Goal: Task Accomplishment & Management: Complete application form

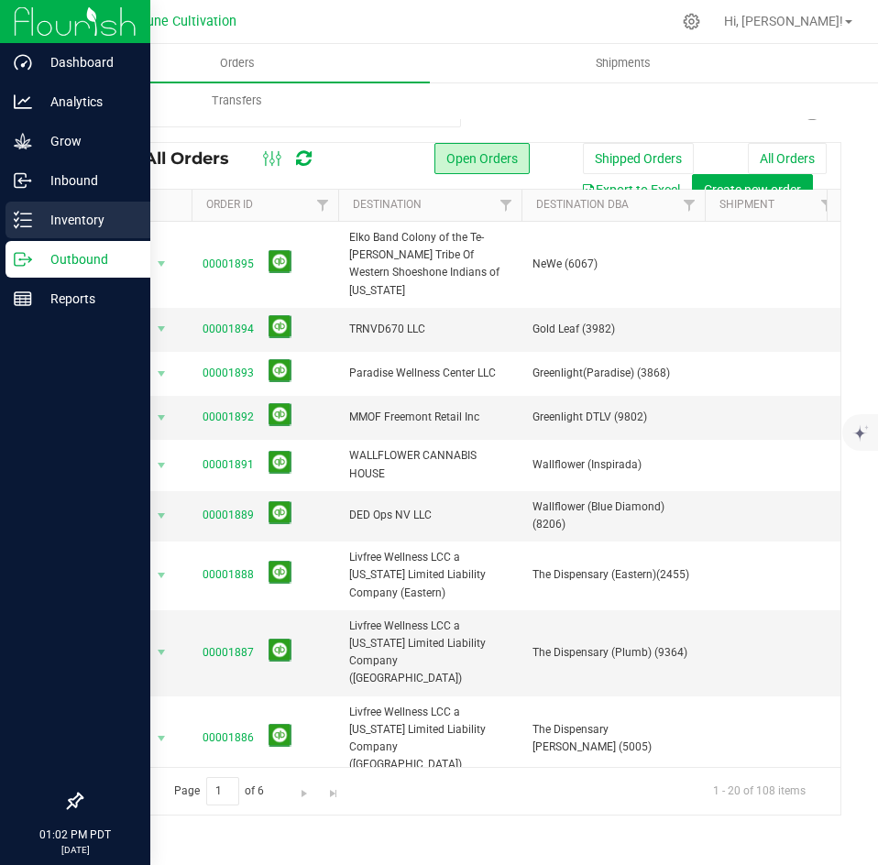
drag, startPoint x: 0, startPoint y: 0, endPoint x: 30, endPoint y: 216, distance: 218.5
click at [30, 216] on icon at bounding box center [23, 220] width 18 height 18
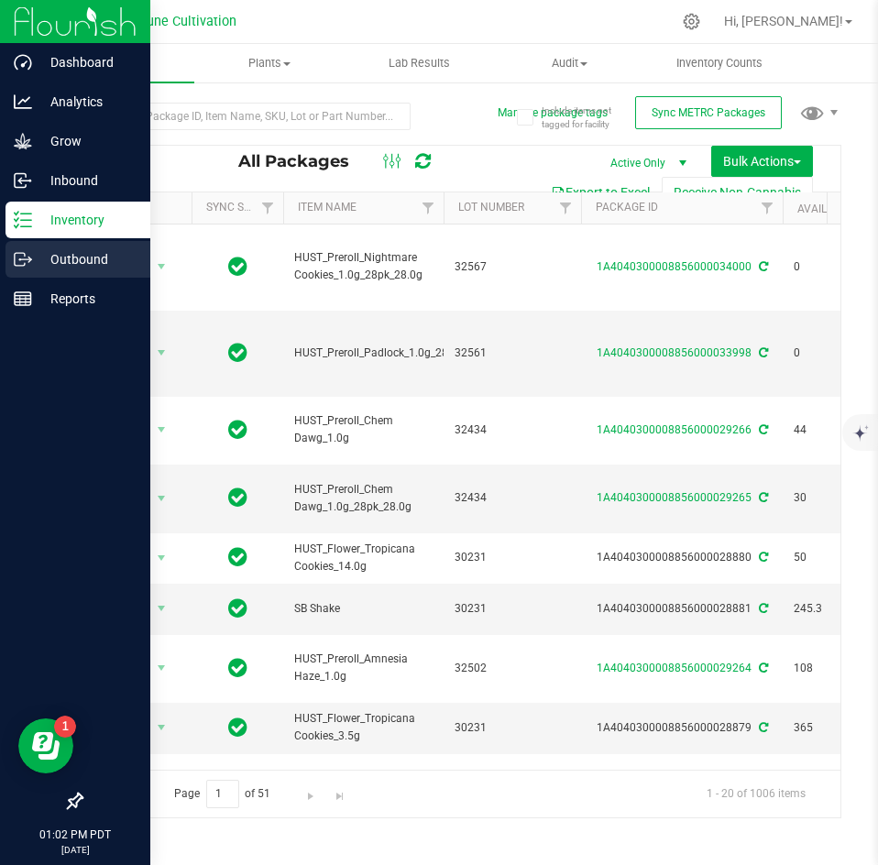
click at [17, 259] on icon at bounding box center [23, 259] width 18 height 18
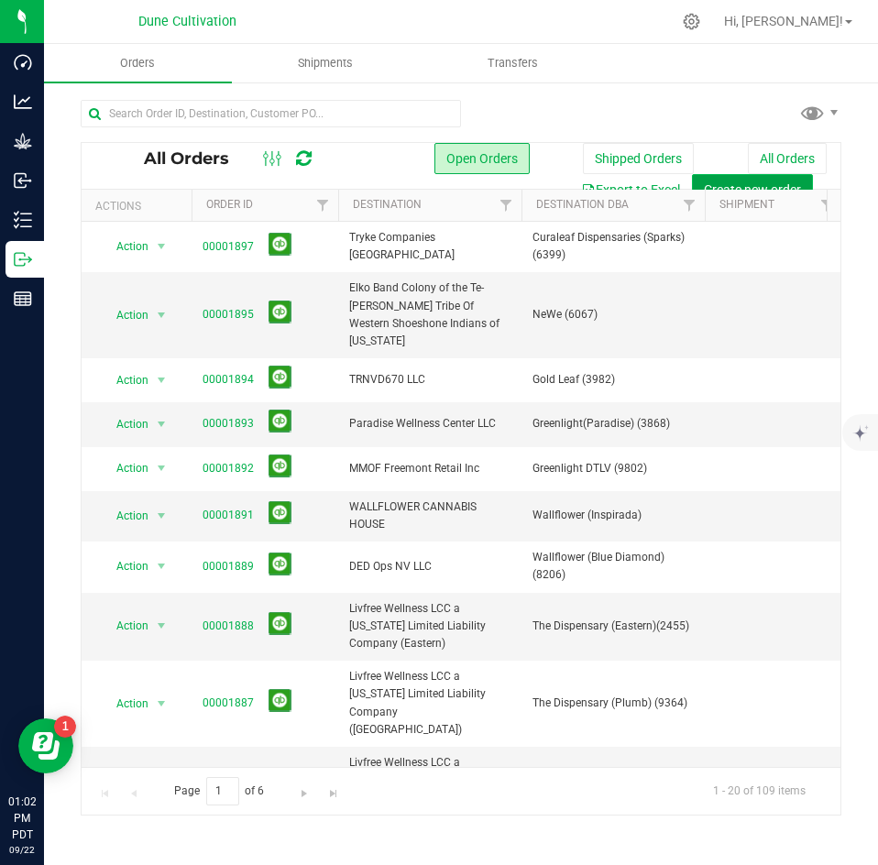
click at [755, 185] on span "Create new order" at bounding box center [752, 189] width 97 height 15
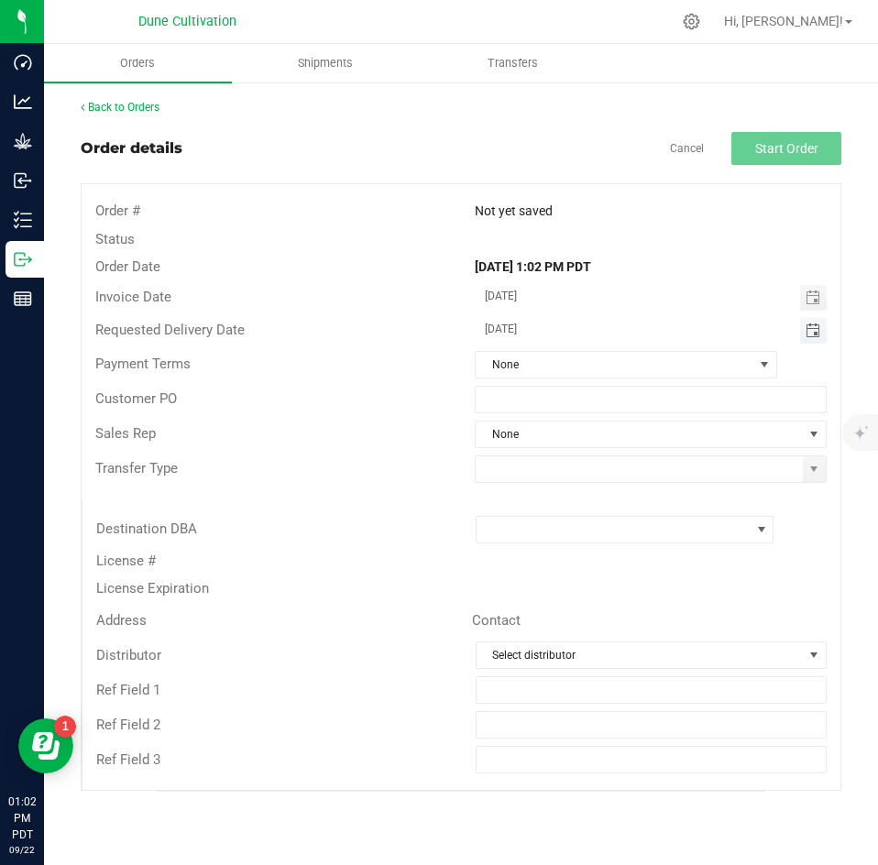
click at [806, 333] on span "Toggle calendar" at bounding box center [813, 331] width 15 height 15
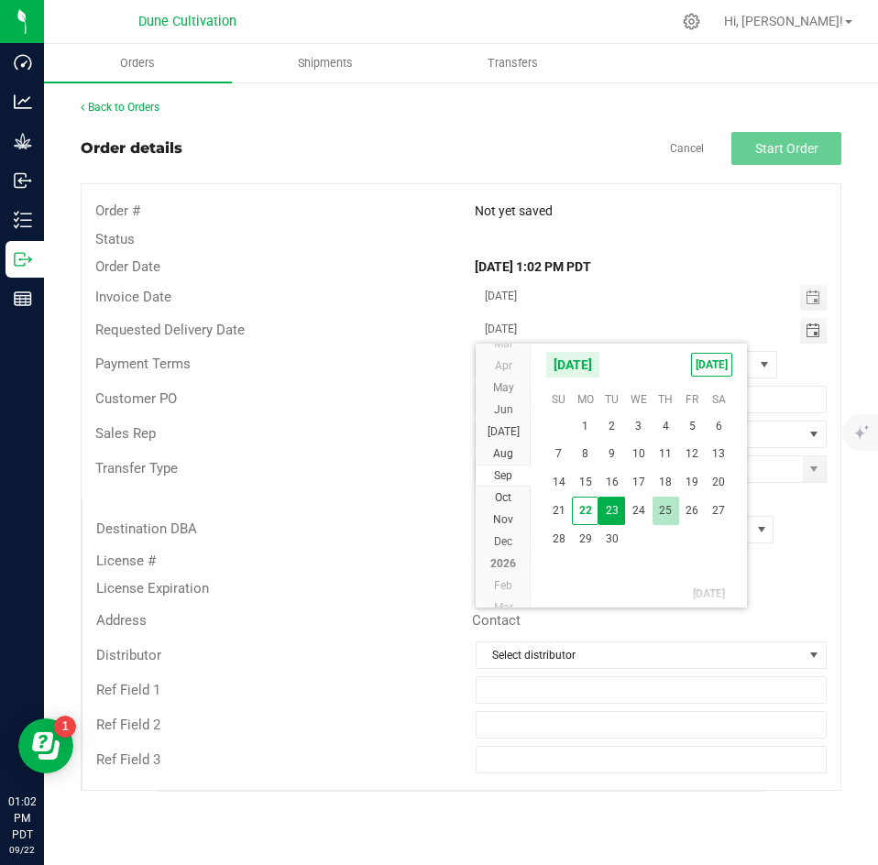
click at [668, 506] on span "25" at bounding box center [666, 511] width 27 height 28
type input "[DATE]"
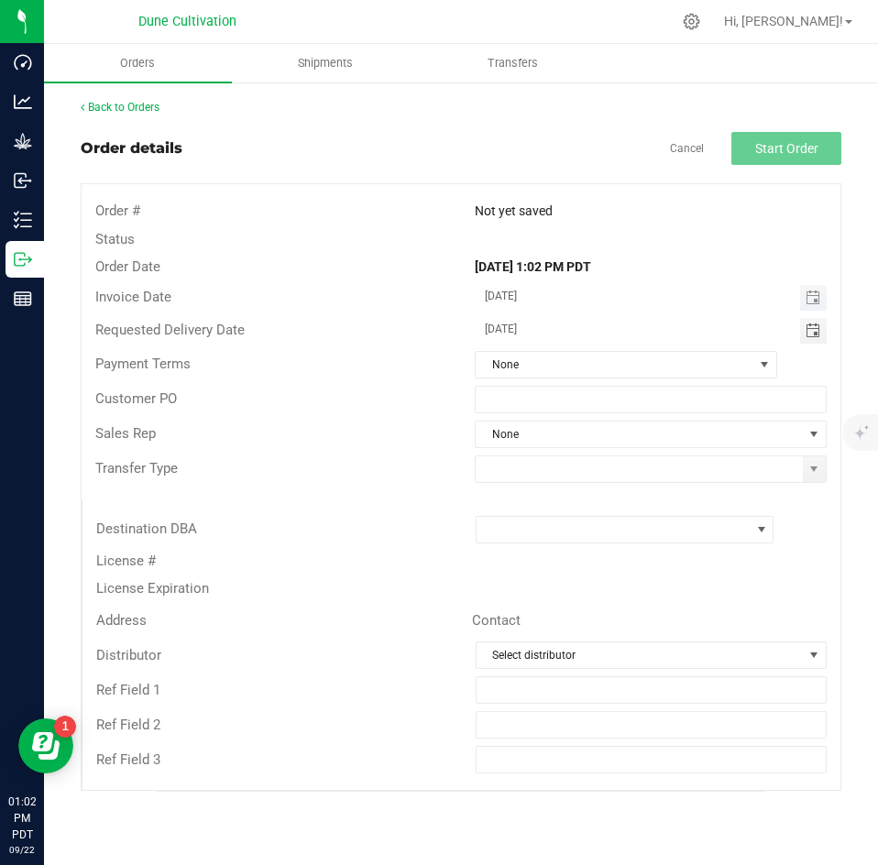
click at [810, 307] on span "Toggle calendar" at bounding box center [813, 298] width 27 height 26
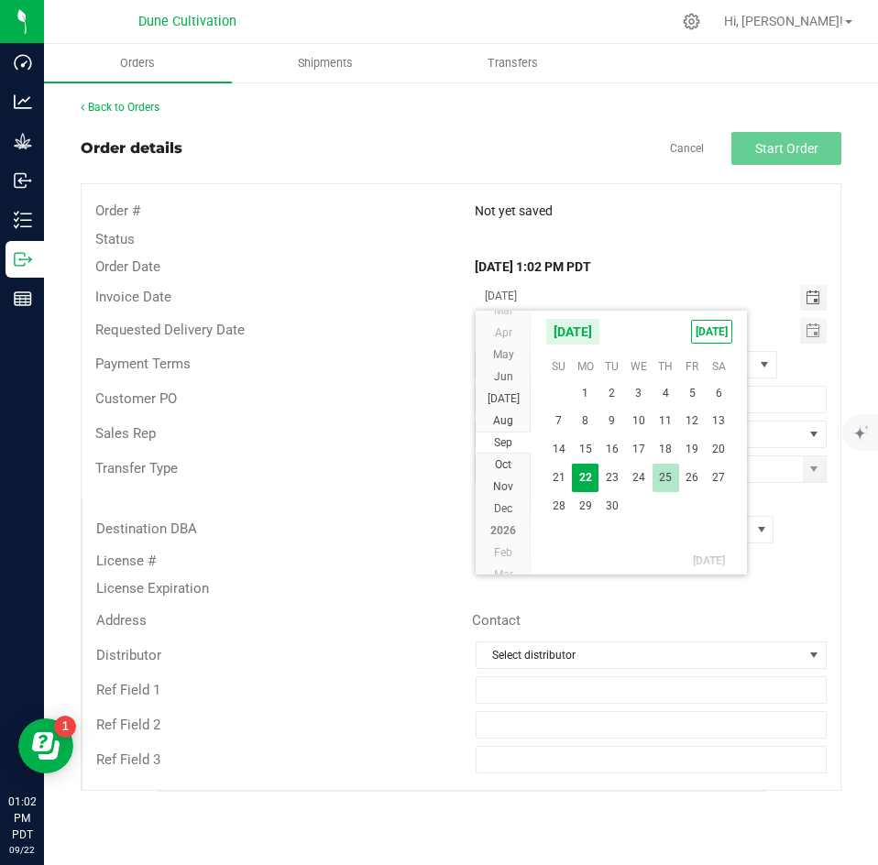
click at [665, 483] on span "25" at bounding box center [666, 478] width 27 height 28
type input "[DATE]"
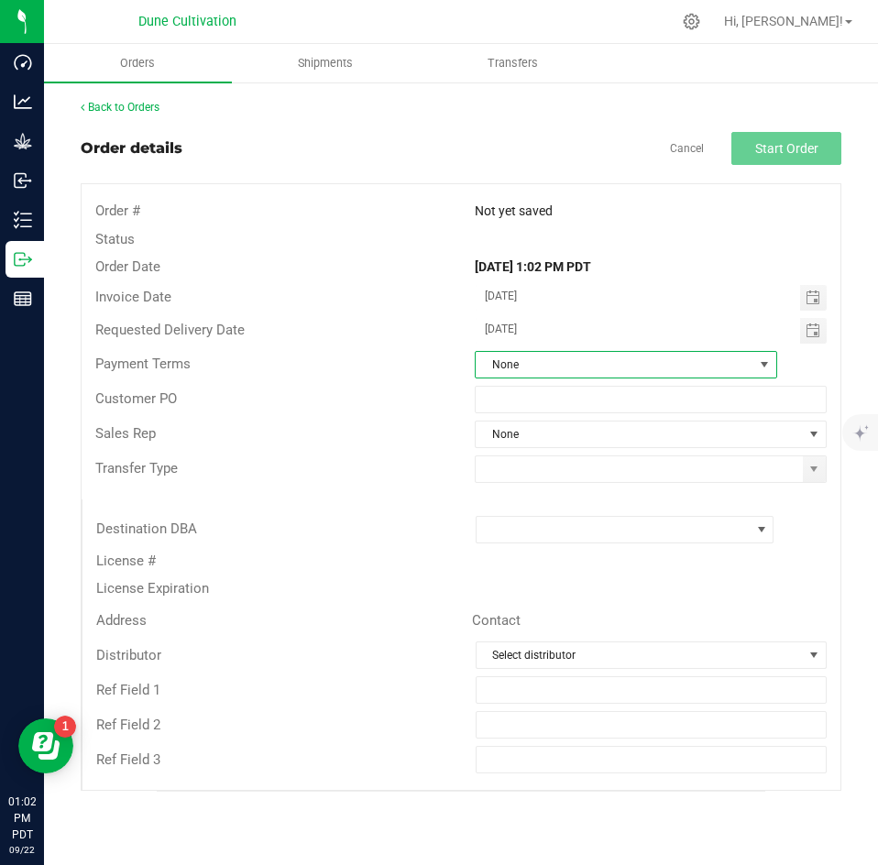
click at [601, 373] on span "None" at bounding box center [615, 365] width 278 height 26
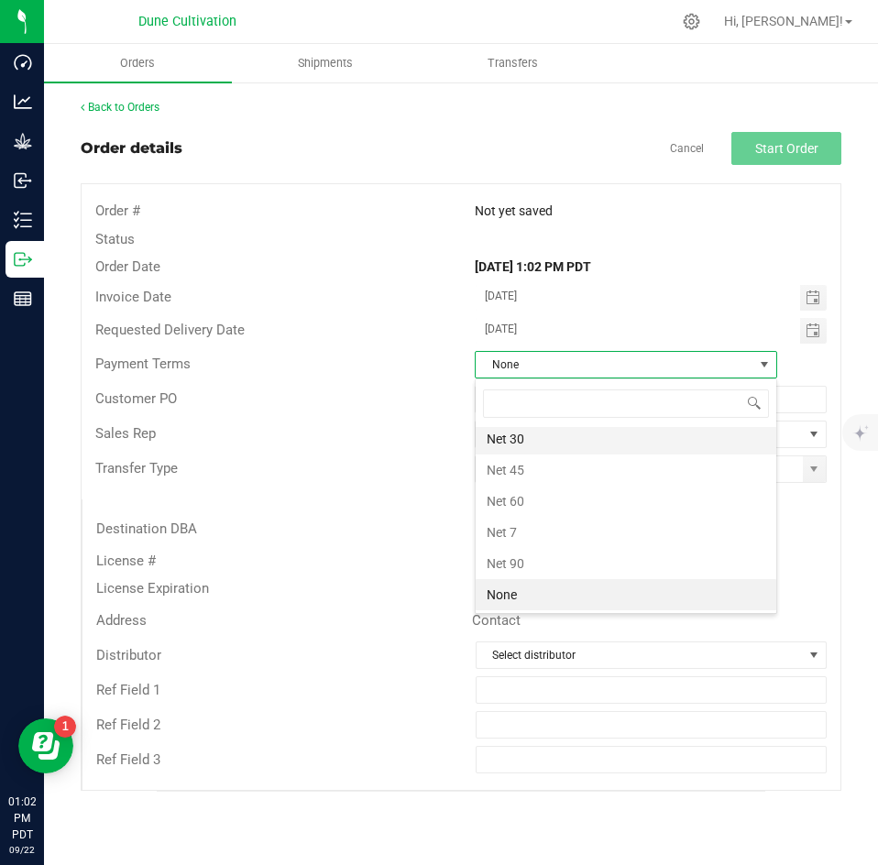
click at [578, 436] on li "Net 30" at bounding box center [626, 439] width 301 height 31
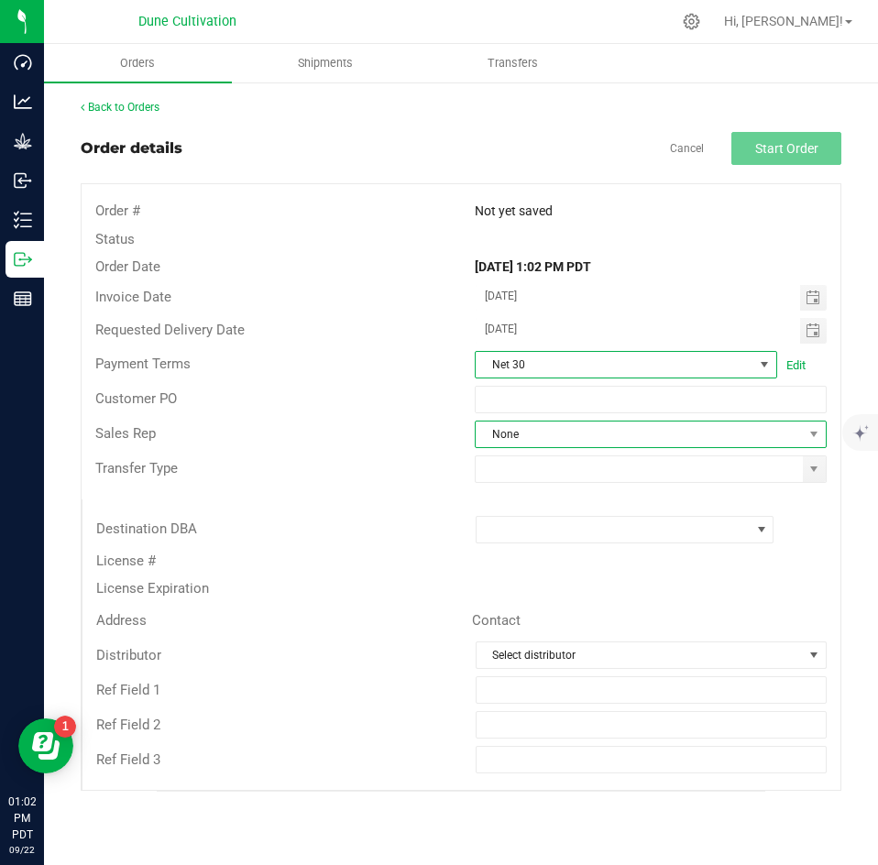
click at [544, 424] on span "None" at bounding box center [639, 435] width 327 height 26
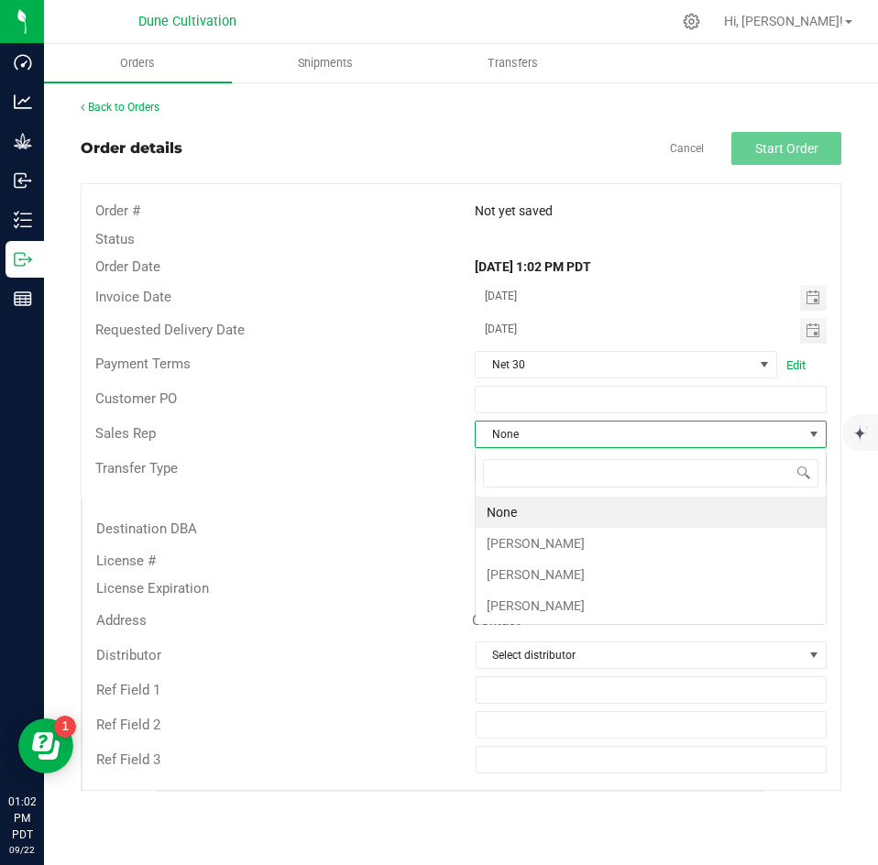
scroll to position [28, 352]
click at [533, 536] on li "[PERSON_NAME]" at bounding box center [651, 543] width 350 height 31
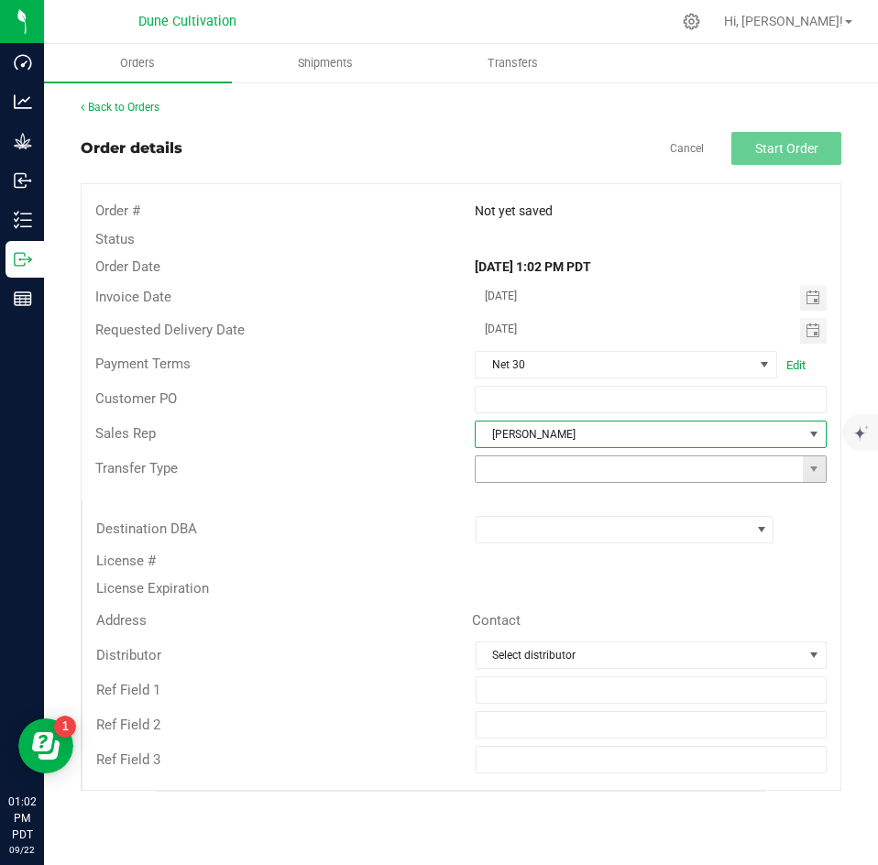
click at [518, 474] on input at bounding box center [639, 470] width 327 height 26
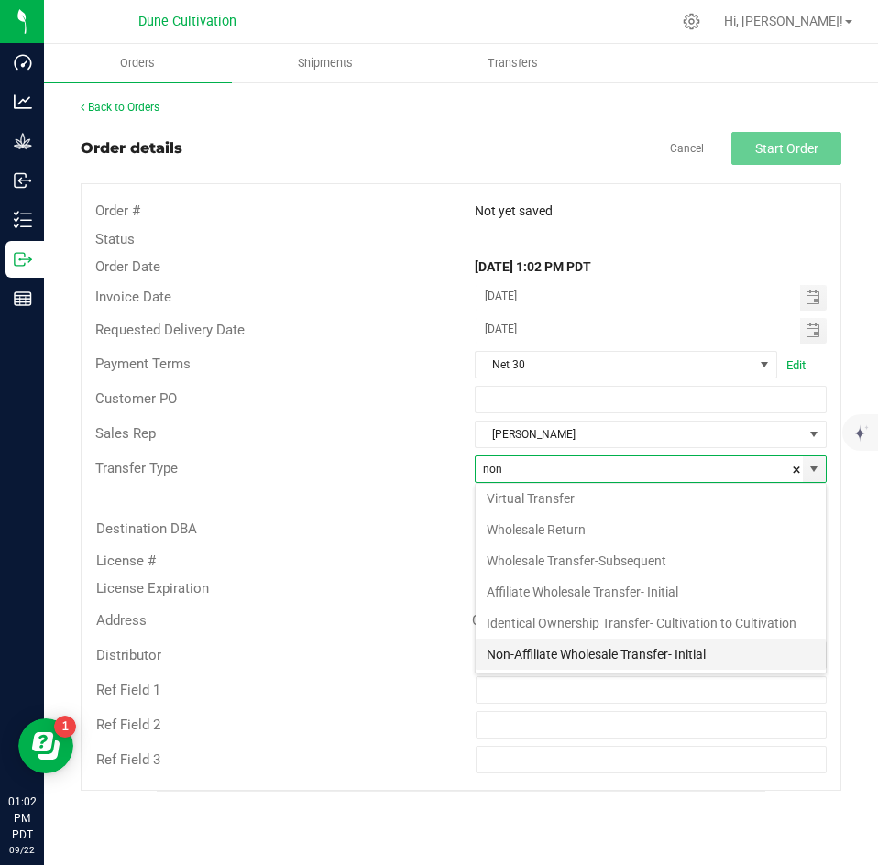
click at [517, 646] on li "Non-Affiliate Wholesale Transfer- Initial" at bounding box center [651, 654] width 350 height 31
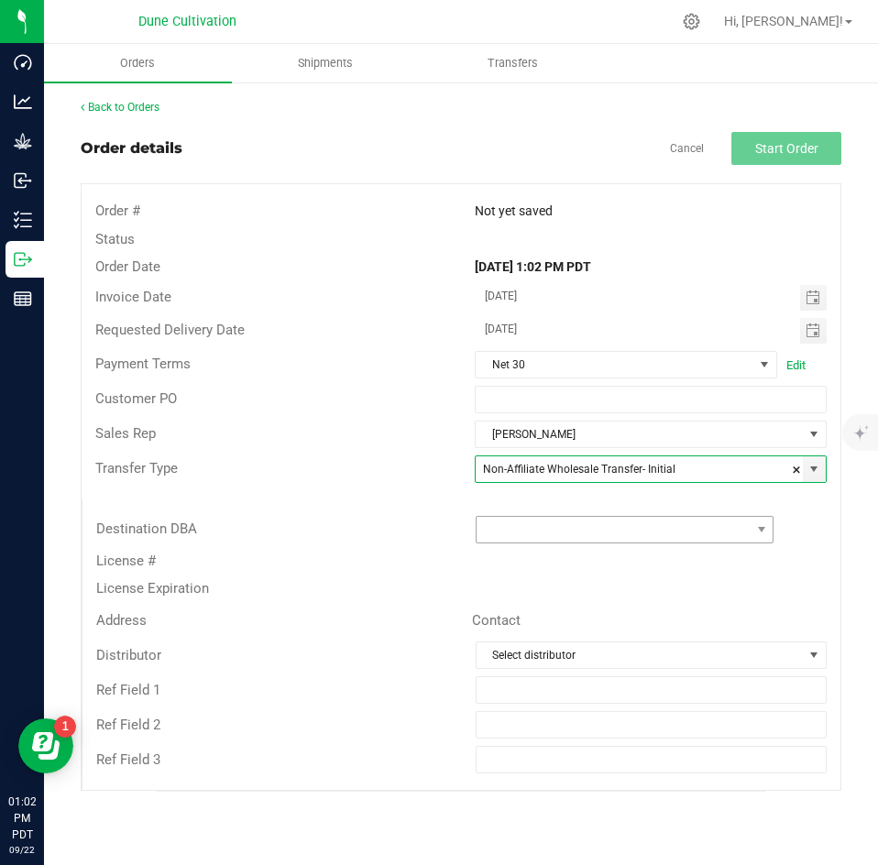
type input "Non-Affiliate Wholesale Transfer- Initial"
click at [519, 521] on span at bounding box center [614, 530] width 274 height 26
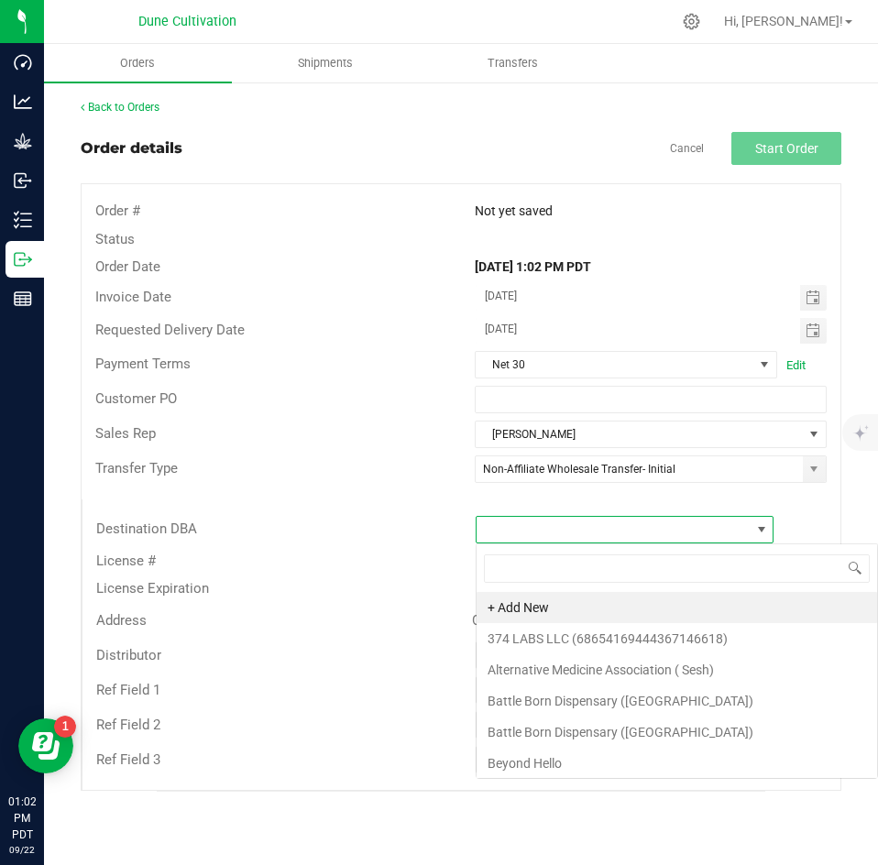
scroll to position [28, 299]
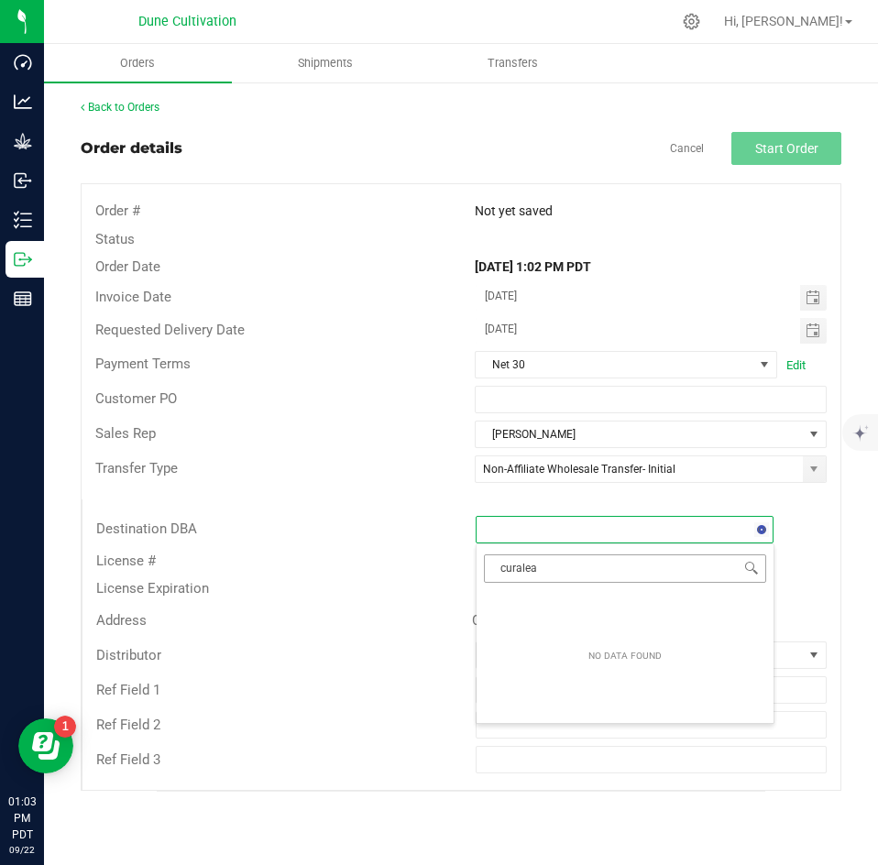
type input "curaleaf"
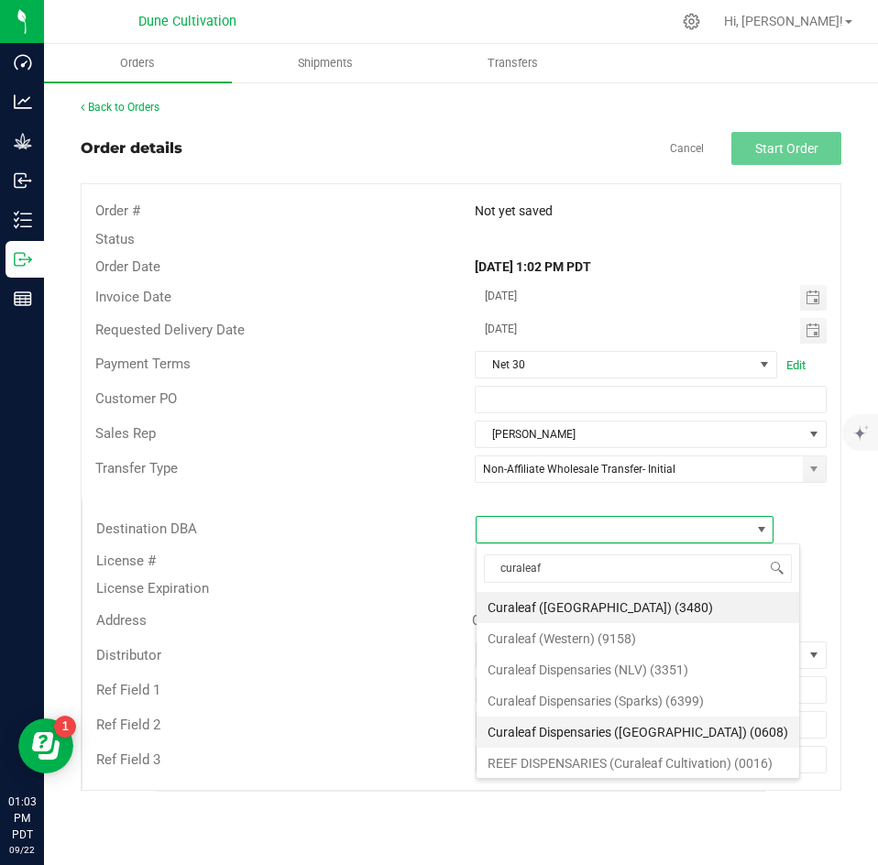
click at [574, 724] on li "Curaleaf Dispensaries ([GEOGRAPHIC_DATA]) (0608)" at bounding box center [638, 732] width 323 height 31
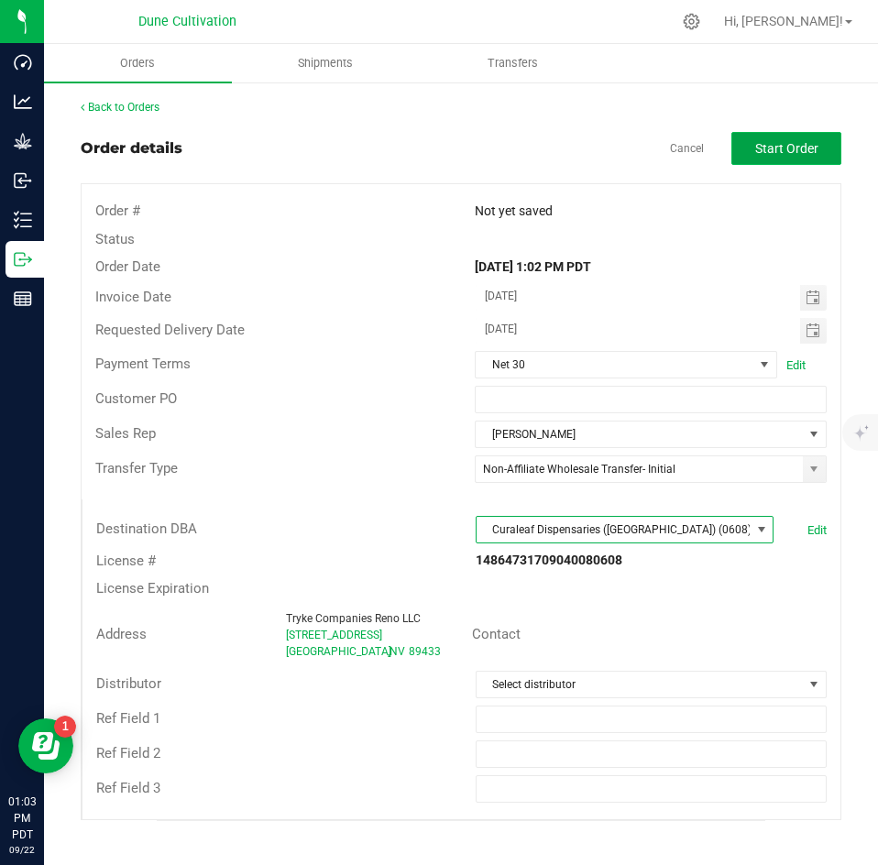
click at [760, 160] on button "Start Order" at bounding box center [787, 148] width 110 height 33
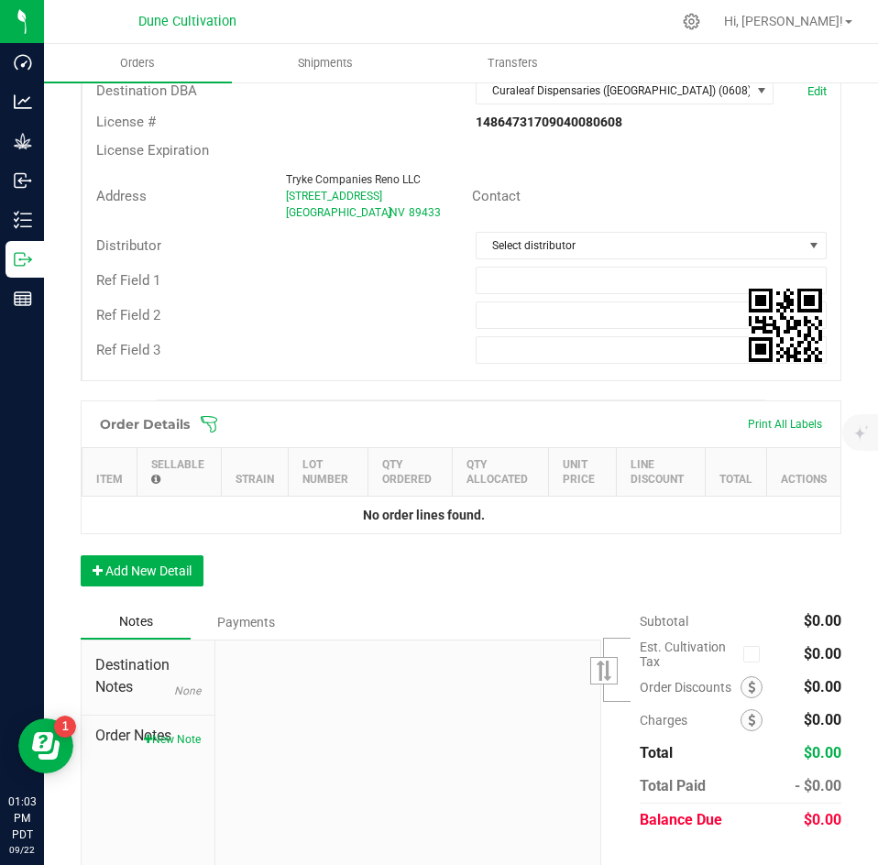
scroll to position [507, 0]
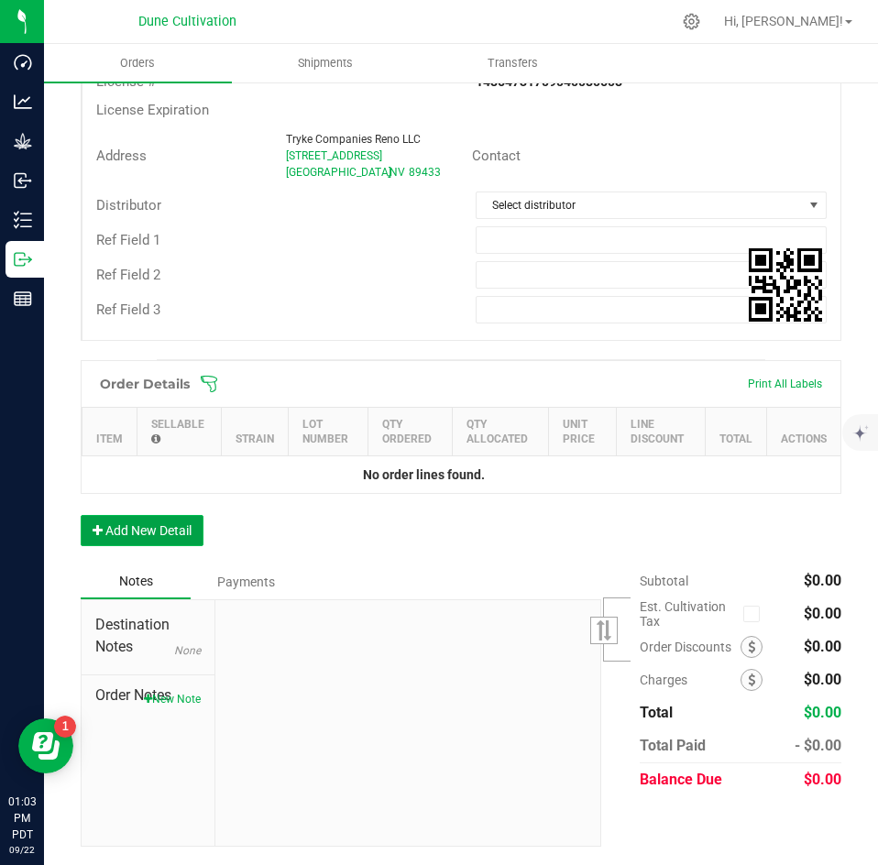
click at [179, 528] on button "Add New Detail" at bounding box center [142, 530] width 123 height 31
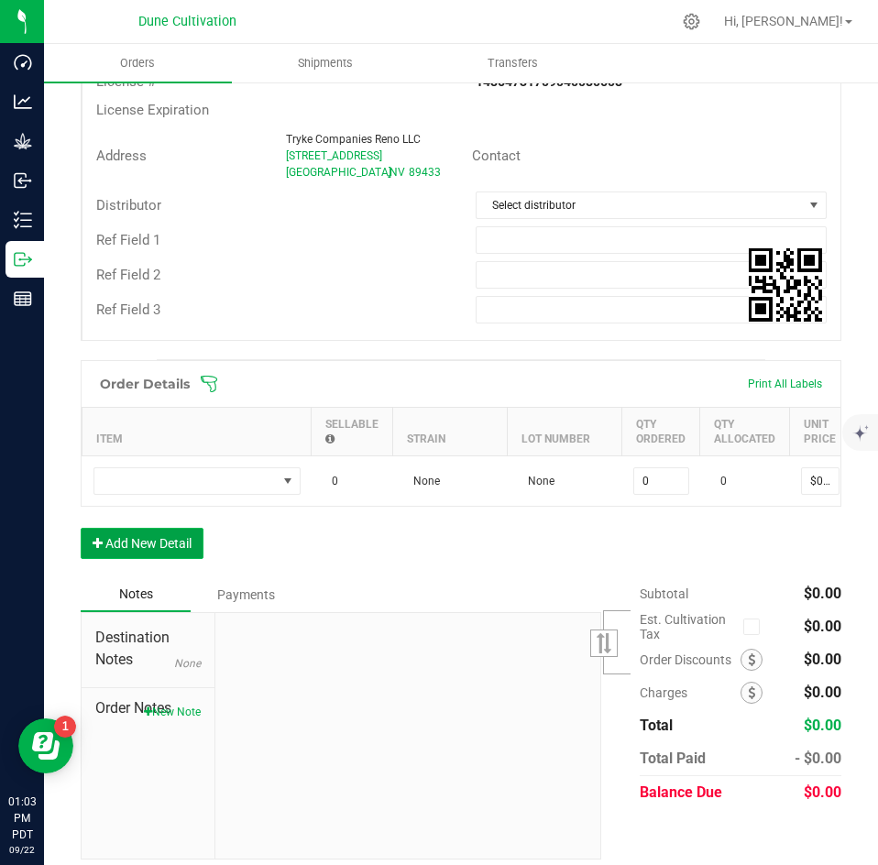
click at [158, 559] on button "Add New Detail" at bounding box center [142, 543] width 123 height 31
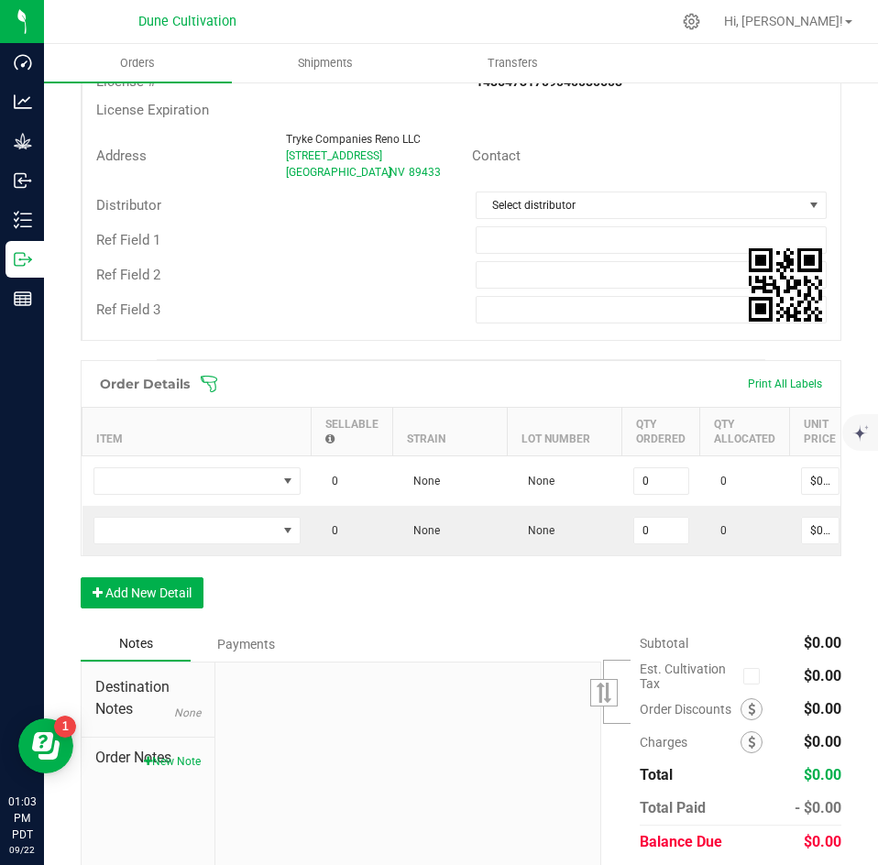
click at [149, 590] on div "Order Details Print All Labels Item Sellable Strain Lot Number Qty Ordered Qty …" at bounding box center [461, 493] width 761 height 267
click at [149, 595] on button "Add New Detail" at bounding box center [142, 593] width 123 height 31
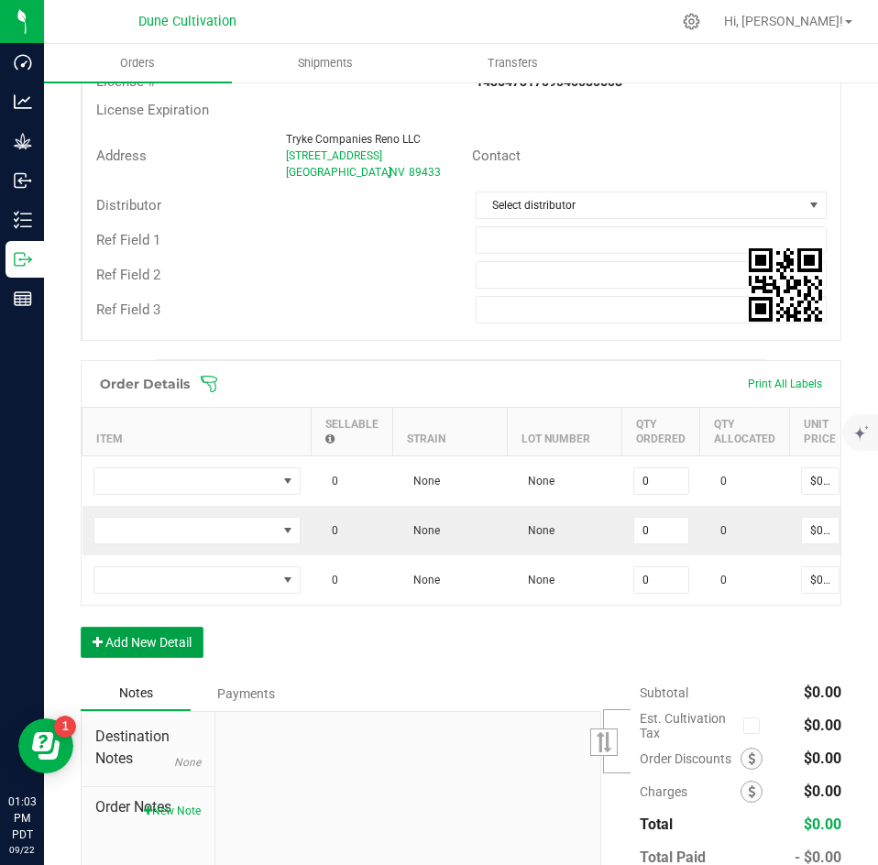
click at [149, 655] on button "Add New Detail" at bounding box center [142, 642] width 123 height 31
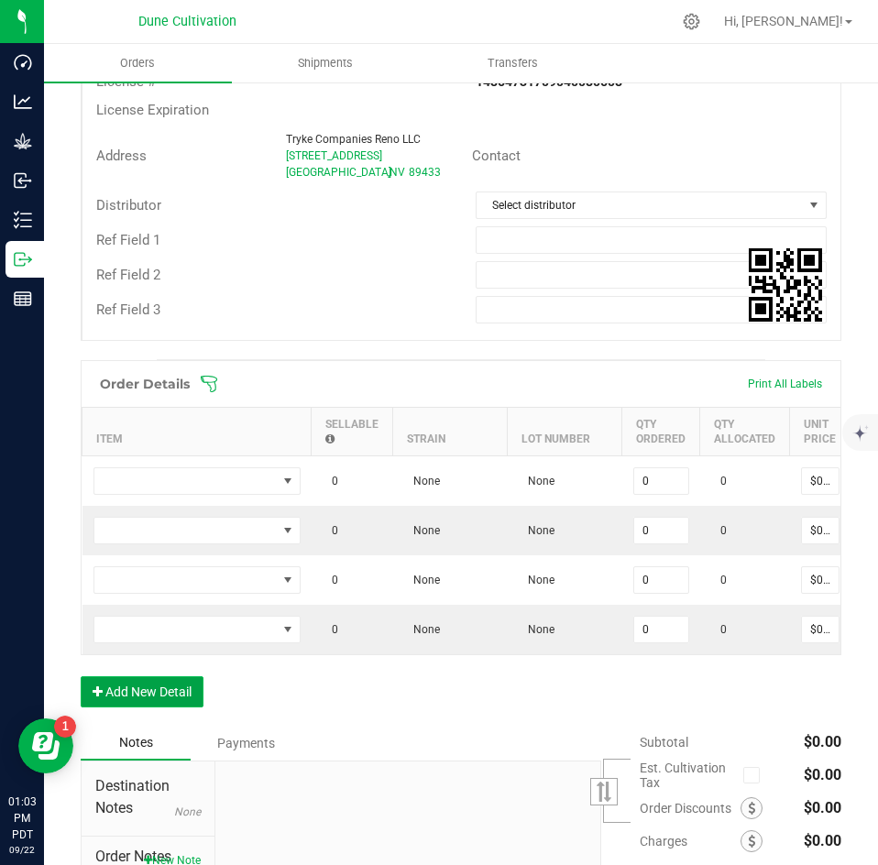
click at [139, 707] on button "Add New Detail" at bounding box center [142, 692] width 123 height 31
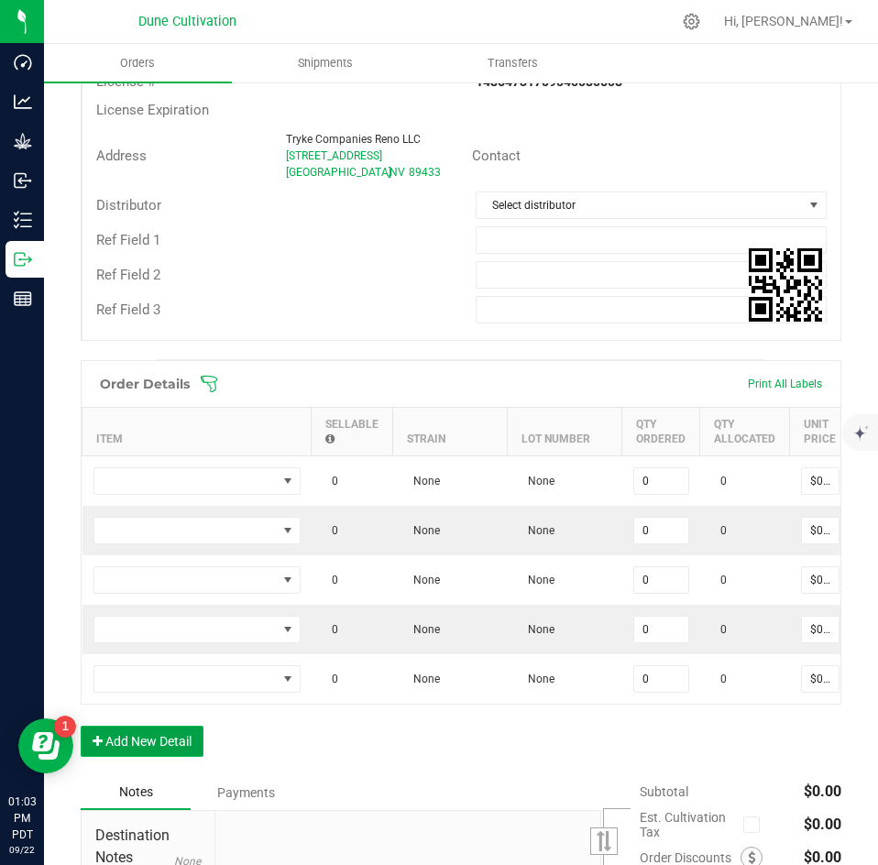
click at [139, 740] on button "Add New Detail" at bounding box center [142, 741] width 123 height 31
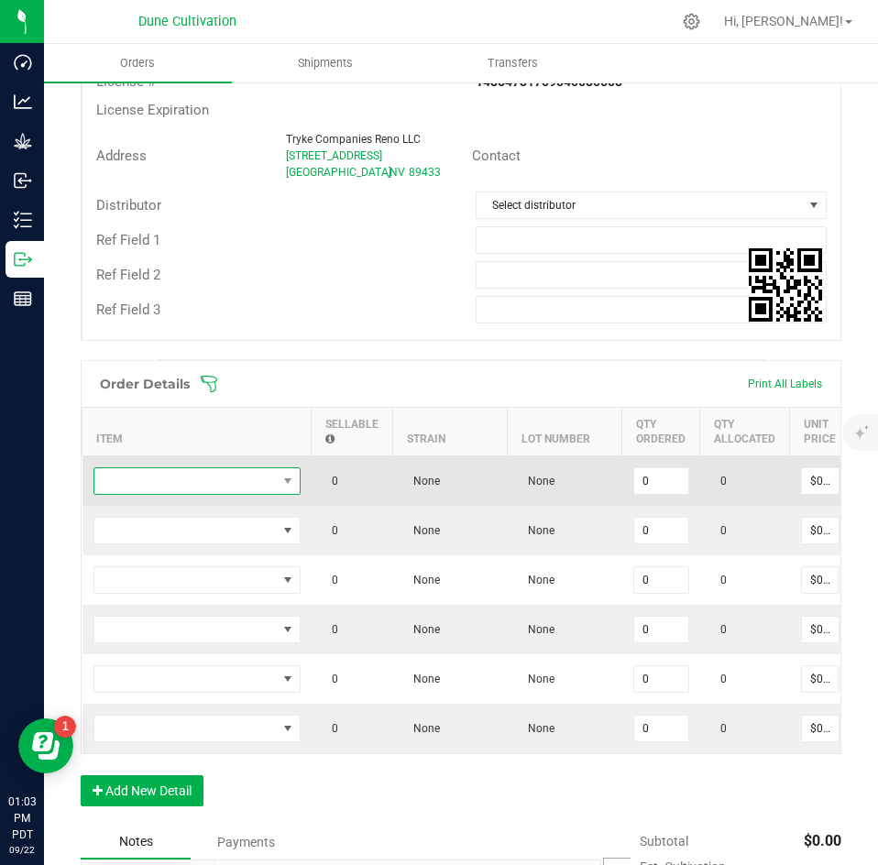
click at [184, 479] on span "NO DATA FOUND" at bounding box center [185, 481] width 182 height 26
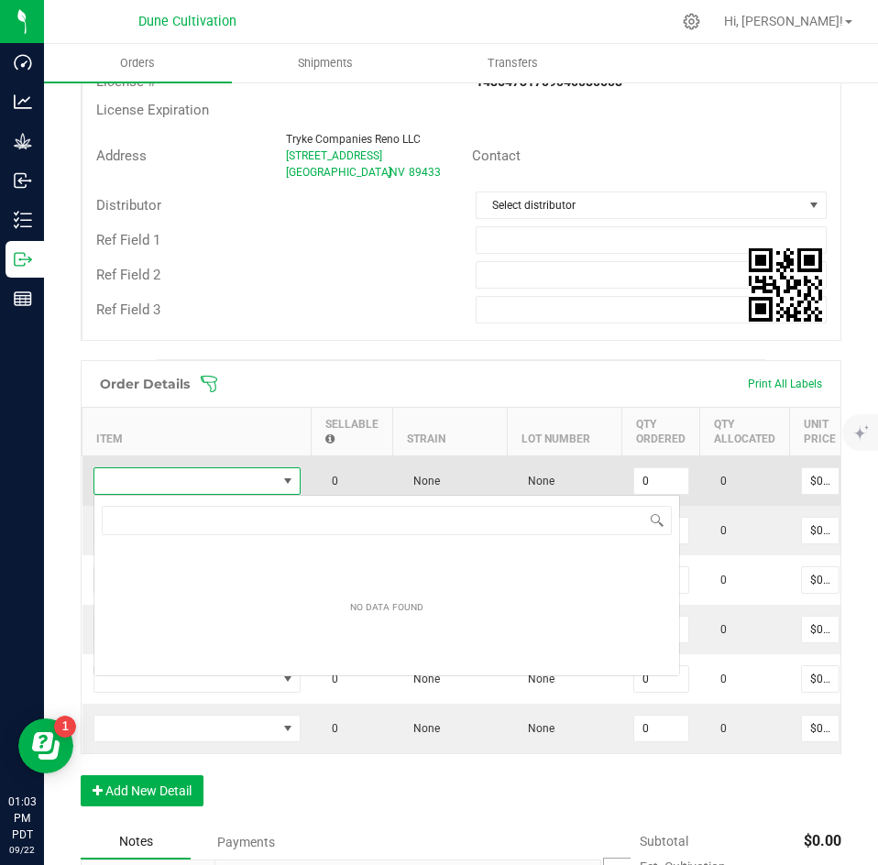
scroll to position [28, 207]
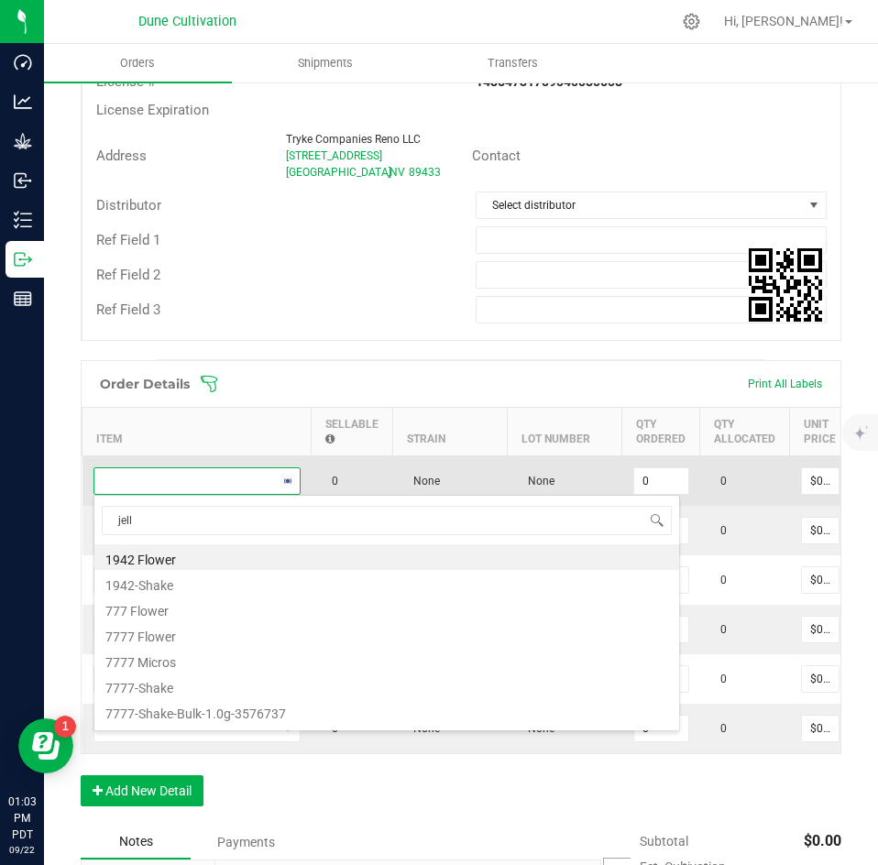
type input "jelly"
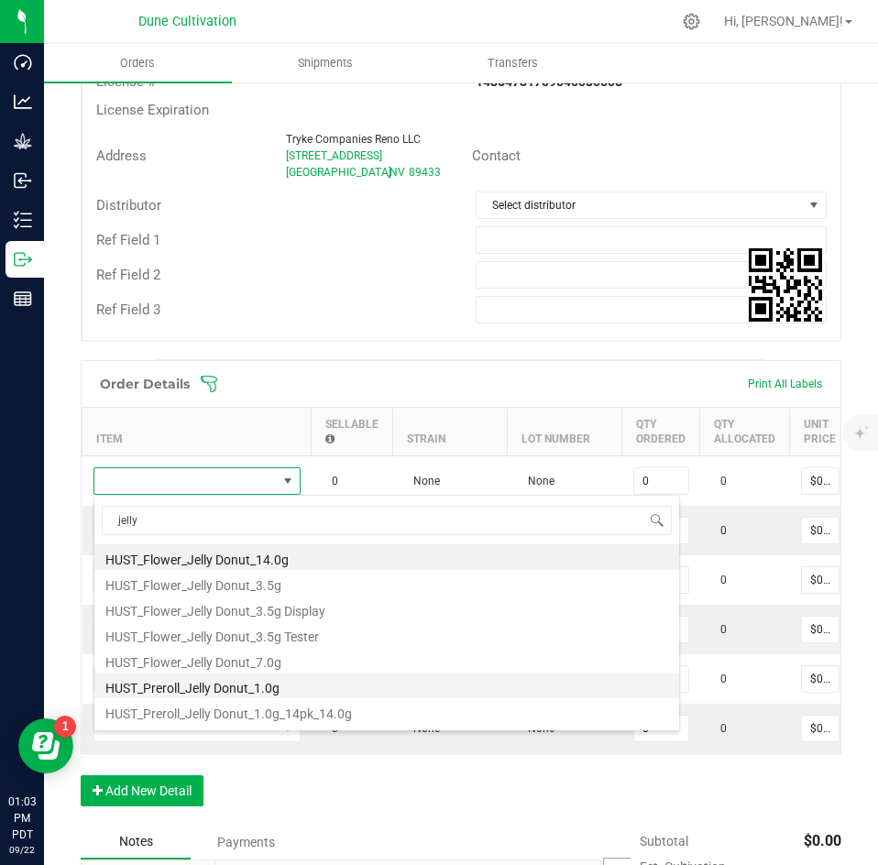
click at [226, 678] on li "HUST_Preroll_Jelly Donut_1.0g" at bounding box center [386, 686] width 585 height 26
type input "0 ea"
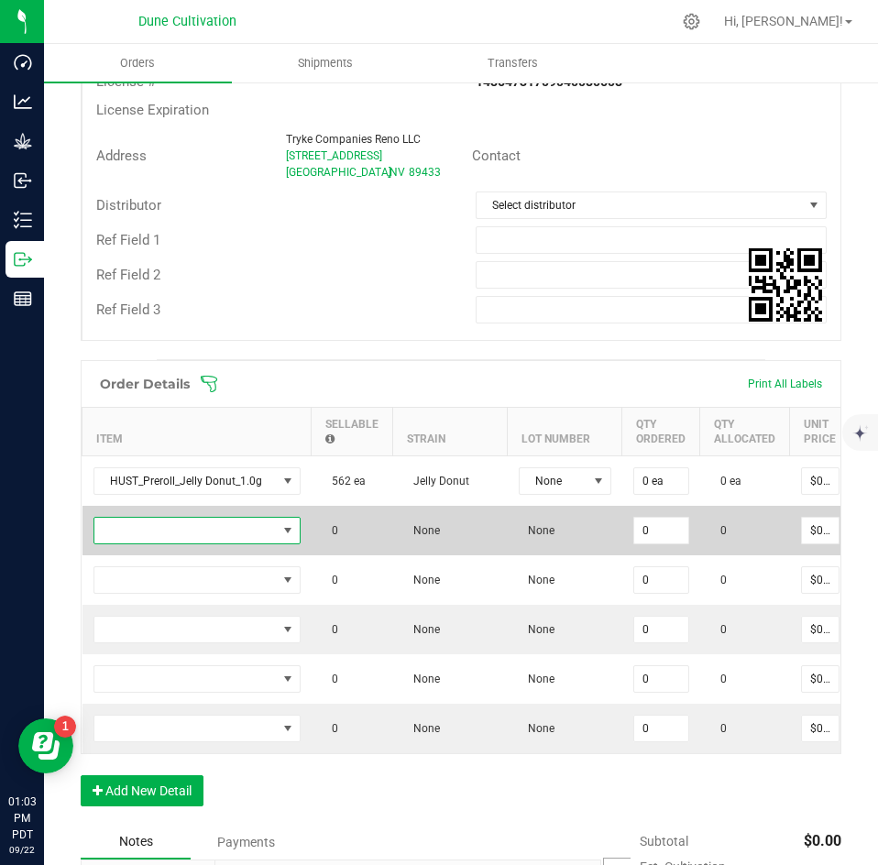
click at [215, 534] on span "NO DATA FOUND" at bounding box center [185, 531] width 182 height 26
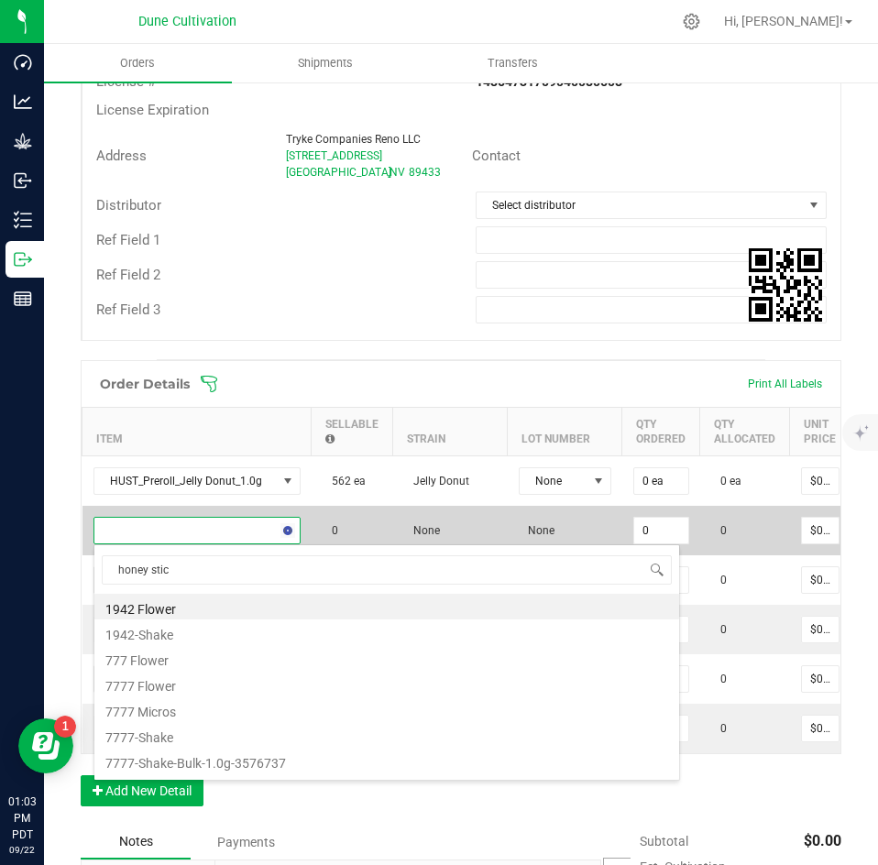
type input "honey stick"
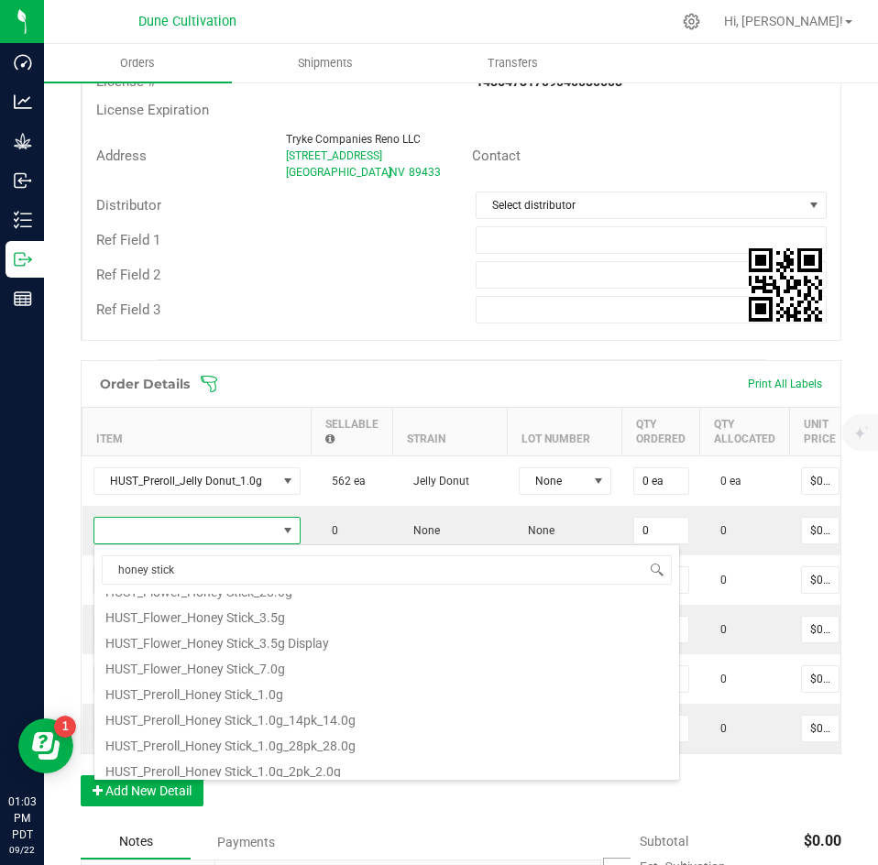
scroll to position [326, 0]
click at [213, 698] on li "HUST_Preroll_Honey Stick_1.0g" at bounding box center [386, 691] width 585 height 26
type input "0 ea"
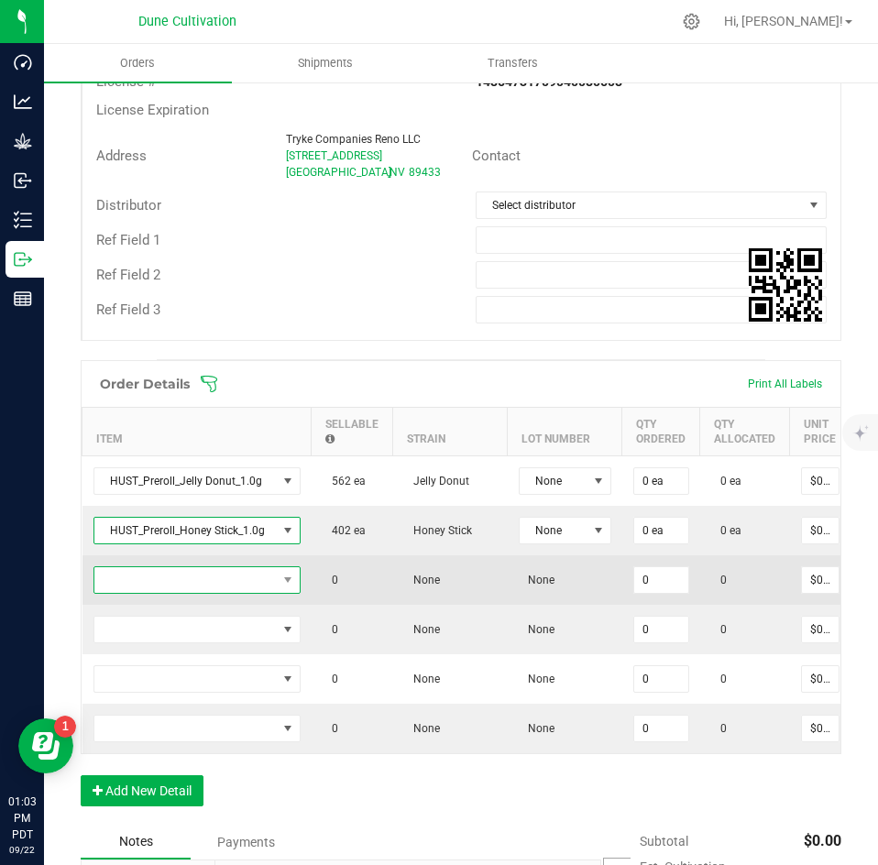
click at [226, 580] on span "NO DATA FOUND" at bounding box center [185, 581] width 182 height 26
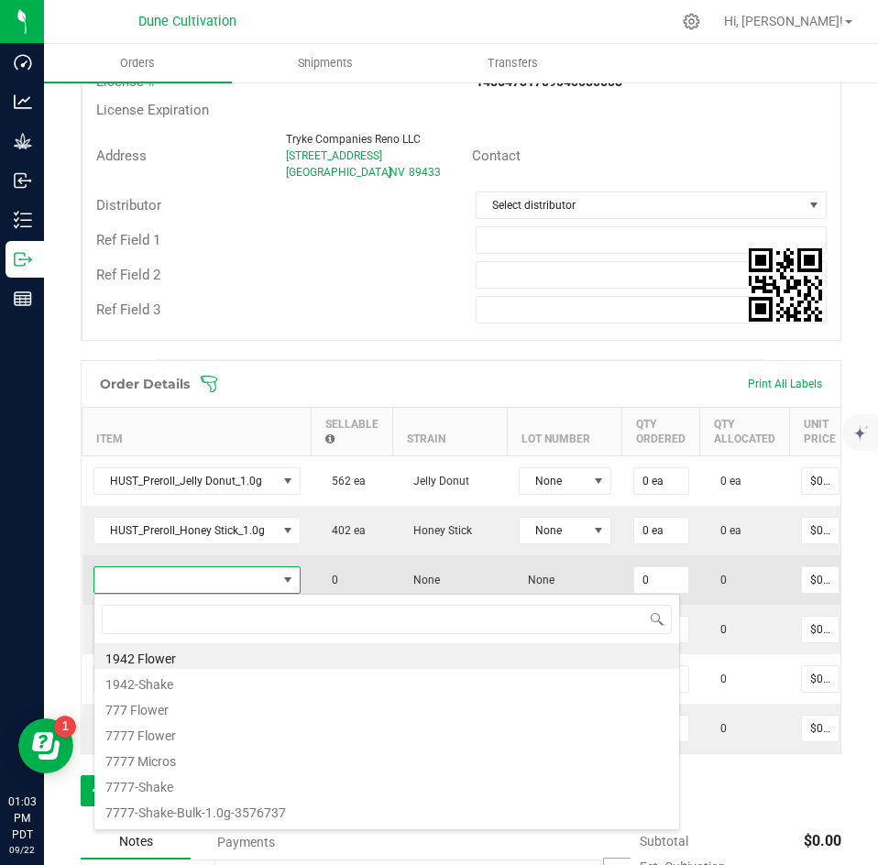
scroll to position [28, 207]
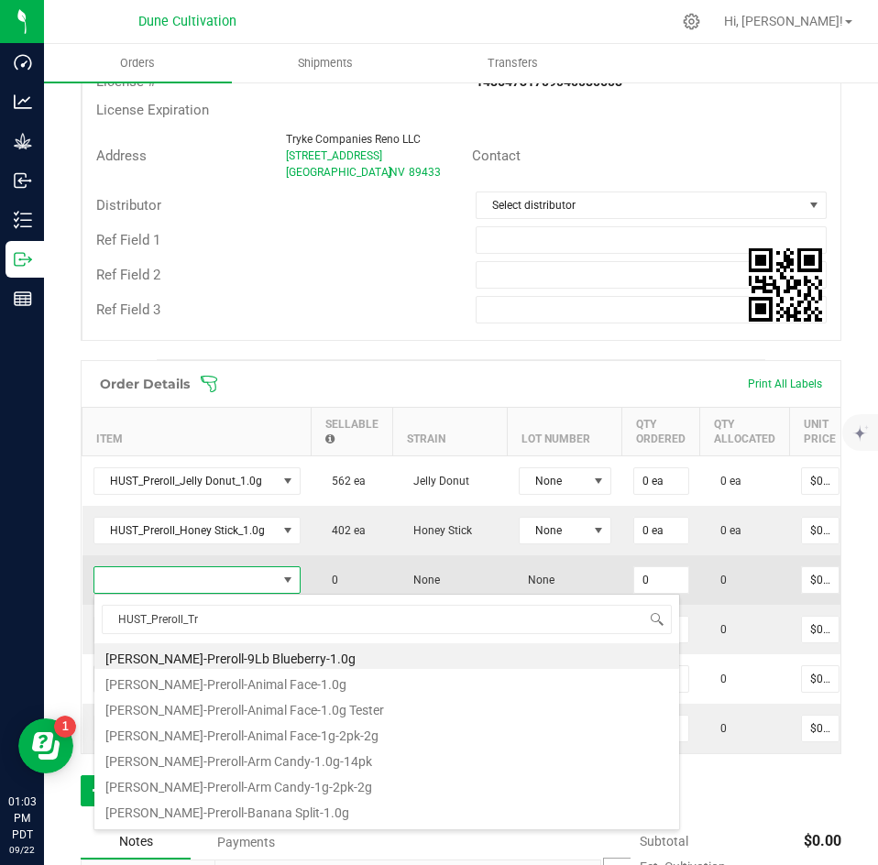
type input "HUST_Preroll_Tra"
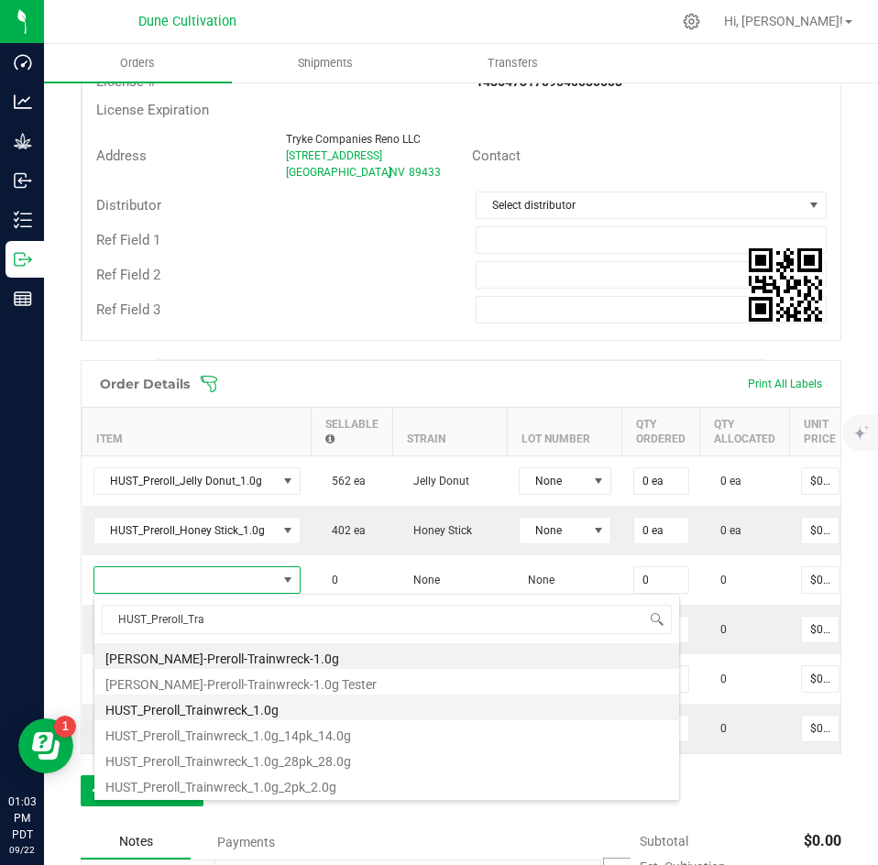
click at [241, 701] on li "HUST_Preroll_Trainwreck_1.0g" at bounding box center [386, 708] width 585 height 26
type input "0 ea"
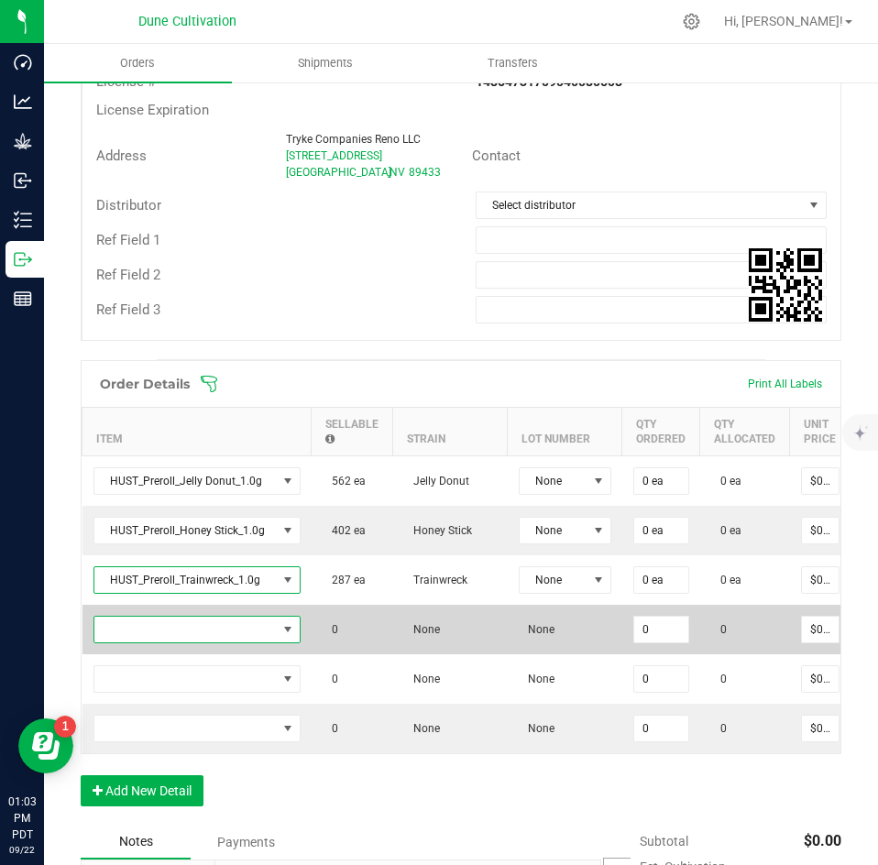
click at [254, 631] on span "NO DATA FOUND" at bounding box center [185, 630] width 182 height 26
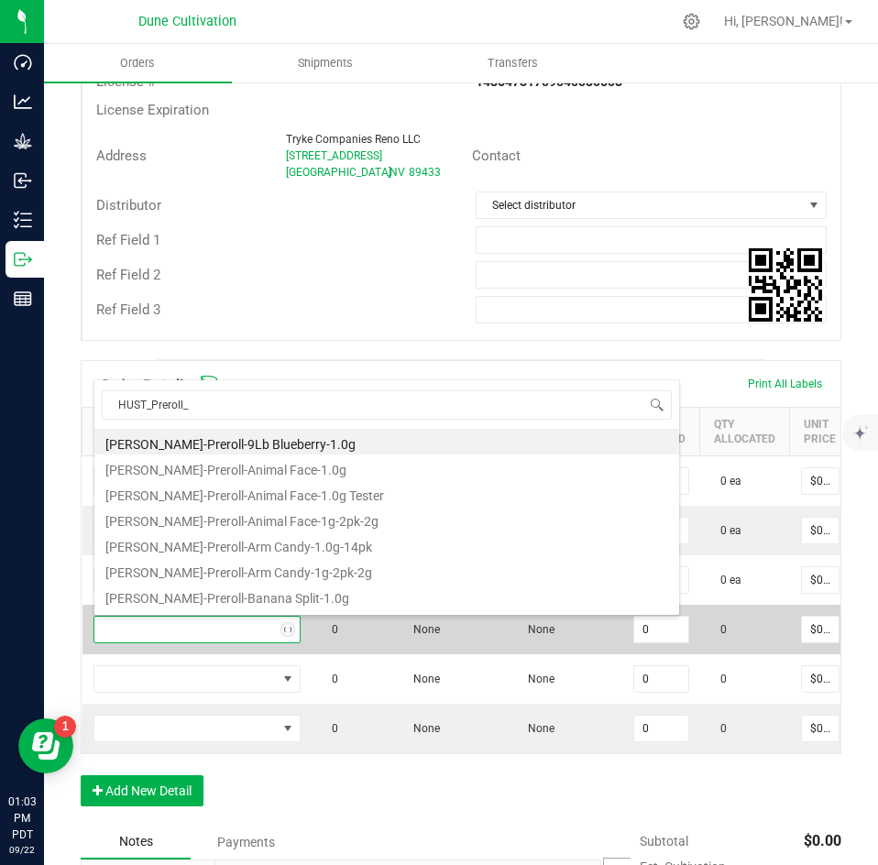
scroll to position [0, 0]
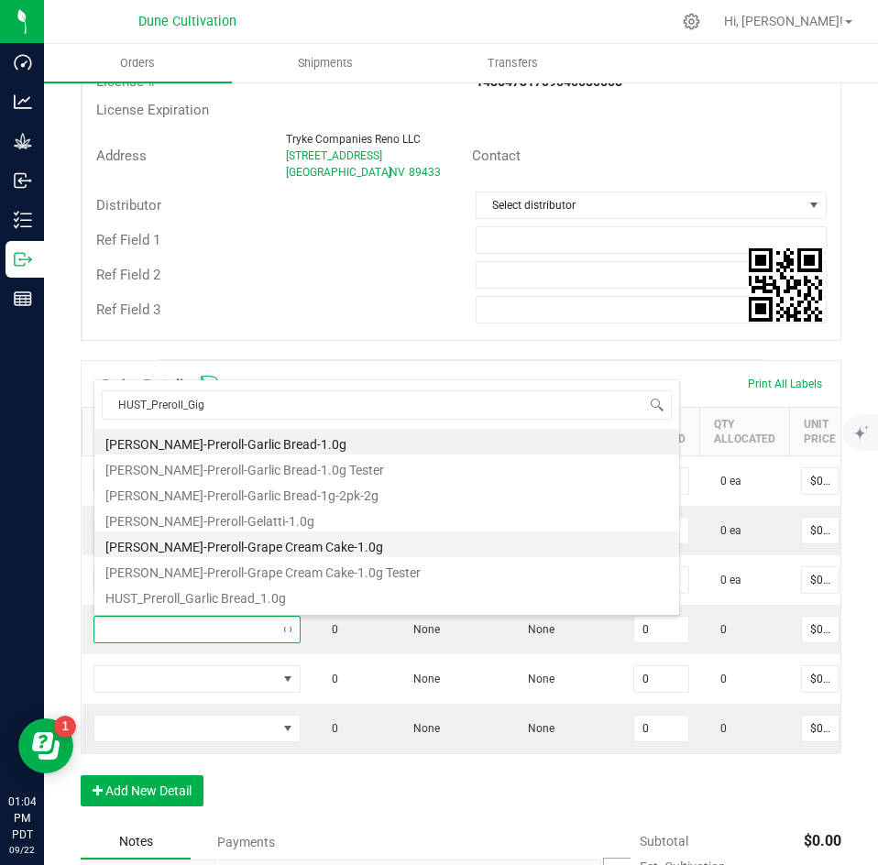
type input "HUST_Preroll_Gigg"
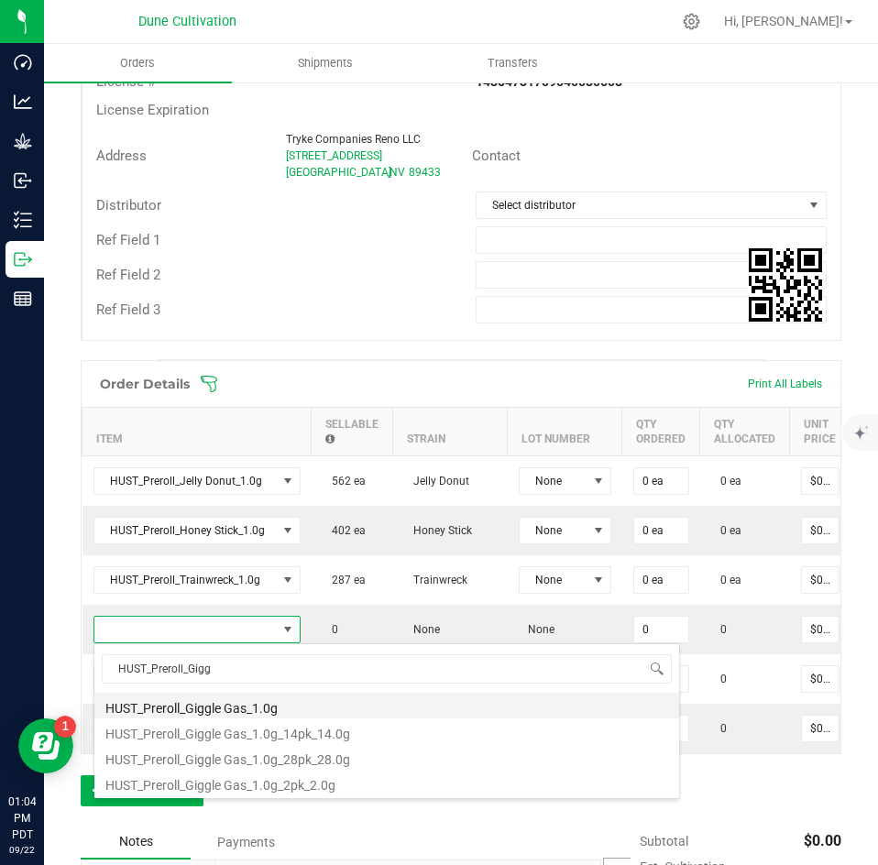
click at [248, 705] on li "HUST_Preroll_Giggle Gas_1.0g" at bounding box center [386, 706] width 585 height 26
type input "0 ea"
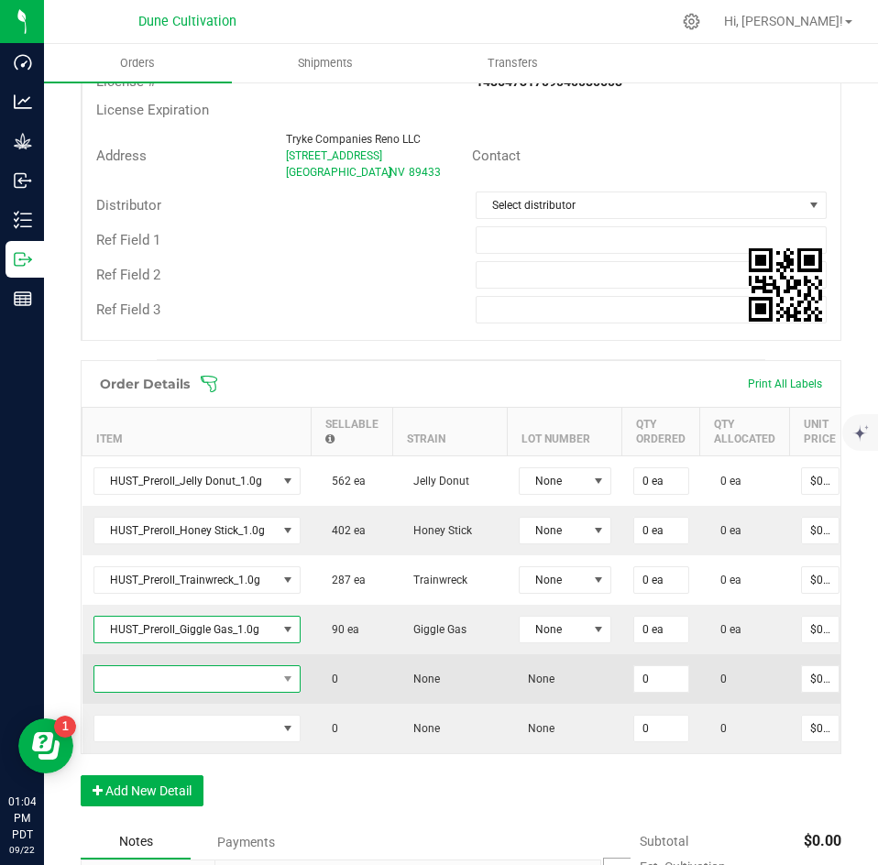
click at [238, 675] on span "NO DATA FOUND" at bounding box center [185, 680] width 182 height 26
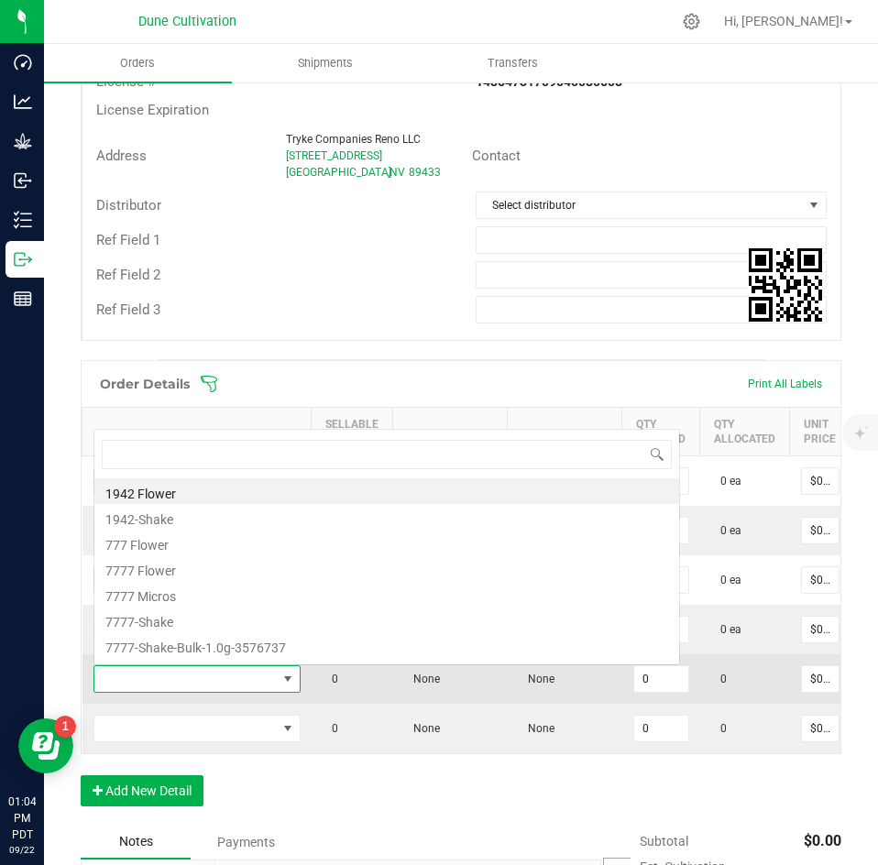
scroll to position [28, 207]
type input "papaya"
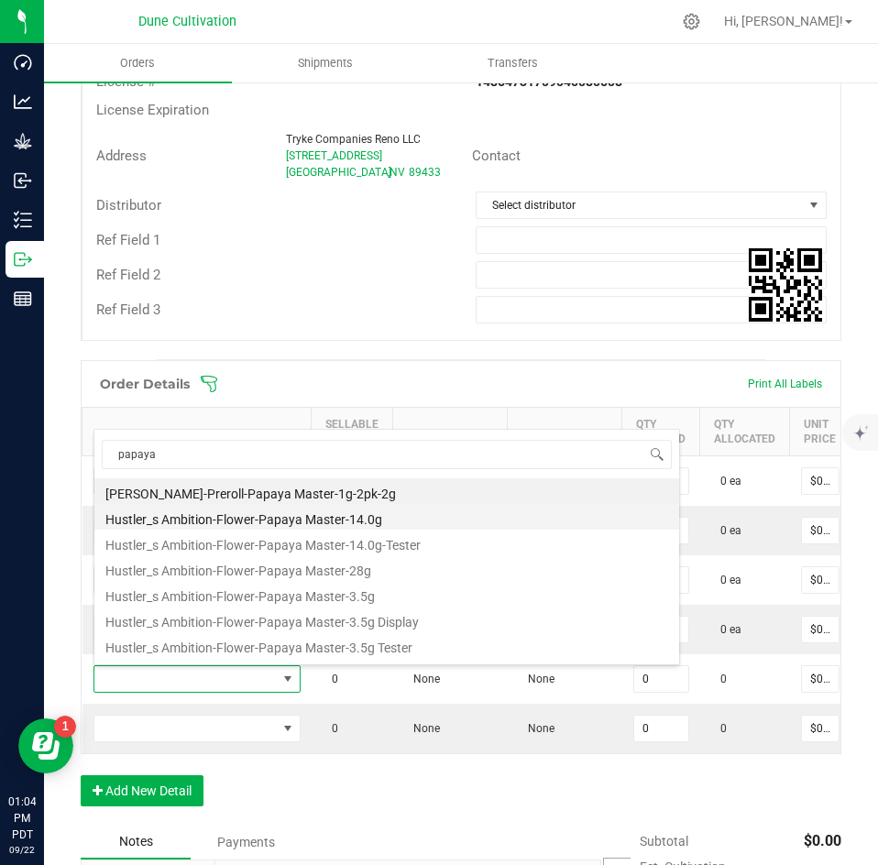
click at [259, 522] on li "Hustler_s Ambition-Flower-Papaya Master-14.0g" at bounding box center [386, 517] width 585 height 26
type input "0 ea"
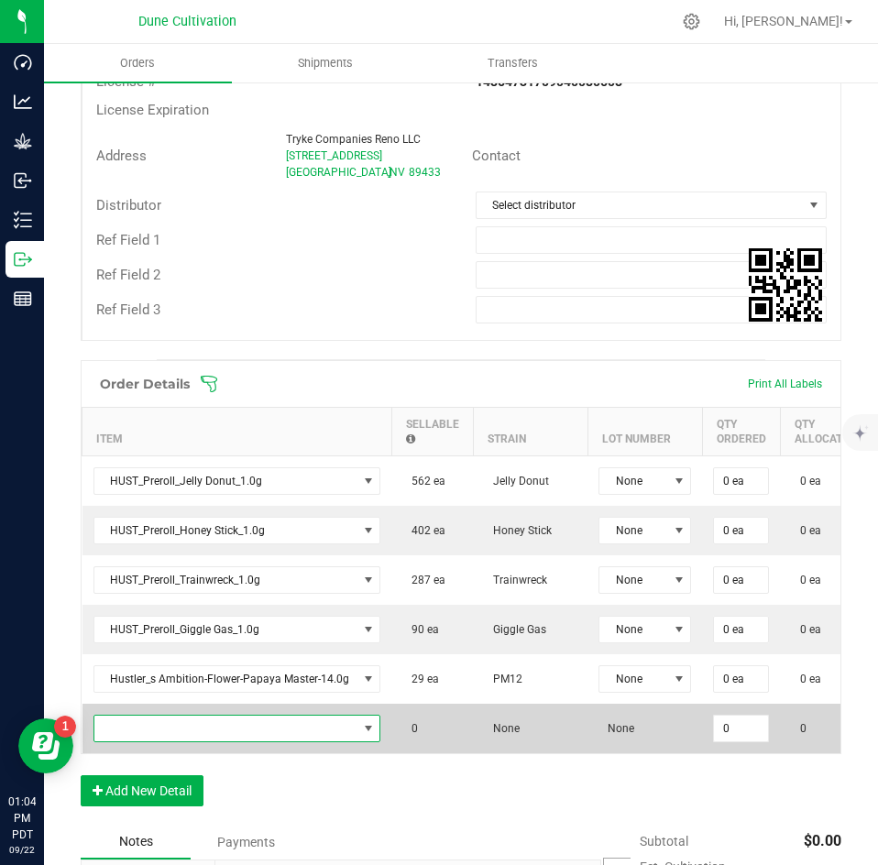
click at [218, 733] on span "NO DATA FOUND" at bounding box center [225, 729] width 263 height 26
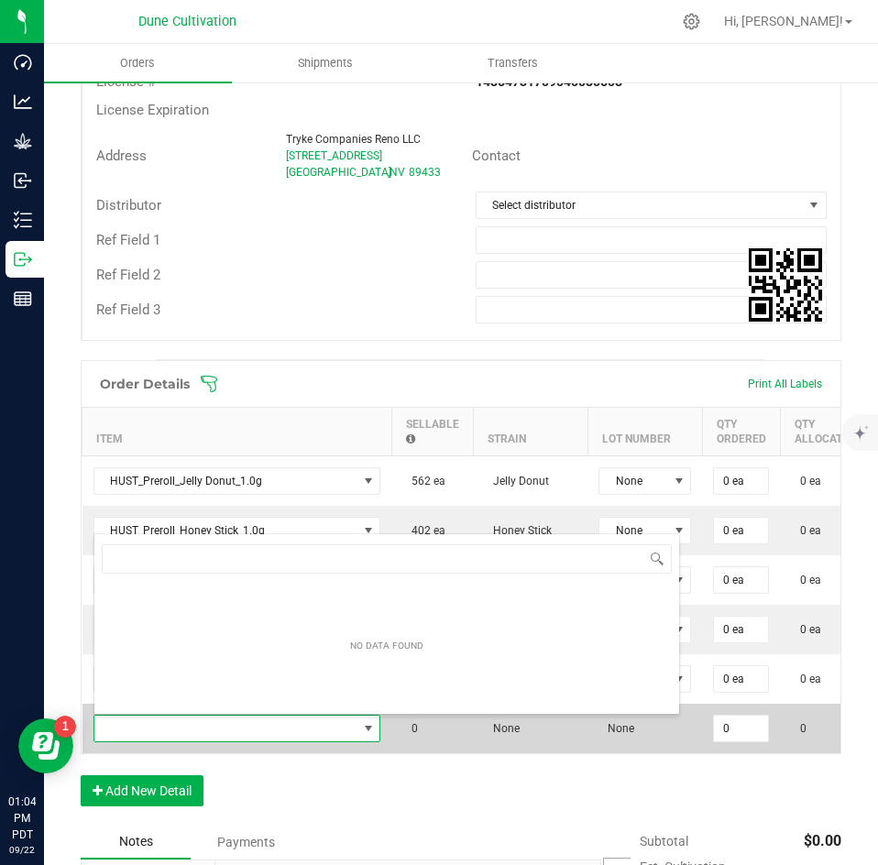
scroll to position [28, 284]
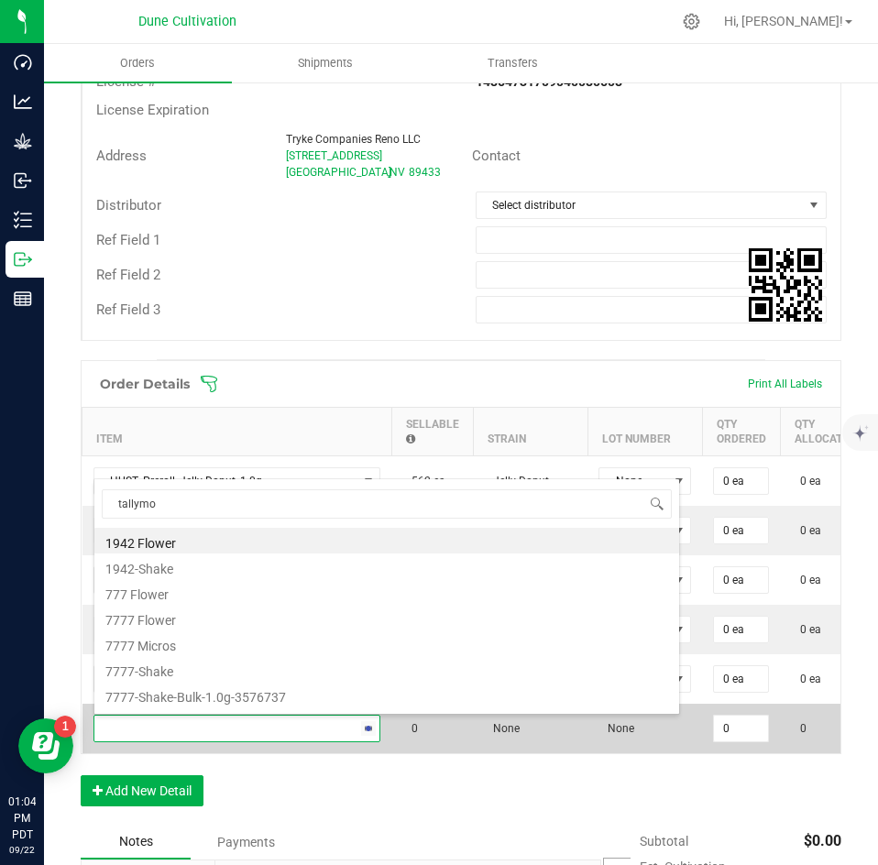
type input "tallymon"
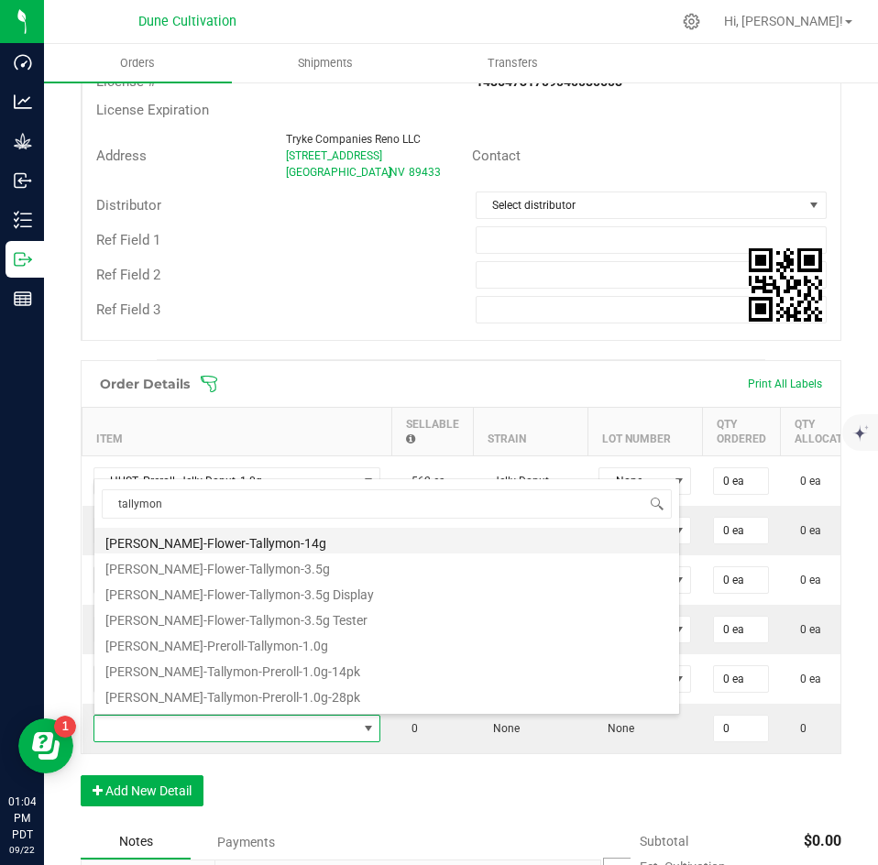
click at [301, 543] on li "[PERSON_NAME]-Flower-Tallymon-14g" at bounding box center [386, 541] width 585 height 26
type input "0 ea"
type input "$9.25000"
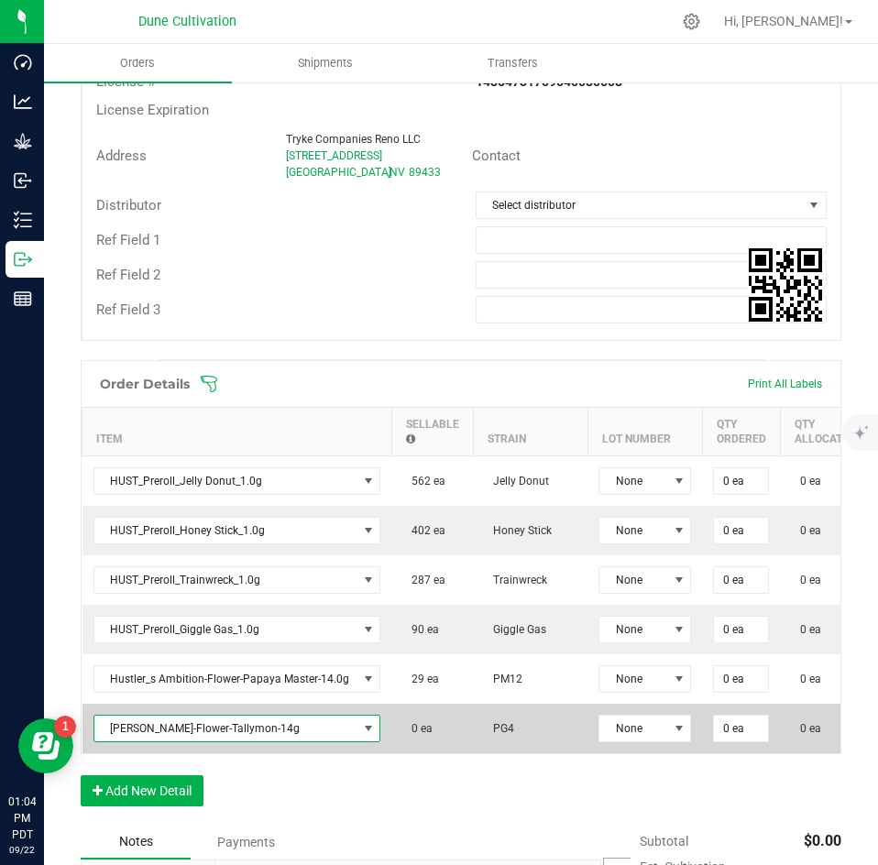
click at [316, 729] on span "[PERSON_NAME]-Flower-Tallymon-14g" at bounding box center [225, 729] width 263 height 26
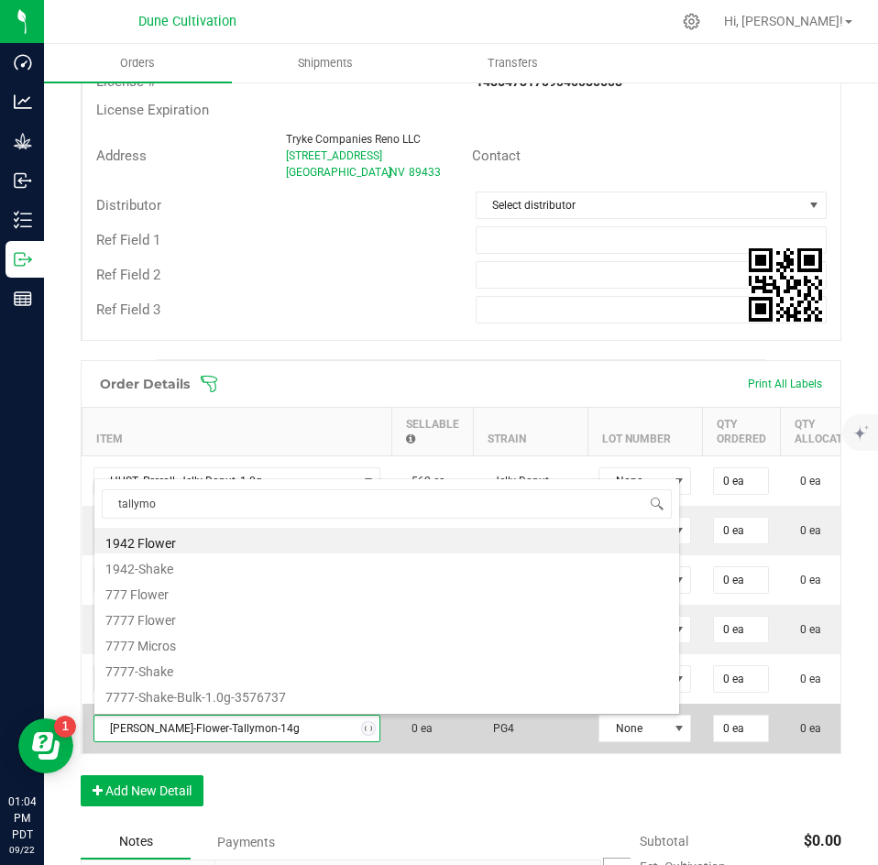
type input "tallymon"
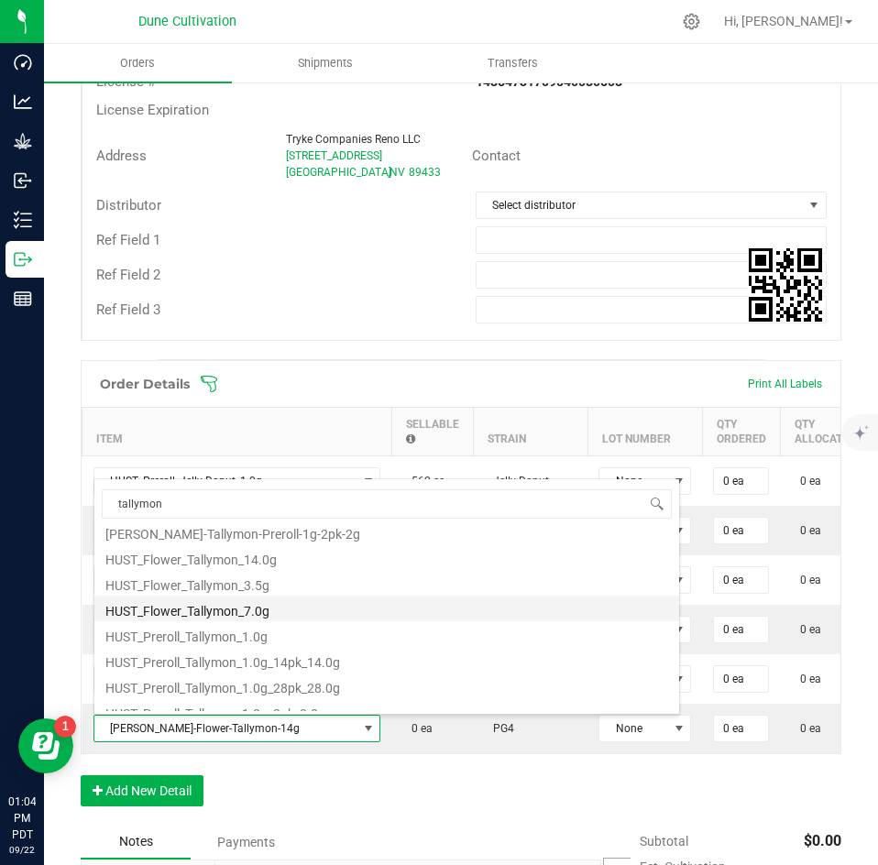
scroll to position [185, 0]
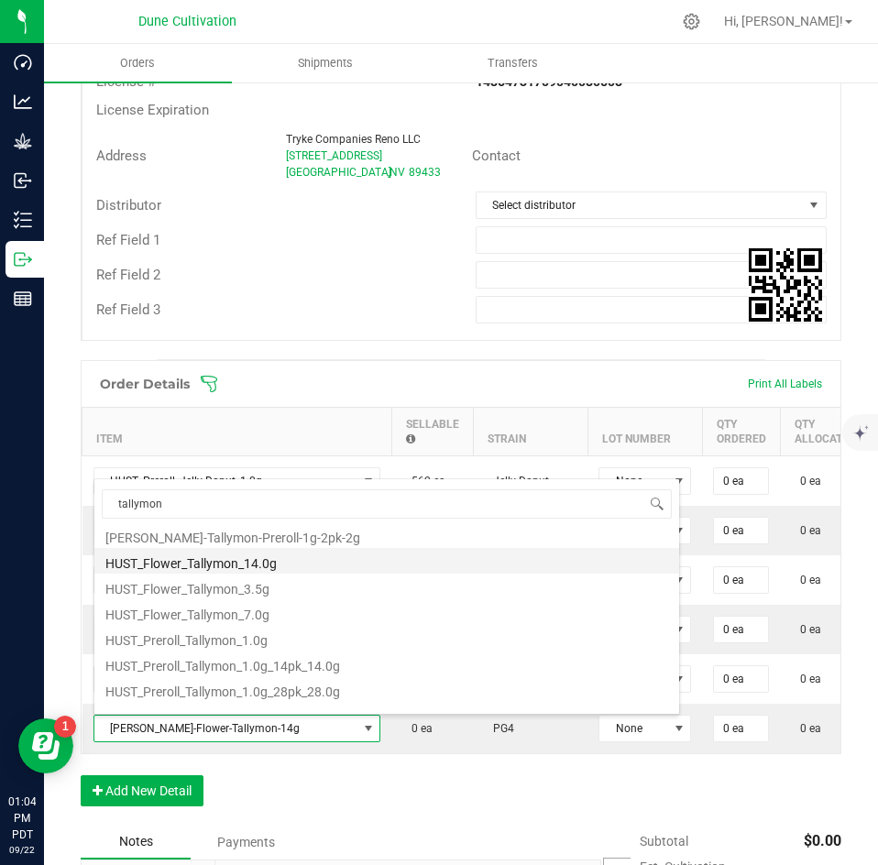
click at [327, 566] on li "HUST_Flower_Tallymon_14.0g" at bounding box center [386, 561] width 585 height 26
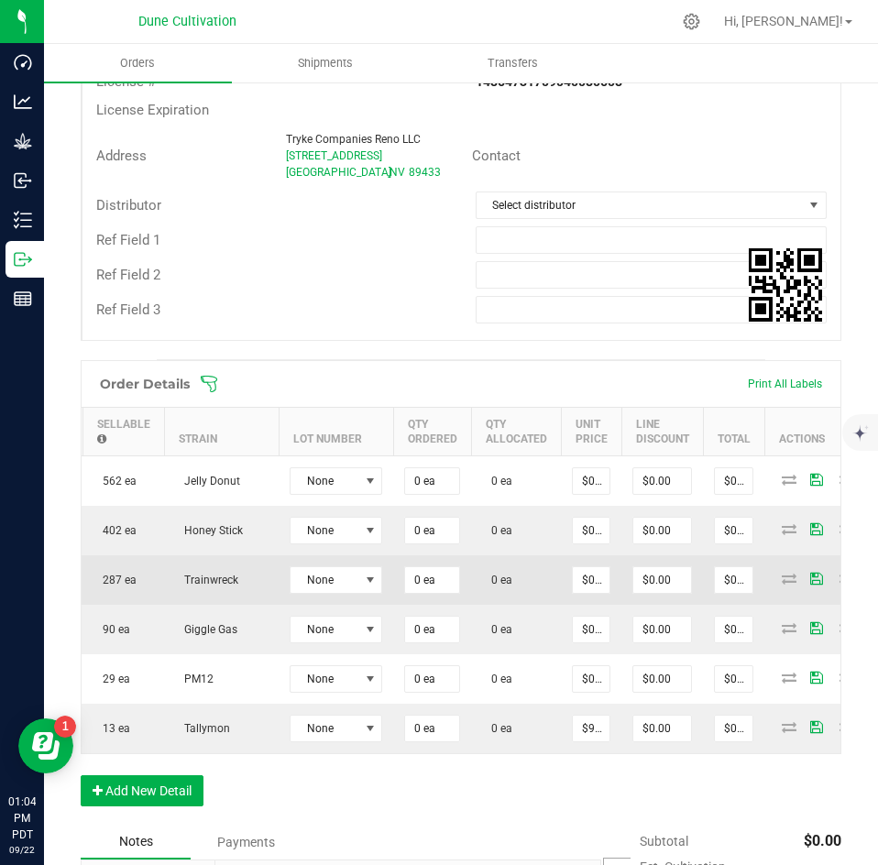
scroll to position [0, 325]
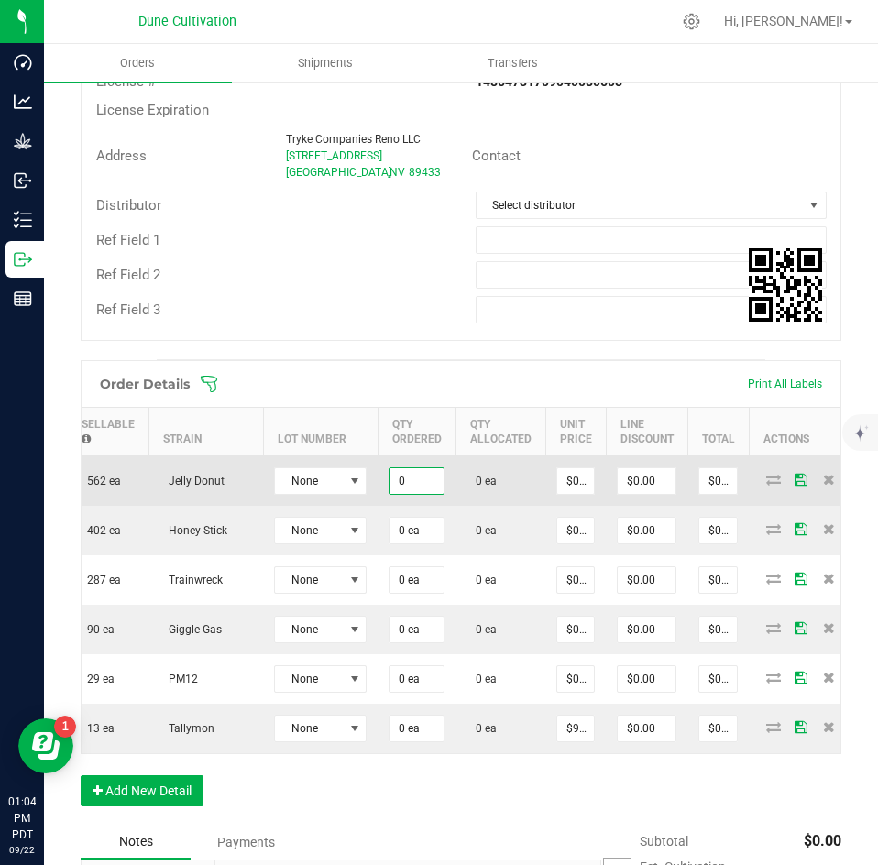
click at [419, 475] on input "0" at bounding box center [417, 481] width 54 height 26
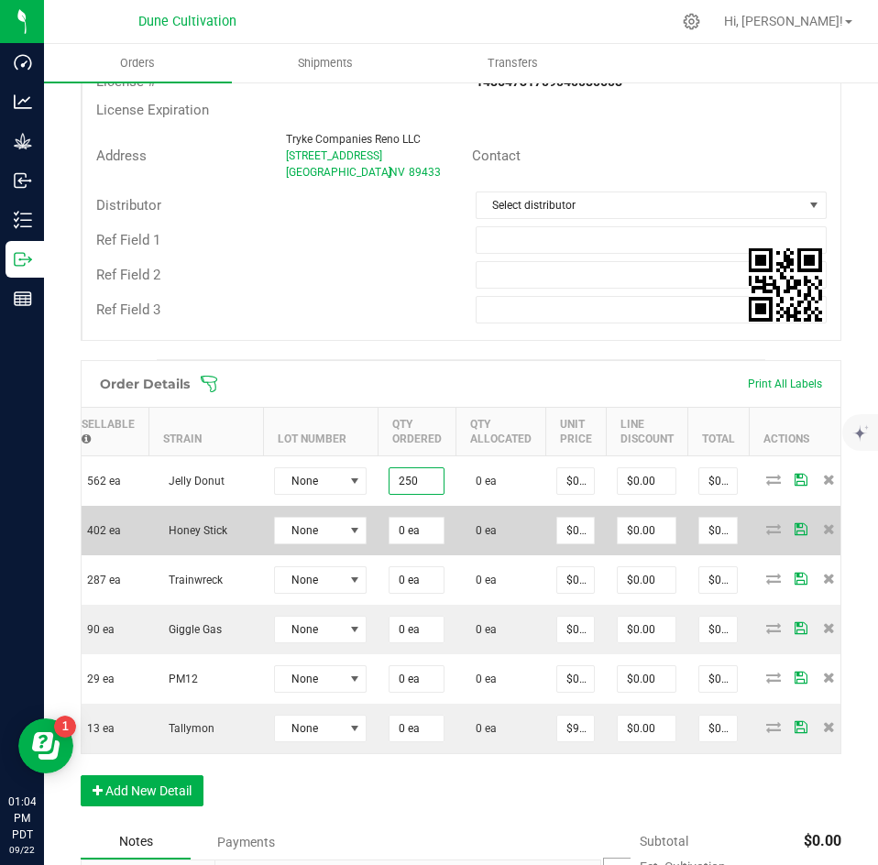
type input "250 ea"
click at [410, 514] on td "0 ea" at bounding box center [417, 531] width 78 height 50
click at [409, 521] on input "0" at bounding box center [417, 531] width 54 height 26
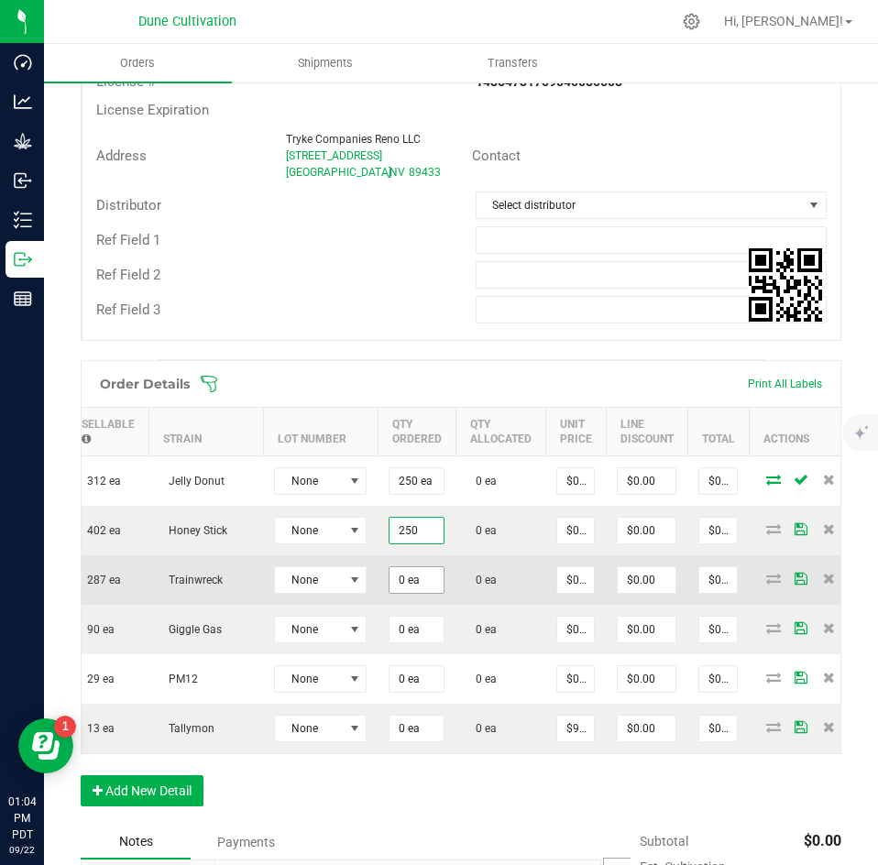
type input "250 ea"
click at [401, 571] on input "0" at bounding box center [417, 581] width 54 height 26
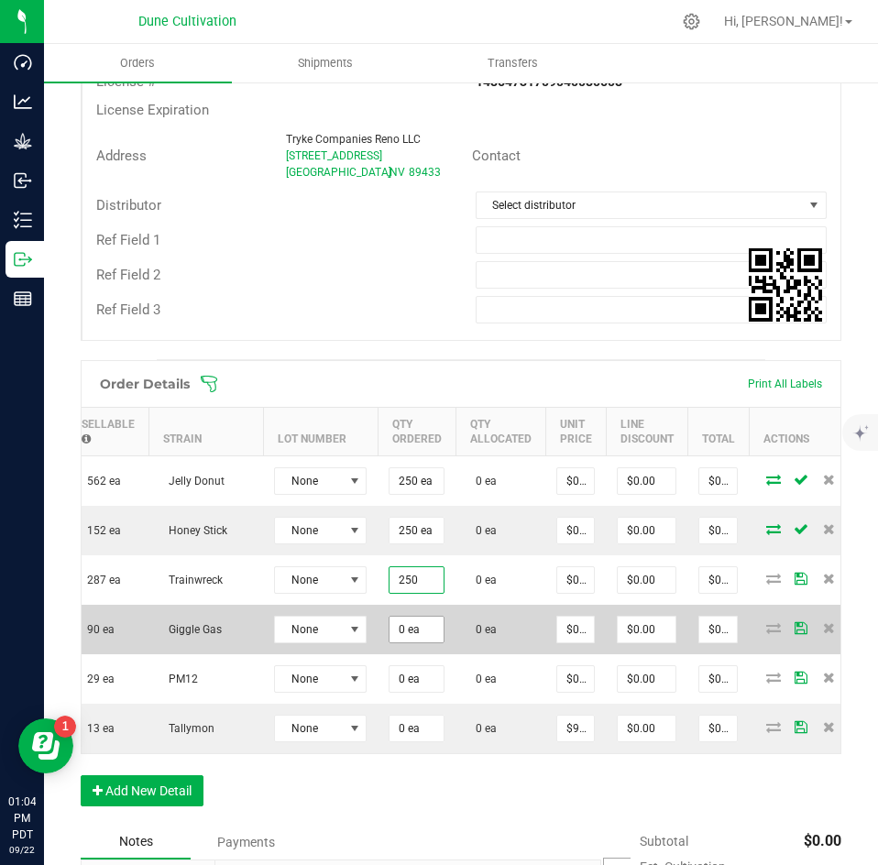
click at [399, 612] on td "0 ea" at bounding box center [417, 630] width 78 height 50
click at [399, 618] on input "0 ea" at bounding box center [417, 630] width 54 height 26
type input "250 ea"
click at [399, 621] on input "0" at bounding box center [417, 630] width 54 height 26
type input "0"
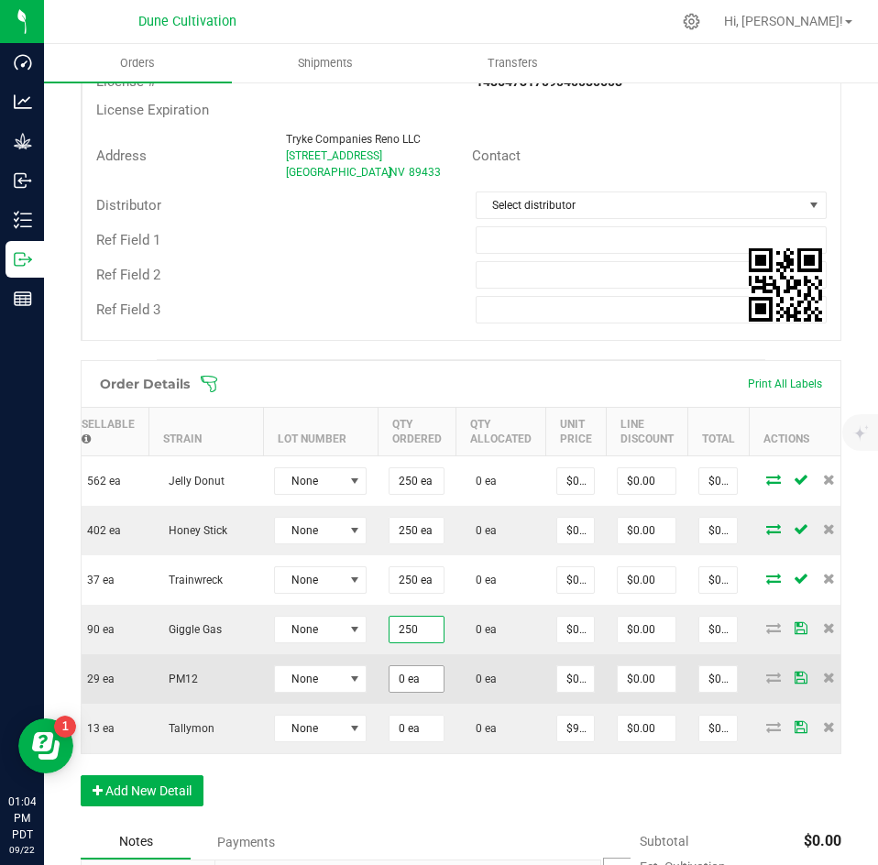
type input "250 ea"
click at [403, 668] on input "0" at bounding box center [417, 680] width 54 height 26
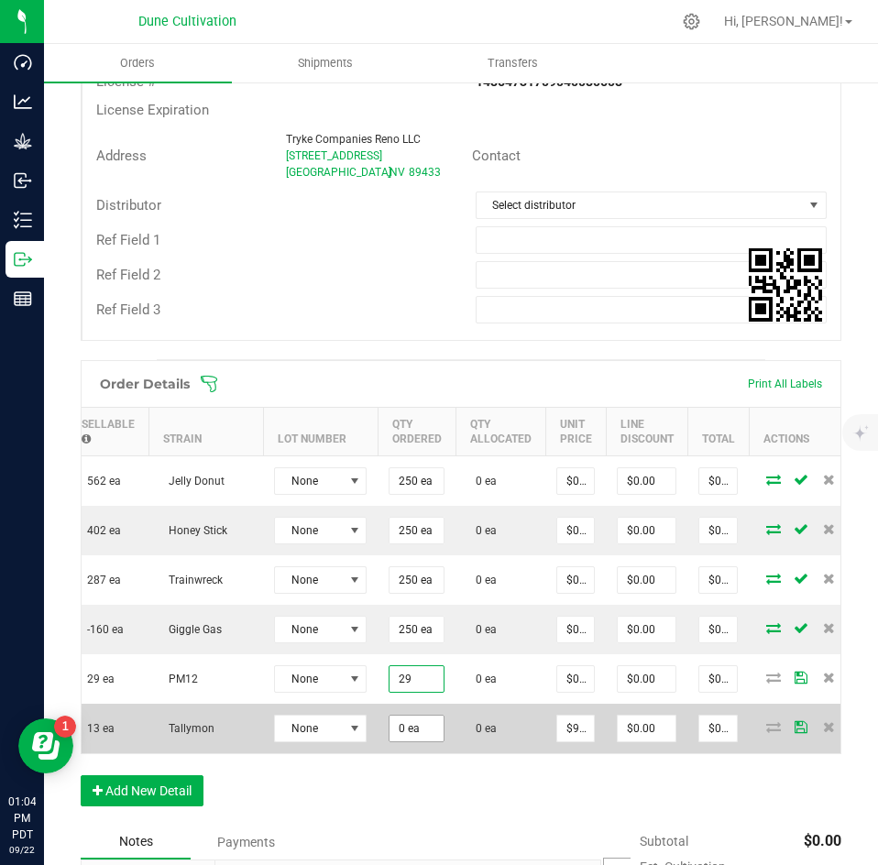
type input "29 ea"
click at [406, 736] on input "0" at bounding box center [417, 729] width 54 height 26
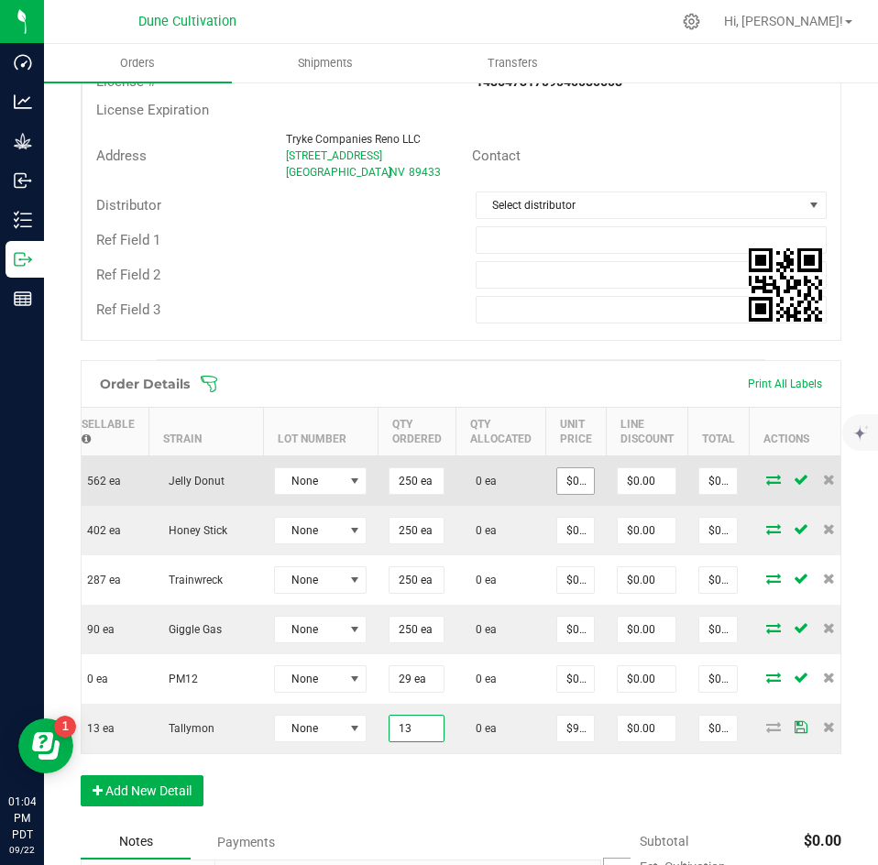
type input "13 ea"
type input "$120.25"
click at [568, 471] on input "0" at bounding box center [575, 481] width 37 height 26
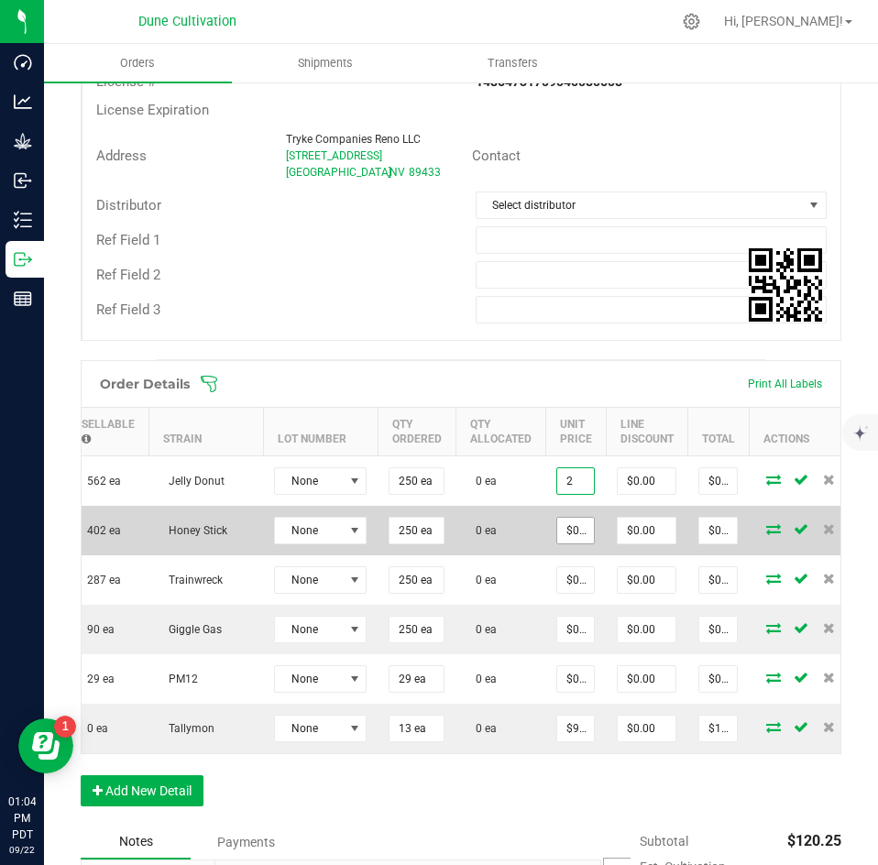
type input "$2.00000"
type input "$500.00"
click at [570, 535] on input "0" at bounding box center [575, 531] width 37 height 26
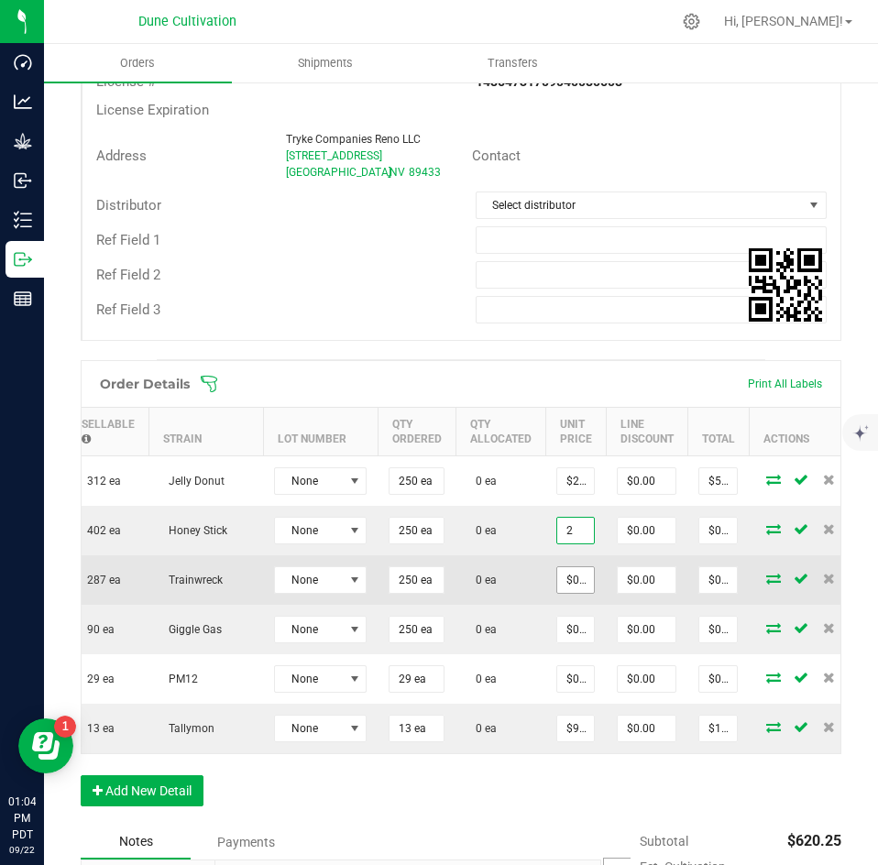
type input "$2.00000"
type input "$500.00"
click at [570, 579] on input "0" at bounding box center [575, 581] width 37 height 26
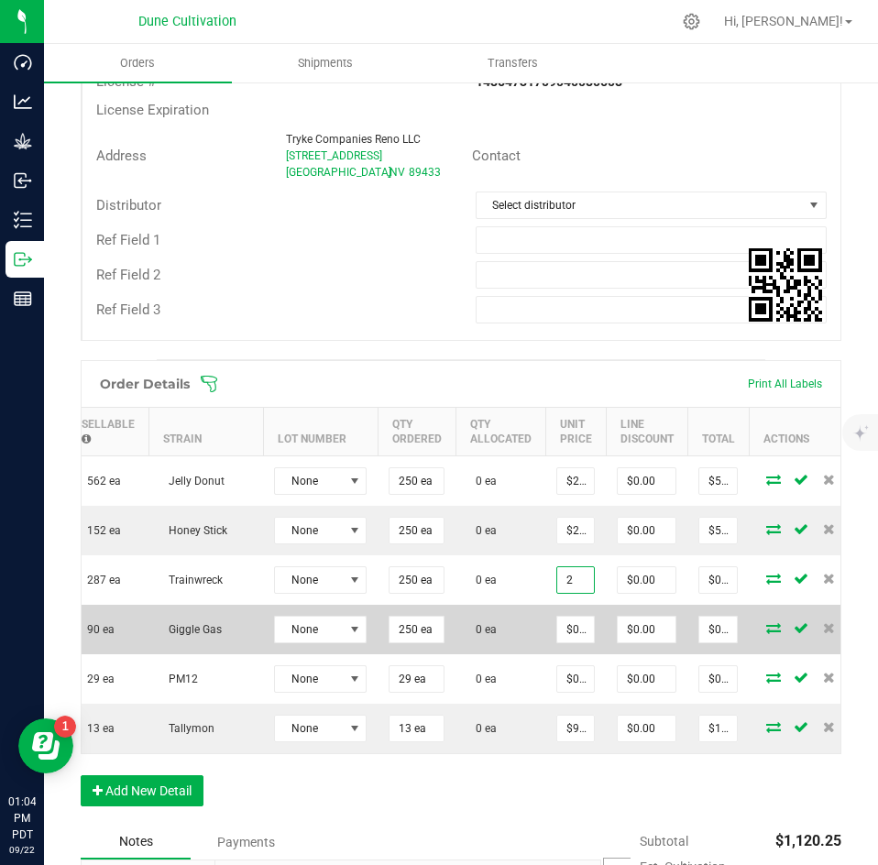
type input "$2.00000"
type input "$500.00"
click at [566, 614] on td "$0.00000" at bounding box center [576, 630] width 61 height 50
click at [565, 622] on input "0" at bounding box center [575, 630] width 37 height 26
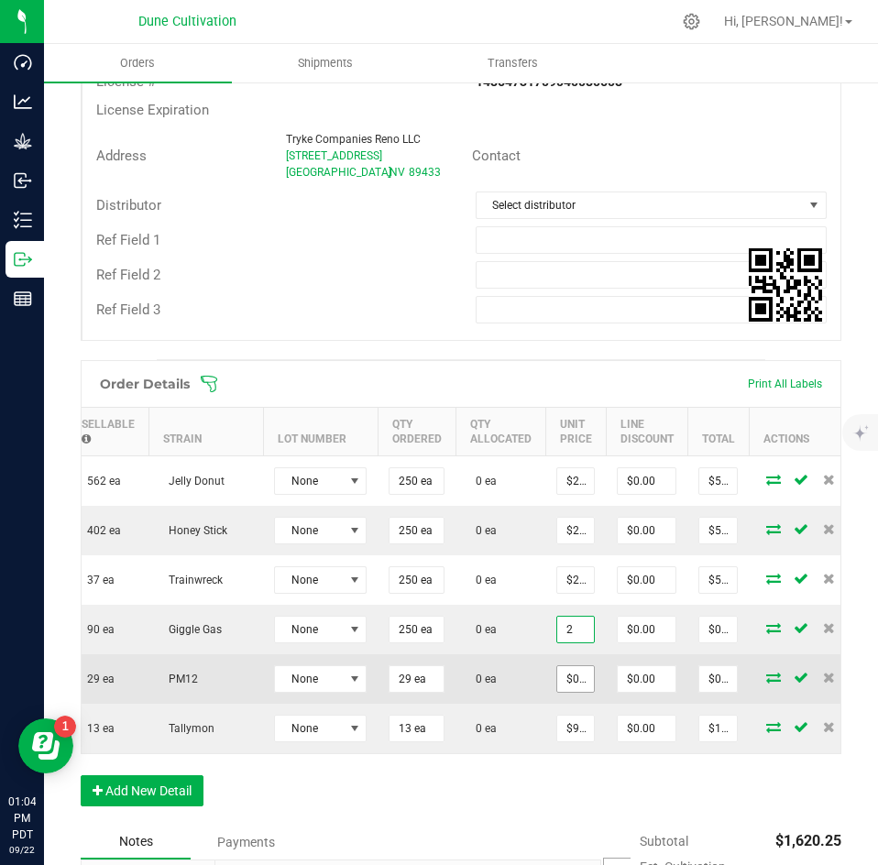
type input "$2.00000"
type input "$500.00"
click at [568, 679] on input "0" at bounding box center [575, 680] width 37 height 26
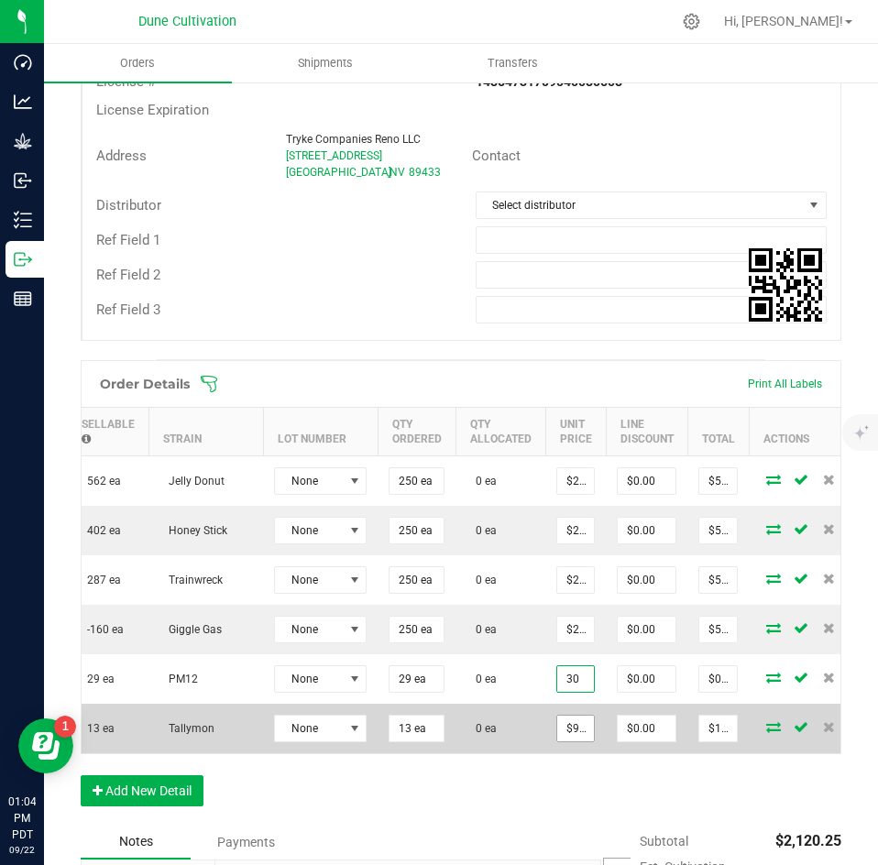
type input "$30.00000"
type input "$870.00"
click at [567, 733] on input "9.25" at bounding box center [575, 729] width 37 height 26
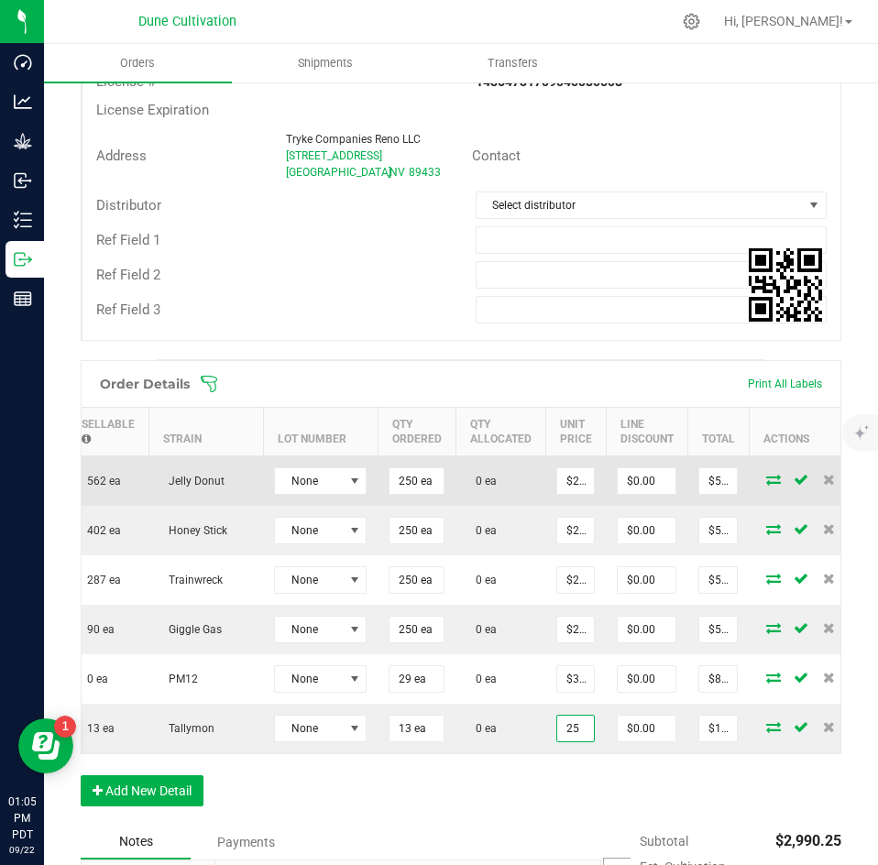
type input "$25.00000"
type input "$325.00"
click at [766, 479] on icon at bounding box center [773, 479] width 15 height 11
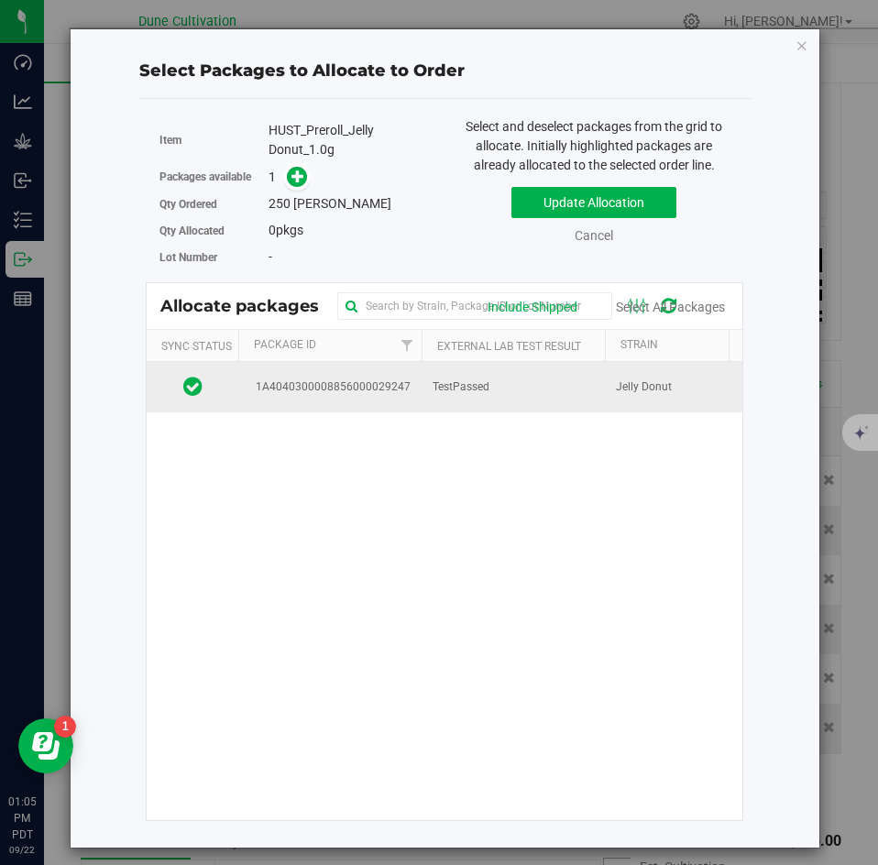
click at [569, 381] on td "TestPassed" at bounding box center [513, 387] width 183 height 50
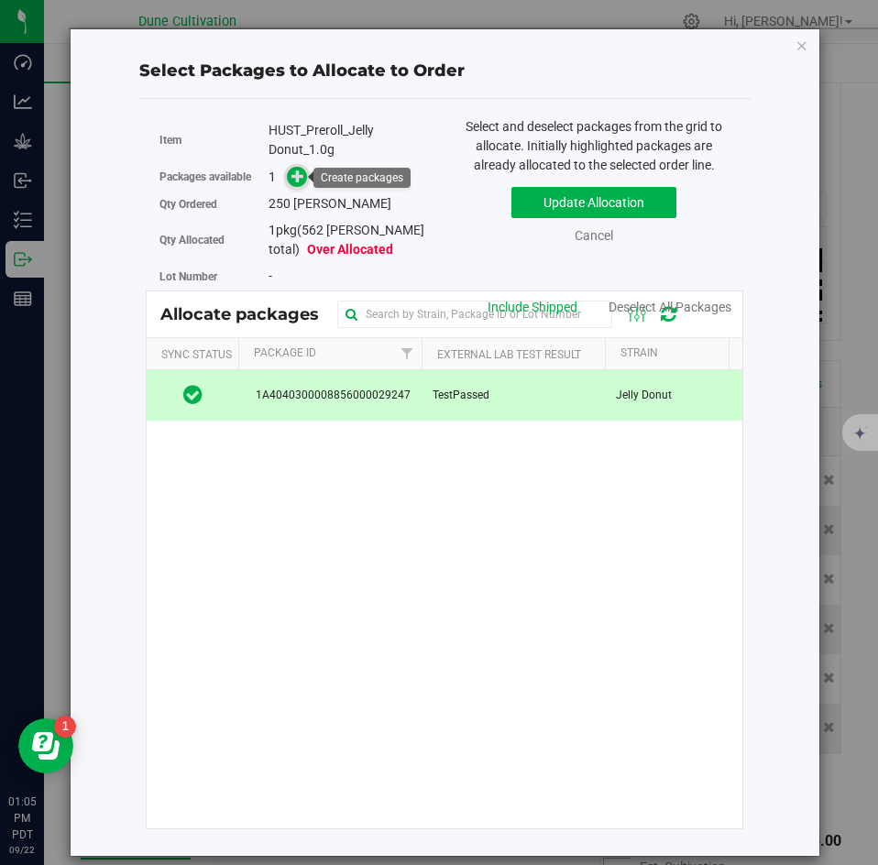
click at [298, 178] on icon at bounding box center [298, 176] width 13 height 13
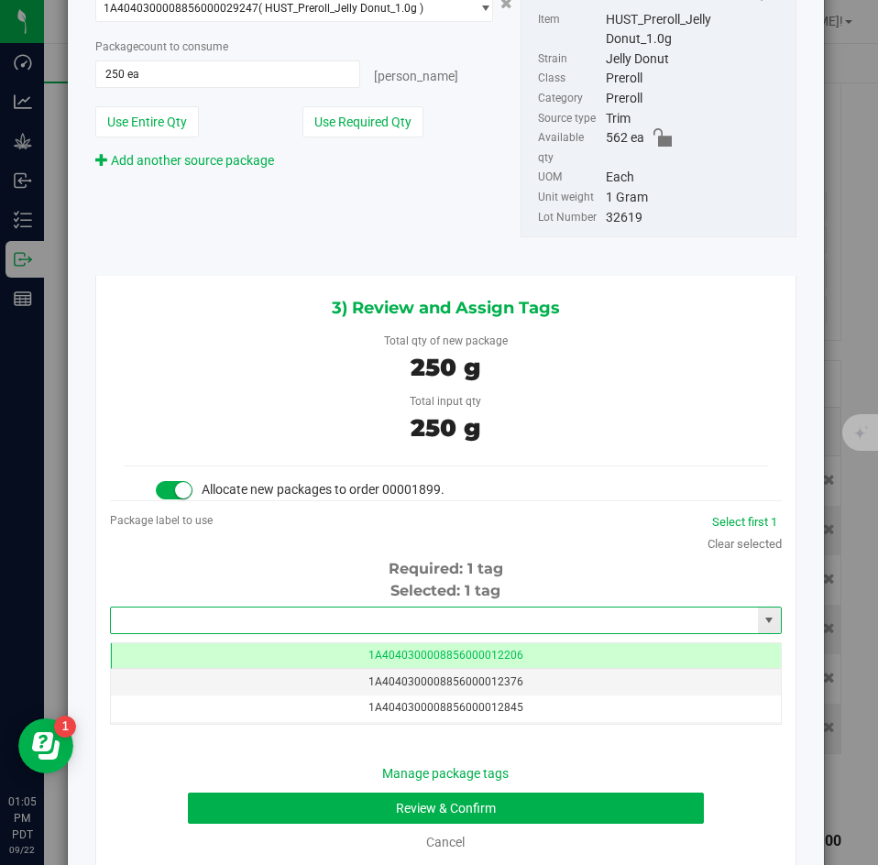
click at [320, 608] on input "text" at bounding box center [434, 621] width 647 height 26
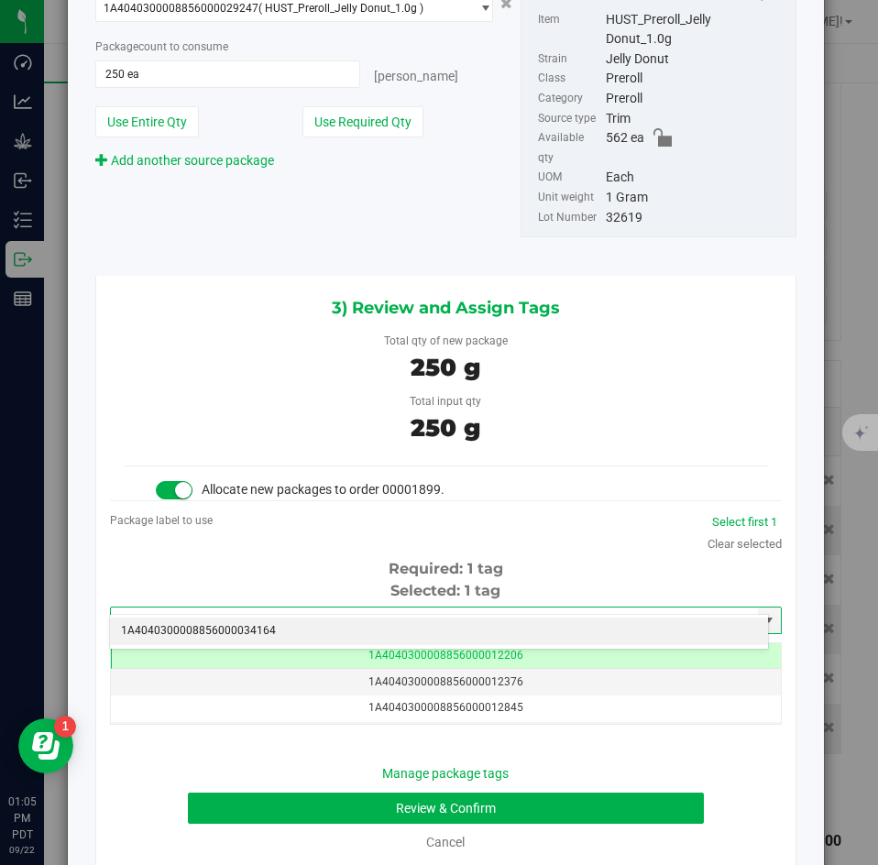
click at [314, 624] on li "1A4040300008856000034164" at bounding box center [439, 632] width 658 height 28
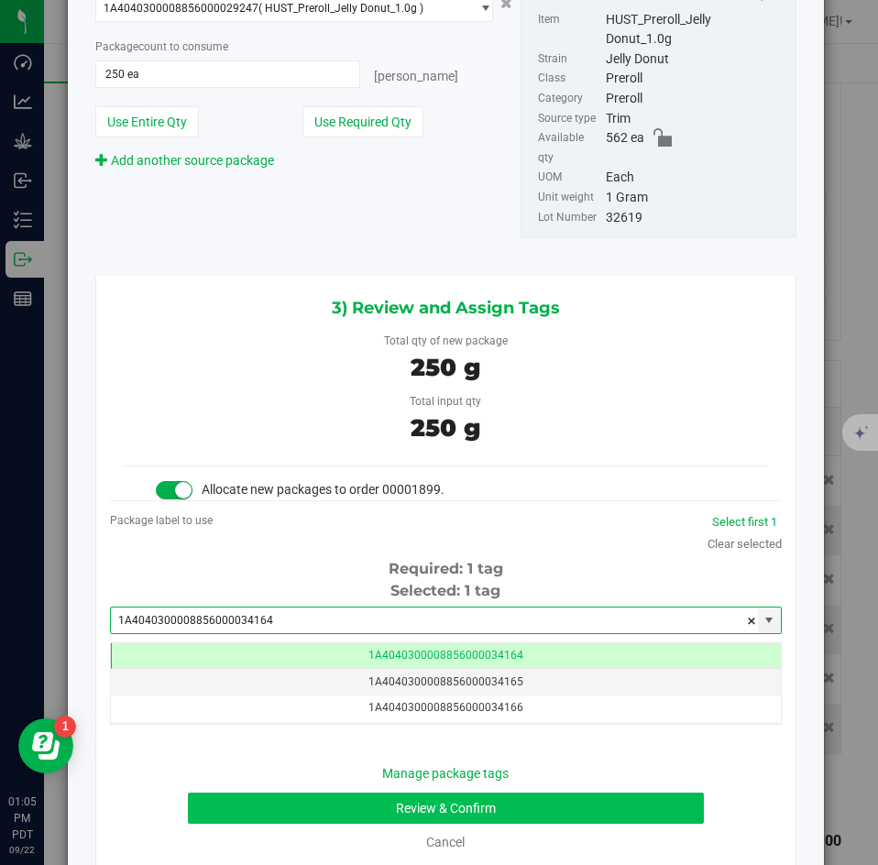
type input "1A4040300008856000034164"
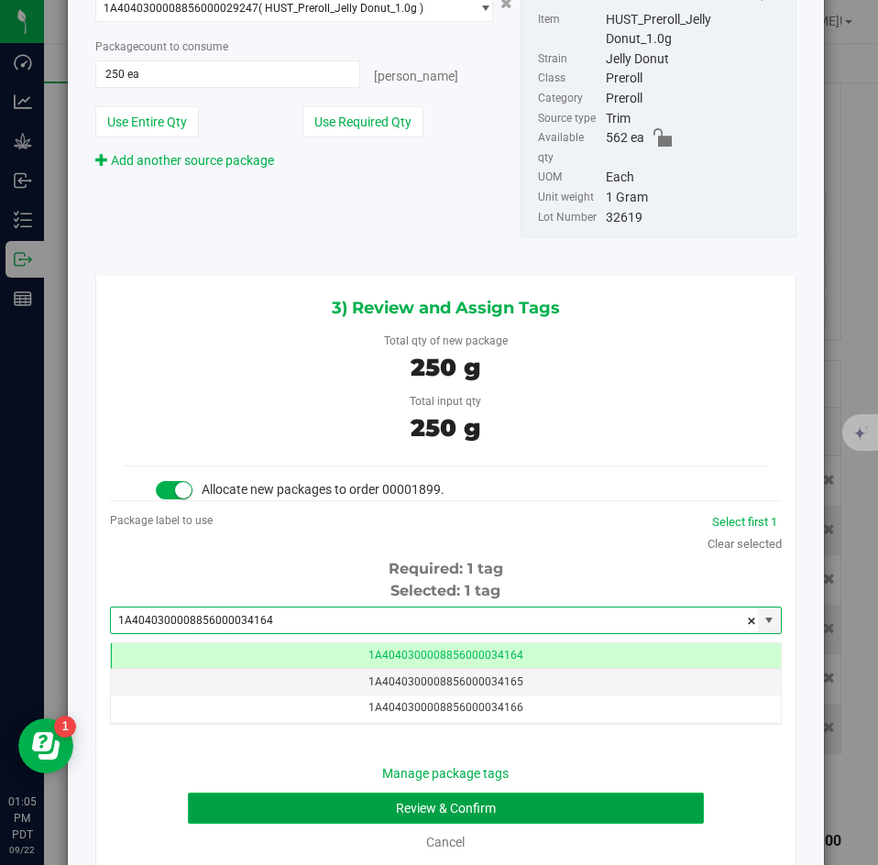
click at [281, 793] on button "Review & Confirm" at bounding box center [445, 808] width 515 height 31
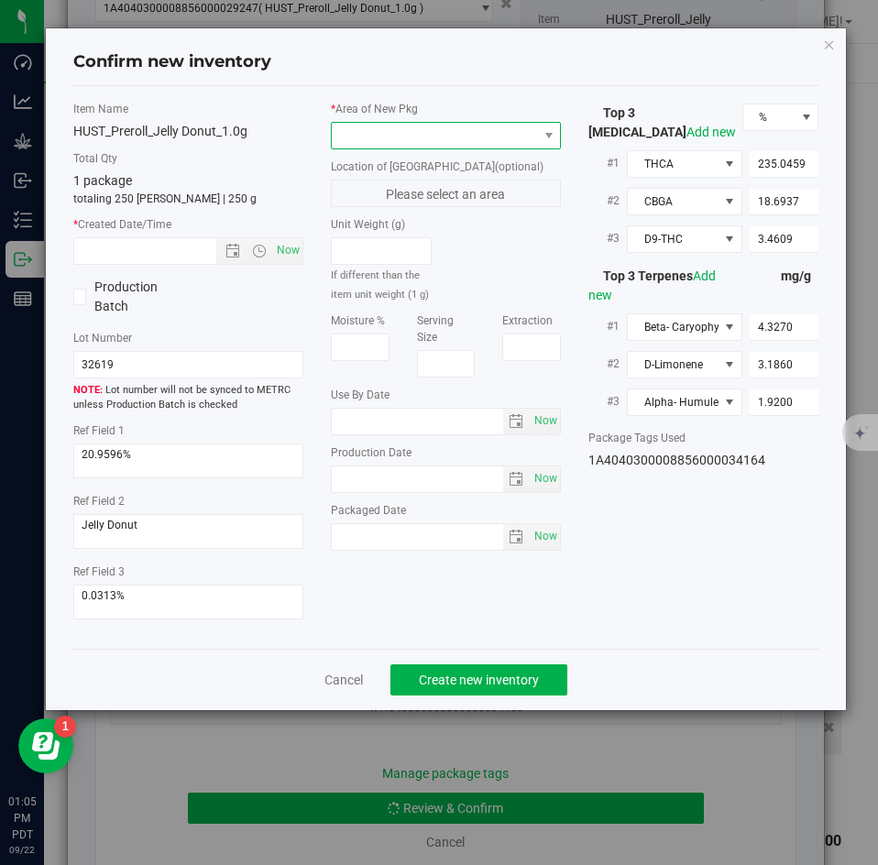
click at [412, 137] on span at bounding box center [434, 136] width 205 height 26
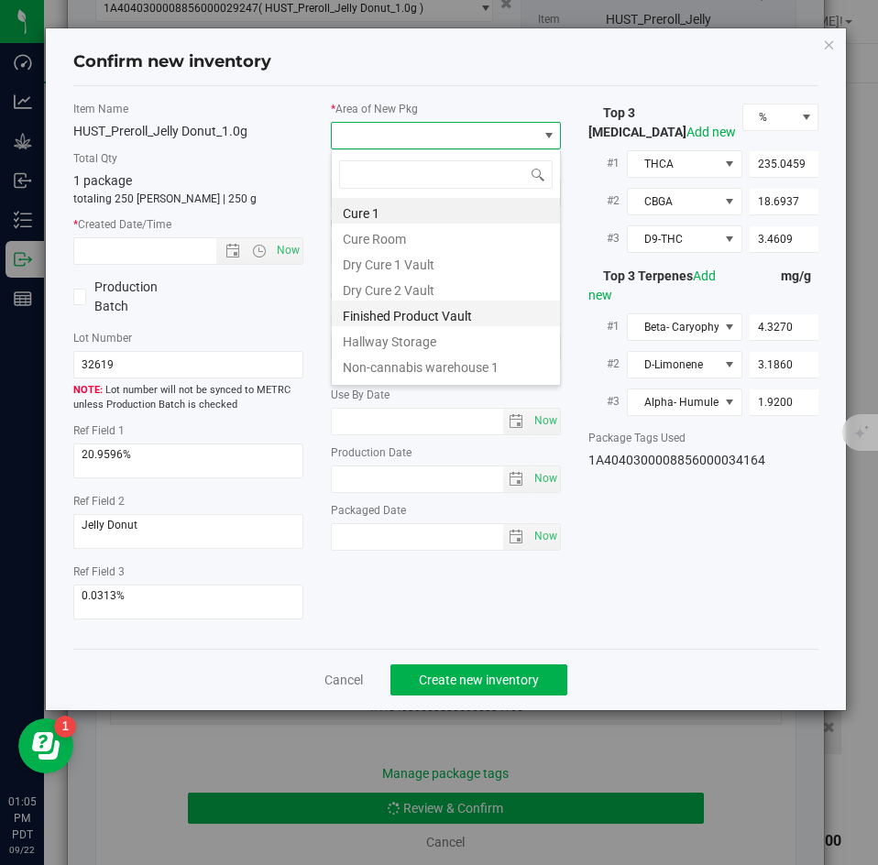
click at [393, 310] on li "Finished Product Vault" at bounding box center [446, 314] width 228 height 26
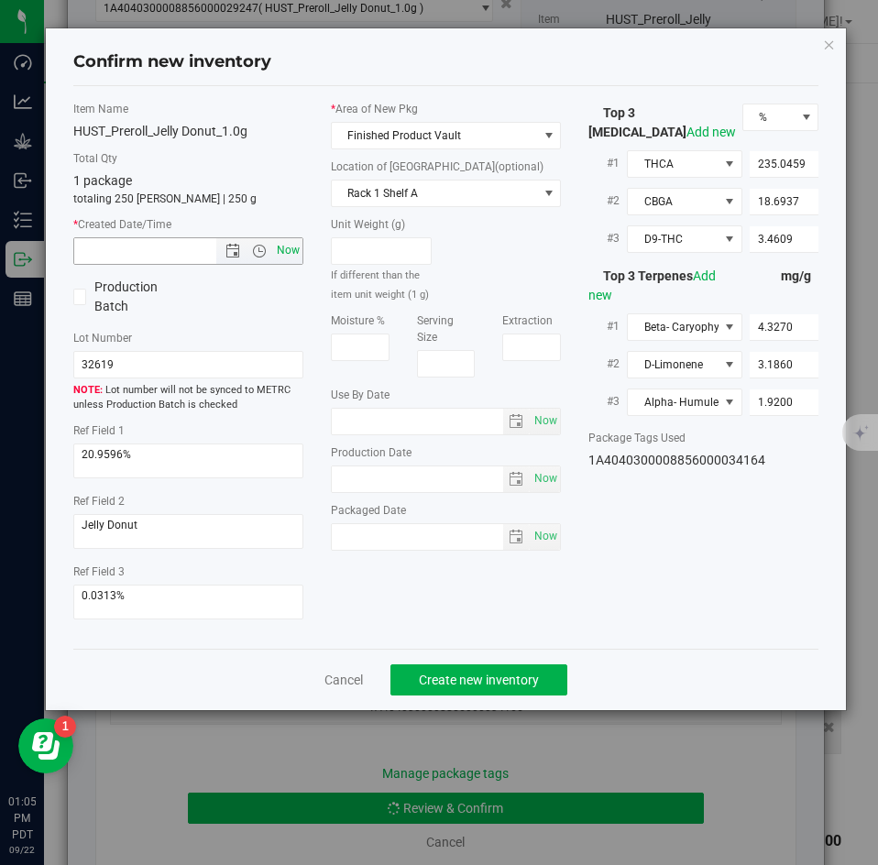
click at [298, 260] on span "Now" at bounding box center [288, 250] width 31 height 27
type input "[DATE] 1:05 PM"
click at [460, 681] on span "Create new inventory" at bounding box center [479, 680] width 120 height 15
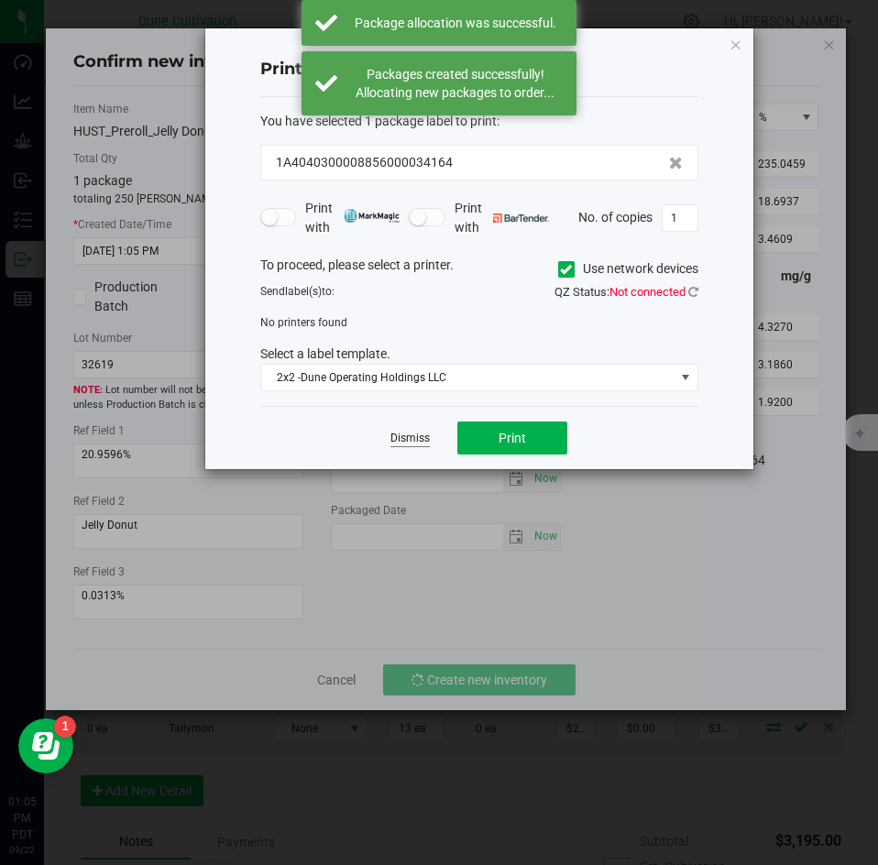
click at [417, 439] on link "Dismiss" at bounding box center [410, 439] width 39 height 16
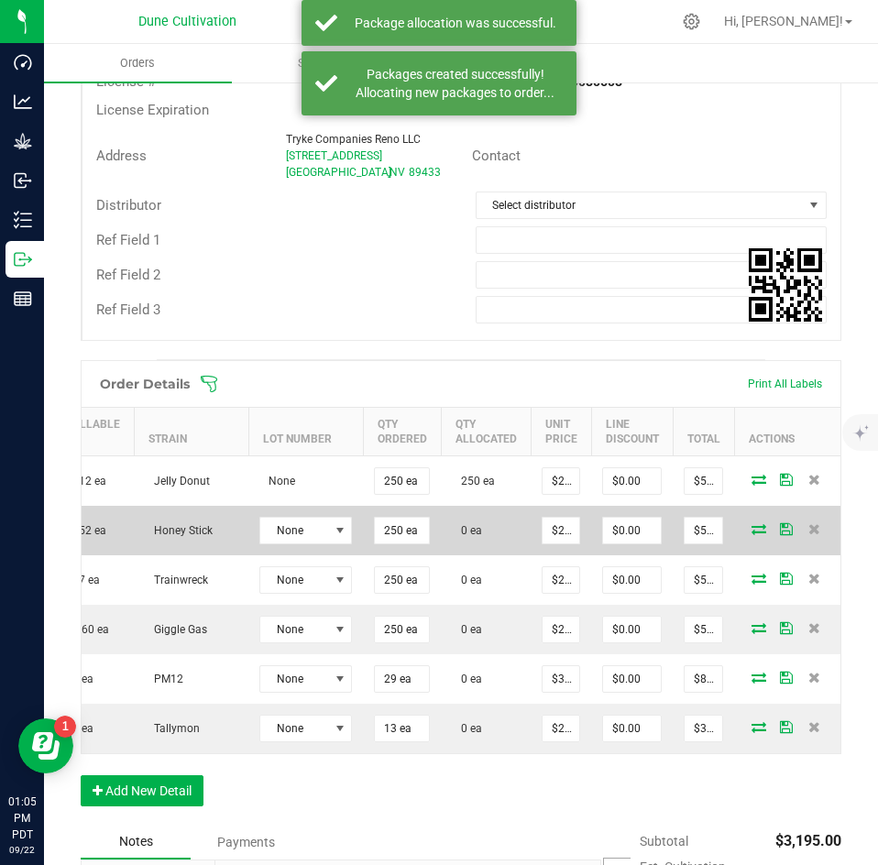
click at [753, 526] on icon at bounding box center [759, 528] width 15 height 11
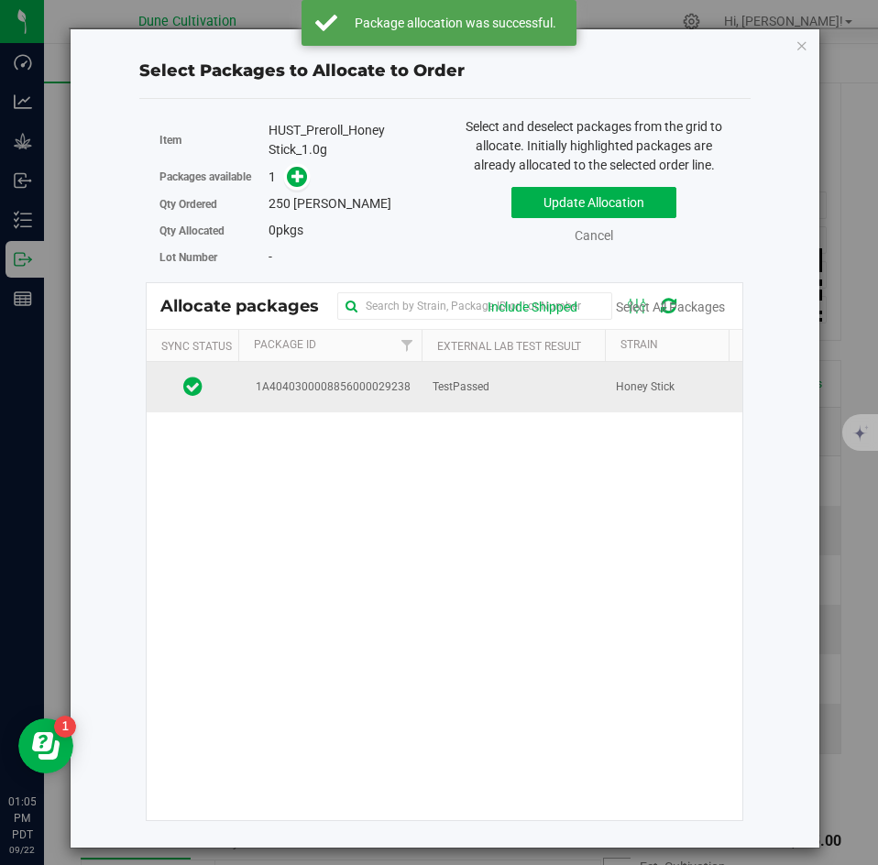
click at [509, 404] on td "TestPassed" at bounding box center [513, 387] width 183 height 50
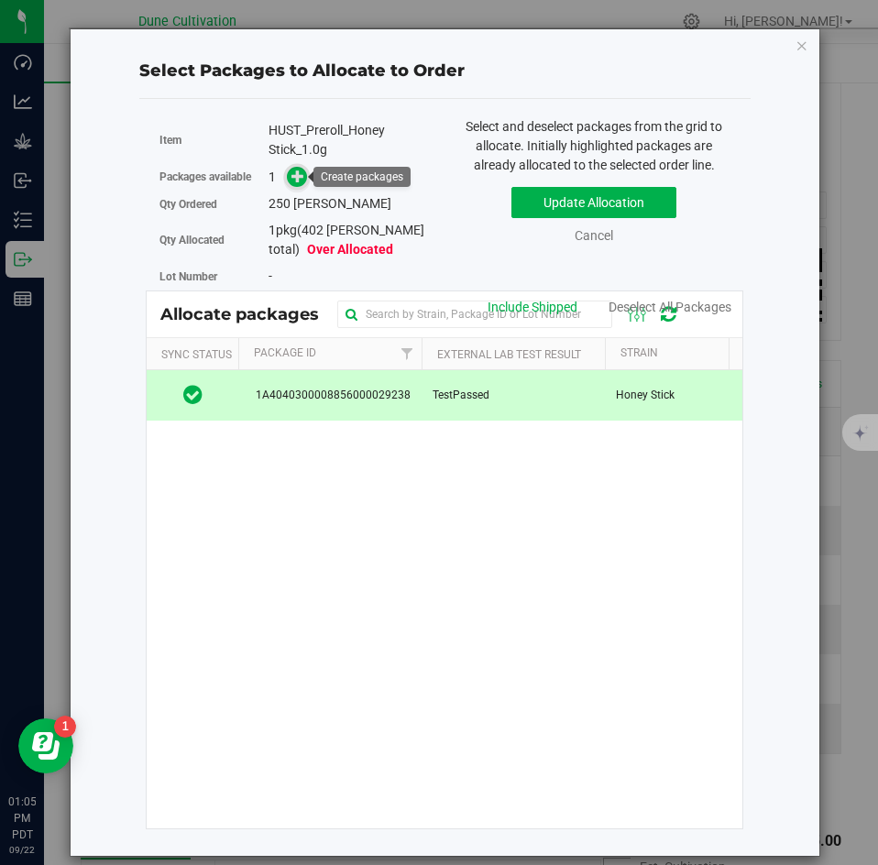
click at [292, 180] on icon at bounding box center [298, 176] width 13 height 13
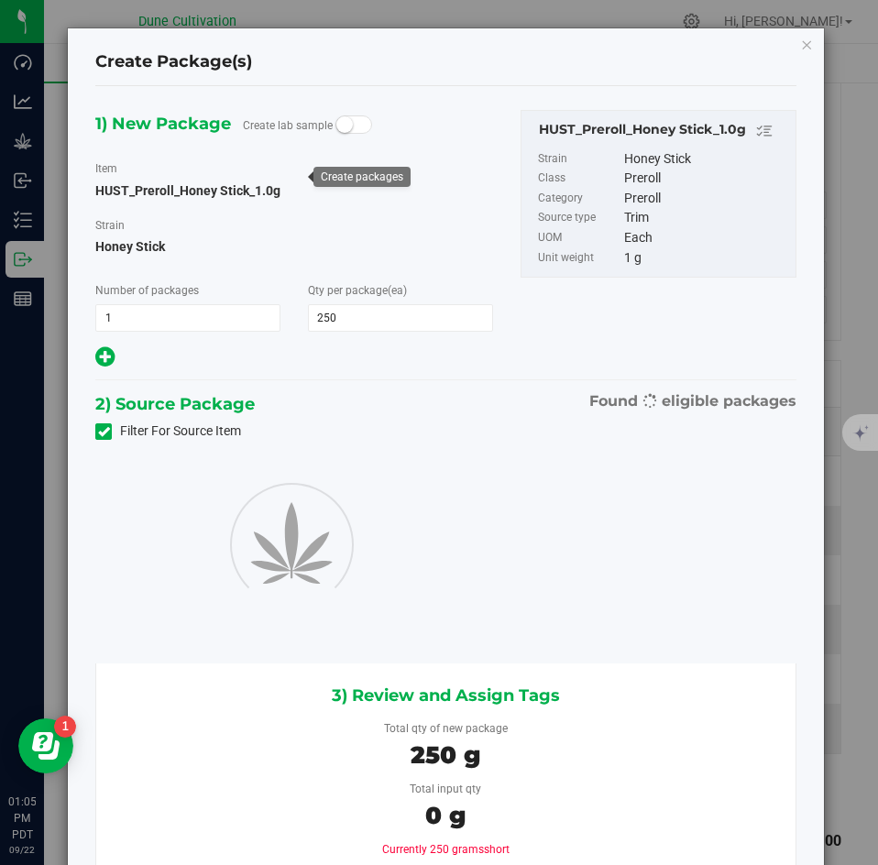
type input "250"
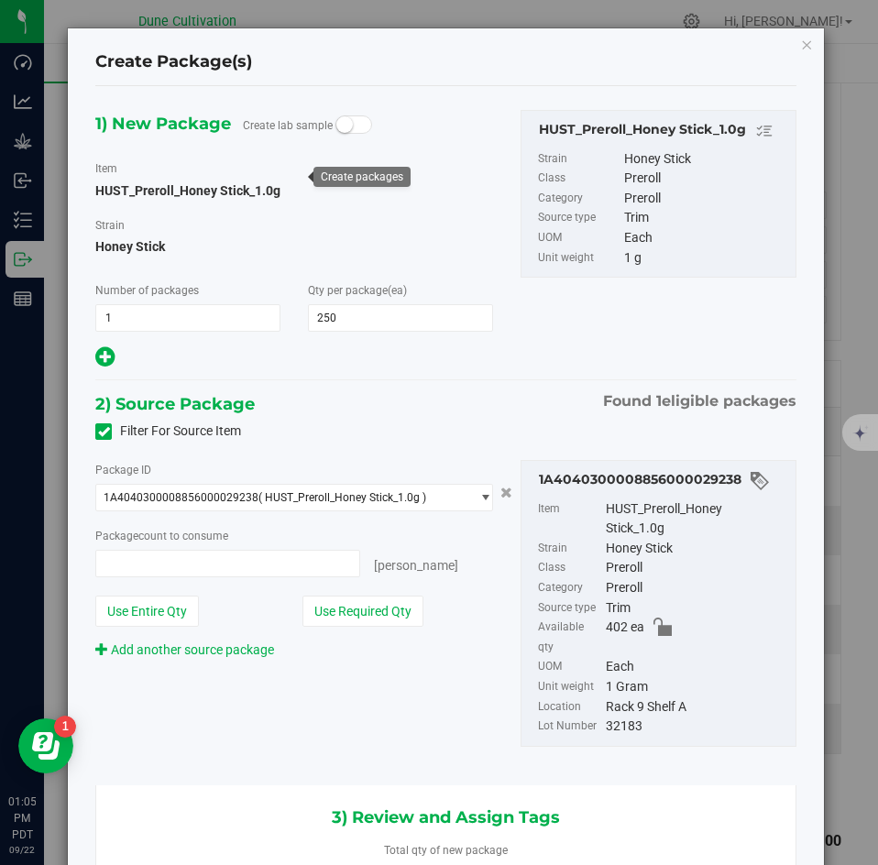
type input "250 ea"
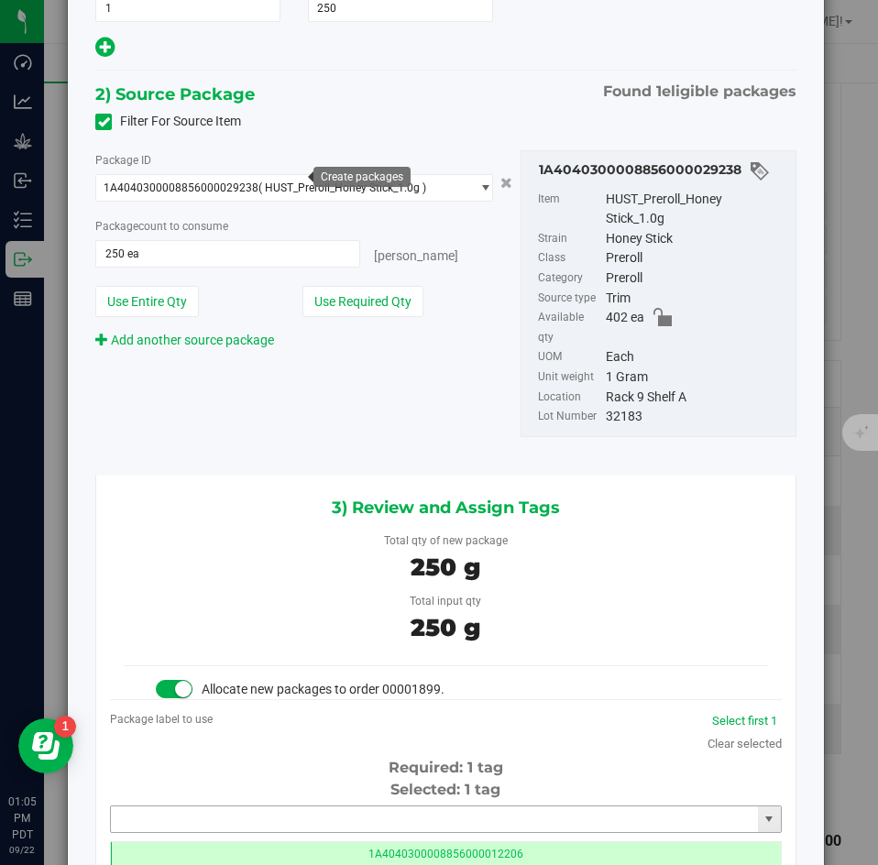
click at [413, 807] on input "text" at bounding box center [434, 820] width 647 height 26
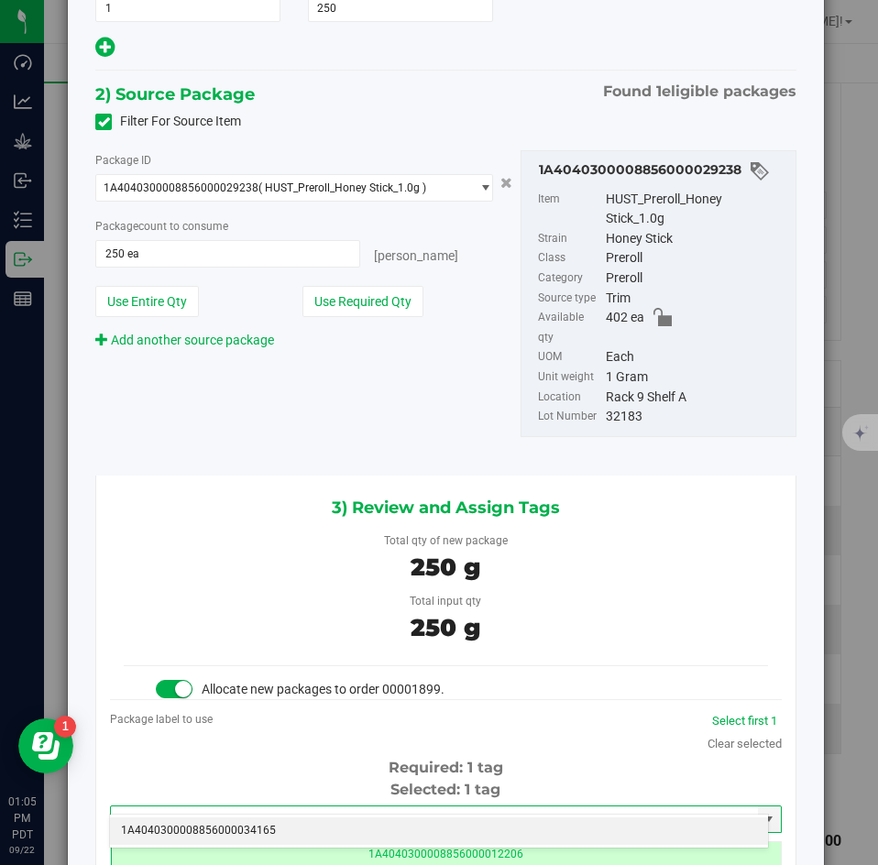
click at [398, 828] on li "1A4040300008856000034165" at bounding box center [439, 832] width 658 height 28
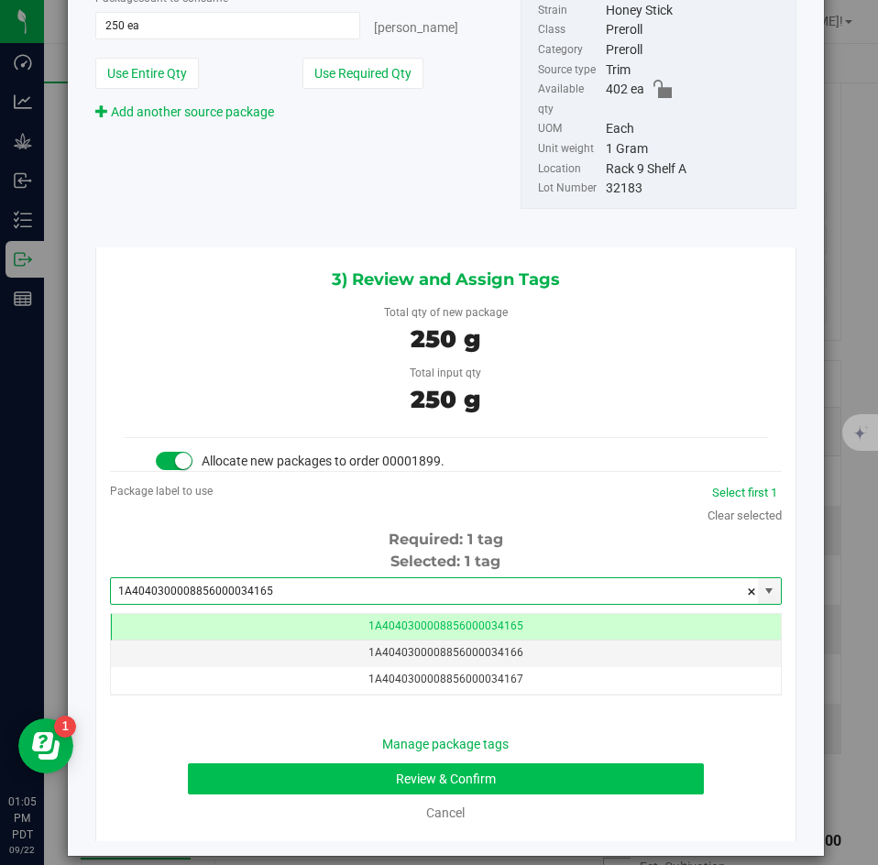
type input "1A4040300008856000034165"
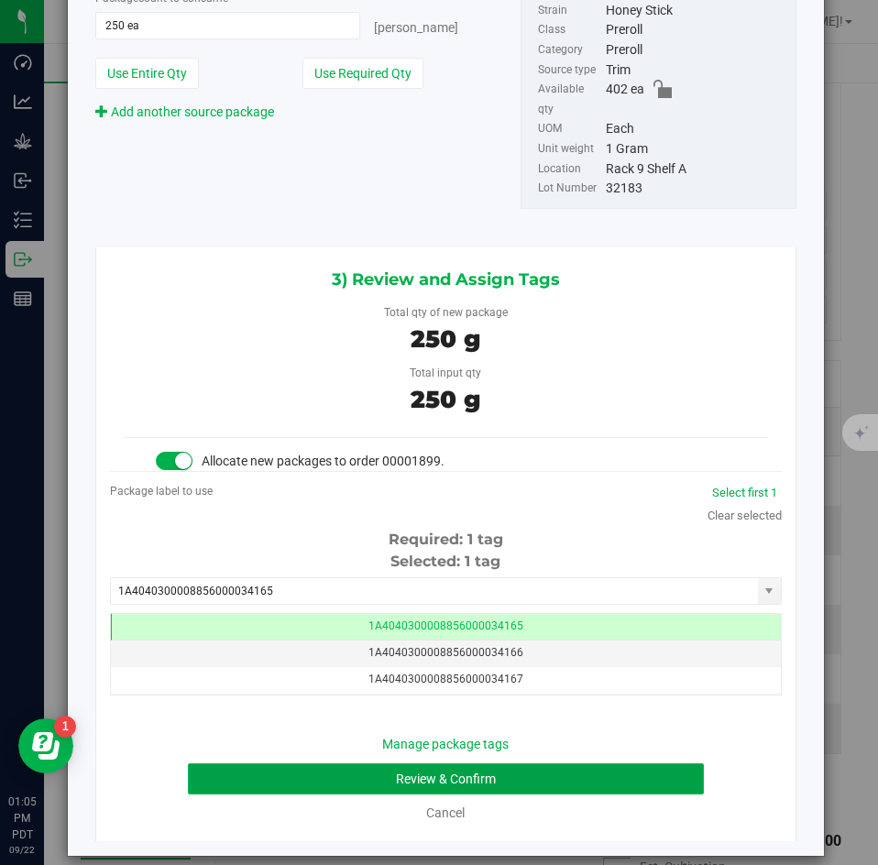
click at [511, 764] on button "Review & Confirm" at bounding box center [445, 779] width 515 height 31
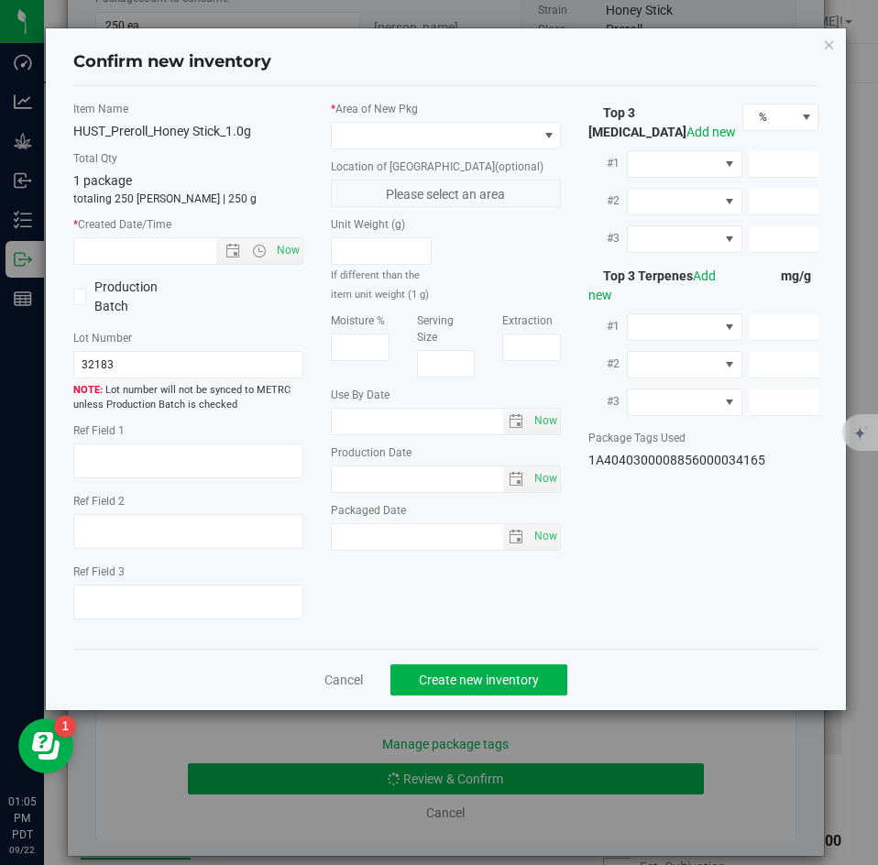
type textarea "26.2705%"
type textarea "Honey Stick"
type textarea "<LOQ"
type input "273.0280"
type input "23.2595"
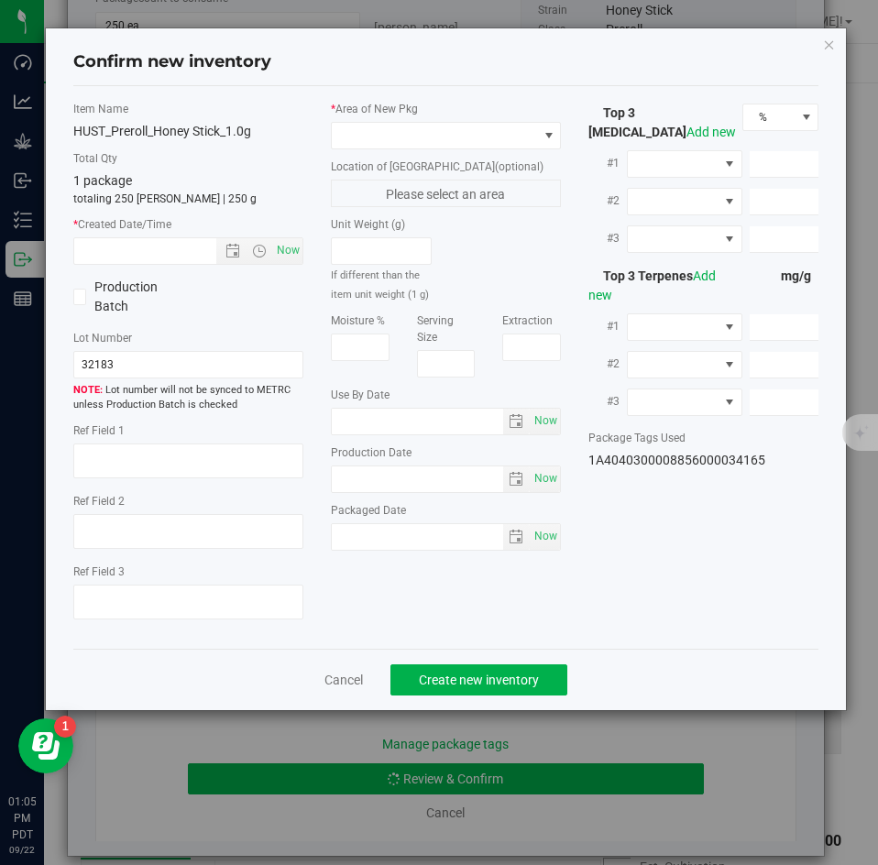
type input "5.9764"
type input "3.6020"
type input "2.6780"
type input "2.4140"
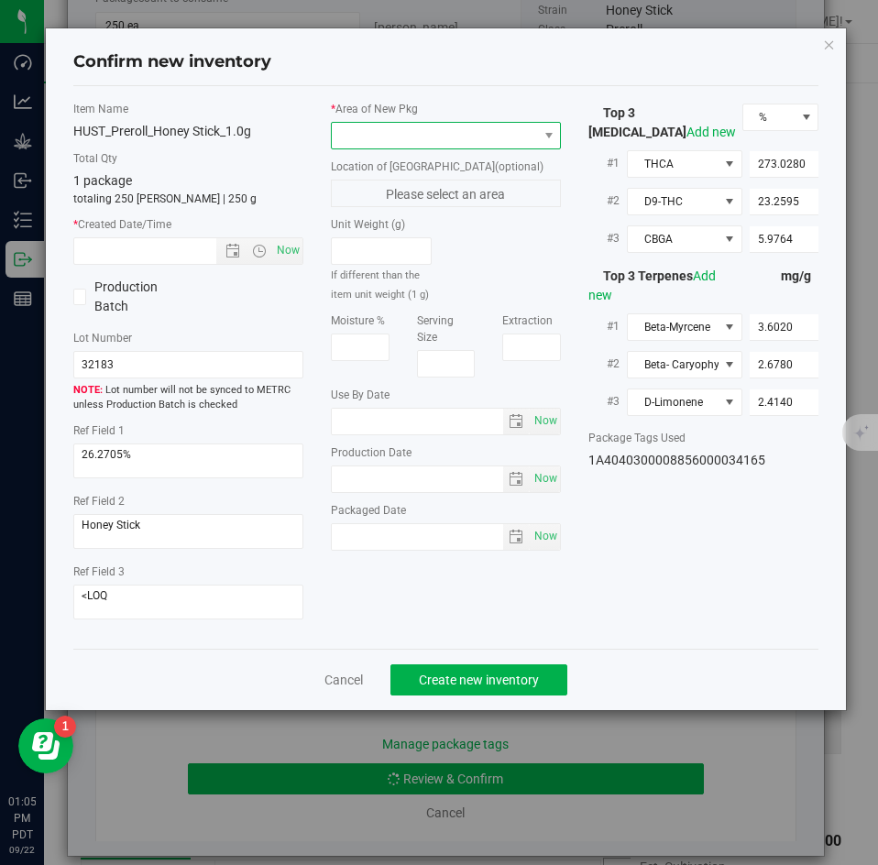
click at [421, 136] on span at bounding box center [434, 136] width 205 height 26
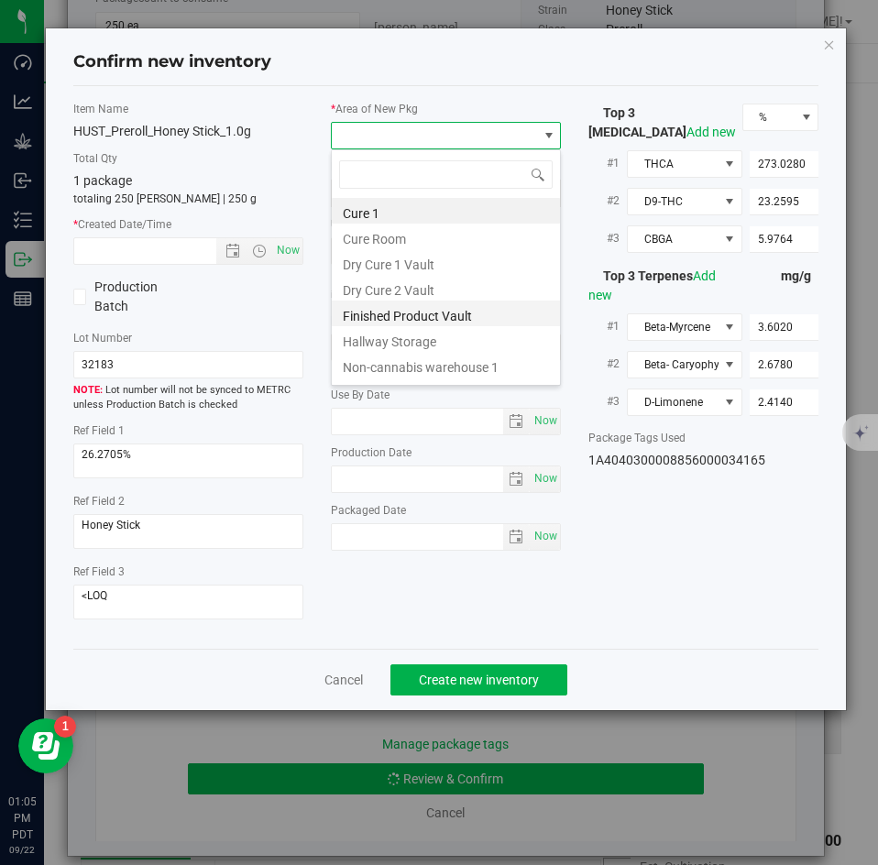
click at [401, 309] on li "Finished Product Vault" at bounding box center [446, 314] width 228 height 26
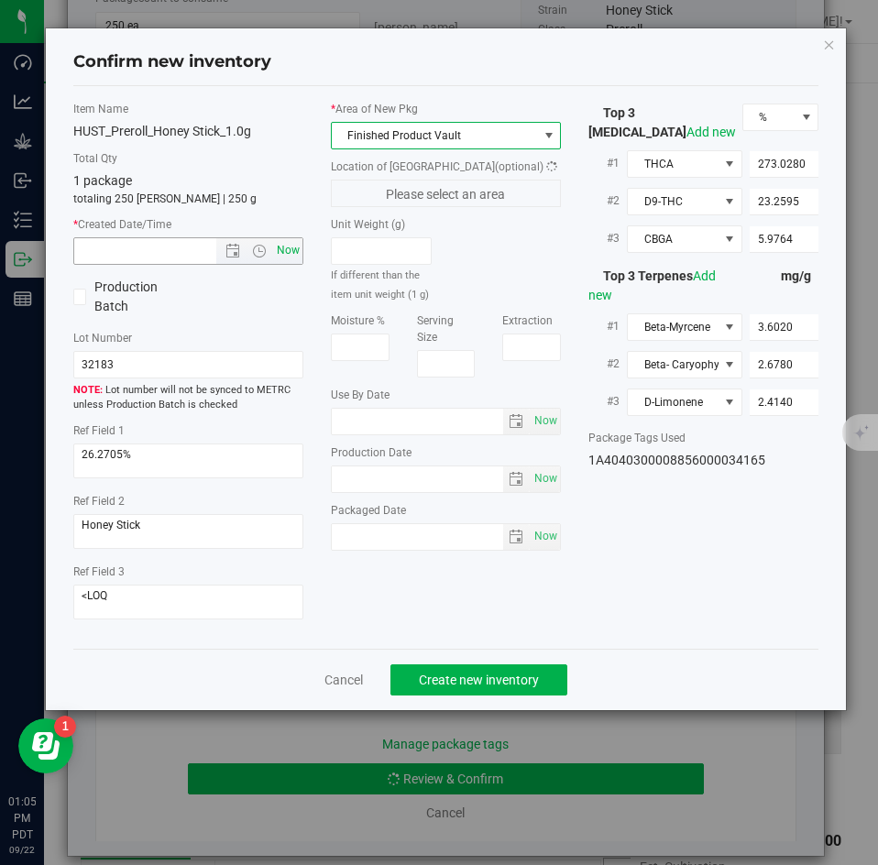
click at [292, 246] on span "Now" at bounding box center [288, 250] width 31 height 27
type input "[DATE] 1:05 PM"
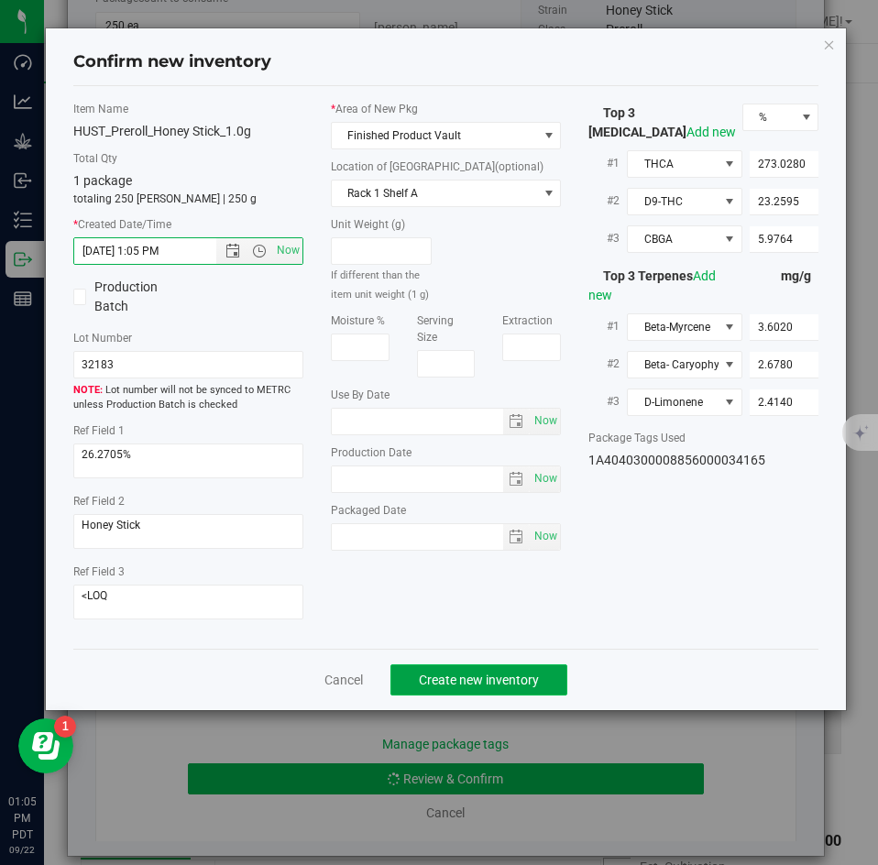
click at [467, 665] on button "Create new inventory" at bounding box center [479, 680] width 177 height 31
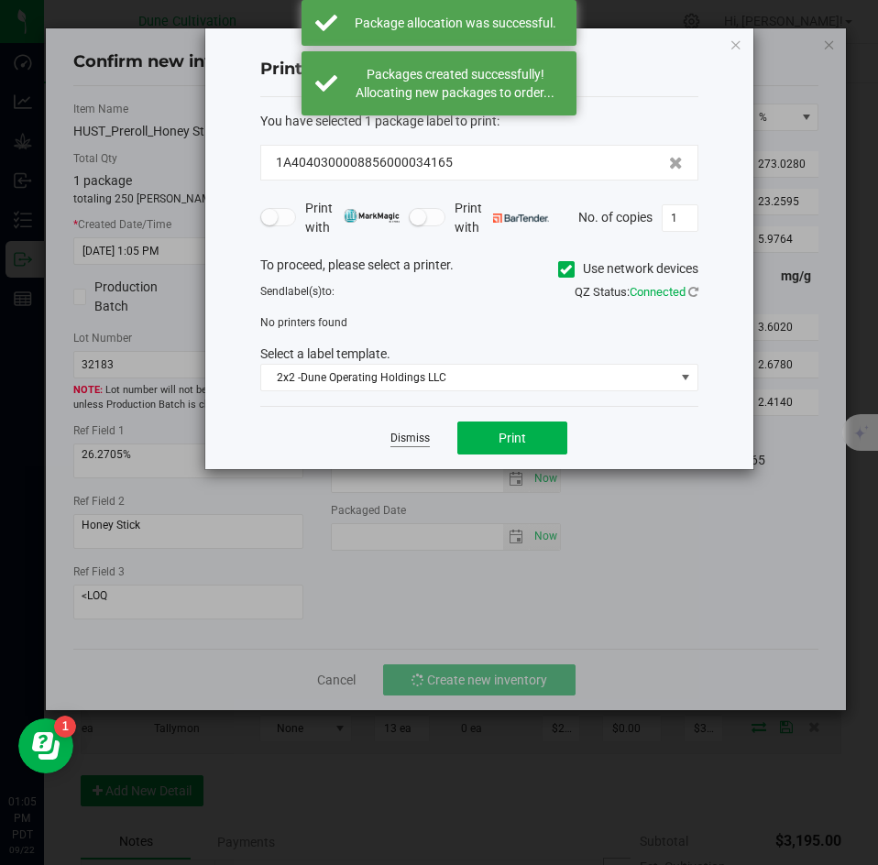
click at [411, 433] on link "Dismiss" at bounding box center [410, 439] width 39 height 16
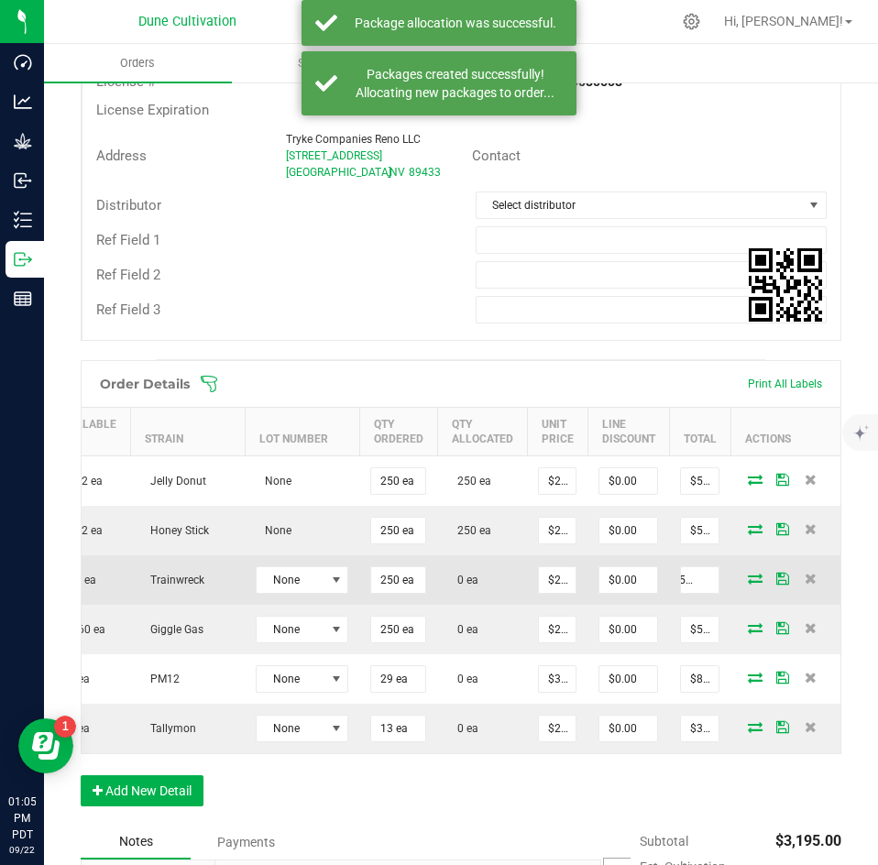
click at [748, 582] on icon at bounding box center [755, 578] width 15 height 11
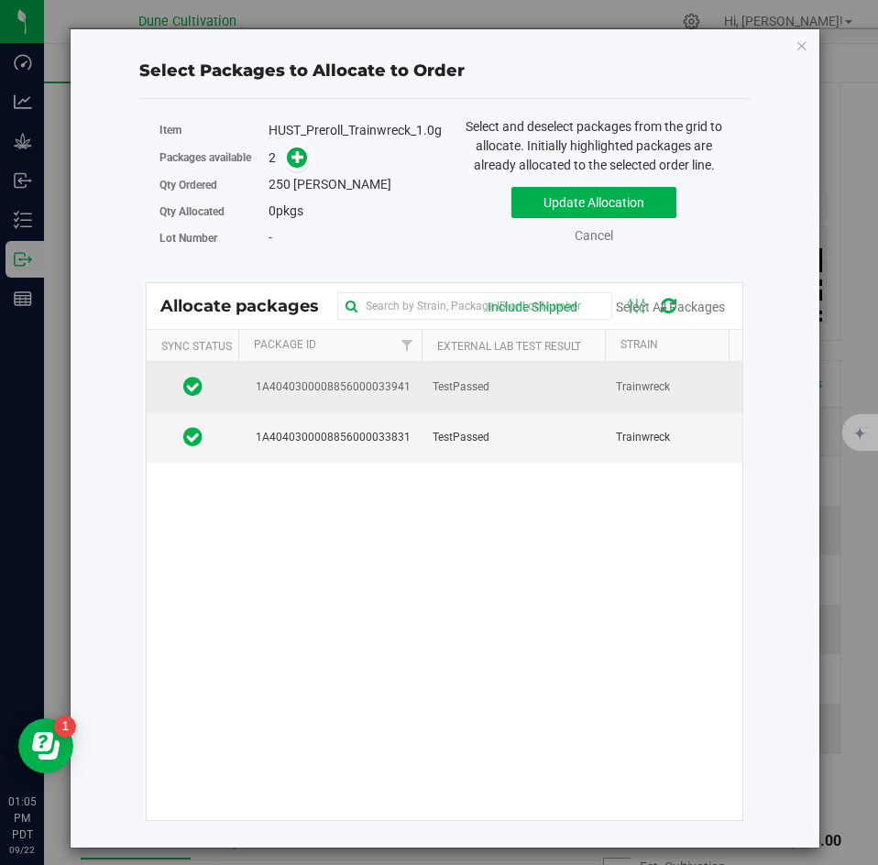
click at [480, 390] on span "TestPassed" at bounding box center [461, 387] width 57 height 17
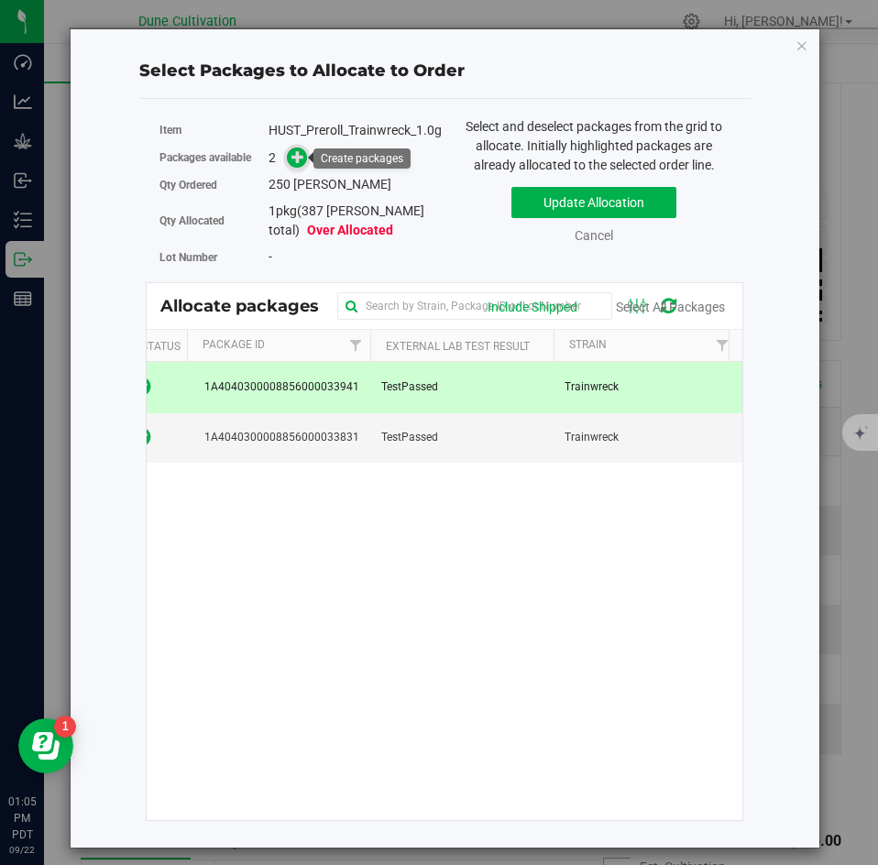
click at [290, 163] on span at bounding box center [297, 158] width 21 height 21
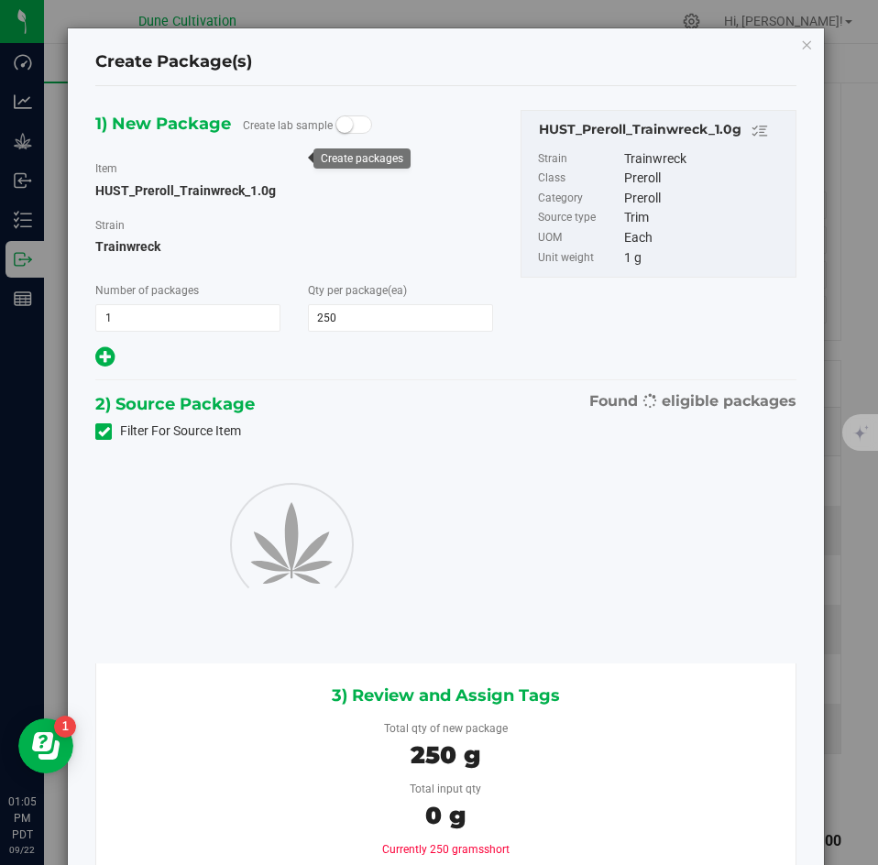
type input "250"
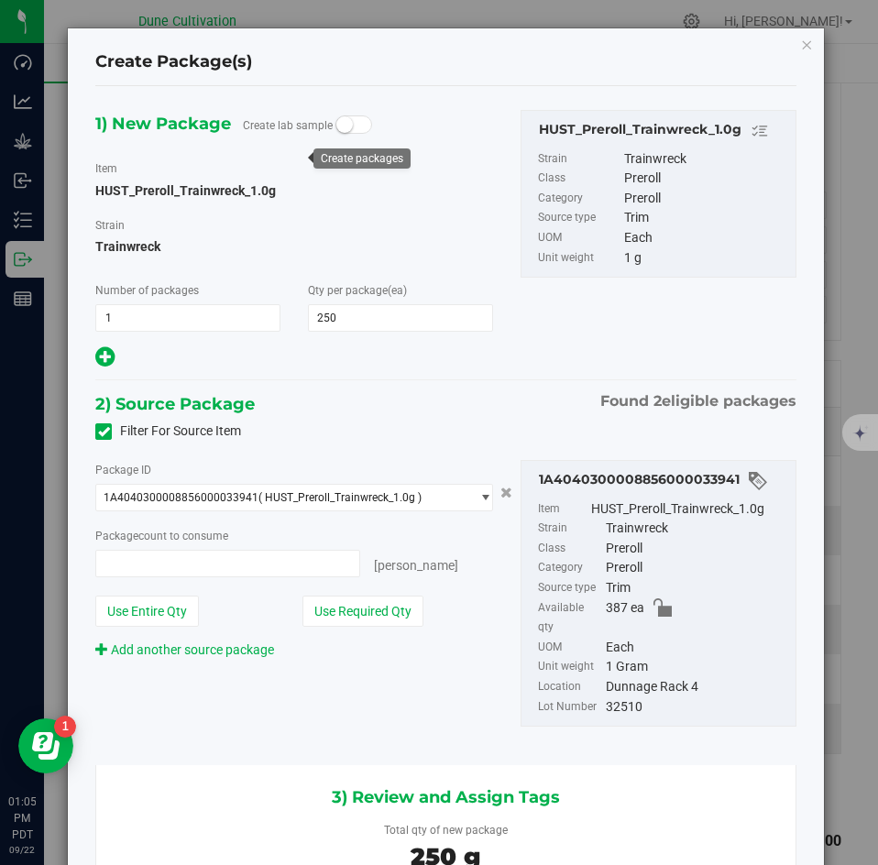
type input "250 ea"
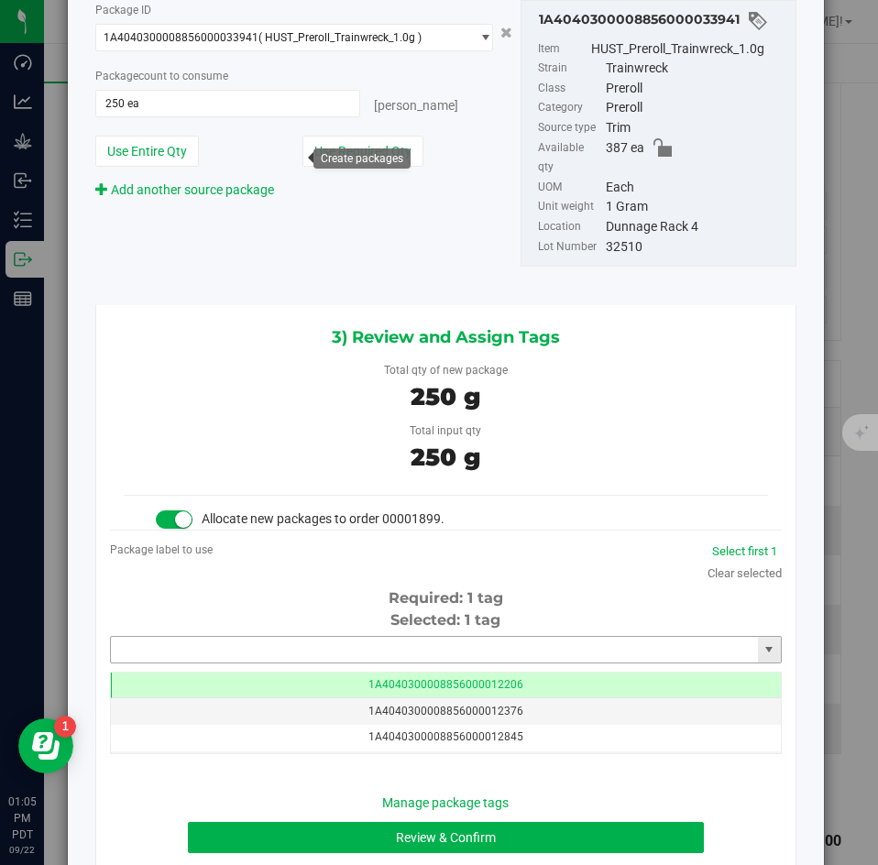
click at [435, 637] on input "text" at bounding box center [434, 650] width 647 height 26
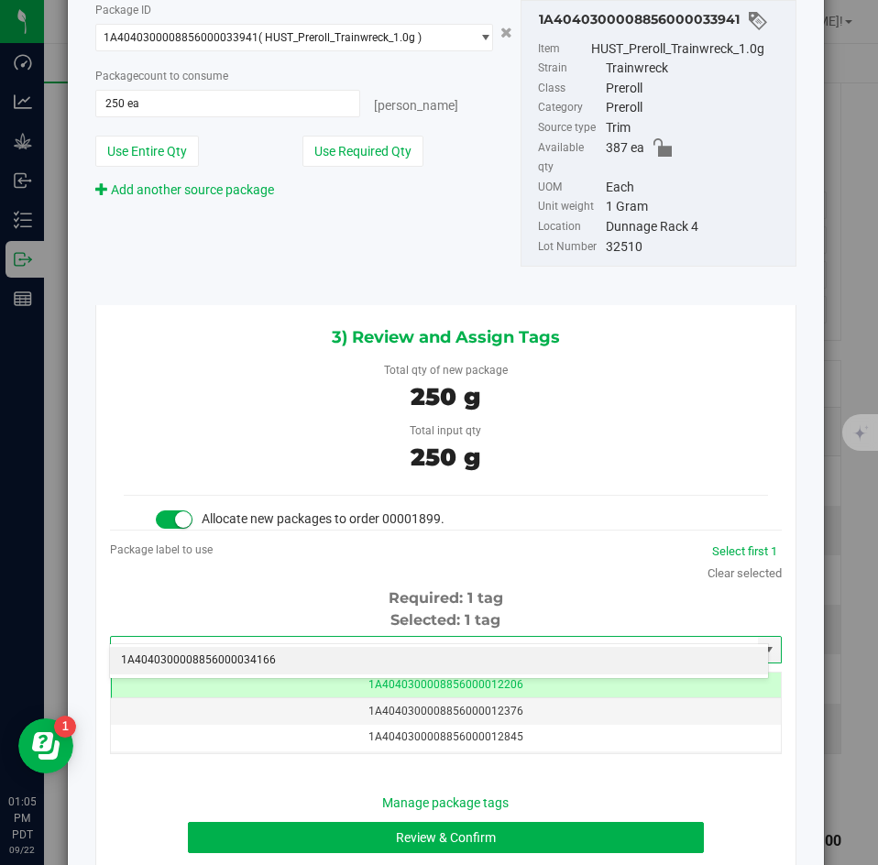
click at [422, 649] on li "1A4040300008856000034166" at bounding box center [439, 661] width 658 height 28
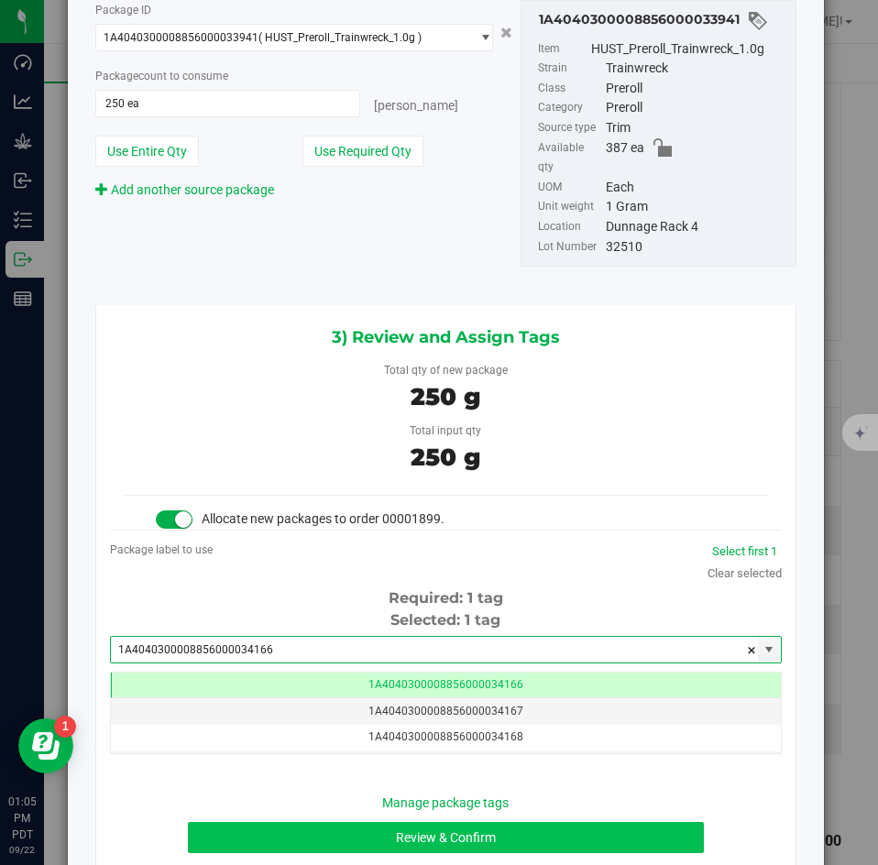
type input "1A4040300008856000034166"
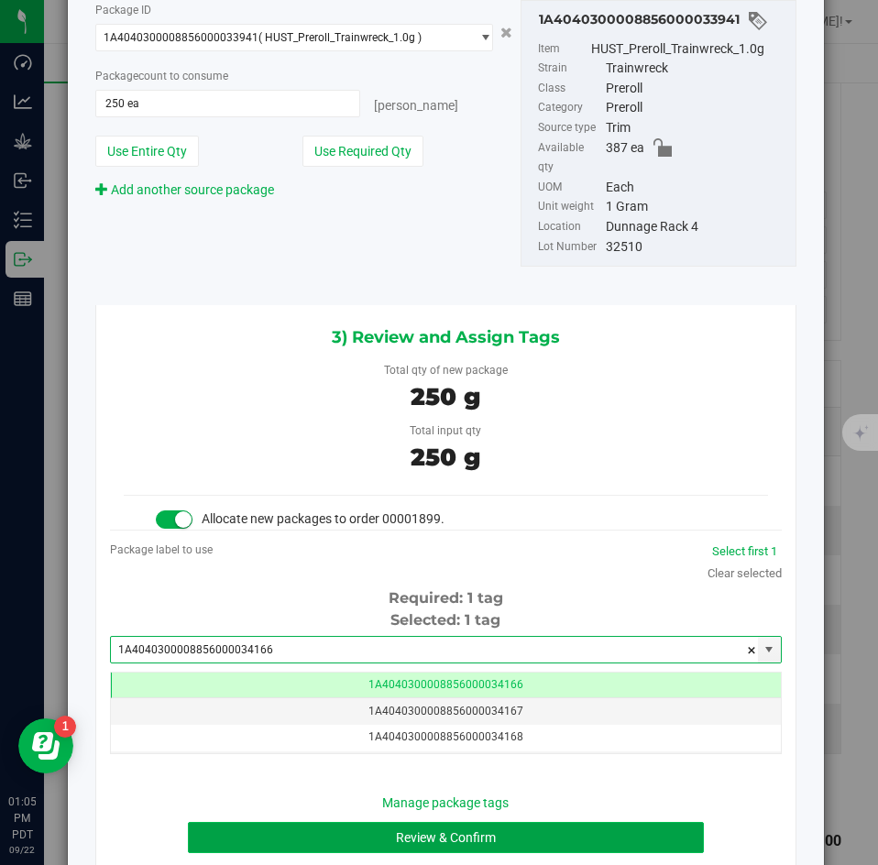
click at [343, 824] on button "Review & Confirm" at bounding box center [445, 837] width 515 height 31
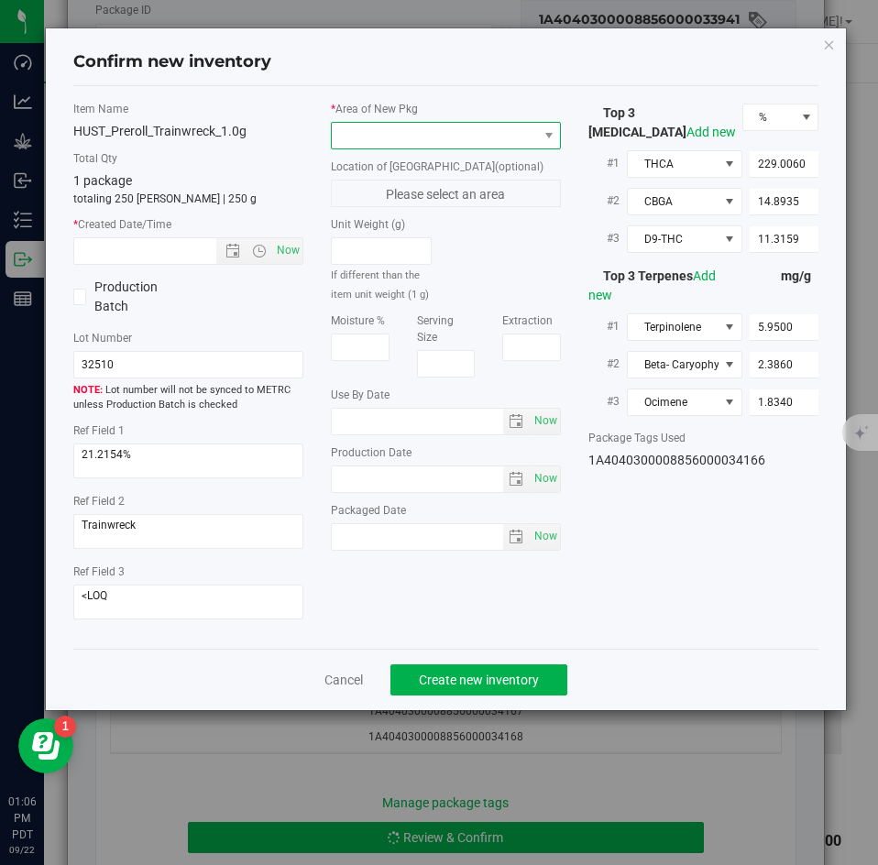
click at [393, 138] on span at bounding box center [434, 136] width 205 height 26
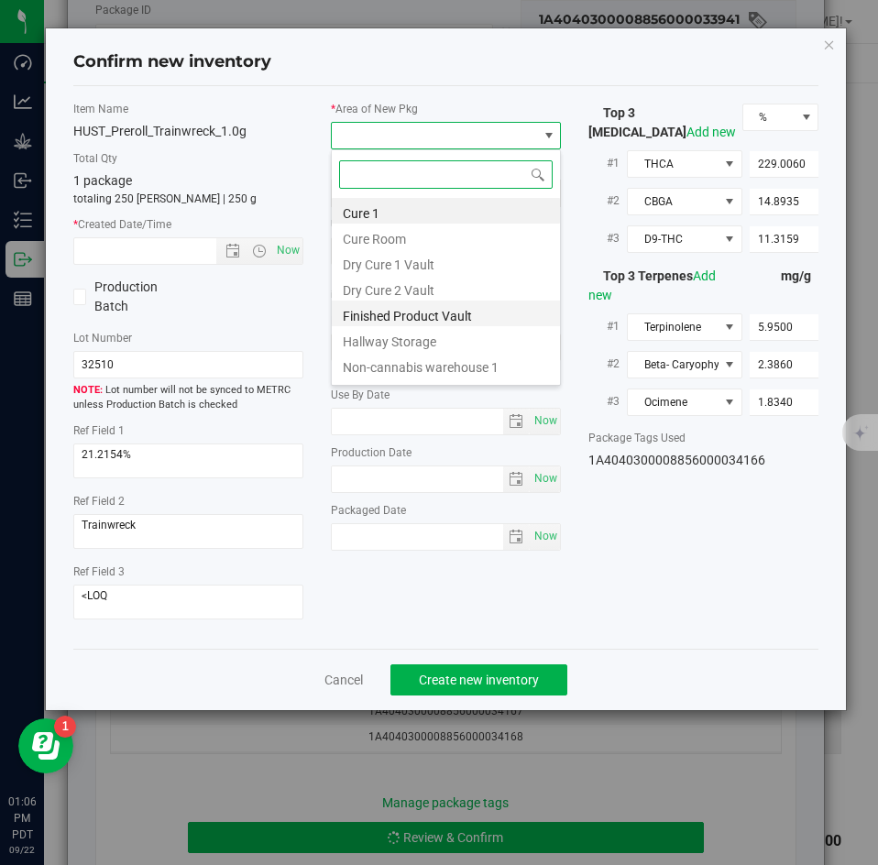
click at [369, 304] on li "Finished Product Vault" at bounding box center [446, 314] width 228 height 26
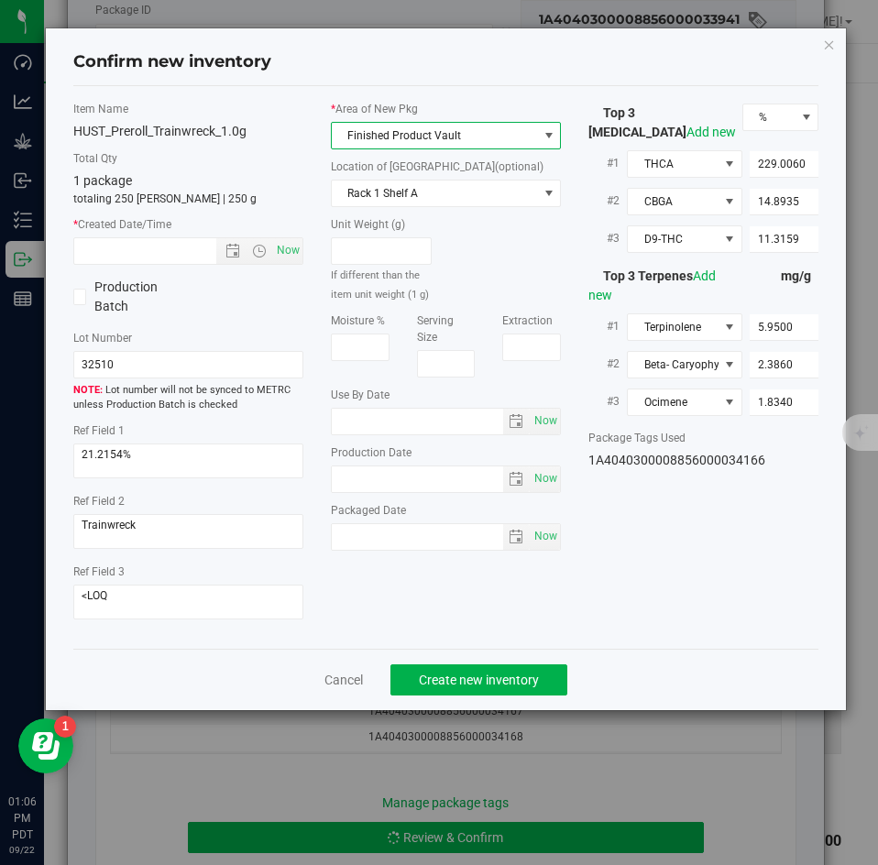
click at [306, 253] on div "Item Name HUST_Preroll_Trainwreck_1.0g Total Qty 1 package totaling 250 [PERSON…" at bounding box center [189, 368] width 258 height 534
click at [296, 252] on span "Now" at bounding box center [288, 250] width 31 height 27
type input "[DATE] 1:06 PM"
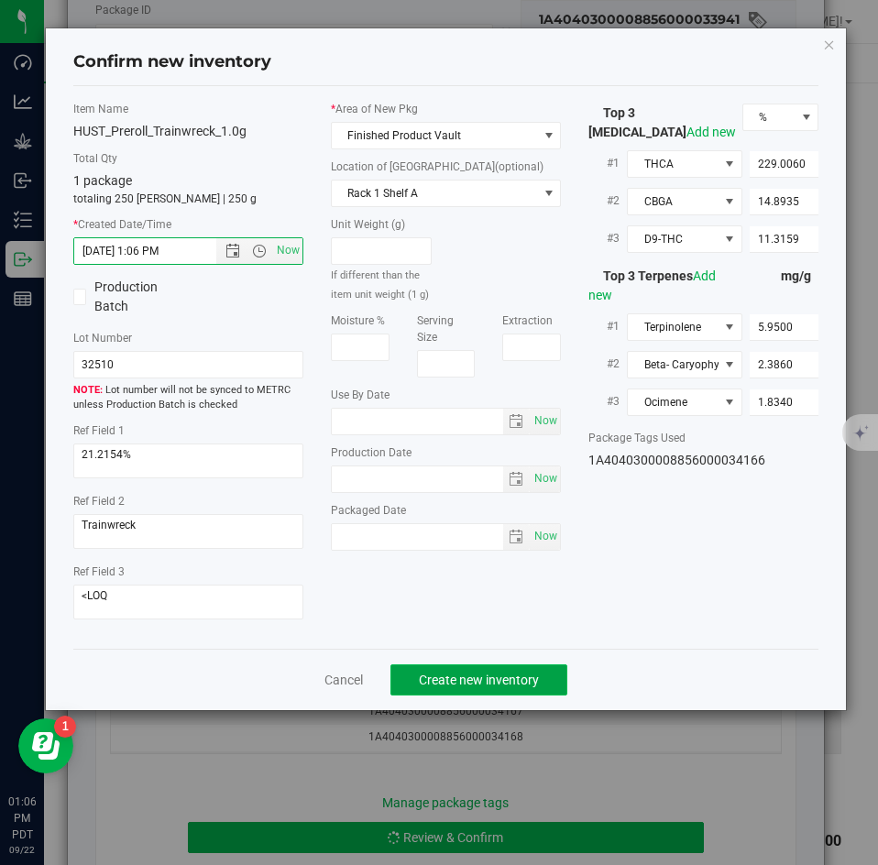
click at [485, 674] on span "Create new inventory" at bounding box center [479, 680] width 120 height 15
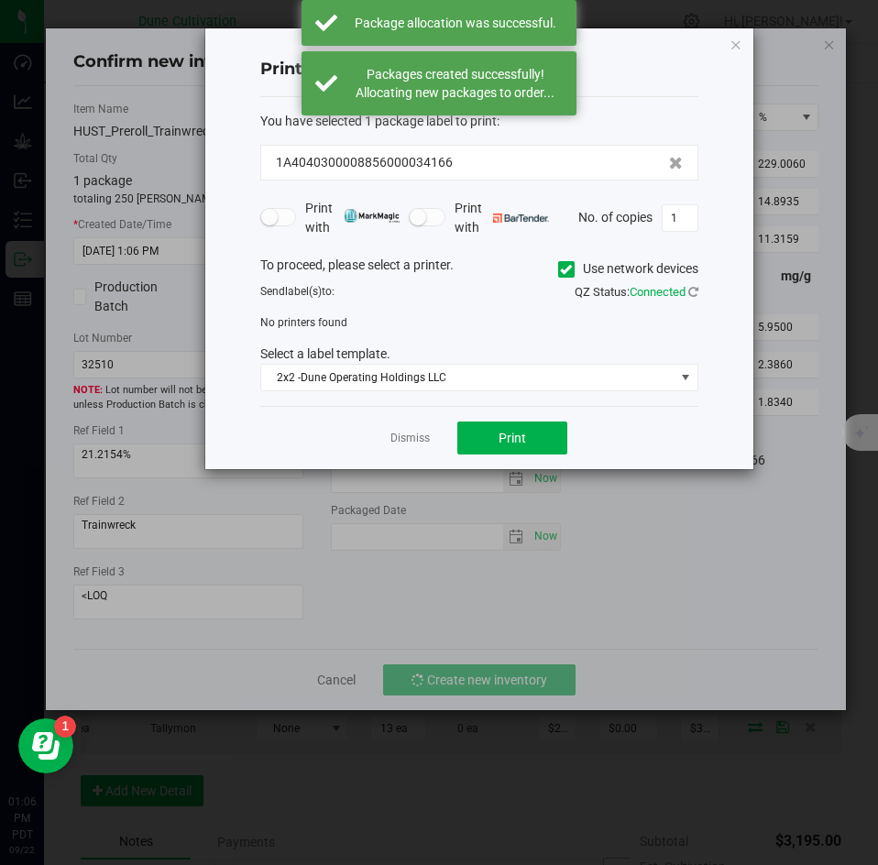
click at [420, 430] on app-cancel-button "Dismiss" at bounding box center [410, 438] width 39 height 19
click at [416, 433] on link "Dismiss" at bounding box center [410, 439] width 39 height 16
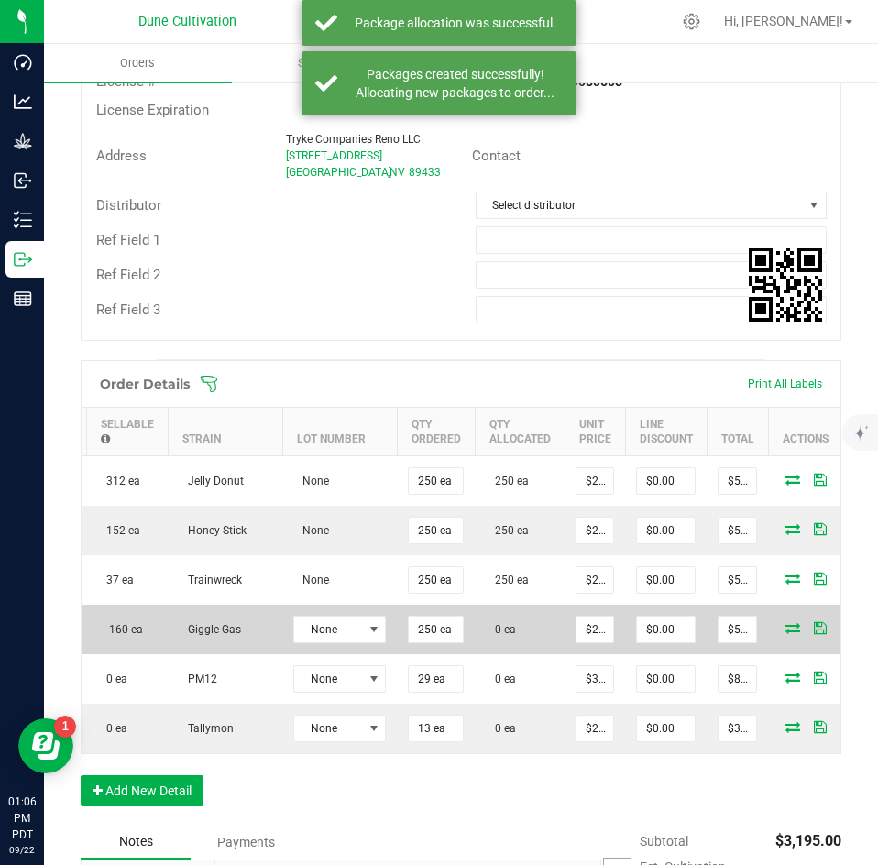
click at [790, 632] on icon at bounding box center [793, 628] width 15 height 11
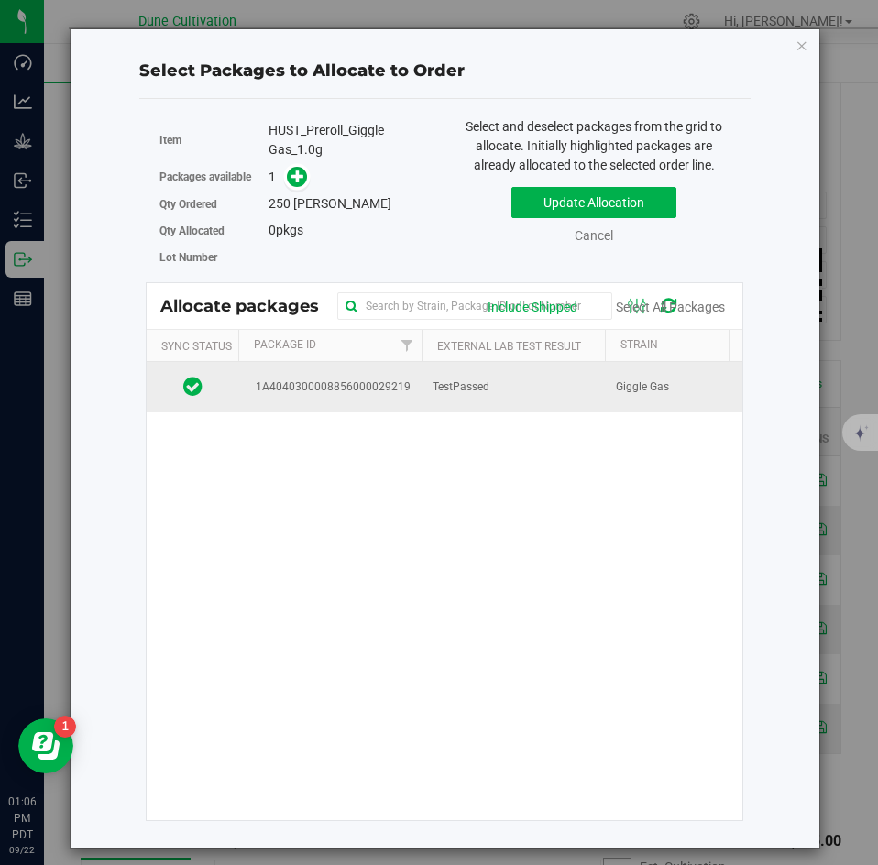
click at [450, 391] on span "TestPassed" at bounding box center [461, 387] width 57 height 17
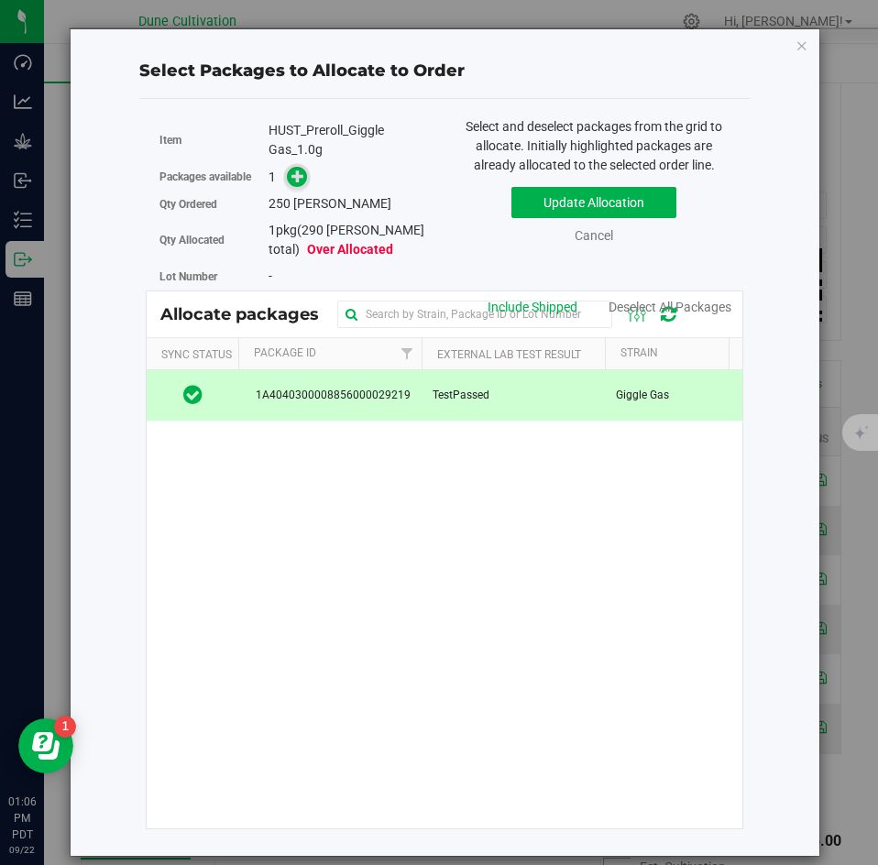
click at [301, 175] on icon at bounding box center [298, 176] width 13 height 13
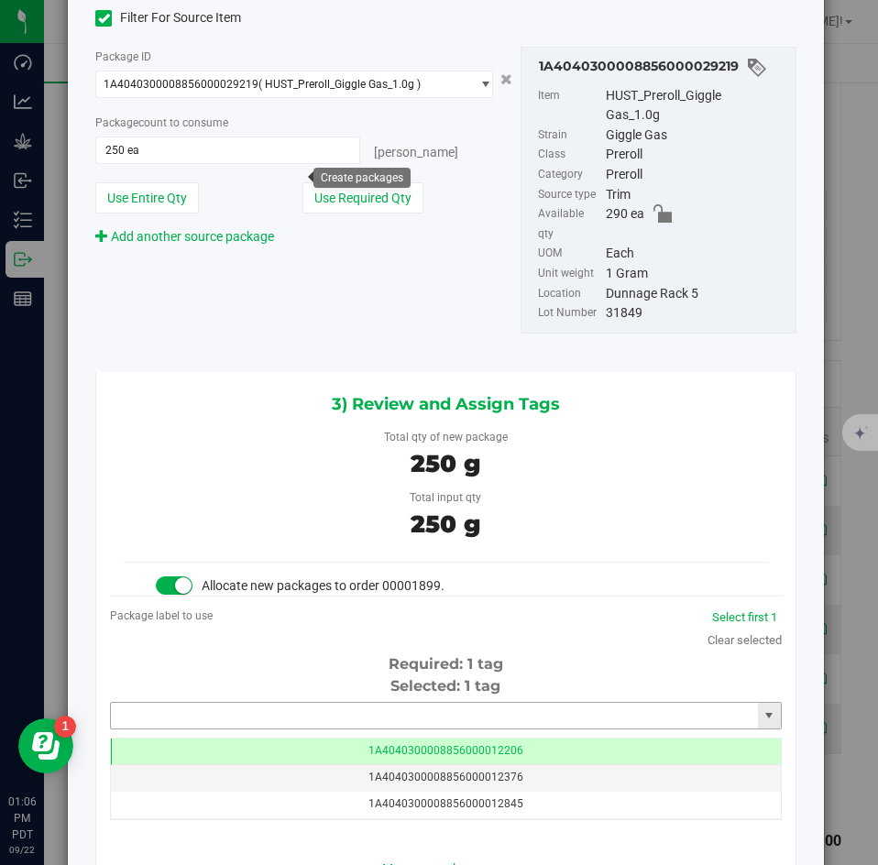
click at [465, 703] on input "text" at bounding box center [434, 716] width 647 height 26
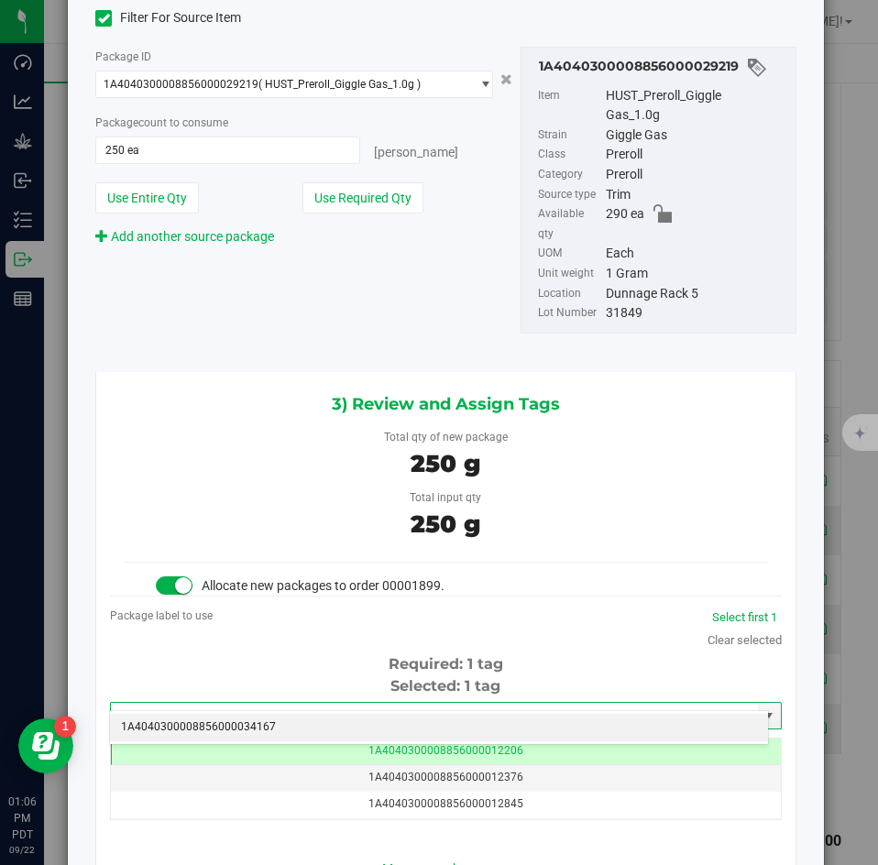
click at [446, 720] on li "1A4040300008856000034167" at bounding box center [439, 728] width 658 height 28
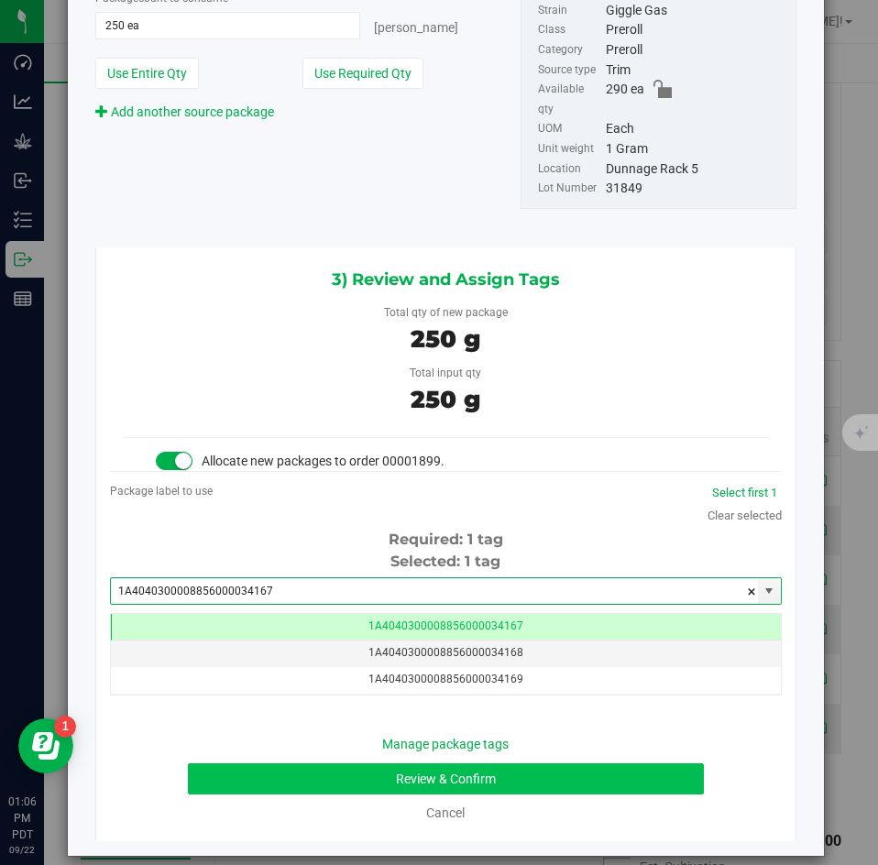
type input "1A4040300008856000034167"
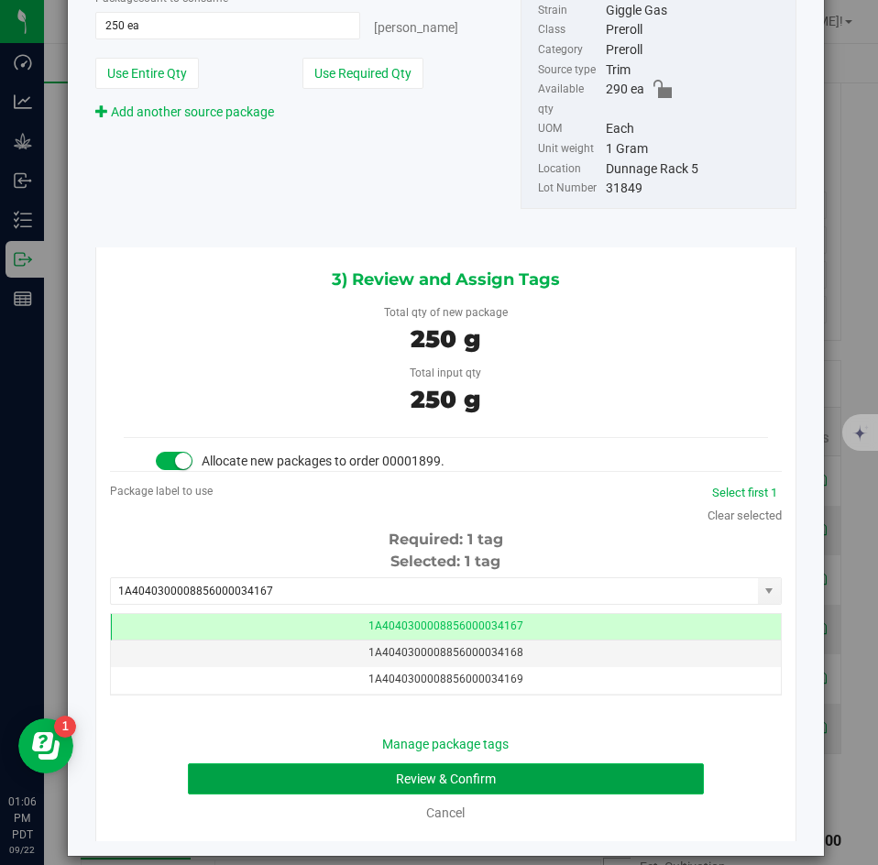
click at [467, 764] on button "Review & Confirm" at bounding box center [445, 779] width 515 height 31
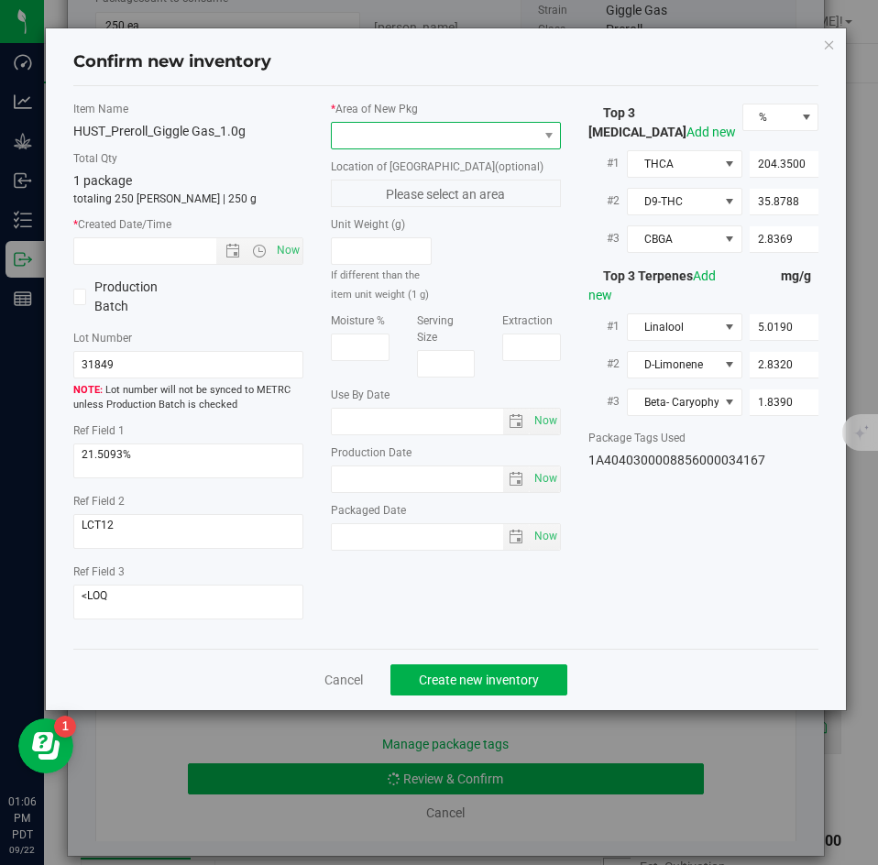
click at [391, 148] on span at bounding box center [434, 136] width 205 height 26
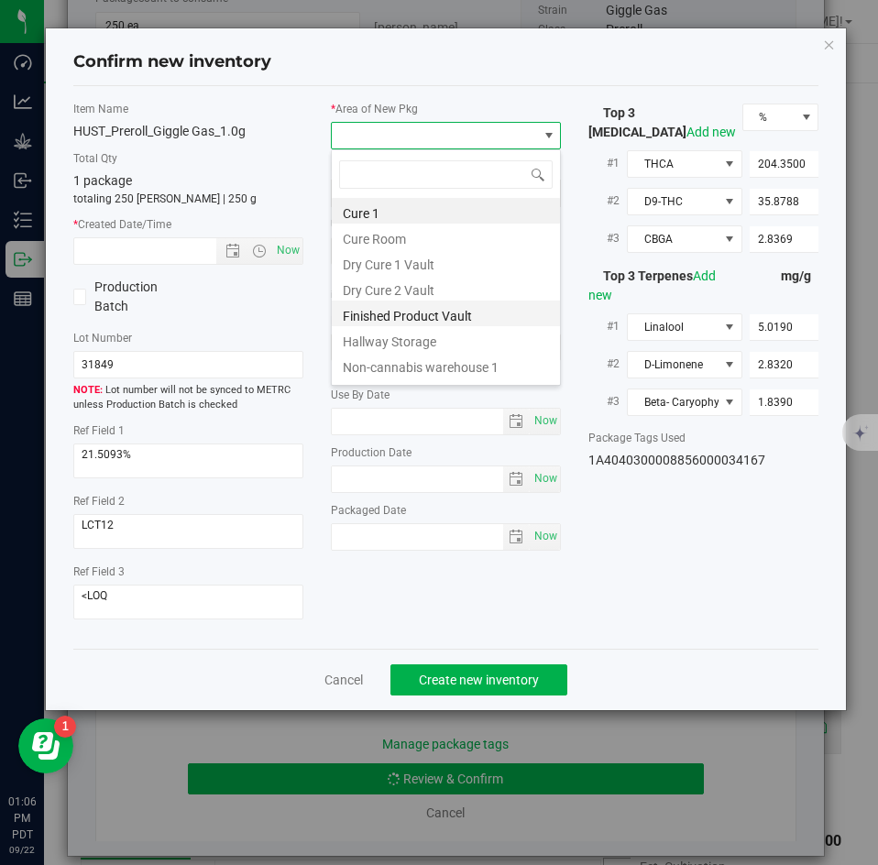
click at [382, 309] on li "Finished Product Vault" at bounding box center [446, 314] width 228 height 26
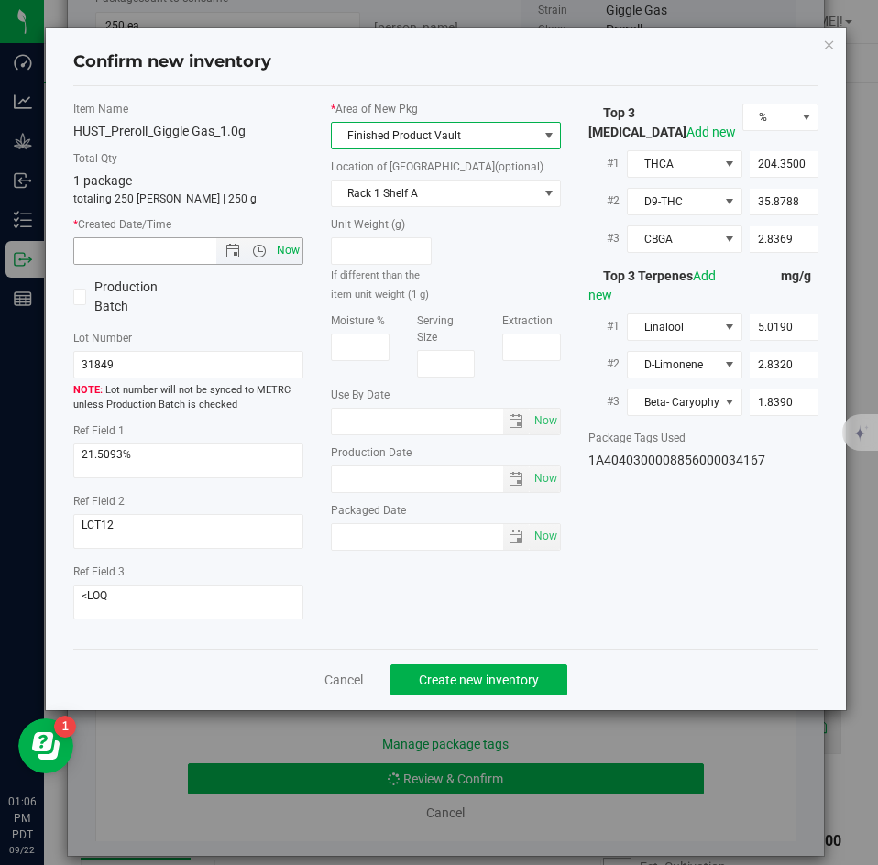
click at [296, 258] on span "Now" at bounding box center [288, 250] width 31 height 27
type input "[DATE] 1:06 PM"
click at [445, 670] on button "Create new inventory" at bounding box center [479, 680] width 177 height 31
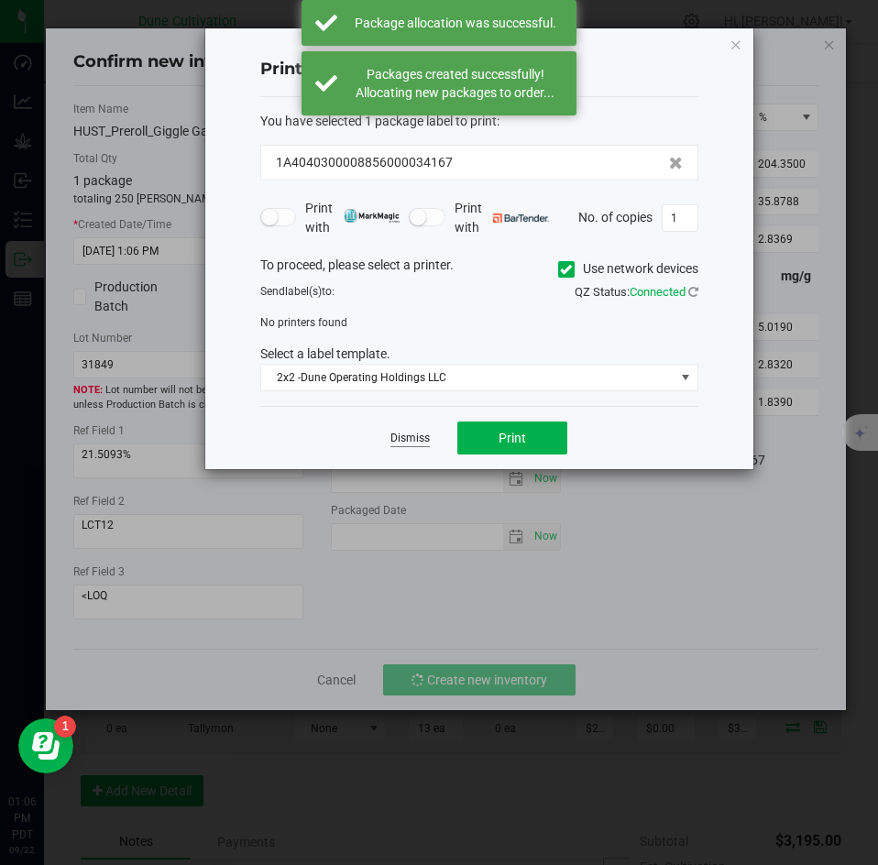
click at [409, 433] on link "Dismiss" at bounding box center [410, 439] width 39 height 16
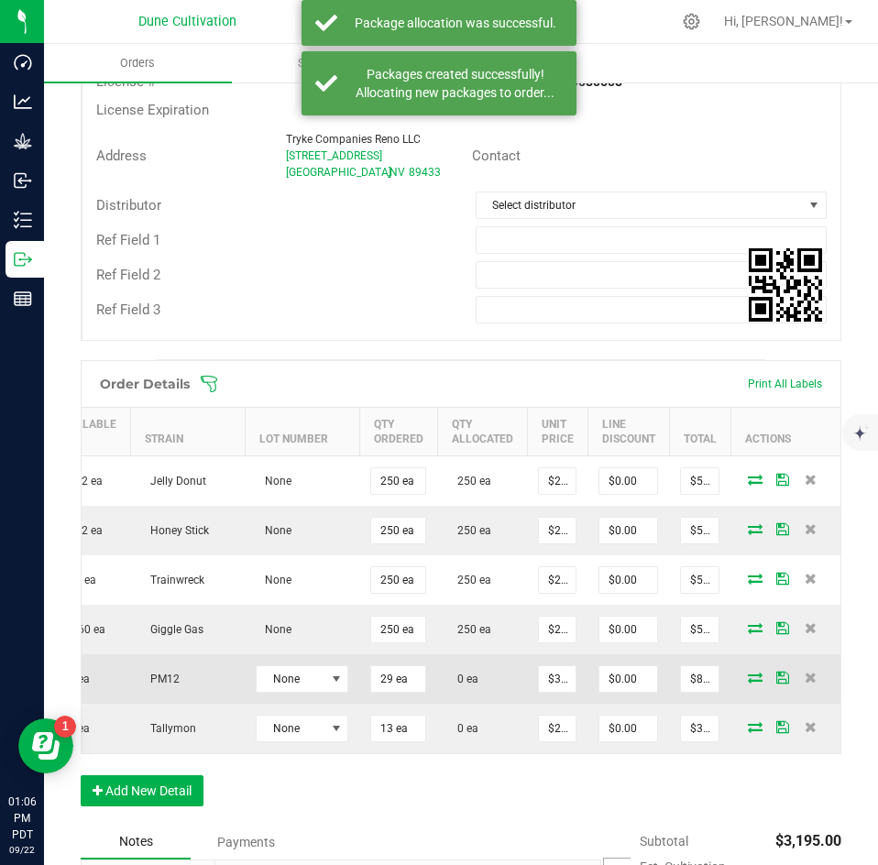
click at [748, 674] on icon at bounding box center [755, 677] width 15 height 11
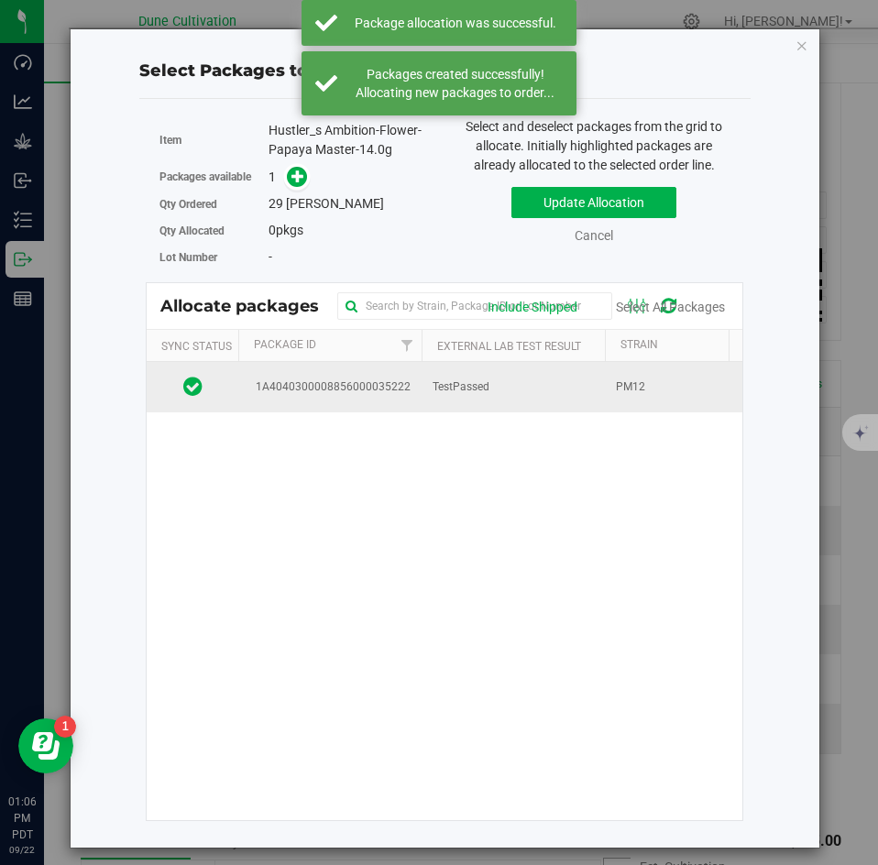
click at [454, 396] on td "TestPassed" at bounding box center [513, 387] width 183 height 50
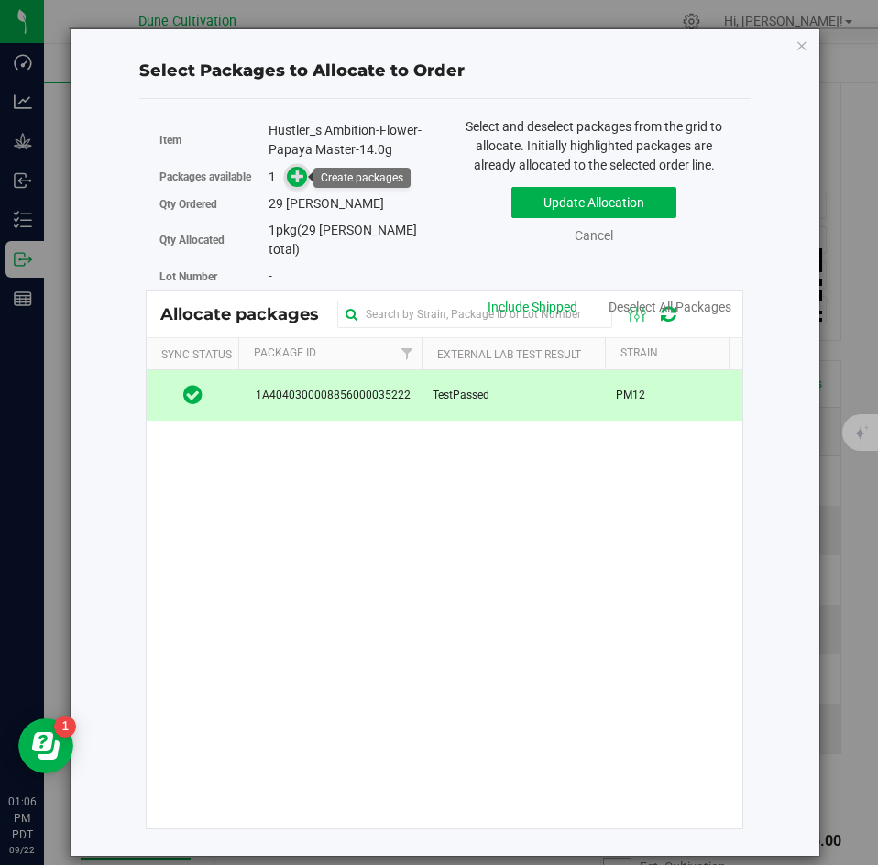
click at [303, 179] on icon at bounding box center [298, 176] width 13 height 13
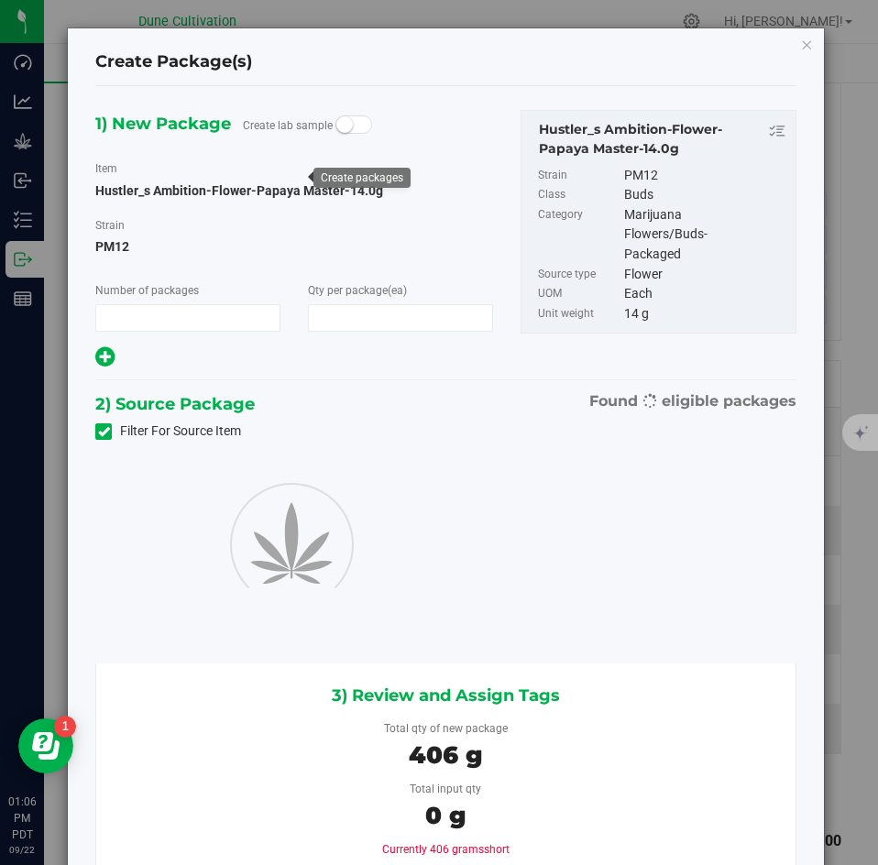
type input "1"
type input "29"
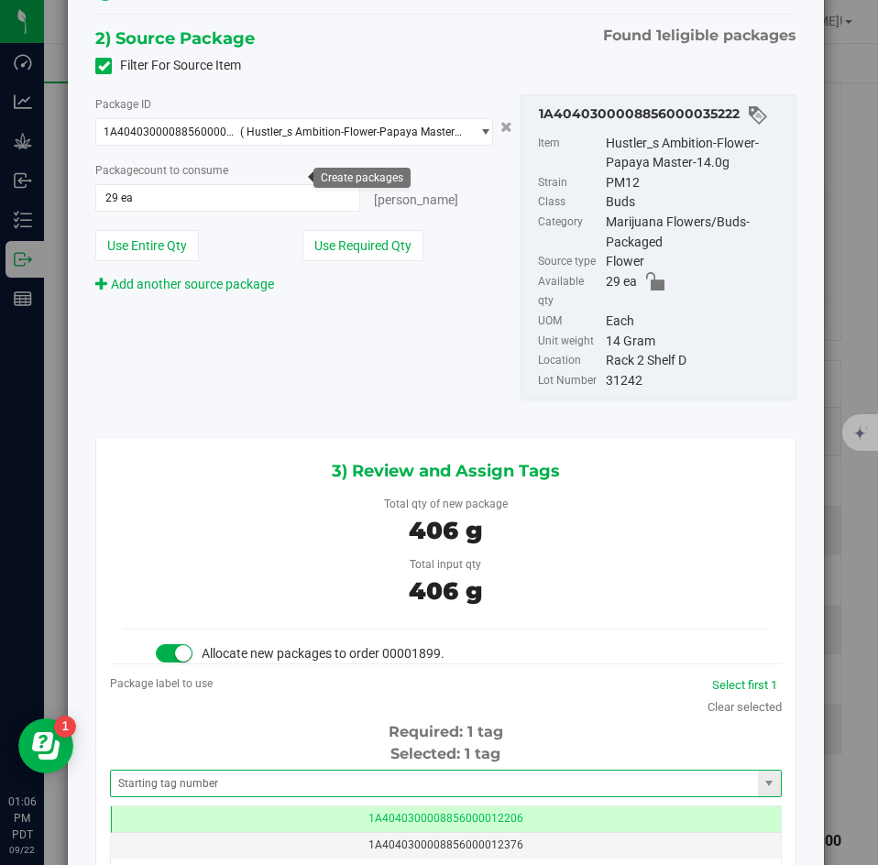
click at [414, 770] on span at bounding box center [446, 784] width 672 height 28
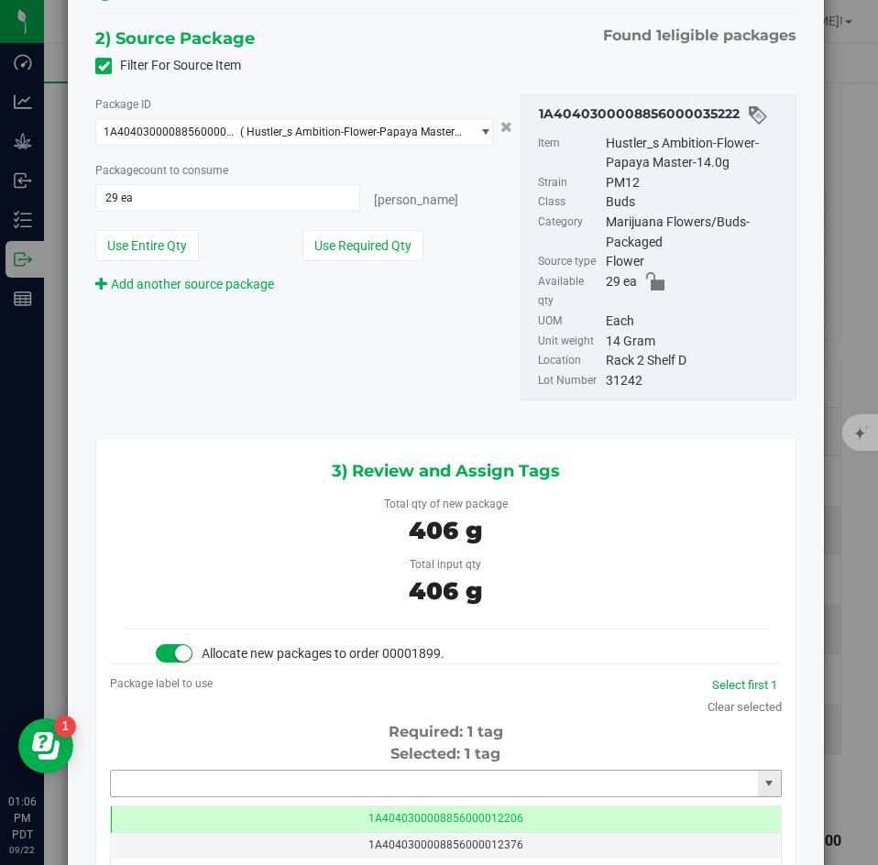
click at [409, 771] on input "text" at bounding box center [434, 784] width 647 height 26
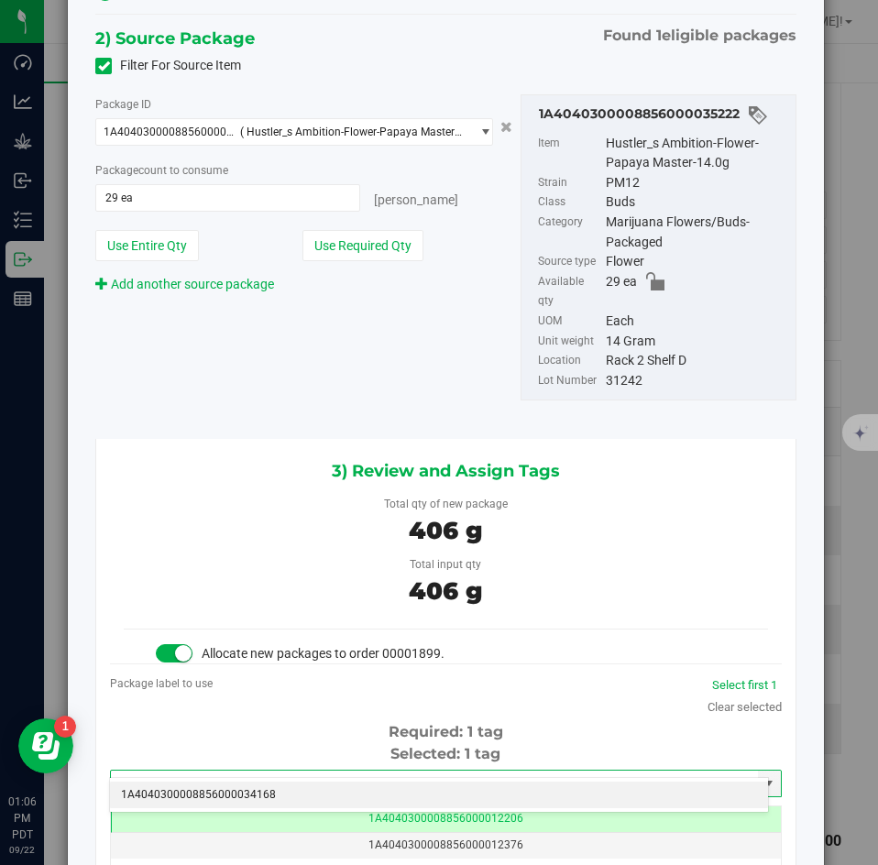
click at [395, 789] on li "1A4040300008856000034168" at bounding box center [439, 796] width 658 height 28
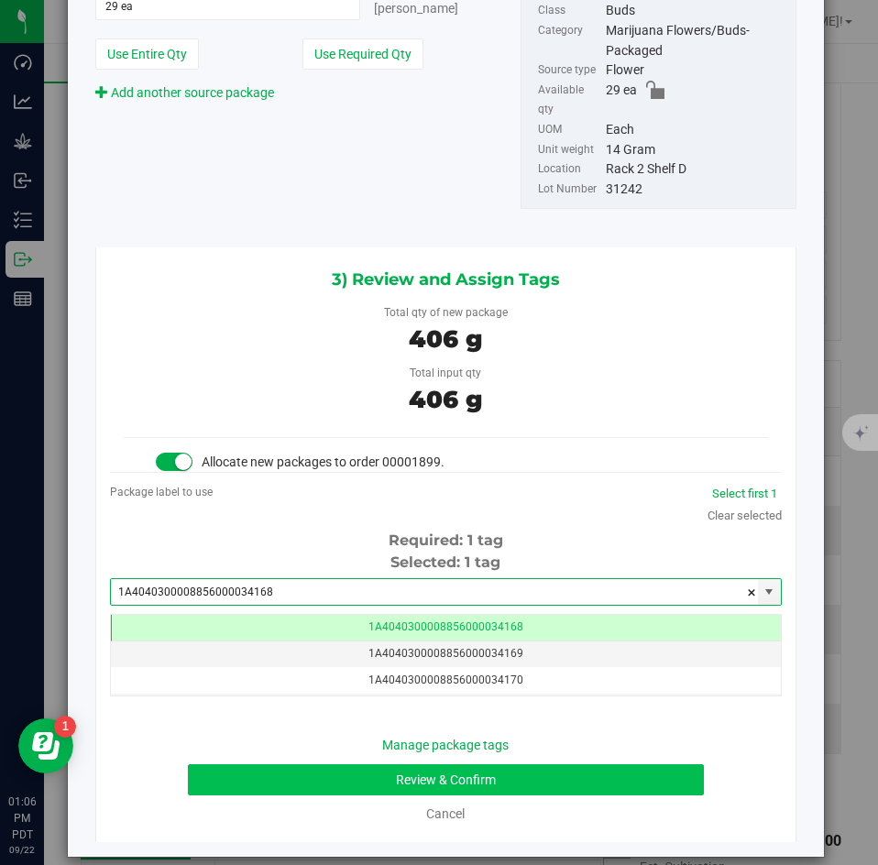
type input "1A4040300008856000034168"
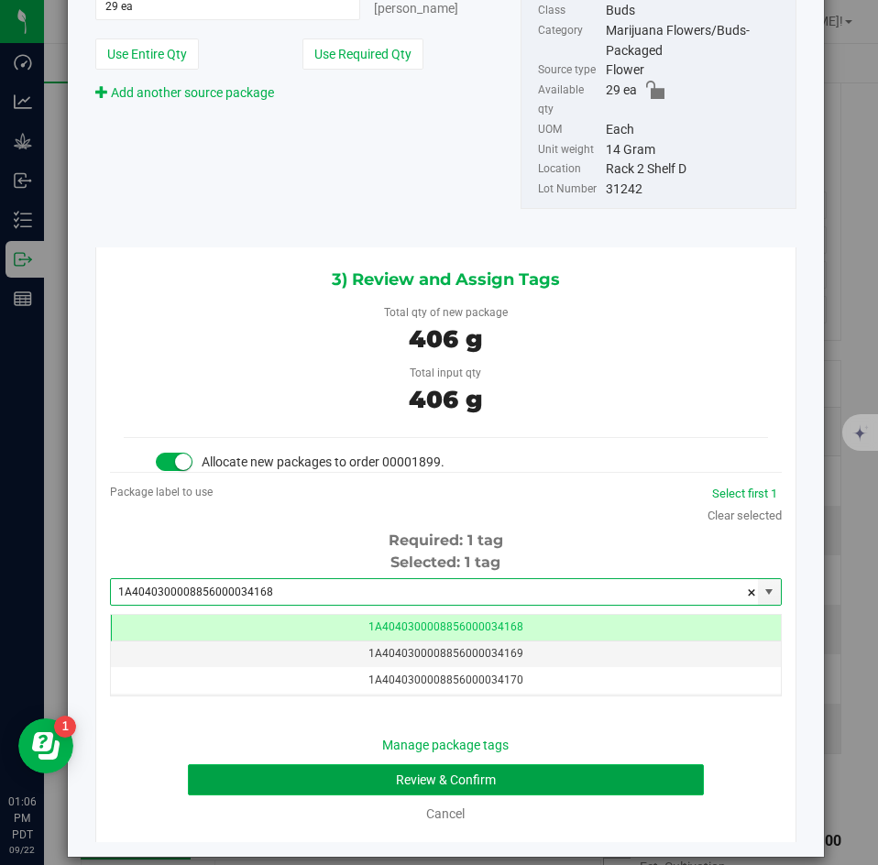
click at [433, 765] on button "Review & Confirm" at bounding box center [445, 780] width 515 height 31
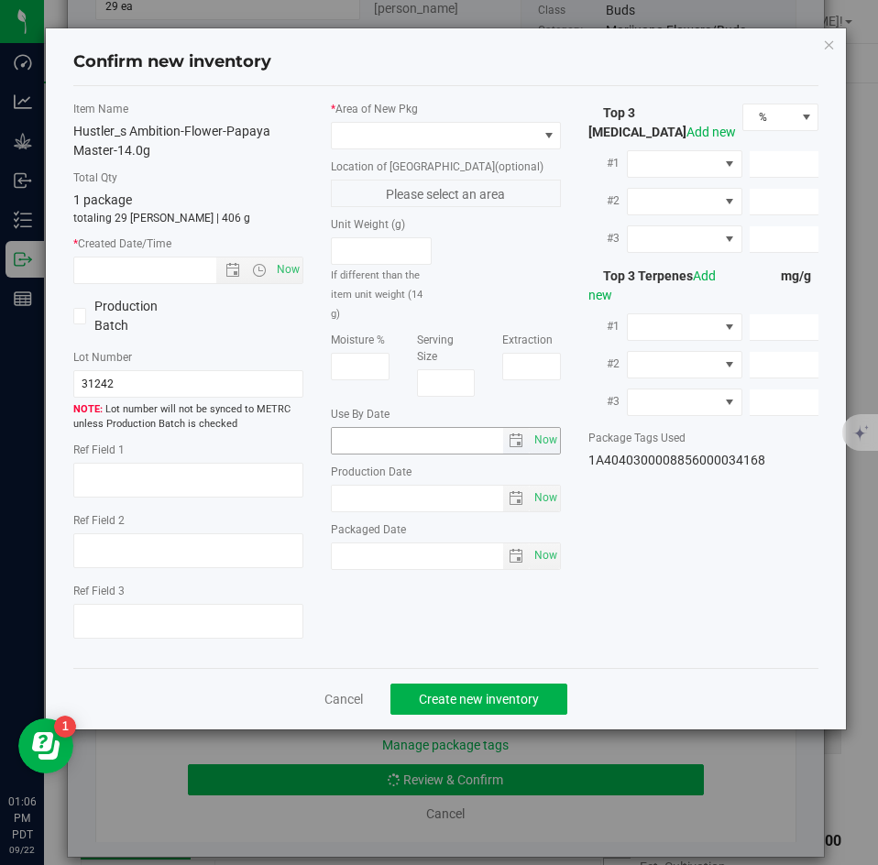
type textarea "29.0522%"
type textarea "Papaya Master"
type textarea "<LOQ"
type input "297.3300"
type input "29.7640"
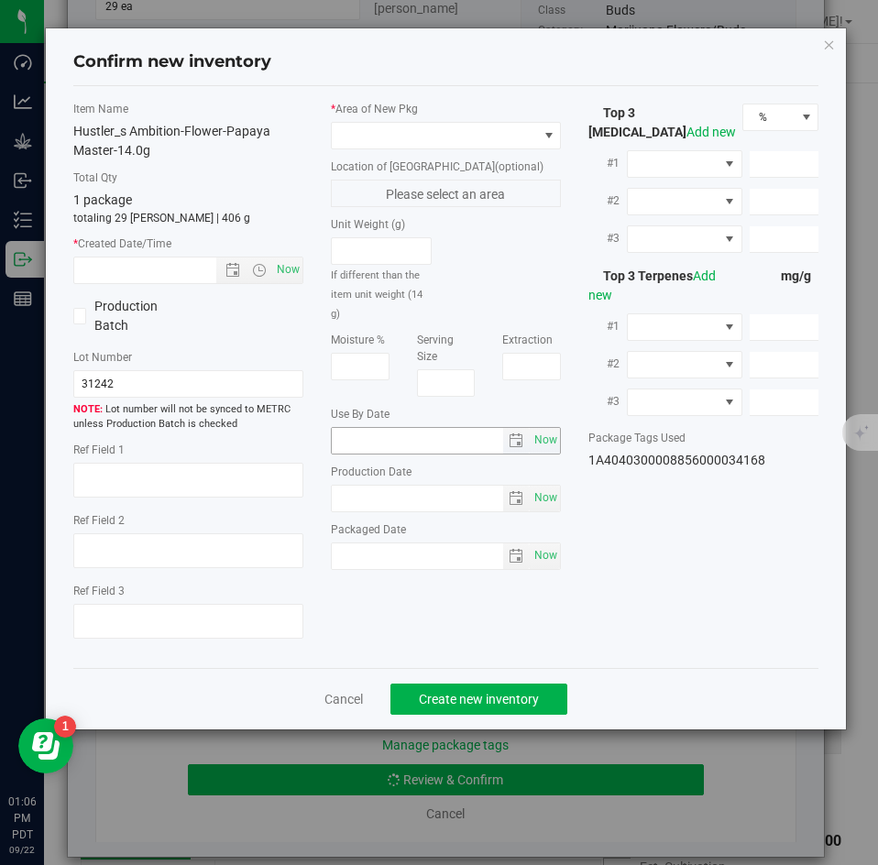
type input "18.2510"
type input "10.0780"
type input "7.5700"
type input "3.9280"
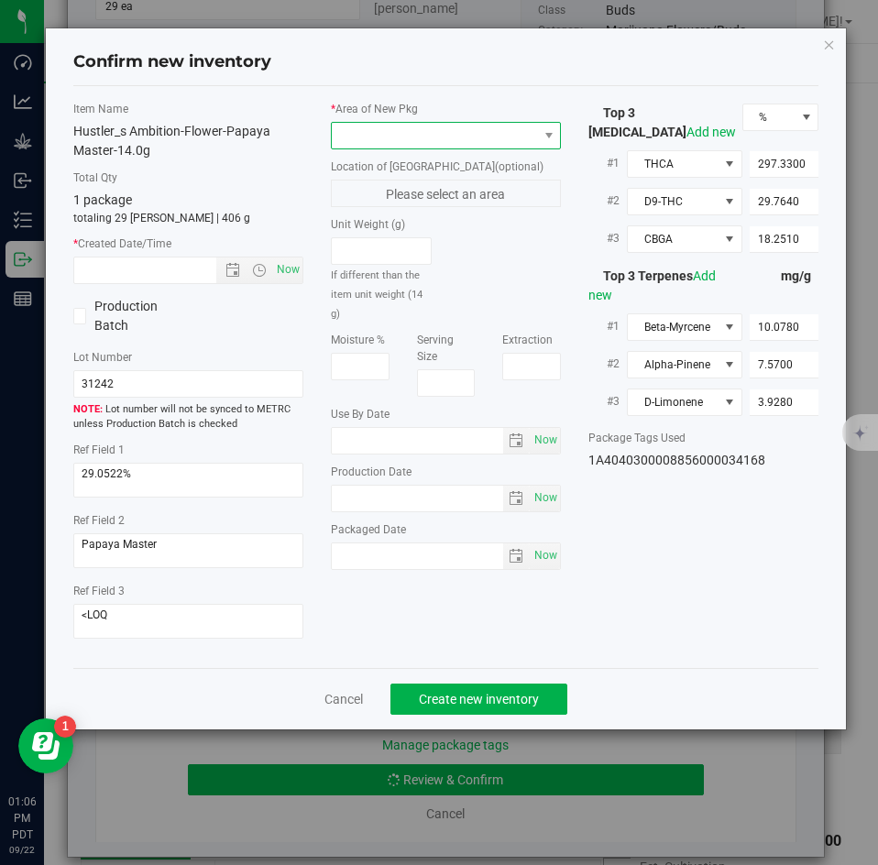
click at [402, 138] on span at bounding box center [434, 136] width 205 height 26
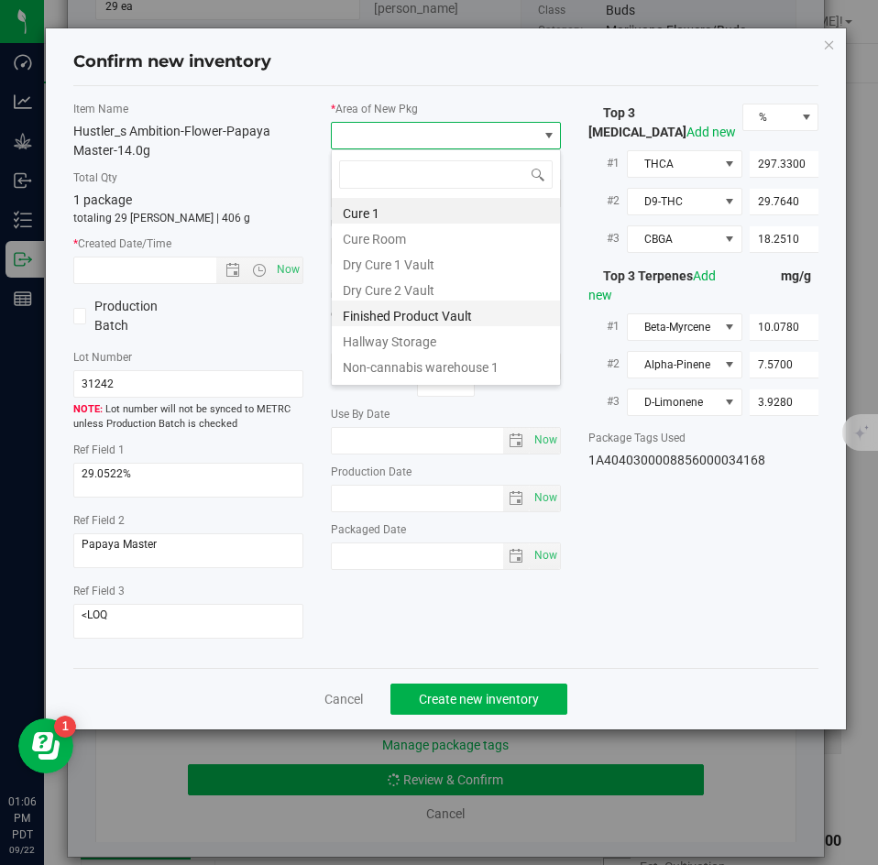
click at [377, 313] on li "Finished Product Vault" at bounding box center [446, 314] width 228 height 26
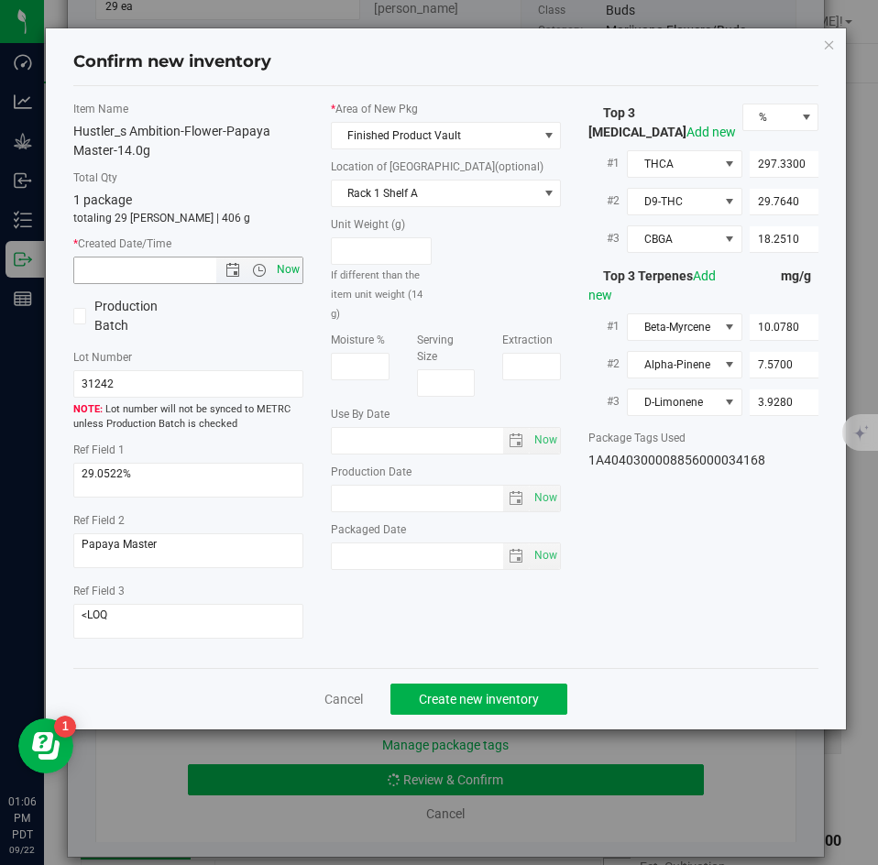
click at [278, 265] on span "Now" at bounding box center [288, 270] width 31 height 27
type input "[DATE] 1:06 PM"
click at [427, 693] on span "Create new inventory" at bounding box center [479, 699] width 120 height 15
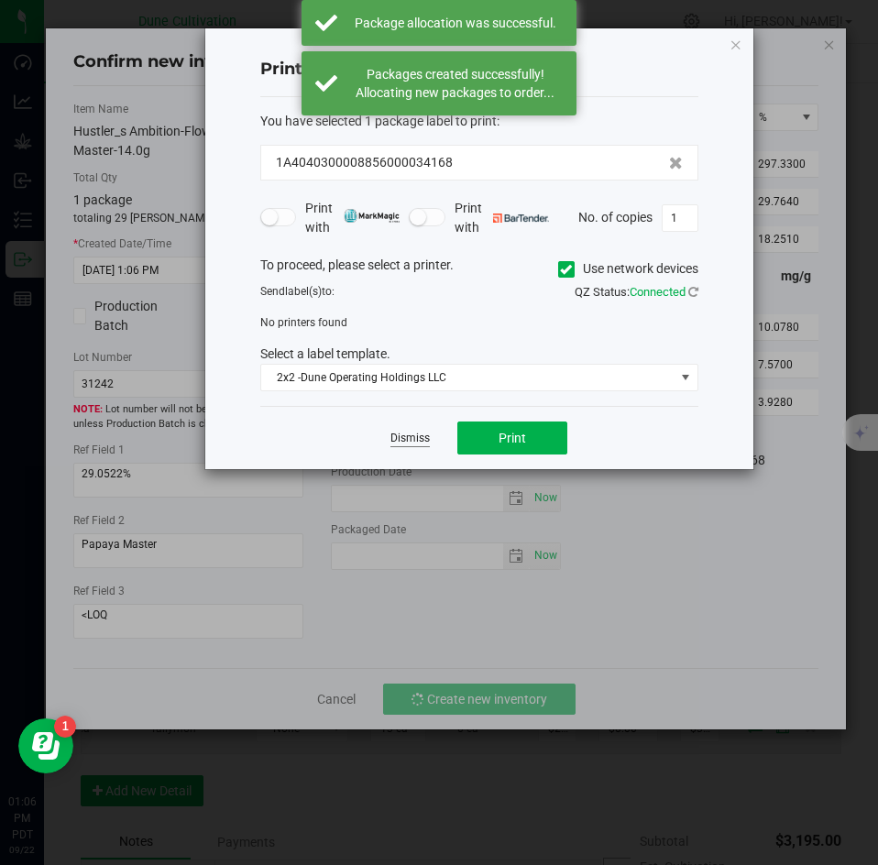
click at [402, 433] on link "Dismiss" at bounding box center [410, 439] width 39 height 16
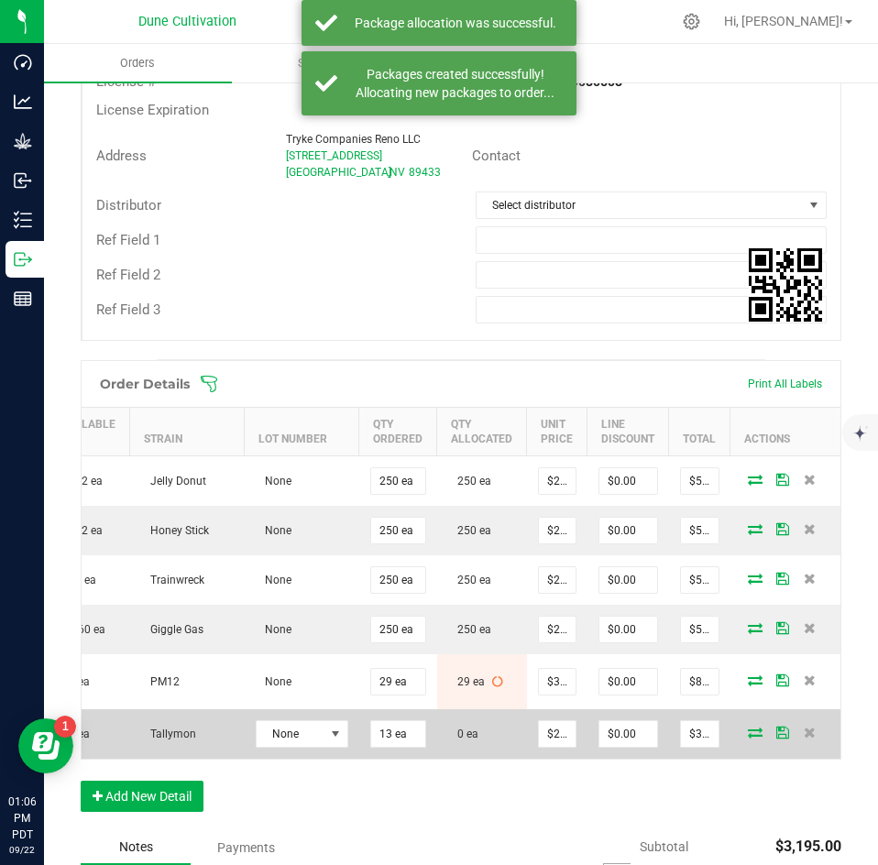
click at [748, 727] on icon at bounding box center [755, 732] width 15 height 11
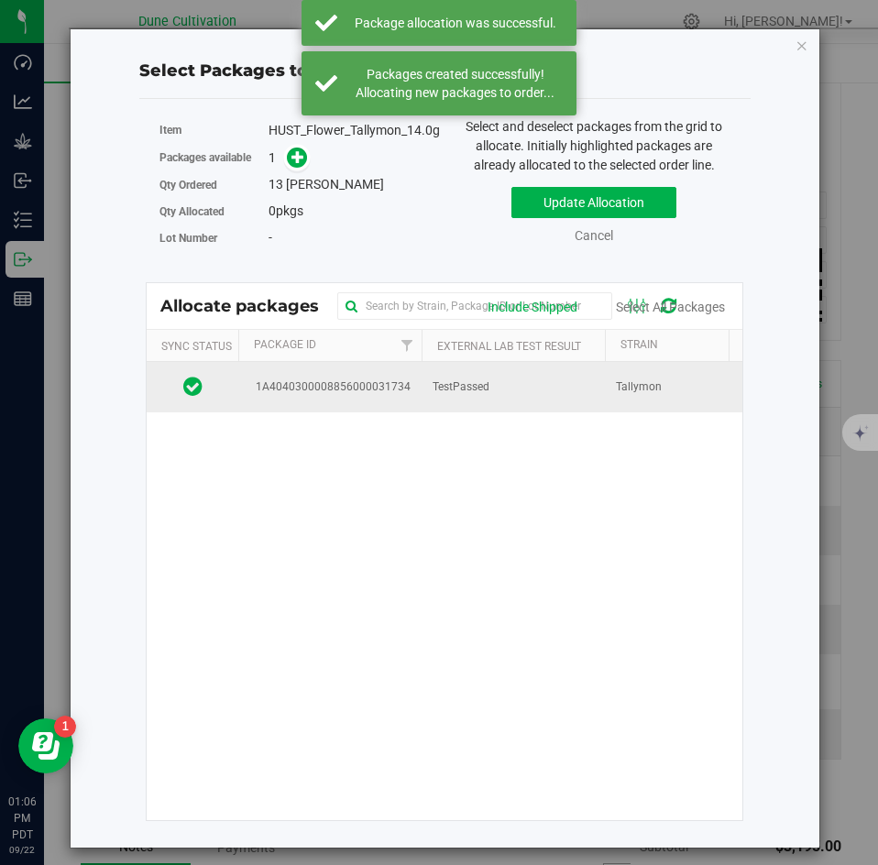
click at [385, 391] on span "1A4040300008856000031734" at bounding box center [329, 387] width 161 height 17
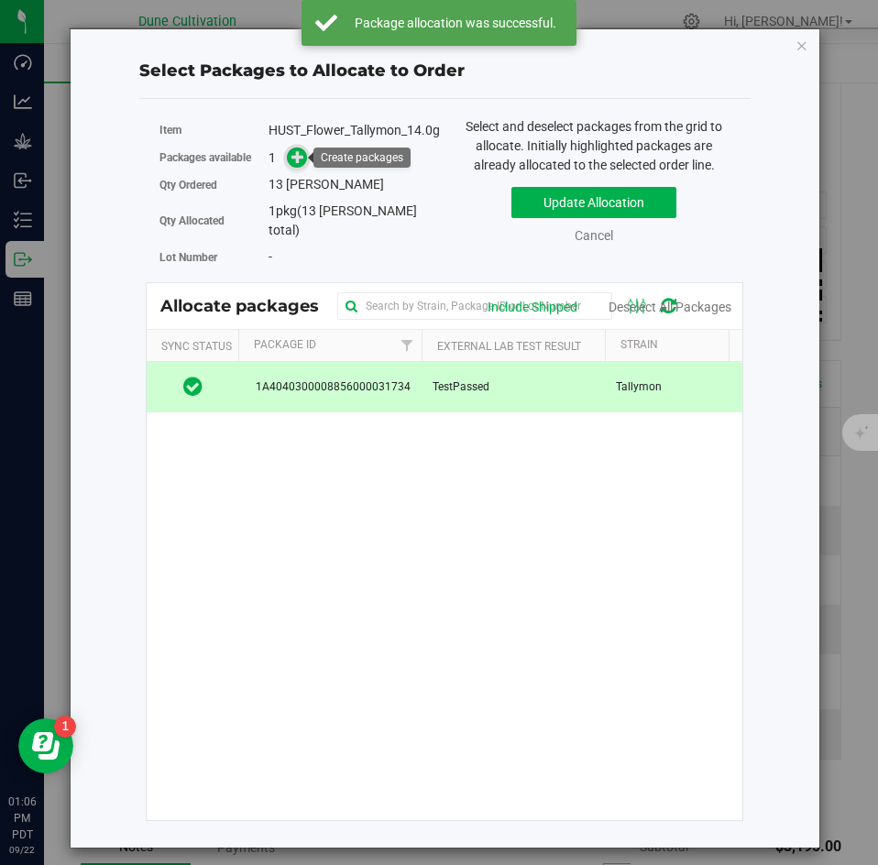
click at [291, 163] on span at bounding box center [297, 158] width 21 height 21
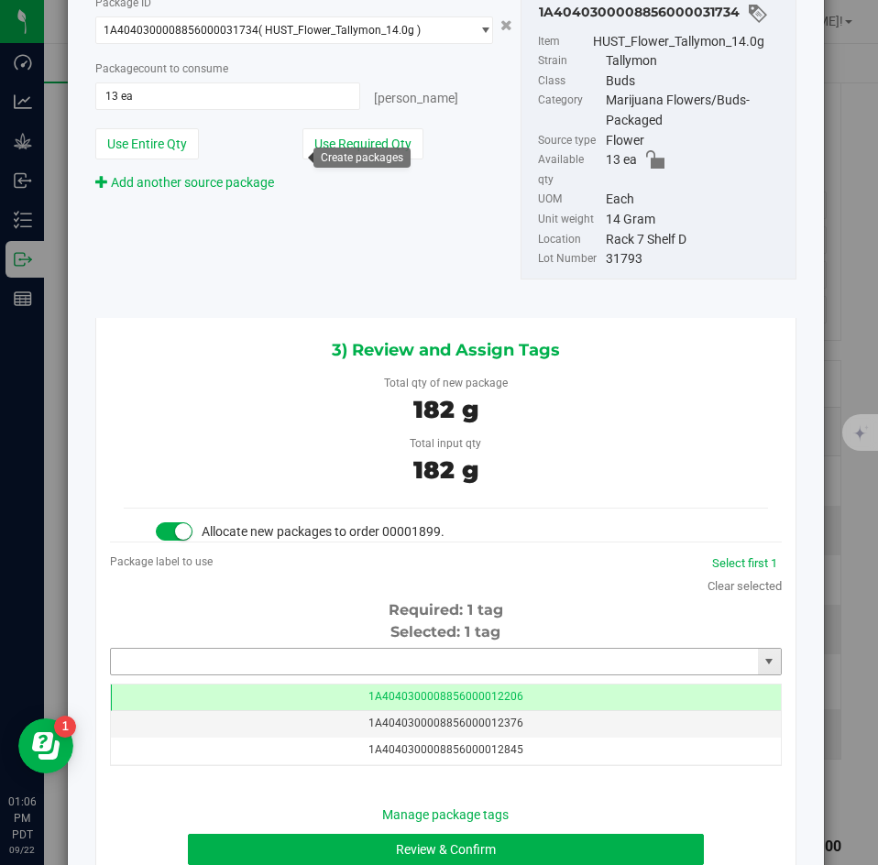
click at [479, 649] on input "text" at bounding box center [434, 662] width 647 height 26
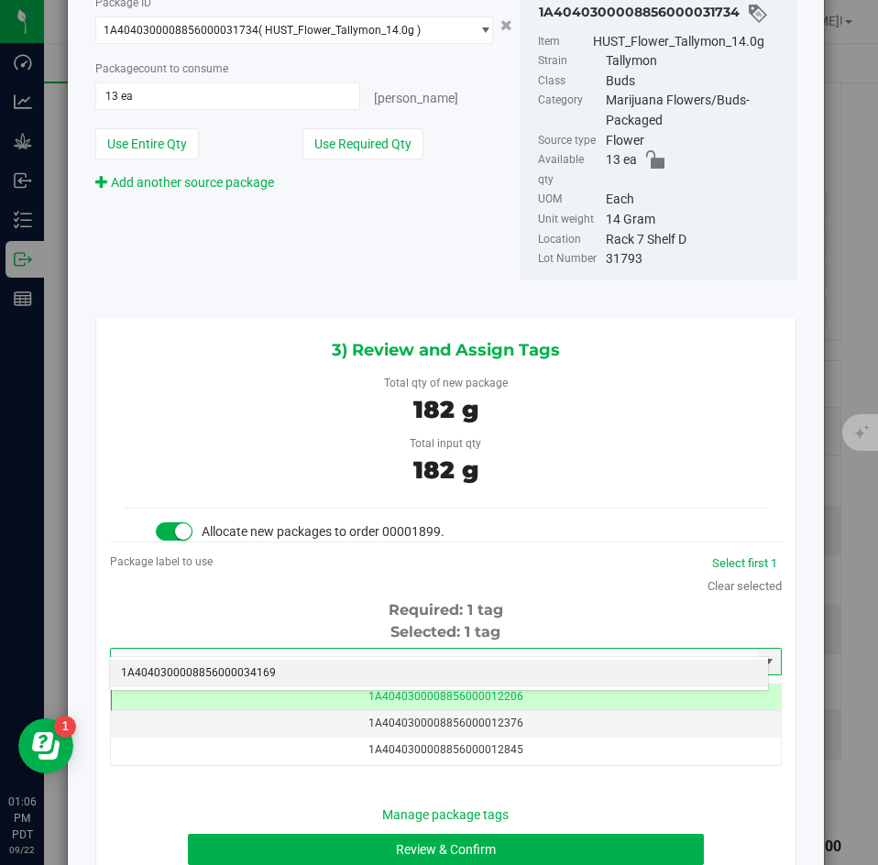
click at [463, 662] on li "1A4040300008856000034169" at bounding box center [439, 674] width 658 height 28
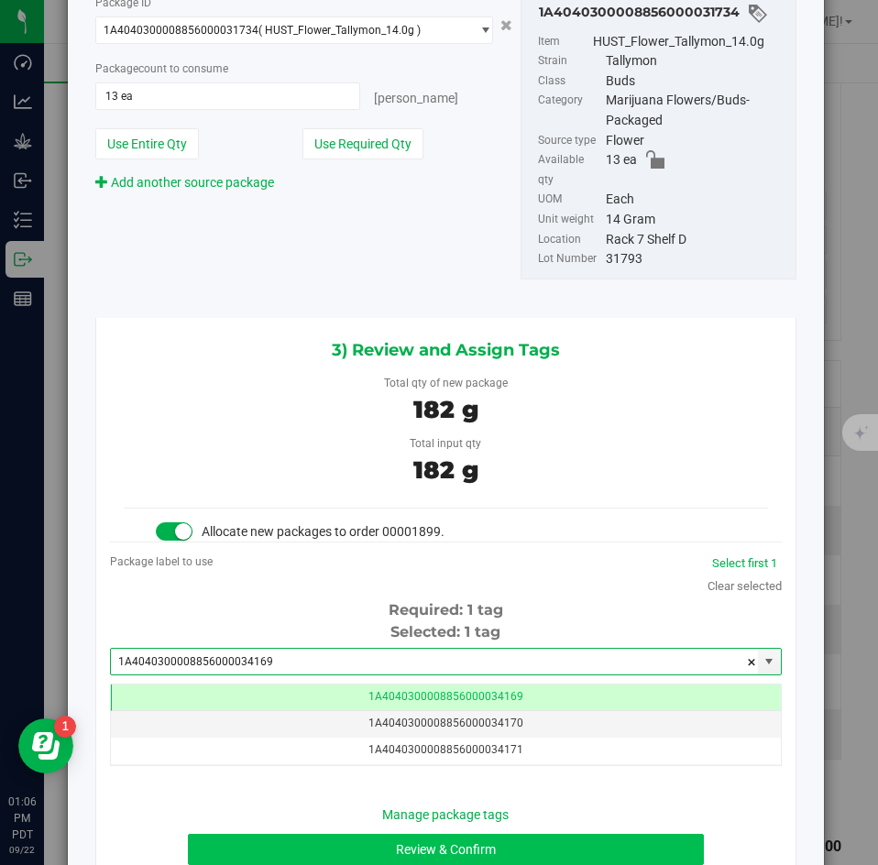
type input "1A4040300008856000034169"
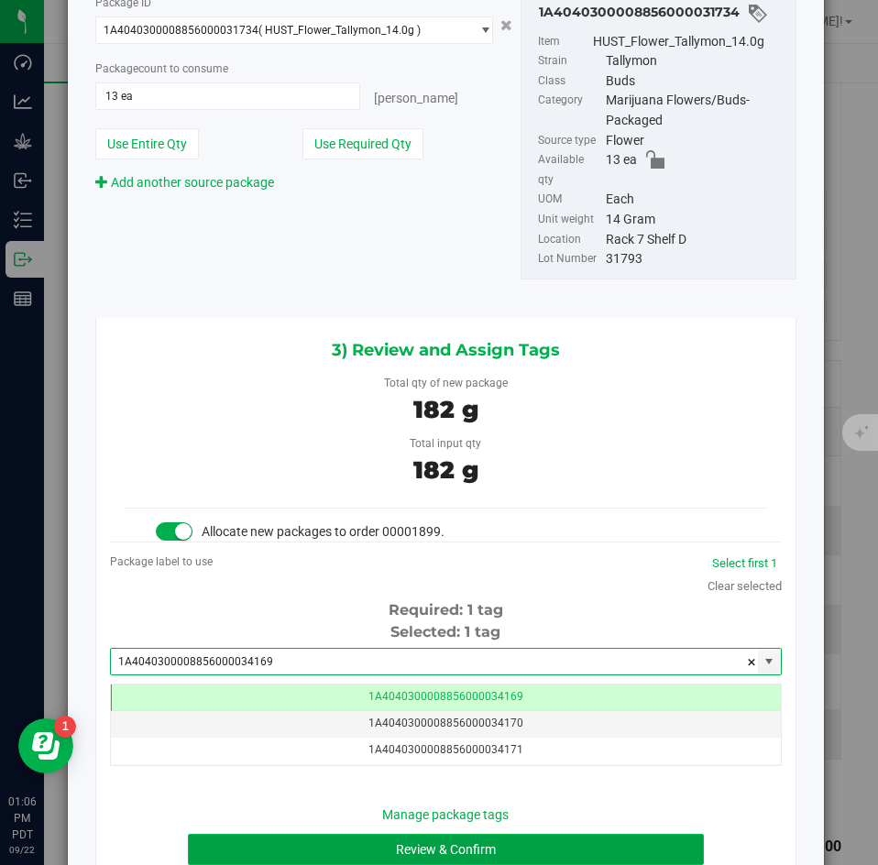
click at [405, 834] on button "Review & Confirm" at bounding box center [445, 849] width 515 height 31
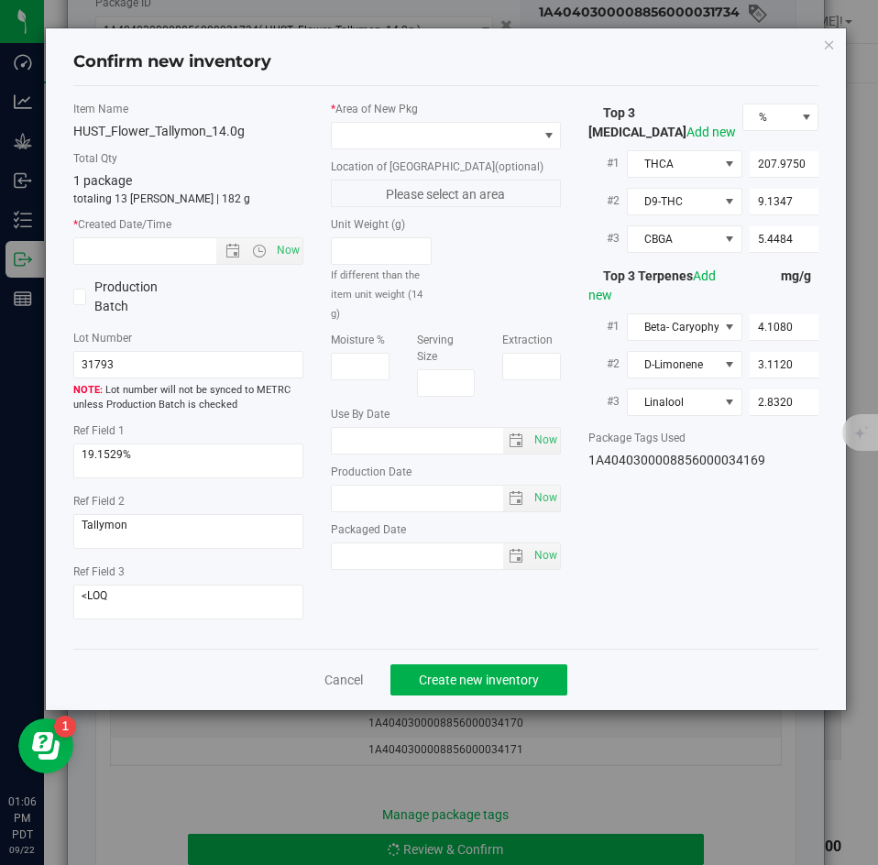
click at [384, 151] on div "* Area of [GEOGRAPHIC_DATA] Location of [GEOGRAPHIC_DATA] (optional) Please sel…" at bounding box center [446, 340] width 258 height 479
click at [380, 143] on span at bounding box center [434, 136] width 205 height 26
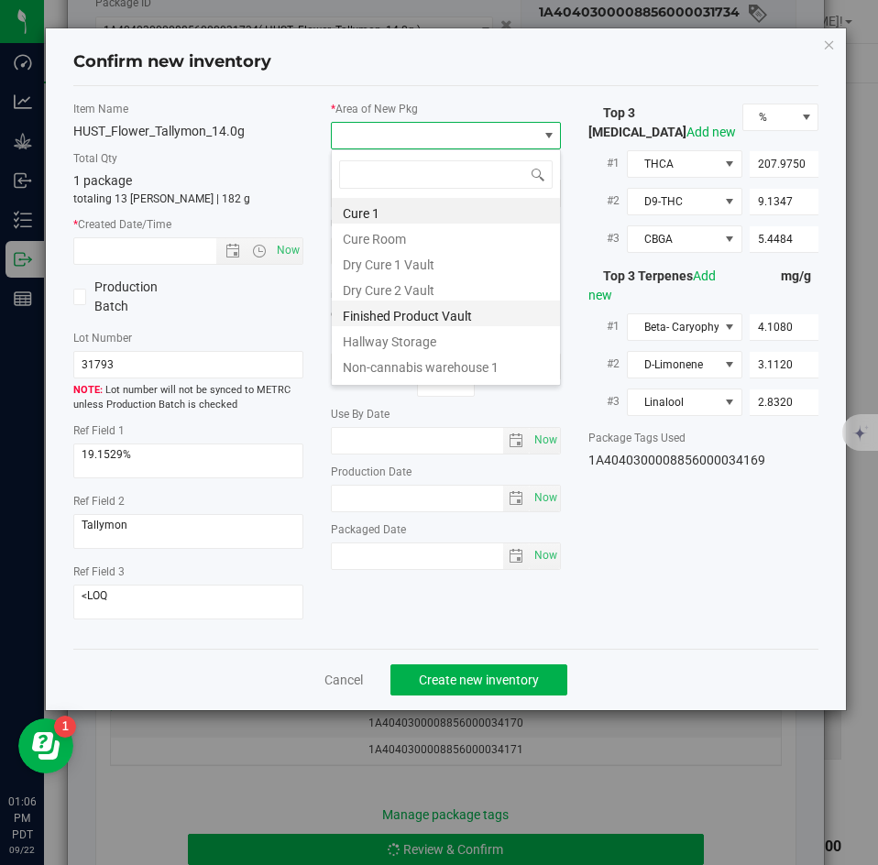
click at [372, 308] on li "Finished Product Vault" at bounding box center [446, 314] width 228 height 26
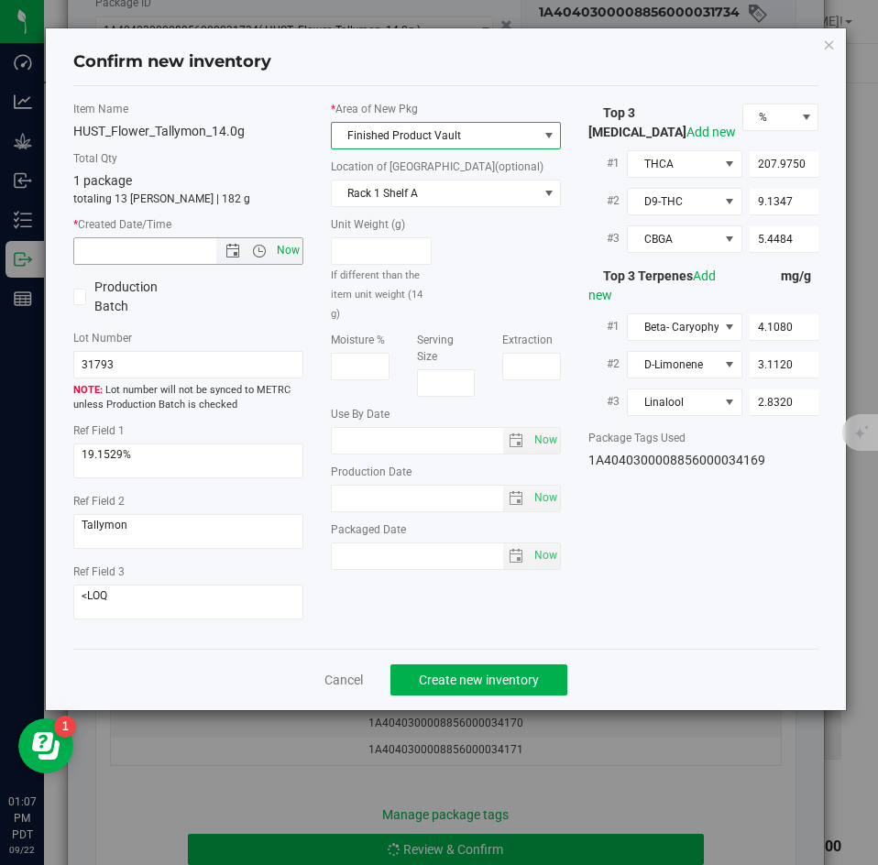
click at [276, 237] on span "Now" at bounding box center [288, 250] width 31 height 27
type input "[DATE] 1:07 PM"
click at [492, 678] on span "Create new inventory" at bounding box center [479, 680] width 120 height 15
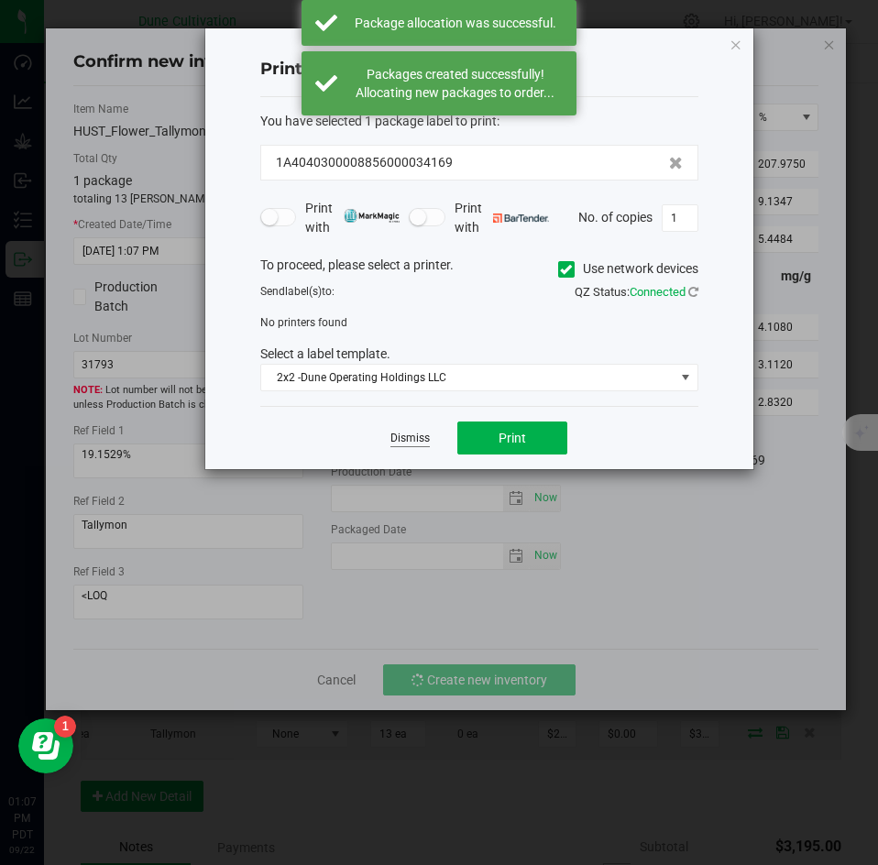
click at [422, 445] on link "Dismiss" at bounding box center [410, 439] width 39 height 16
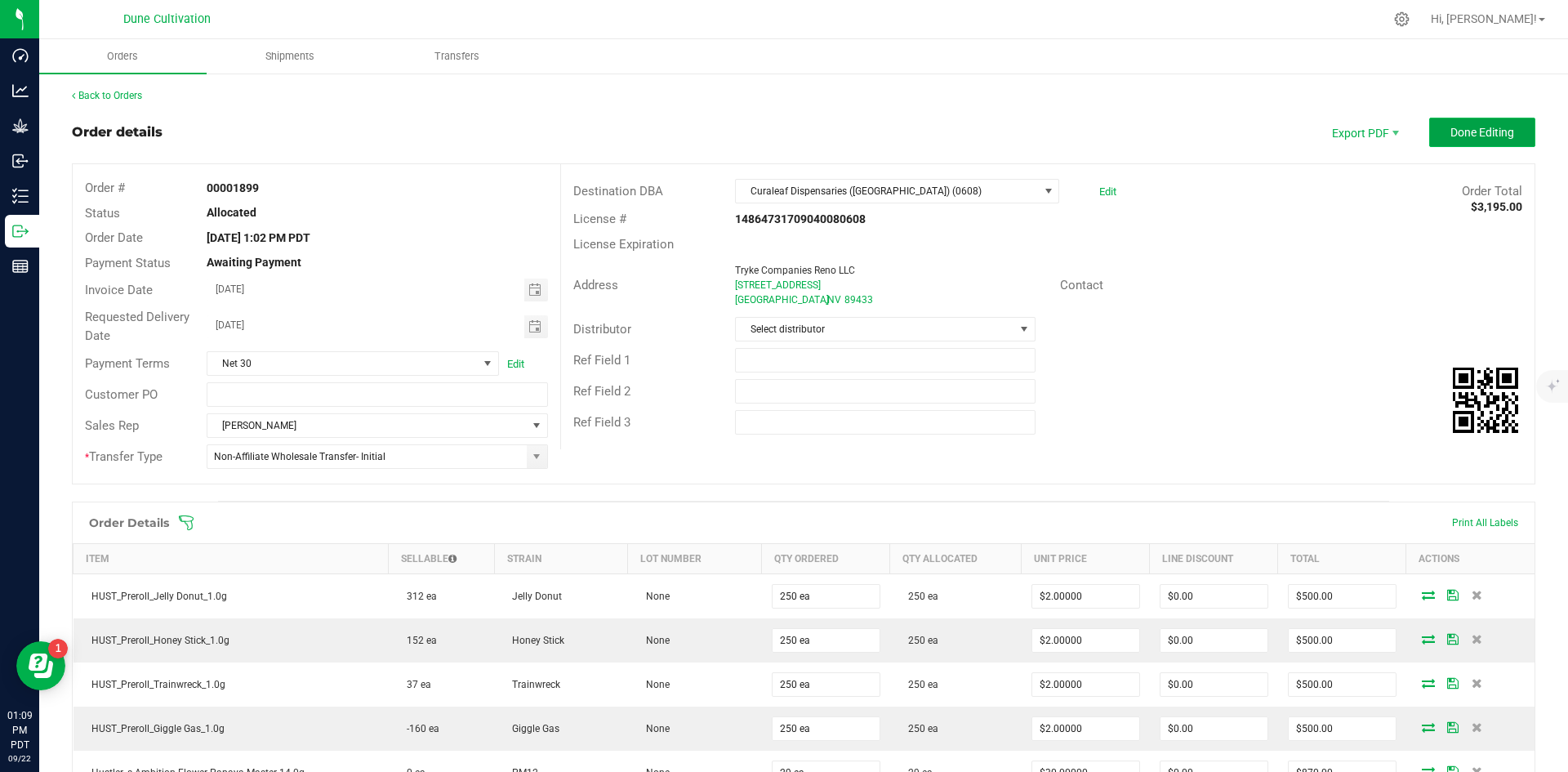
click at [781, 128] on span "Done Editing" at bounding box center [1482, 132] width 64 height 13
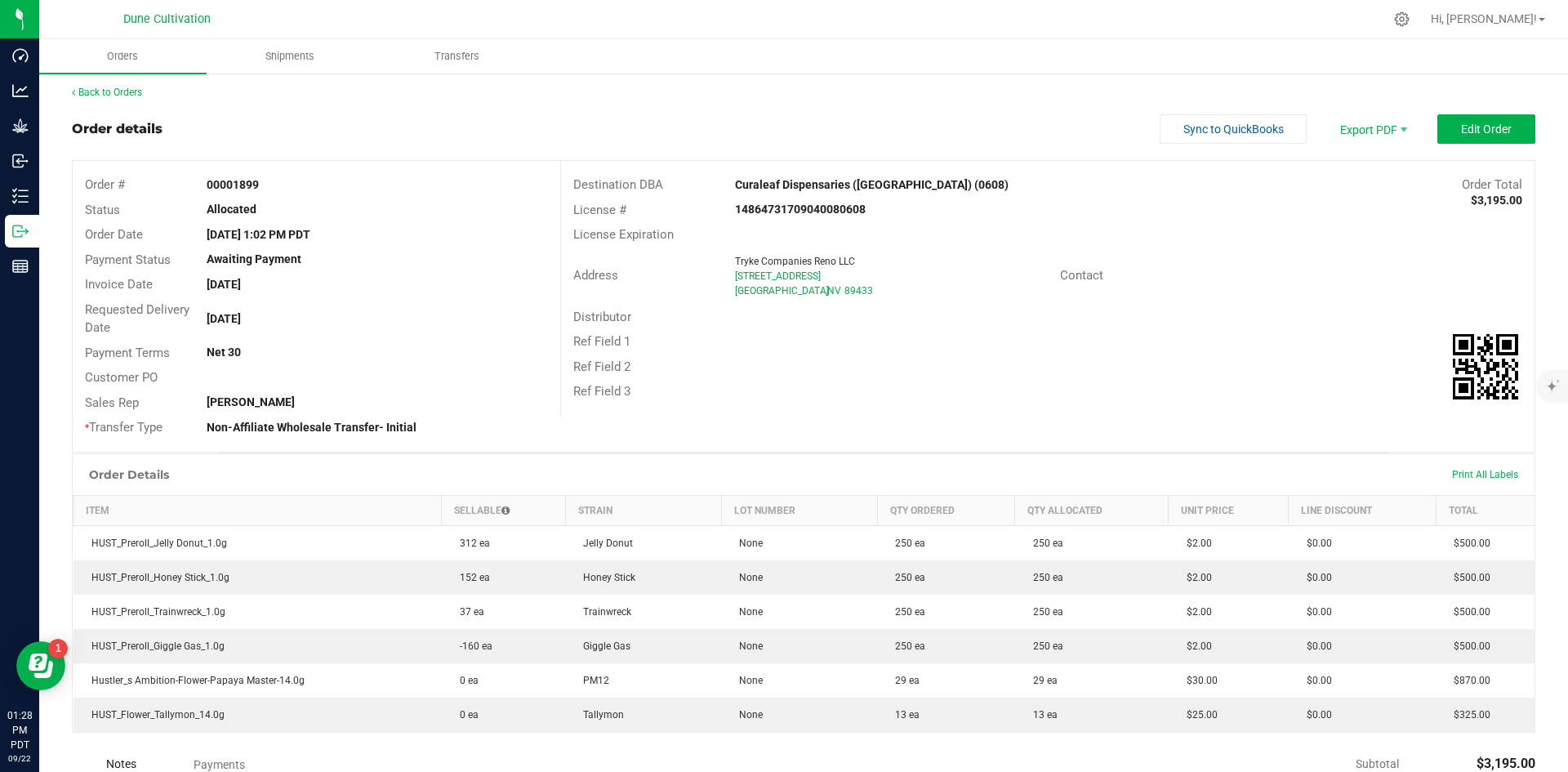
scroll to position [3, 0]
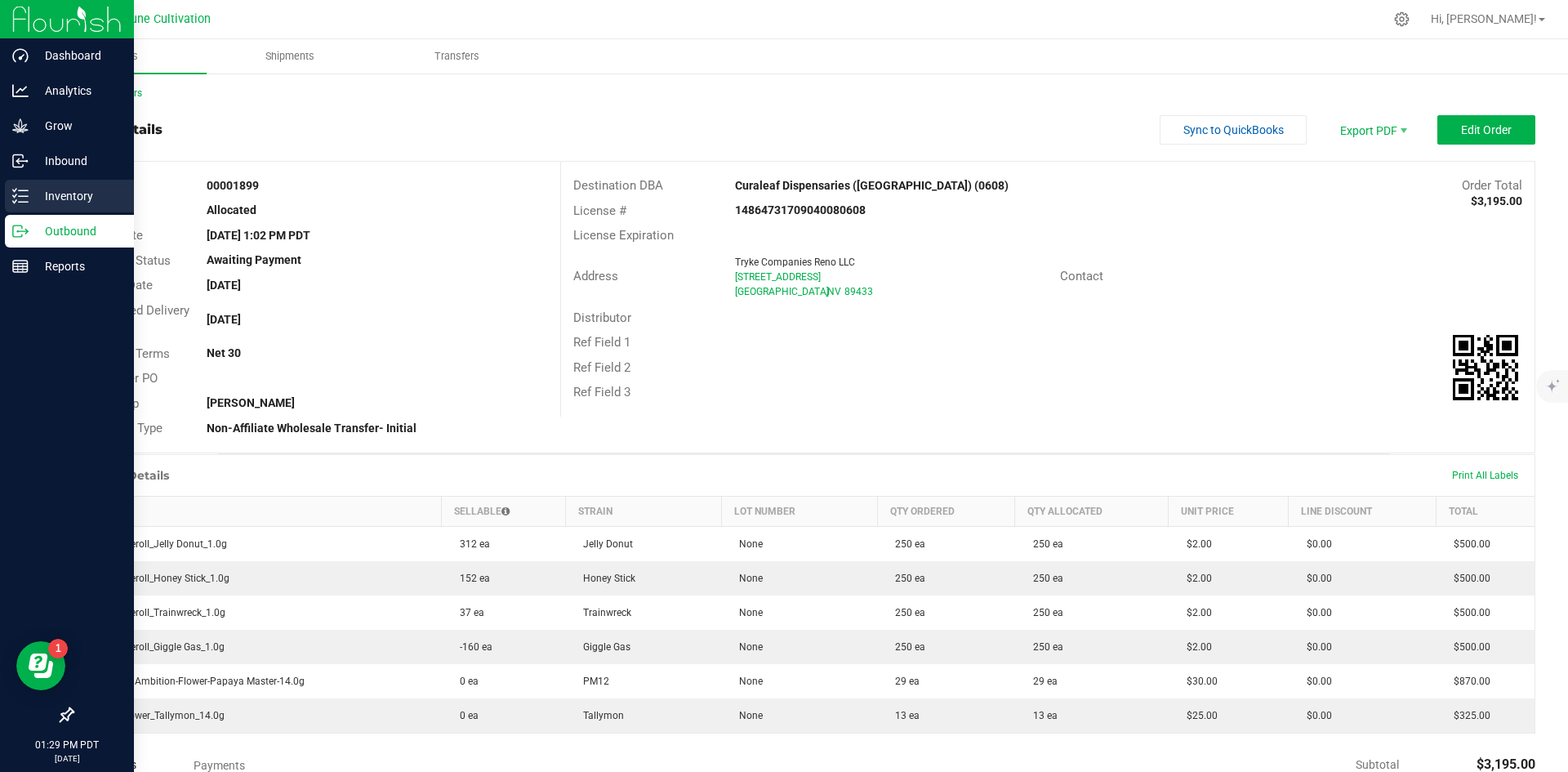
click at [35, 195] on p "Inventory" at bounding box center [78, 196] width 98 height 20
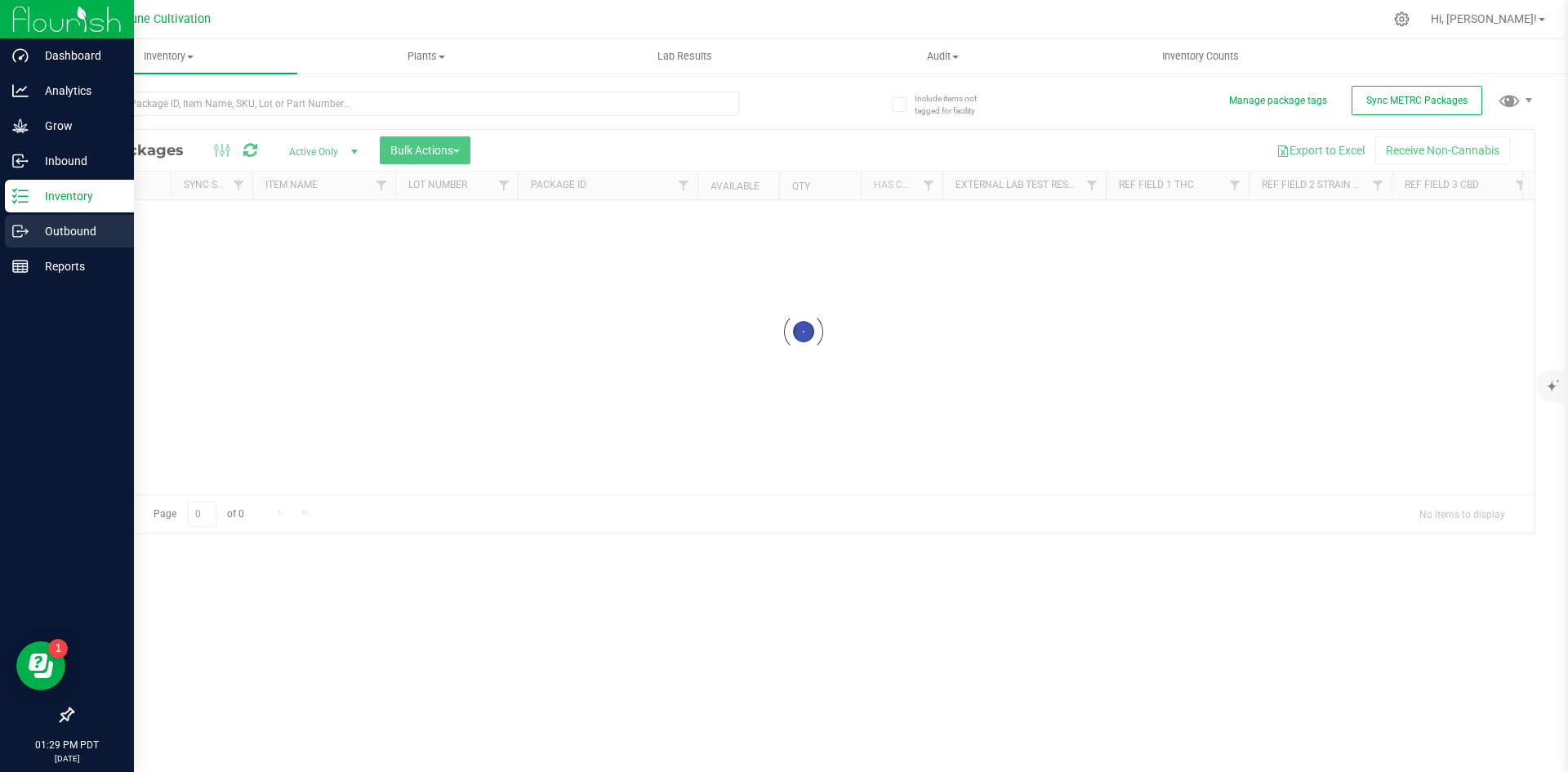
click at [45, 231] on p "Outbound" at bounding box center [78, 231] width 98 height 20
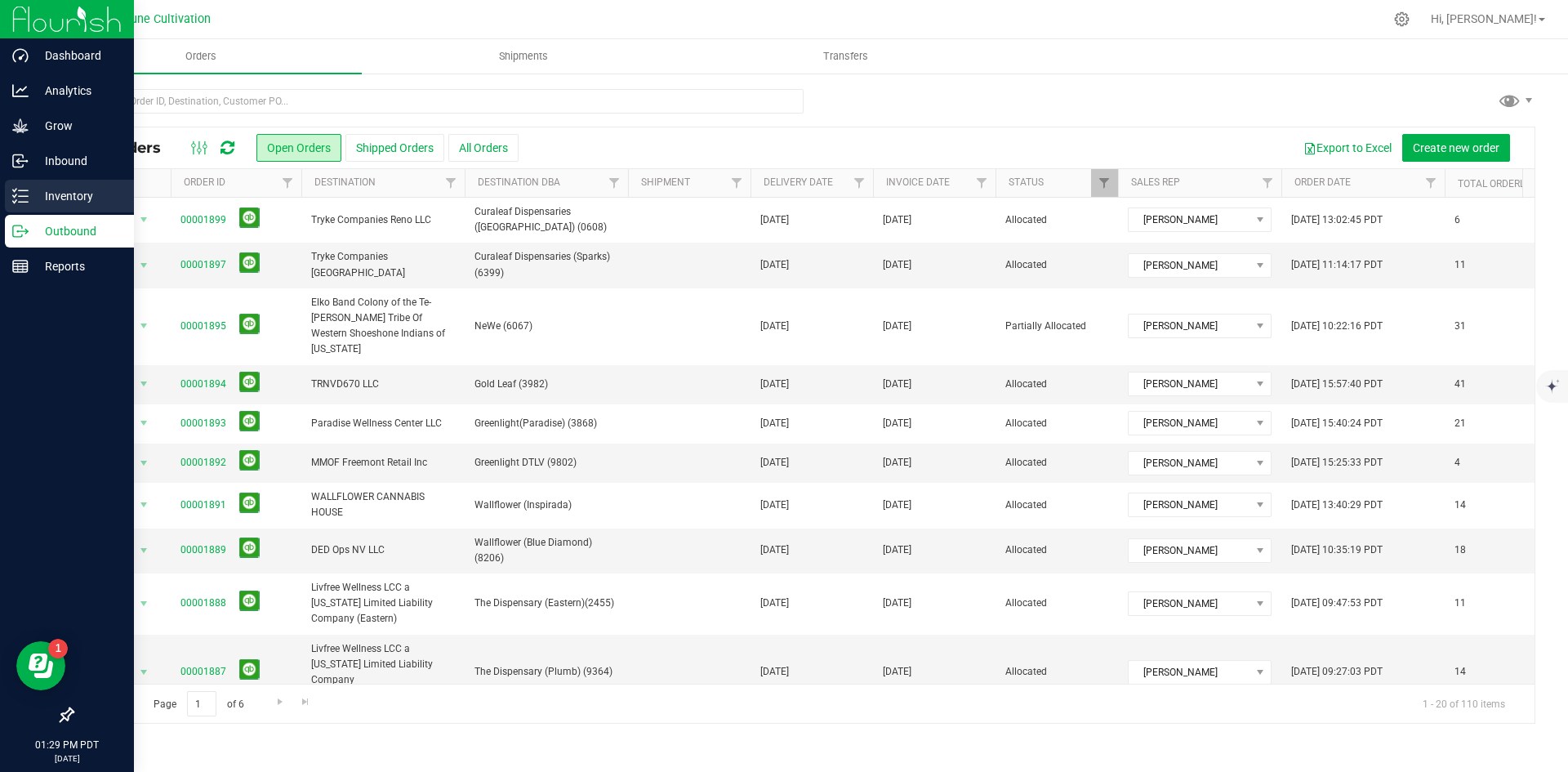
click at [35, 193] on p "Inventory" at bounding box center [78, 196] width 98 height 20
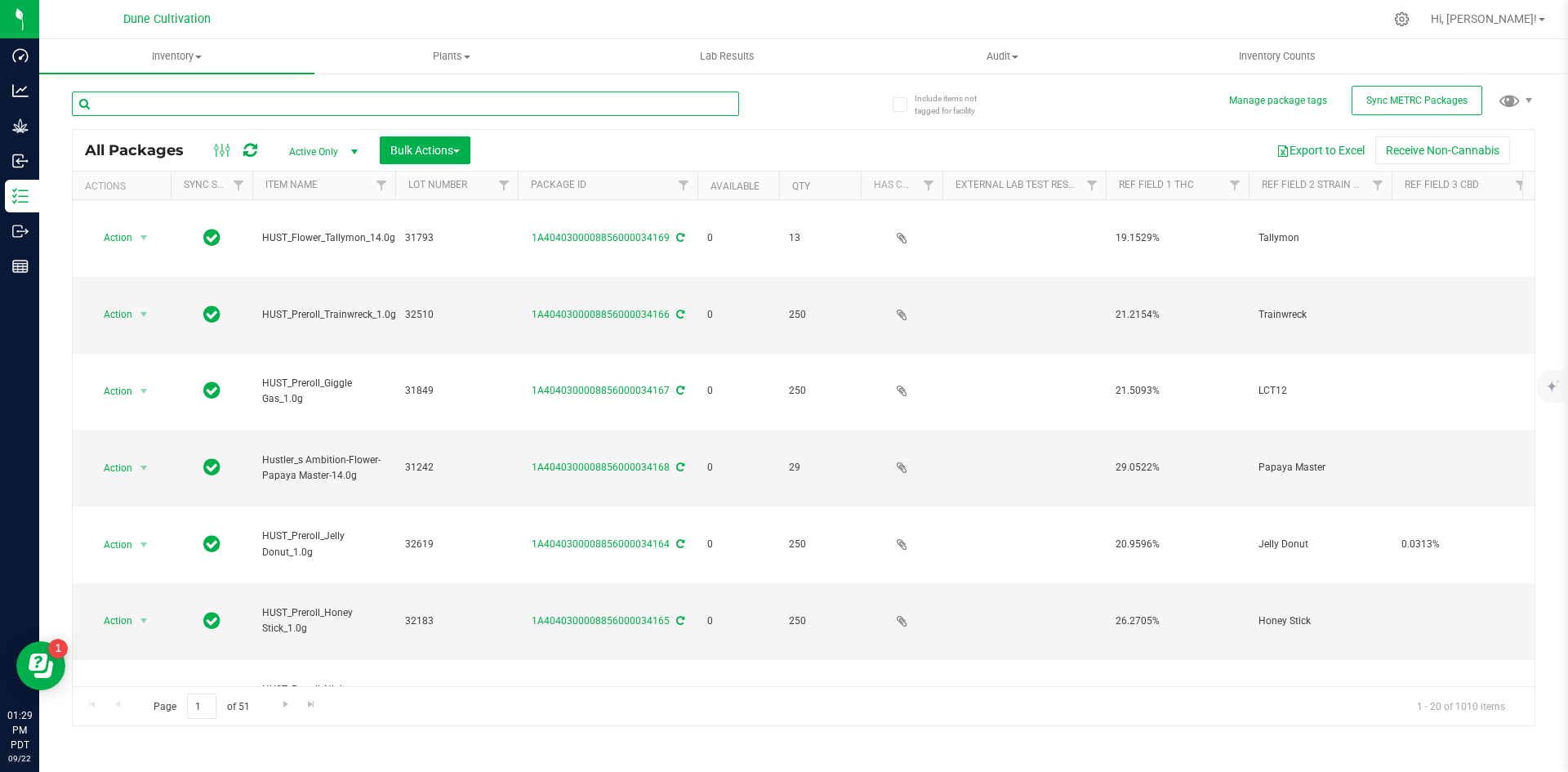
click at [192, 93] on input "text" at bounding box center [405, 104] width 667 height 25
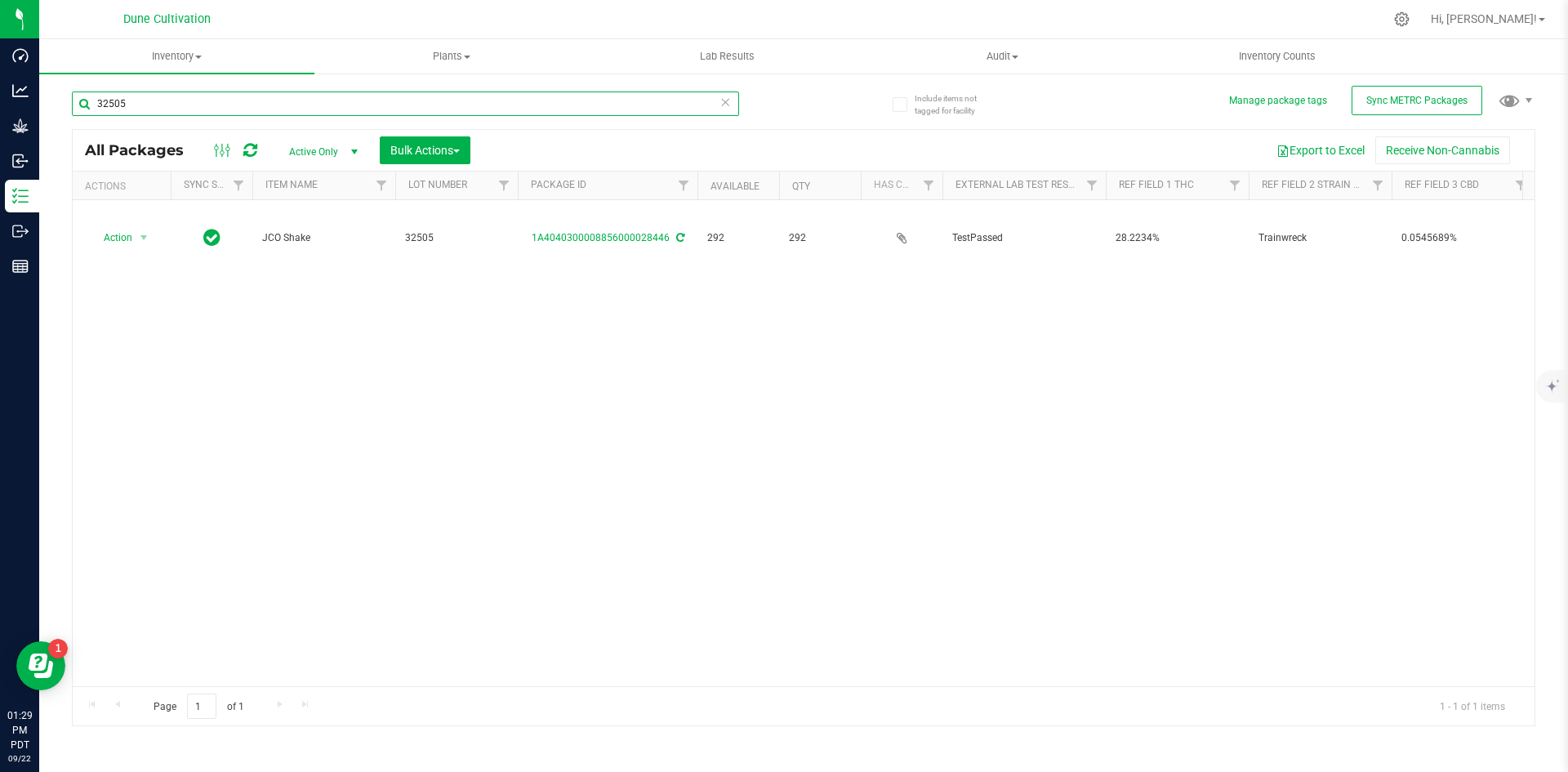
type input "32505"
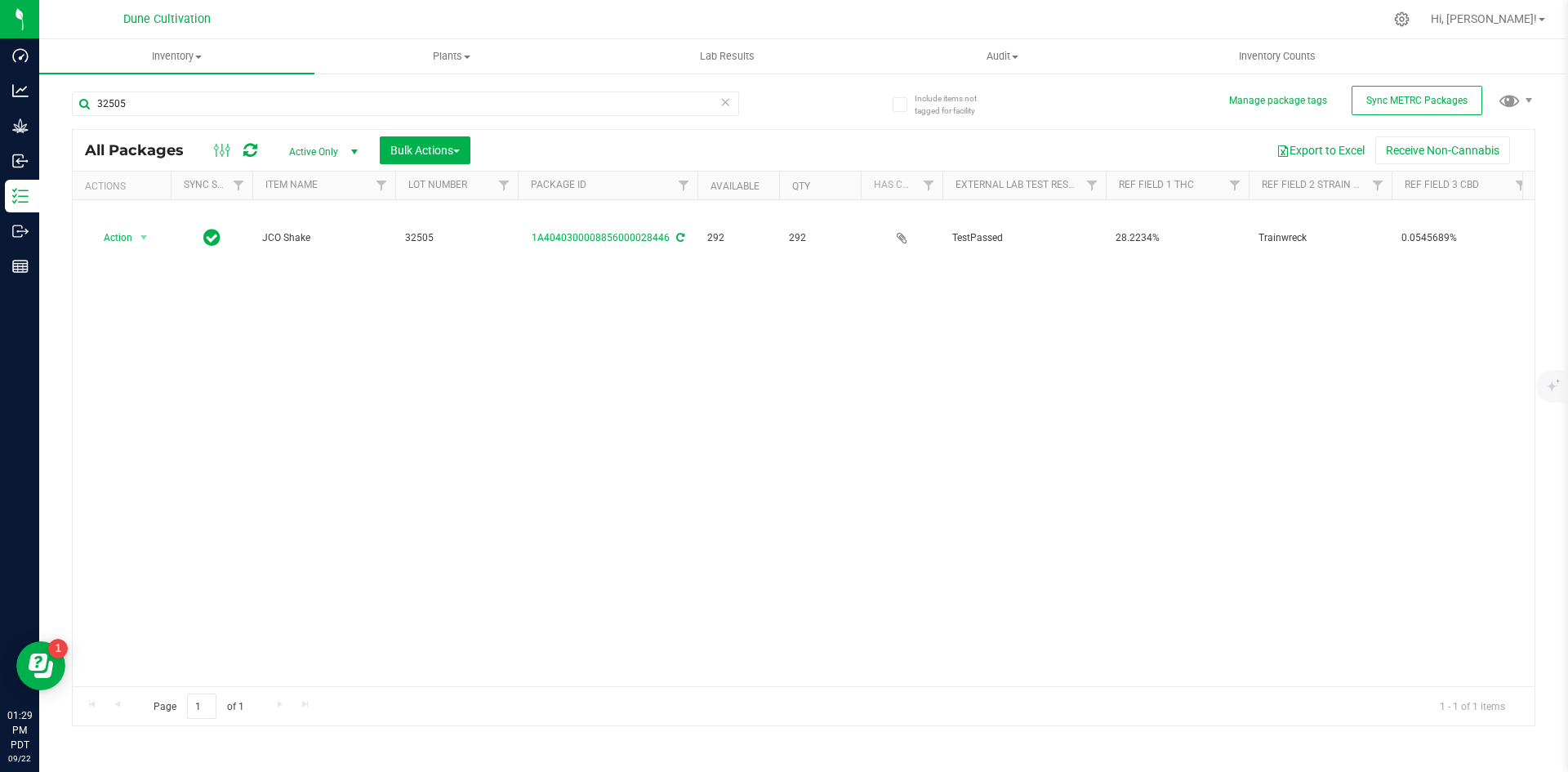
click at [330, 152] on span "Active Only" at bounding box center [320, 152] width 90 height 23
click at [305, 249] on li "All" at bounding box center [319, 251] width 88 height 25
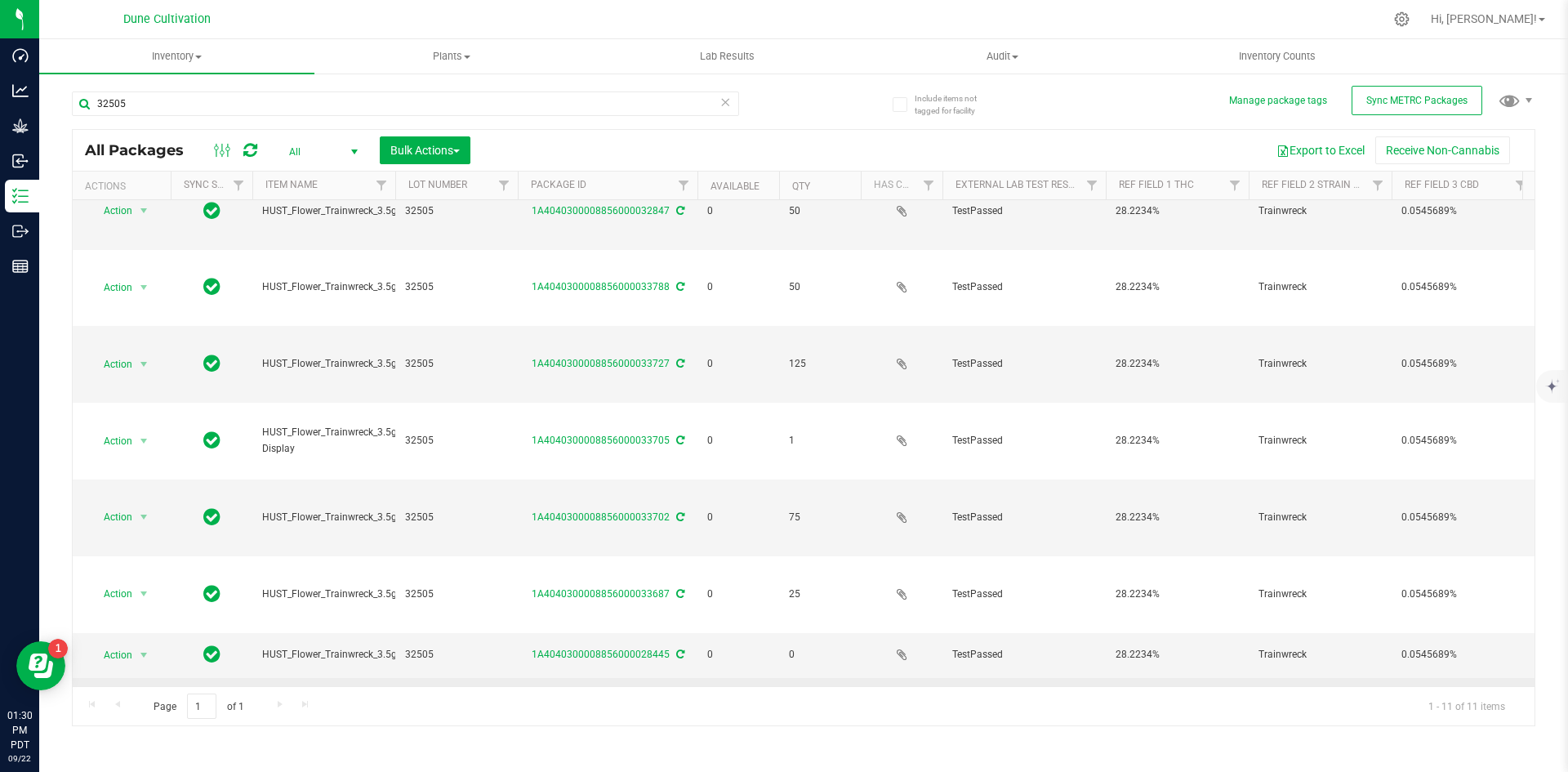
scroll to position [103, 0]
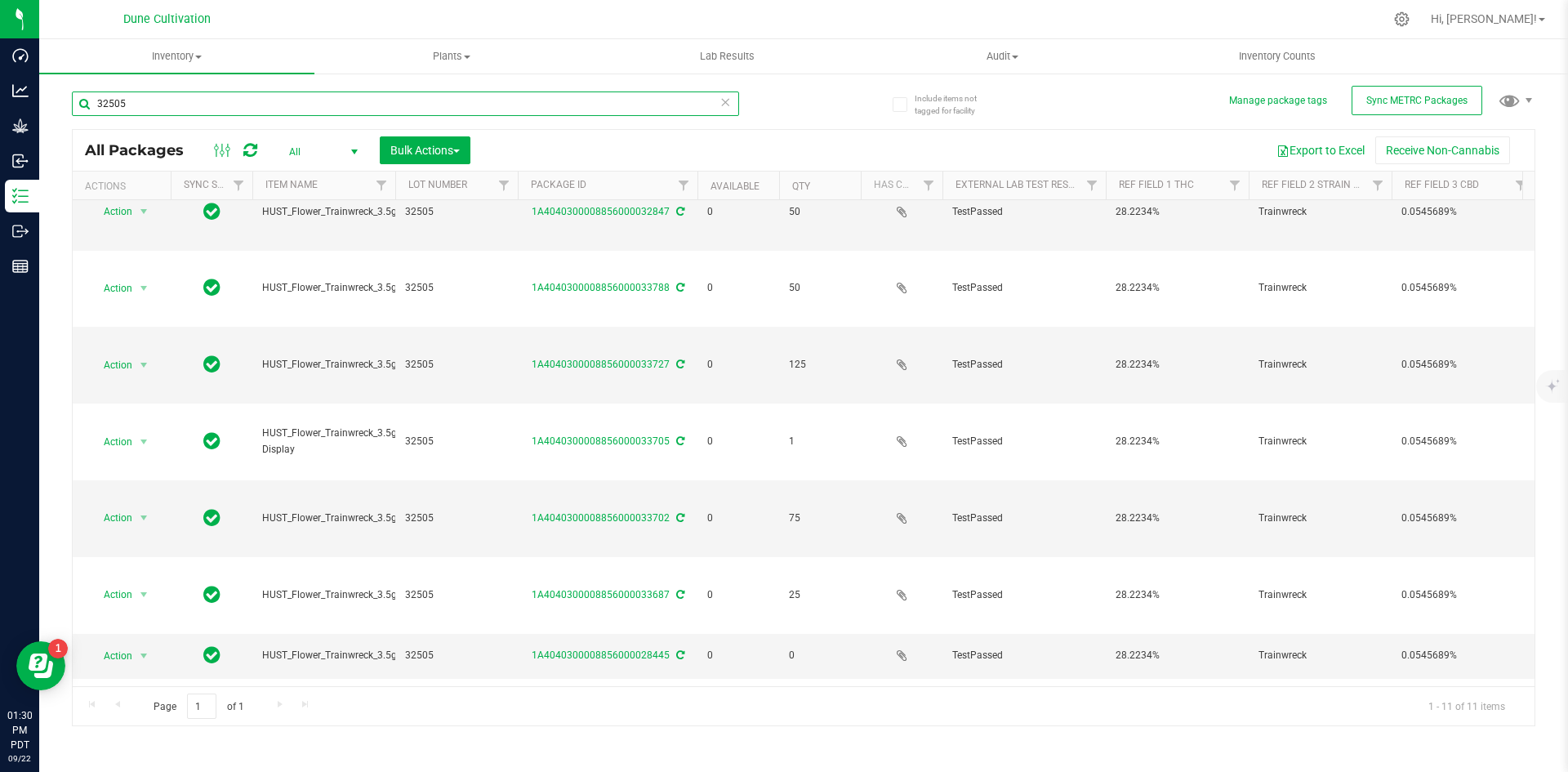
click at [169, 103] on input "32505" at bounding box center [405, 104] width 667 height 25
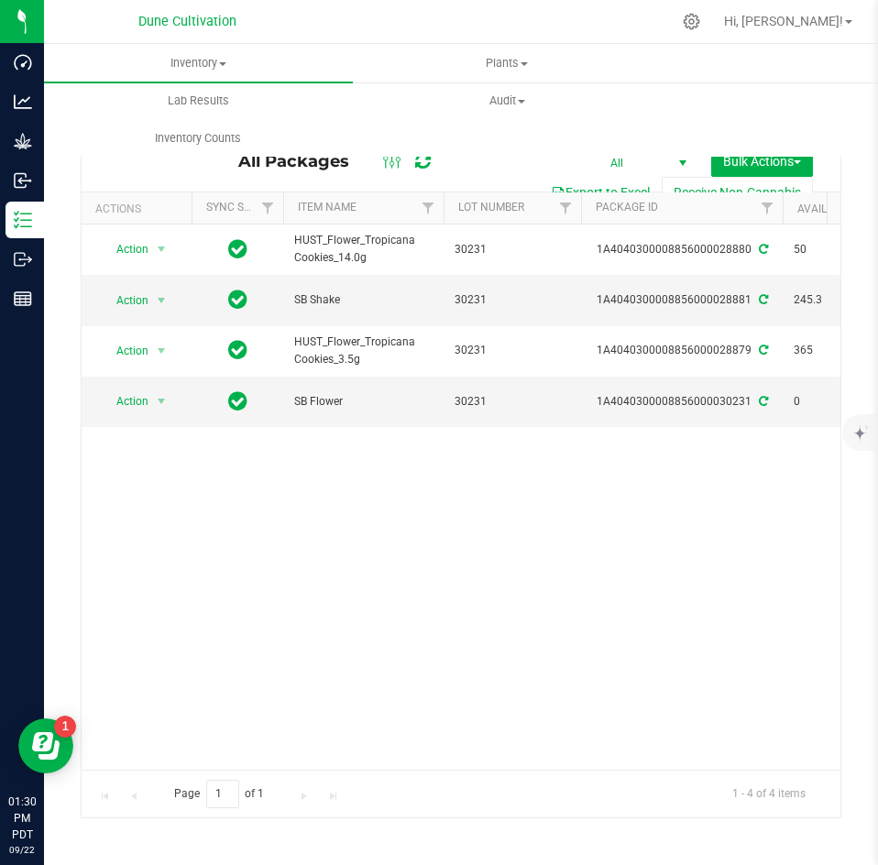
type input "30231"
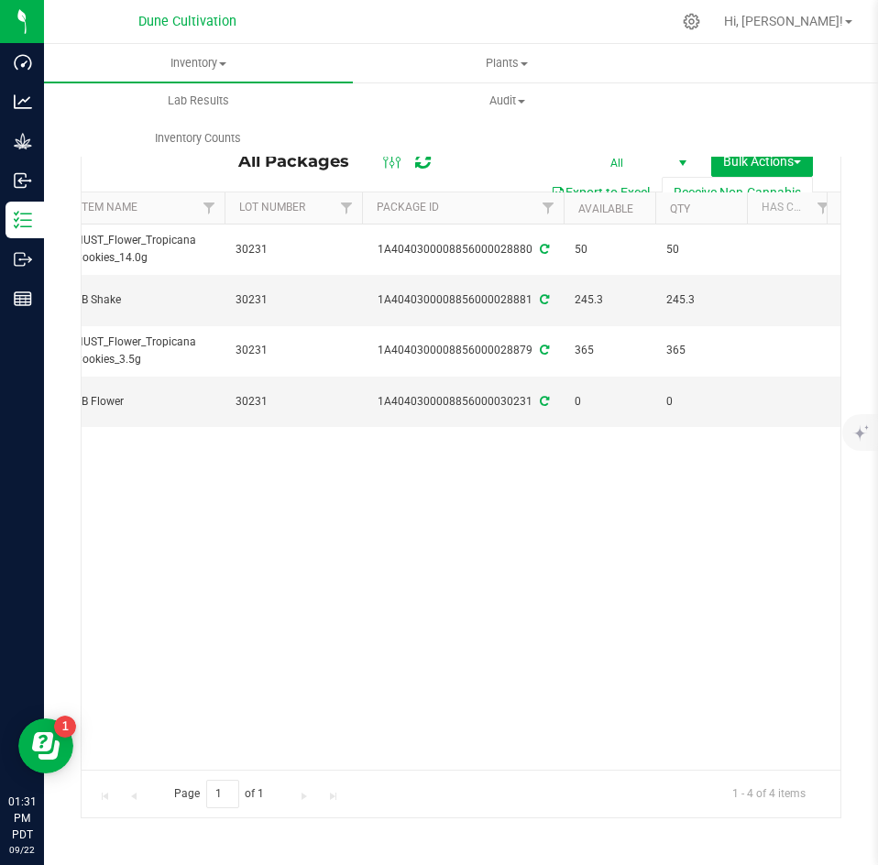
scroll to position [0, 220]
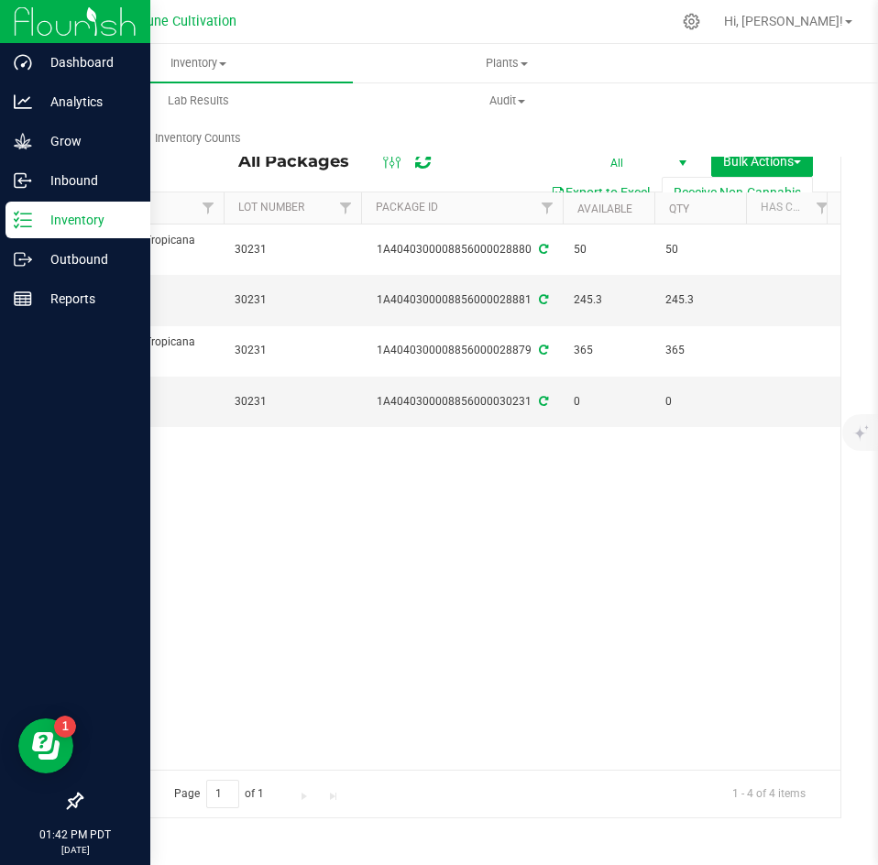
click at [36, 222] on p "Inventory" at bounding box center [87, 220] width 110 height 22
click at [11, 257] on div "Outbound" at bounding box center [78, 259] width 145 height 37
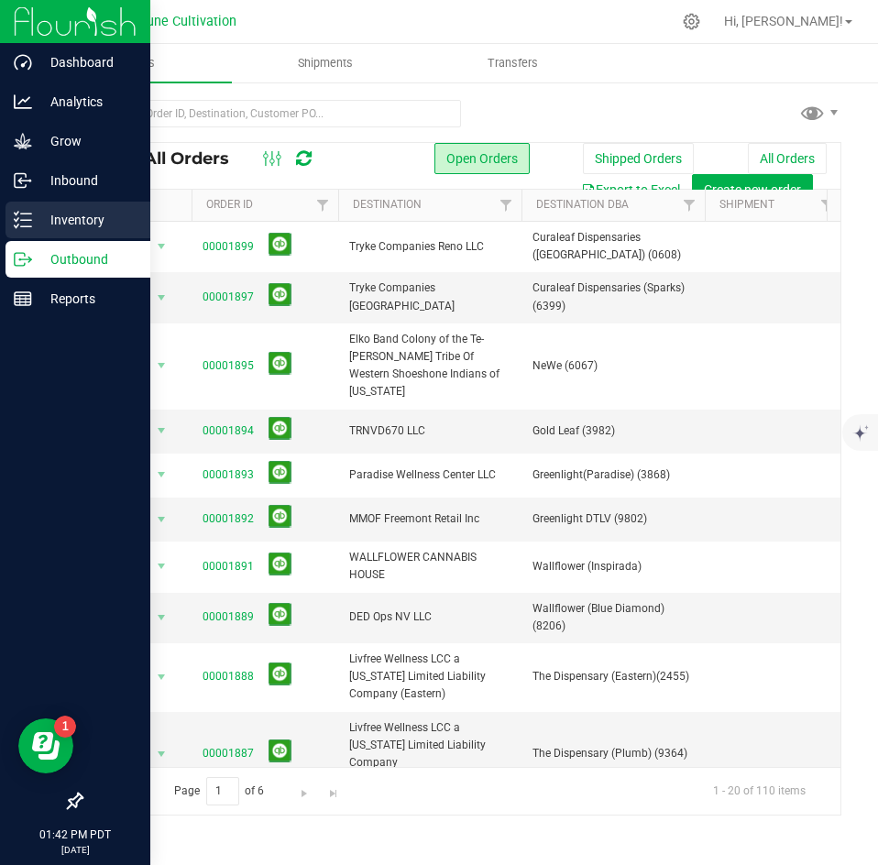
click at [40, 219] on p "Inventory" at bounding box center [87, 220] width 110 height 22
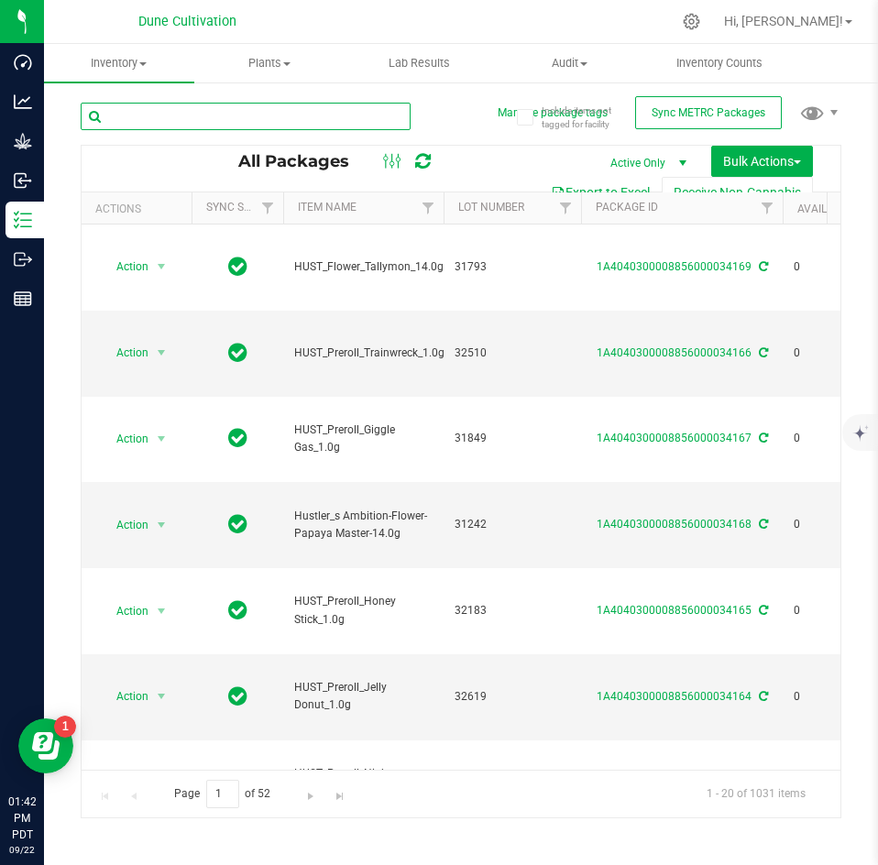
click at [275, 113] on input "text" at bounding box center [246, 117] width 330 height 28
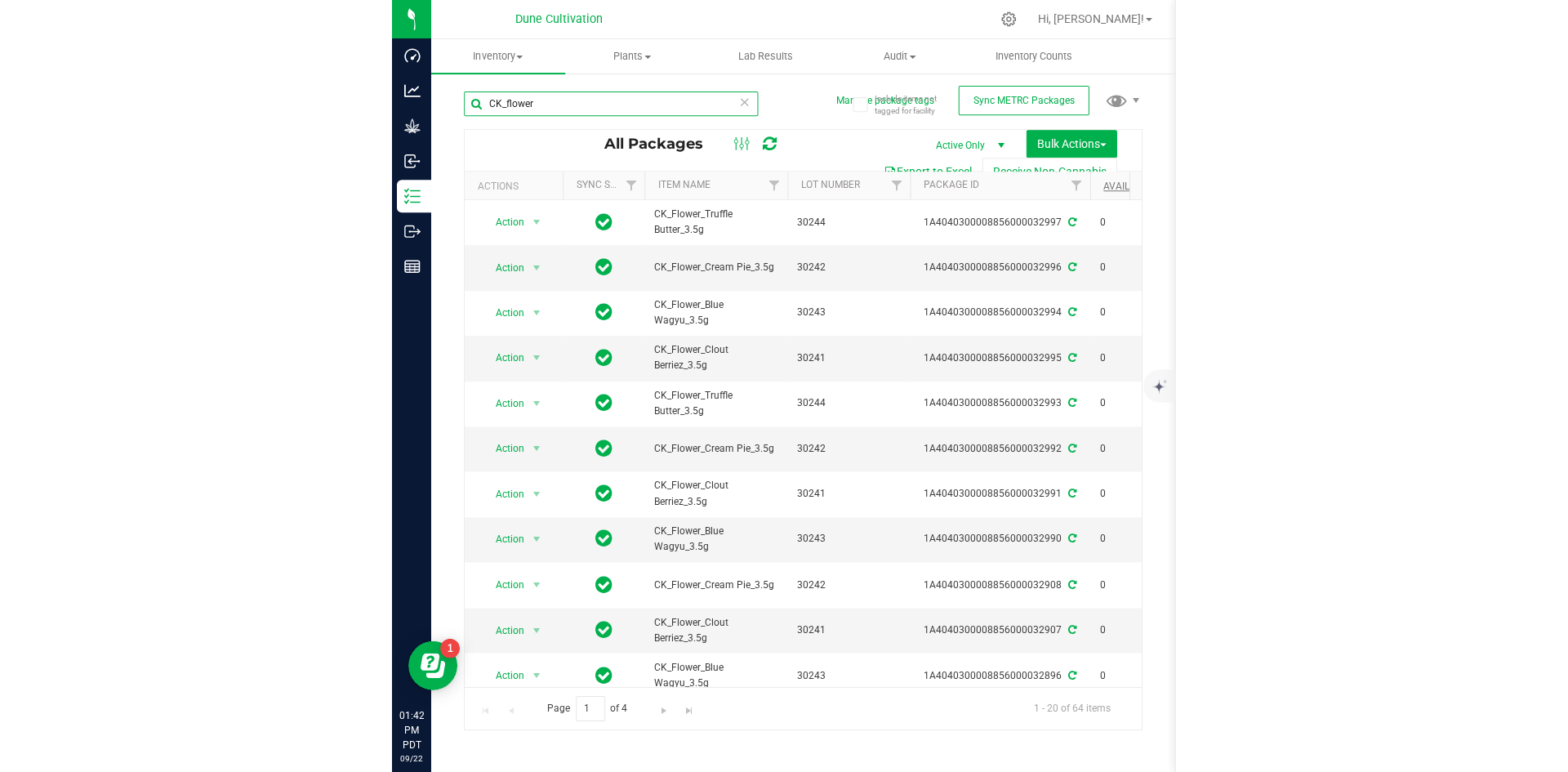
scroll to position [0, 131]
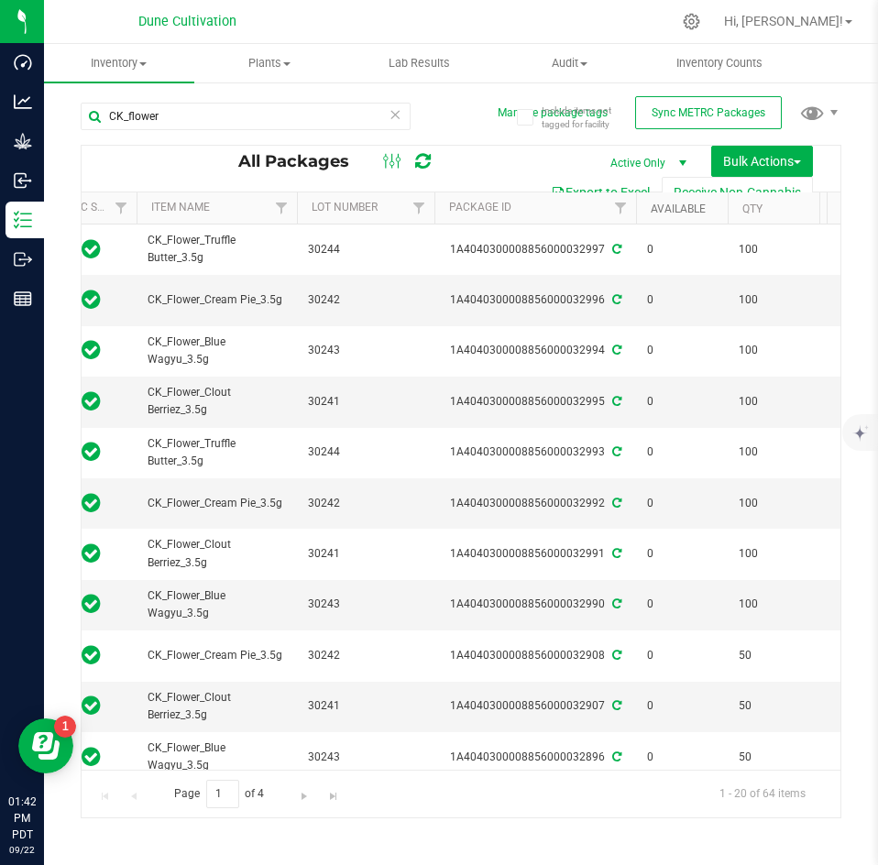
click at [673, 208] on link "Available" at bounding box center [678, 209] width 55 height 13
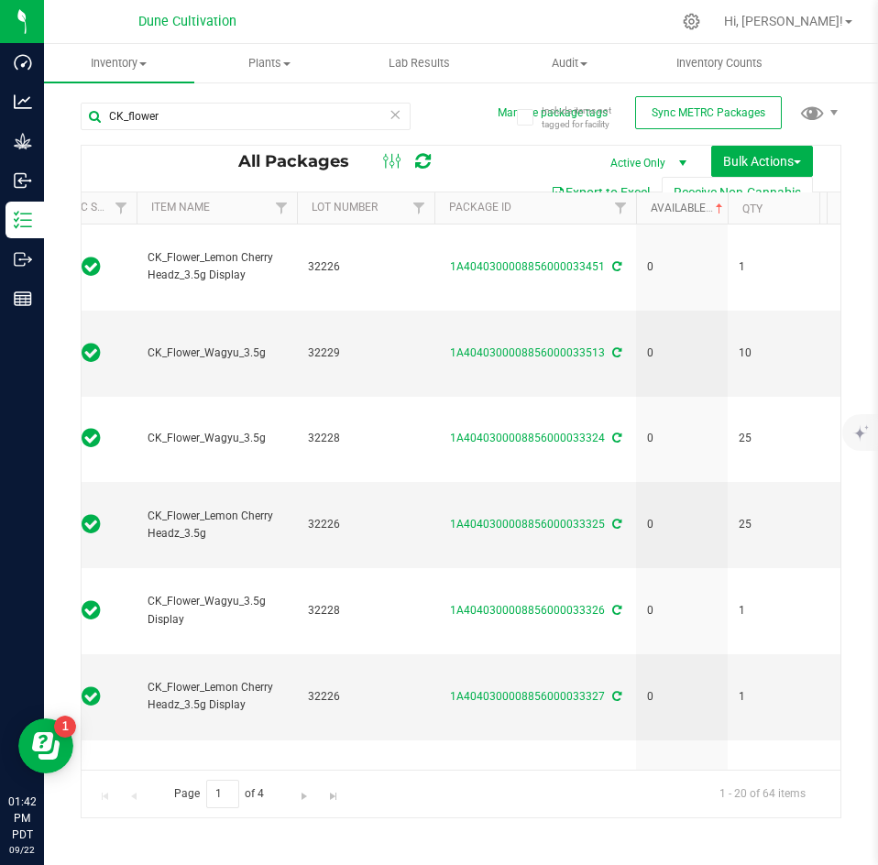
click at [673, 208] on link "Available" at bounding box center [689, 208] width 76 height 13
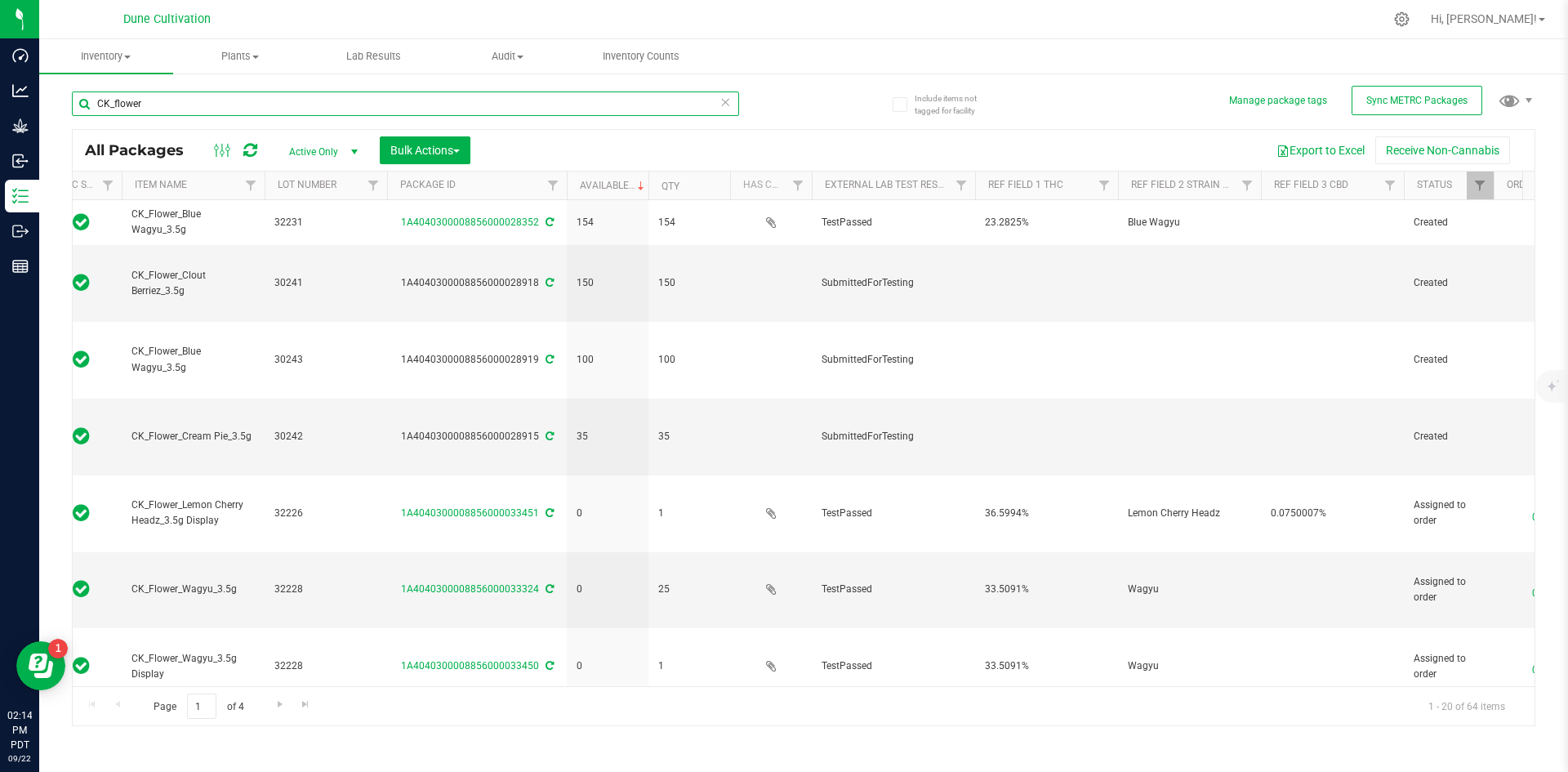
drag, startPoint x: 143, startPoint y: 108, endPoint x: 57, endPoint y: 103, distance: 86.1
click at [57, 103] on div "Include items not tagged for facility Manage package tags Sync METRC Packages C…" at bounding box center [804, 321] width 1529 height 498
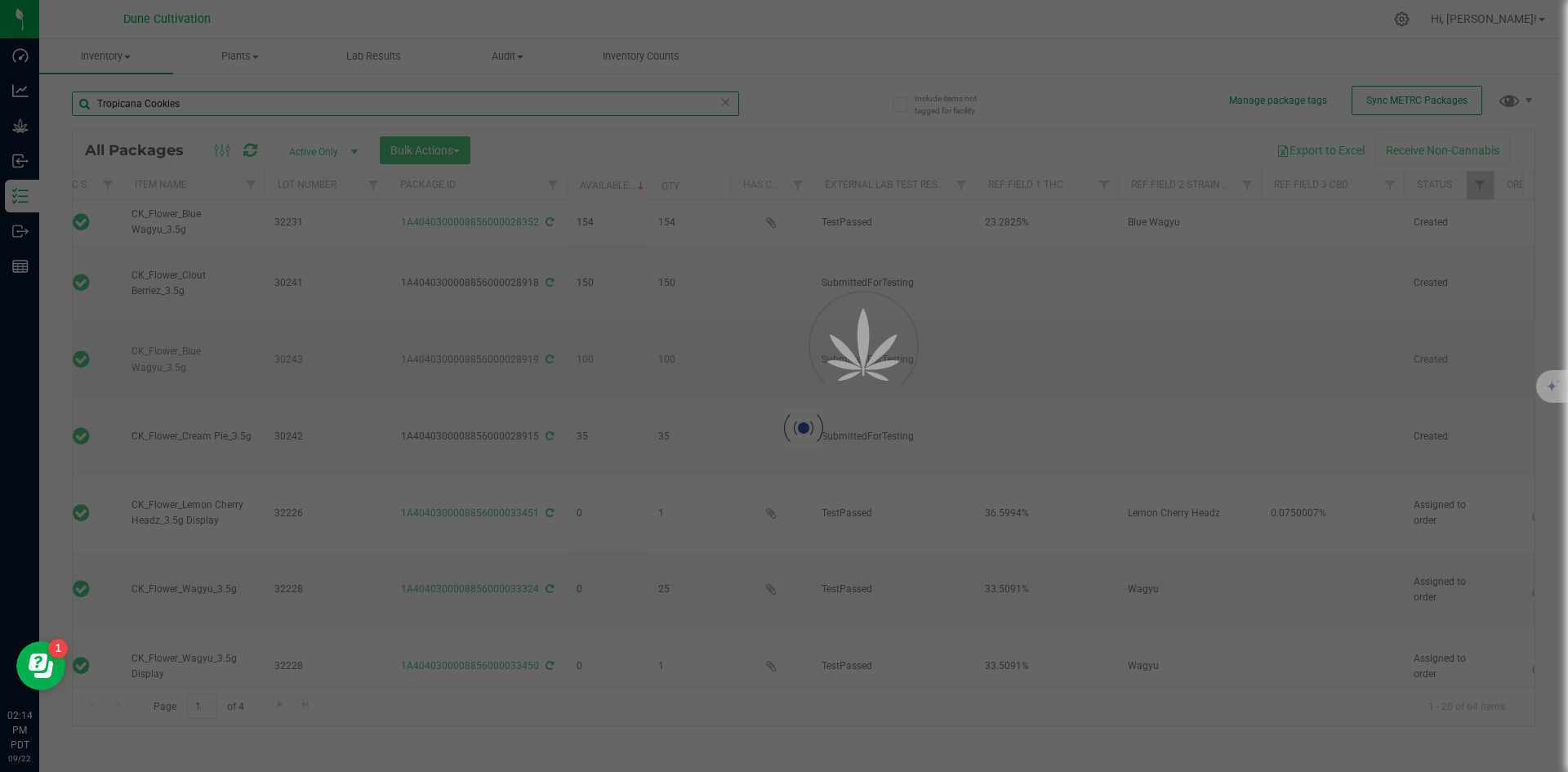
scroll to position [0, 0]
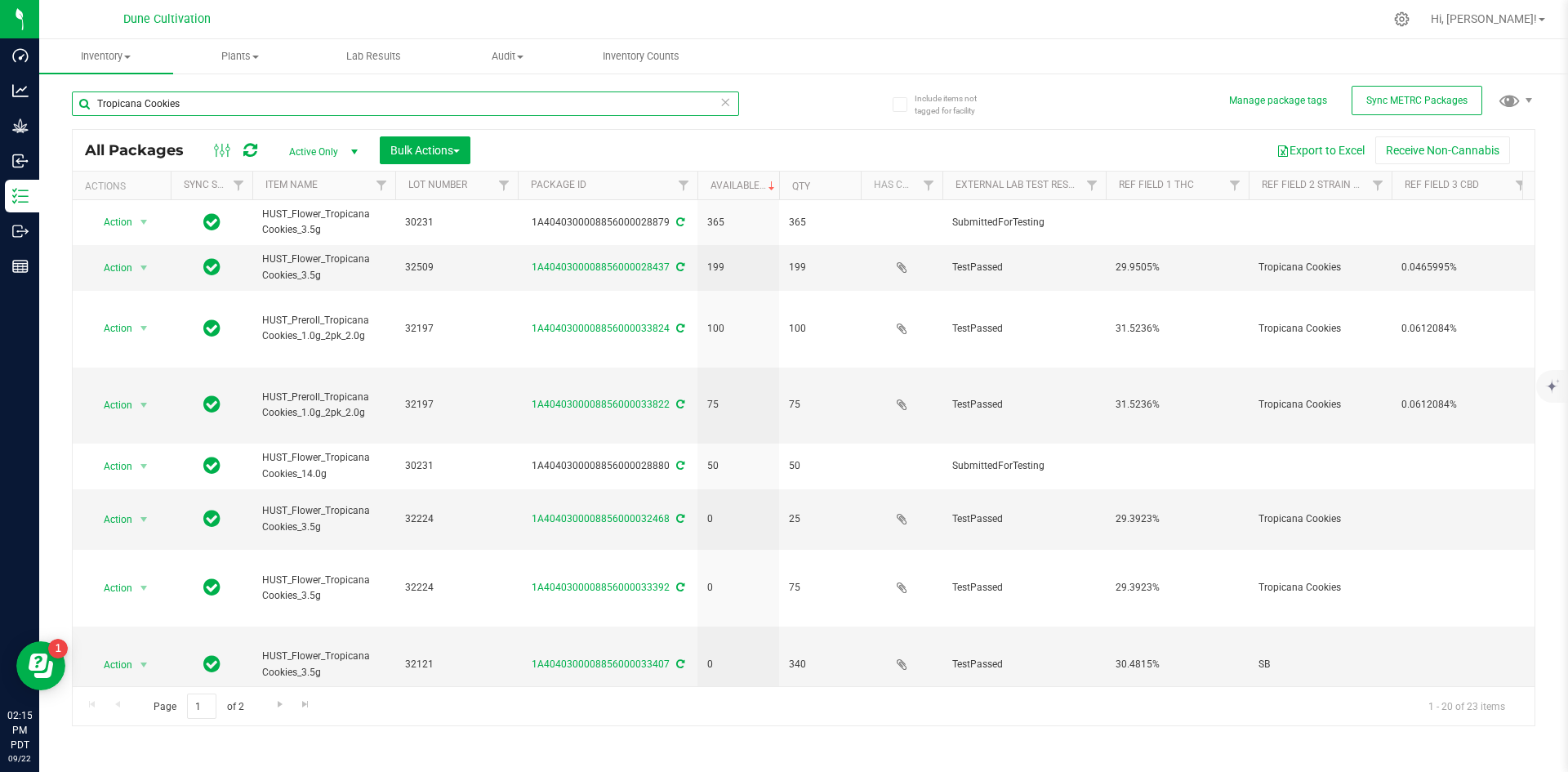
scroll to position [0, 1]
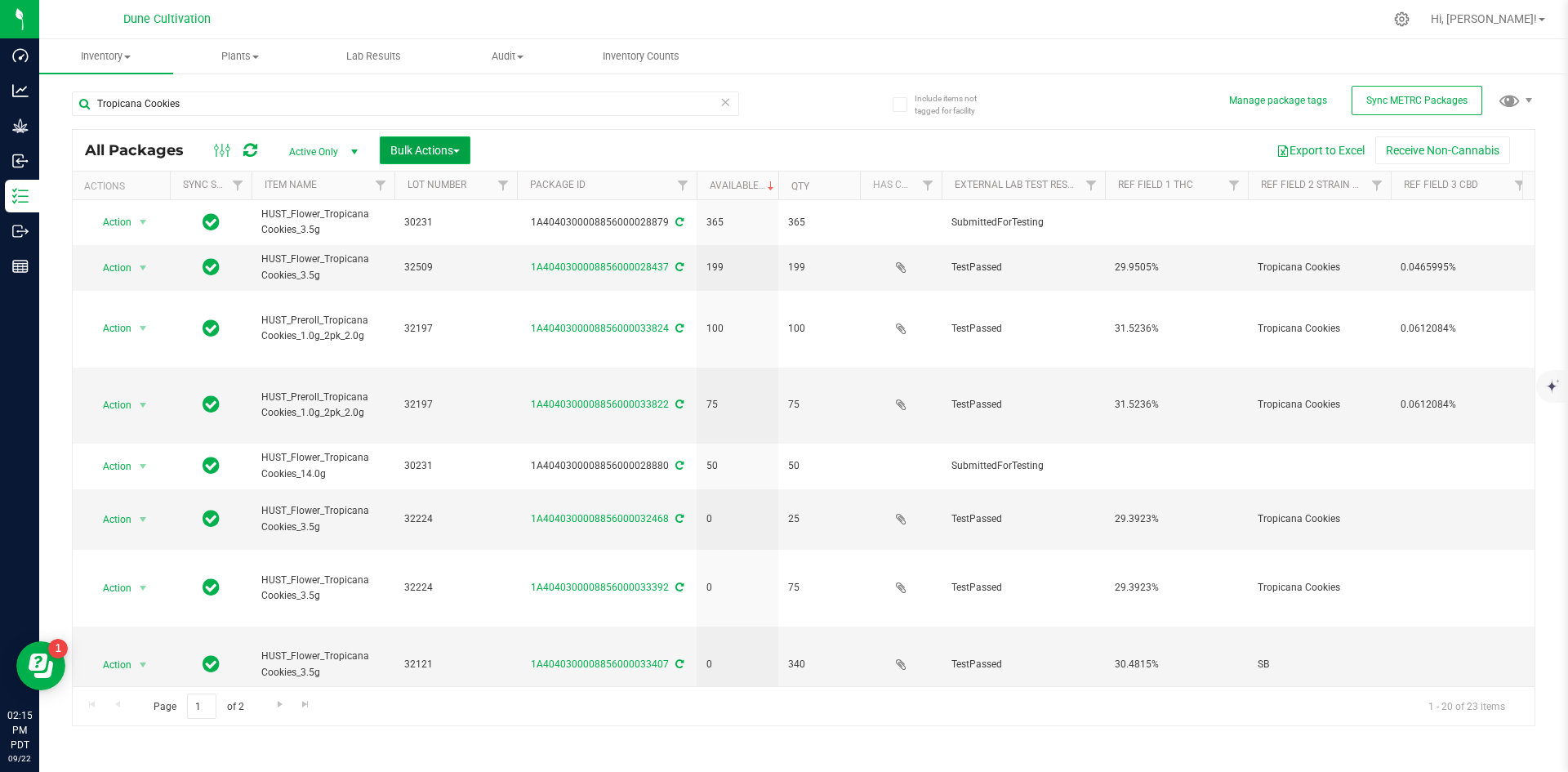
click at [388, 159] on button "Bulk Actions" at bounding box center [425, 150] width 91 height 28
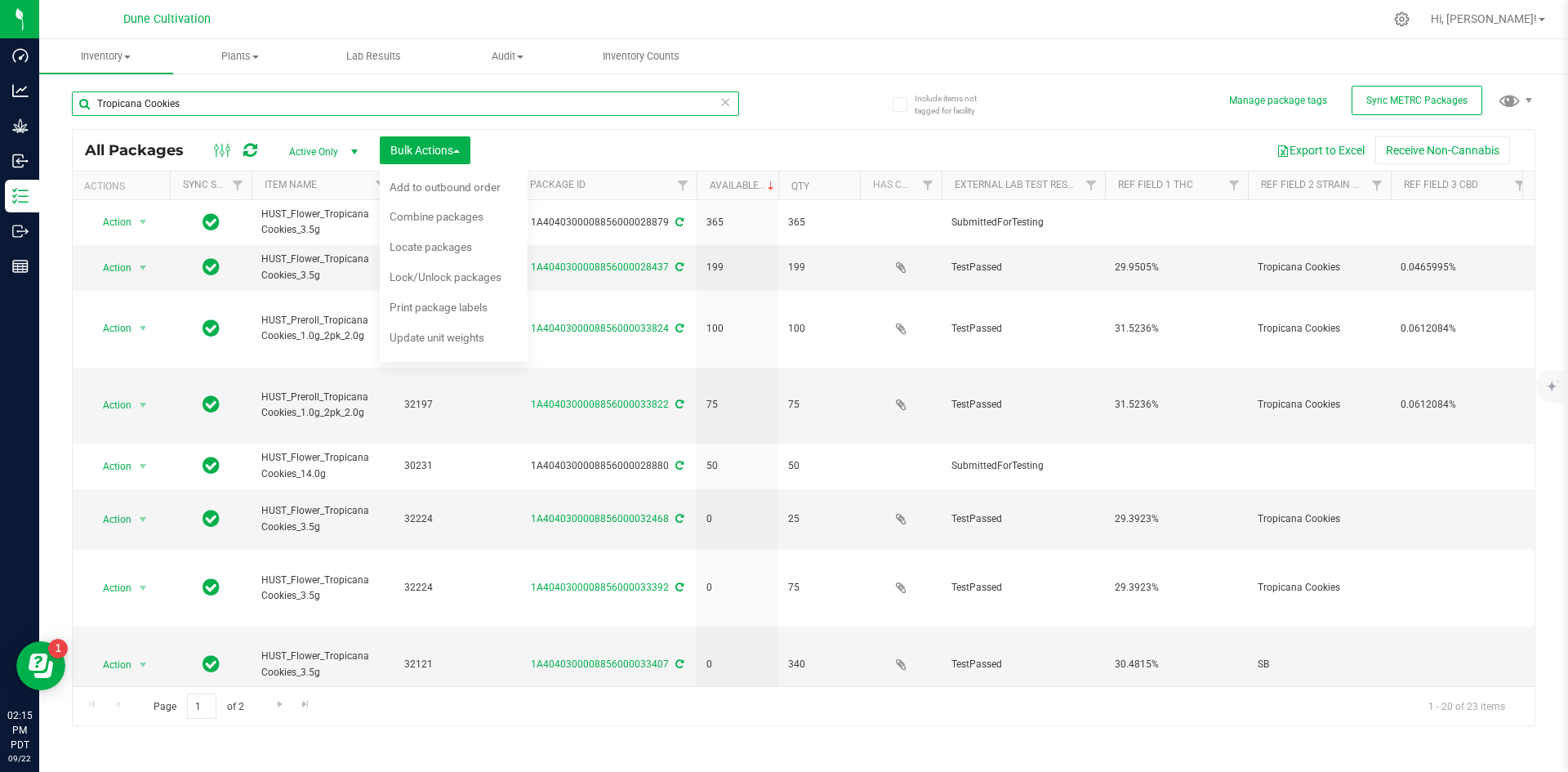
drag, startPoint x: 191, startPoint y: 101, endPoint x: 162, endPoint y: 103, distance: 29.1
click at [162, 103] on input "Tropicana Cookies" at bounding box center [405, 104] width 667 height 25
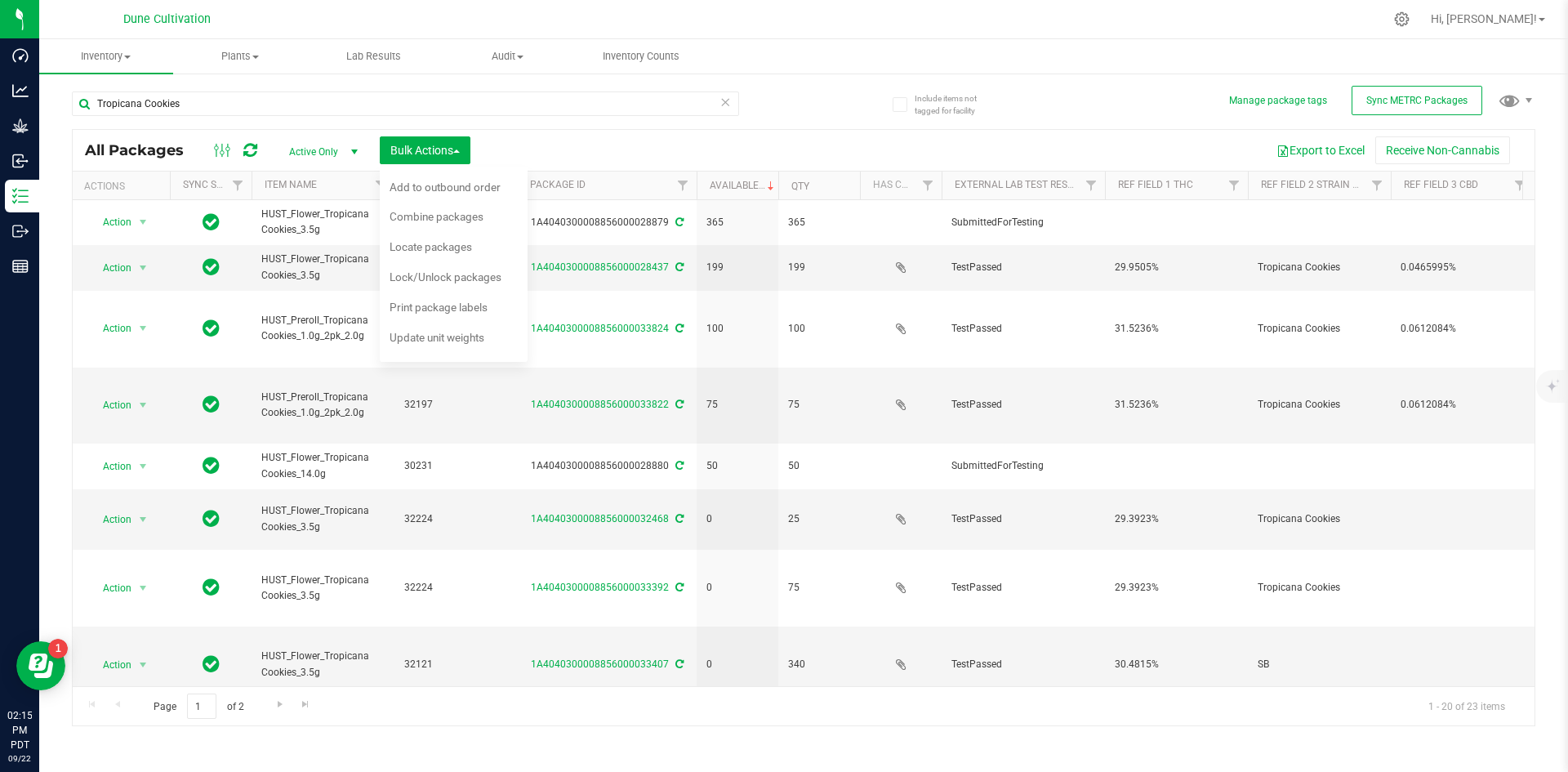
click at [767, 155] on div "Export to Excel Receive Non-Cannabis" at bounding box center [1002, 150] width 1040 height 28
click at [455, 137] on button "Bulk Actions" at bounding box center [425, 150] width 91 height 28
click at [532, 147] on div "Export to Excel Receive Non-Cannabis" at bounding box center [1002, 150] width 1040 height 28
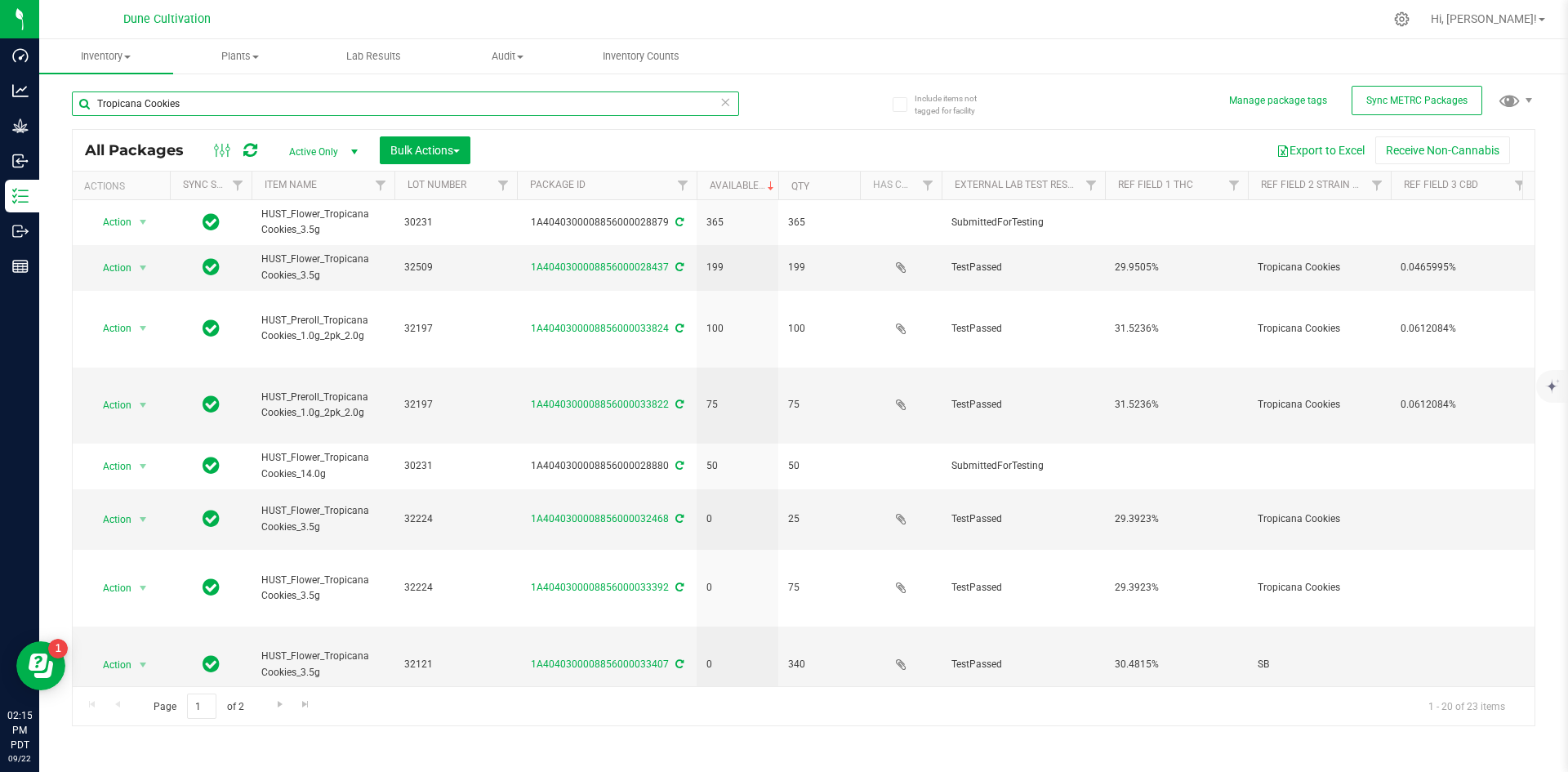
drag, startPoint x: 210, startPoint y: 103, endPoint x: 53, endPoint y: 86, distance: 157.9
click at [53, 86] on div "Include items not tagged for facility Manage package tags Sync METRC Packages T…" at bounding box center [804, 321] width 1529 height 498
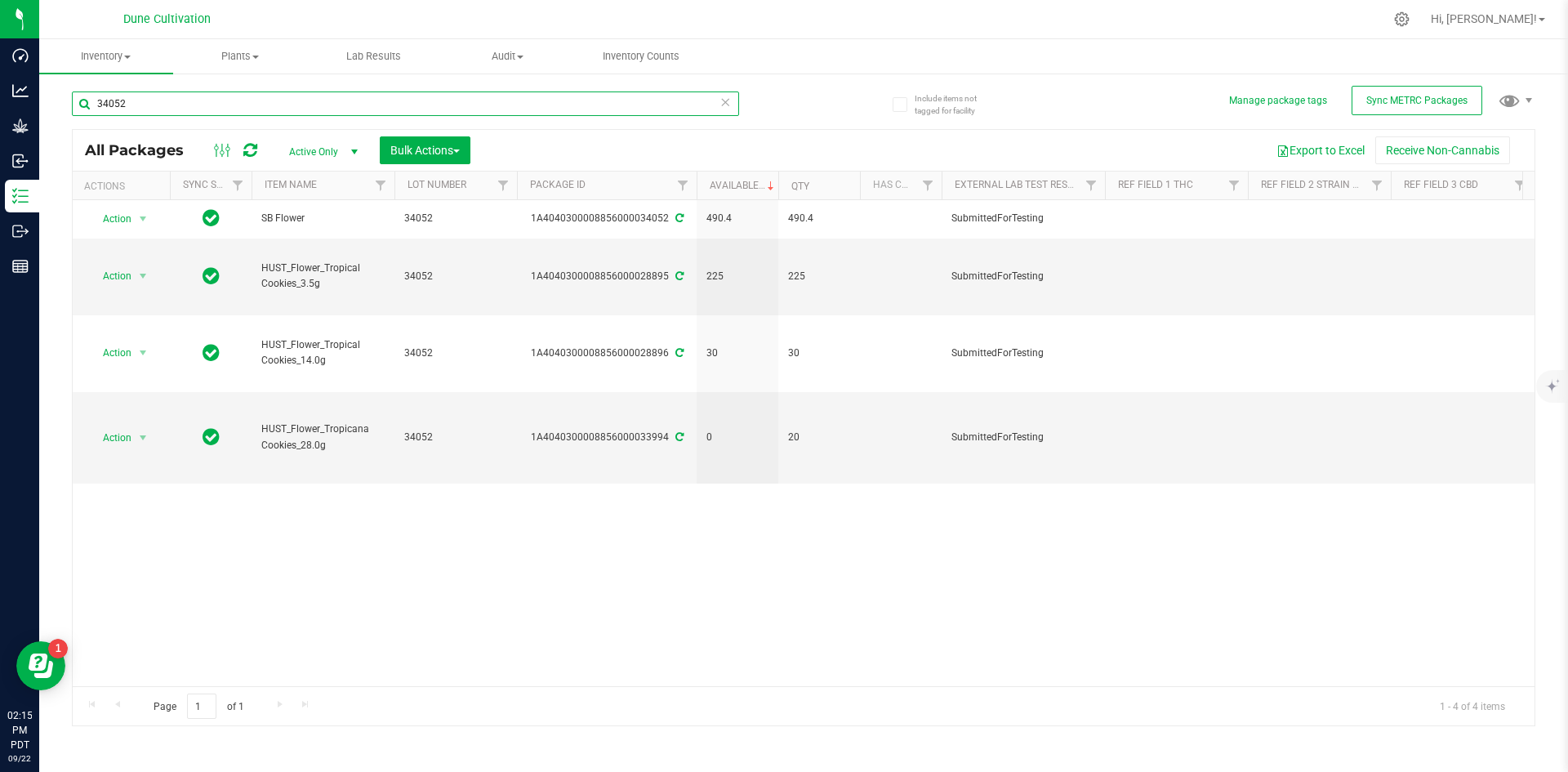
type input "34052"
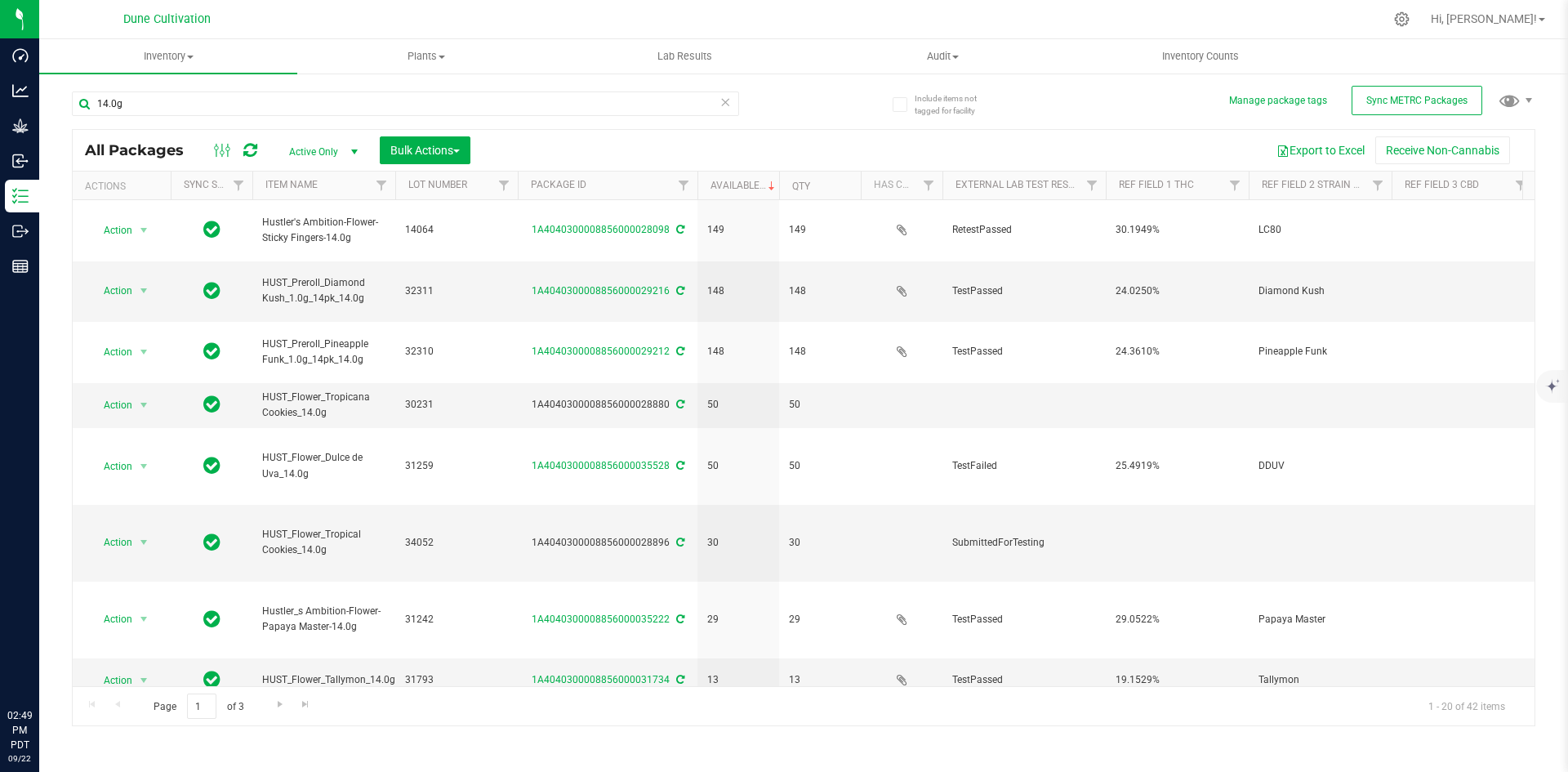
click at [64, 102] on div "Include items not tagged for facility Manage package tags Sync METRC Packages 1…" at bounding box center [804, 321] width 1529 height 498
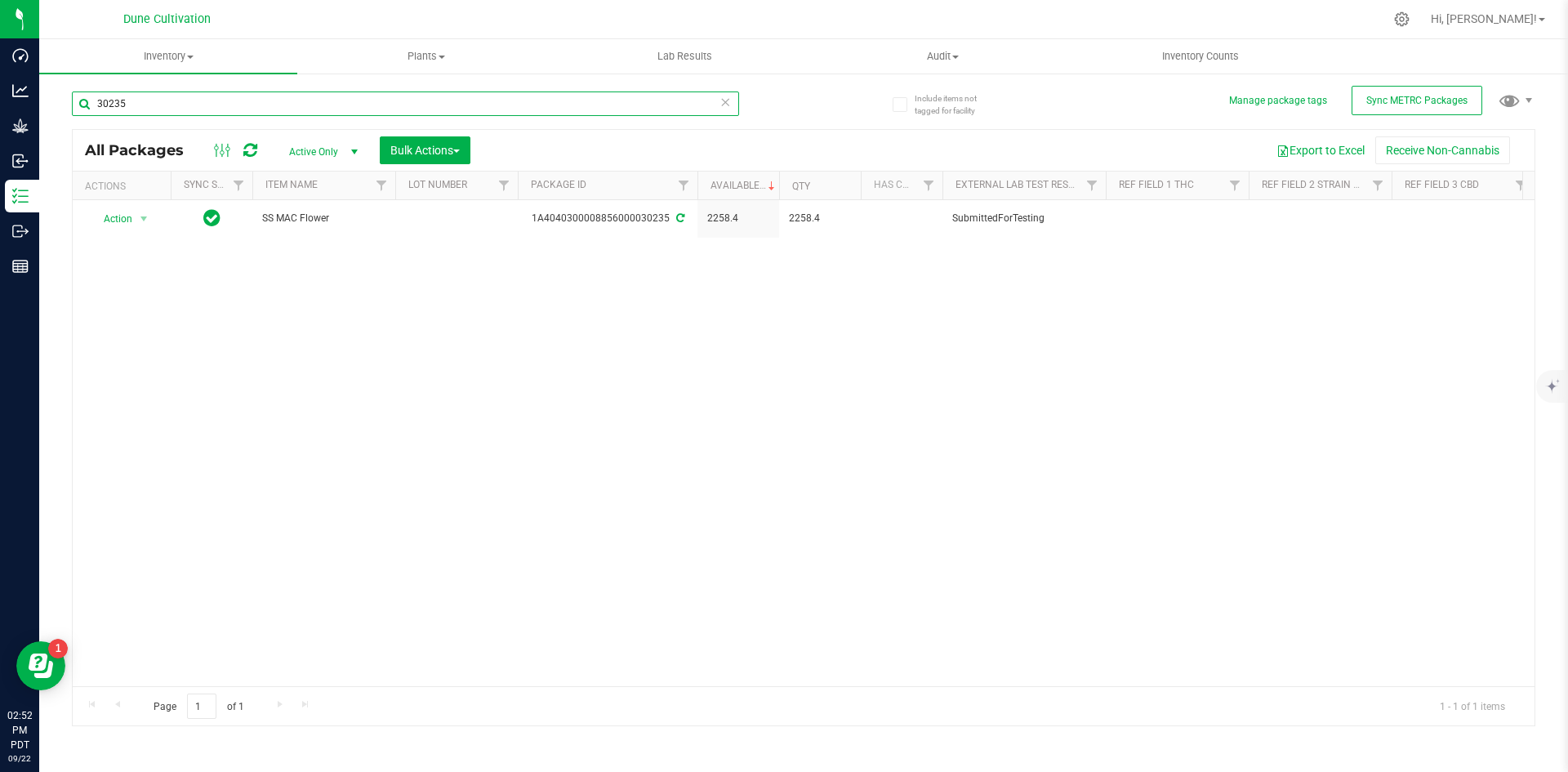
drag, startPoint x: 205, startPoint y: 104, endPoint x: 91, endPoint y: 94, distance: 114.4
click at [91, 94] on input "30235" at bounding box center [405, 104] width 667 height 25
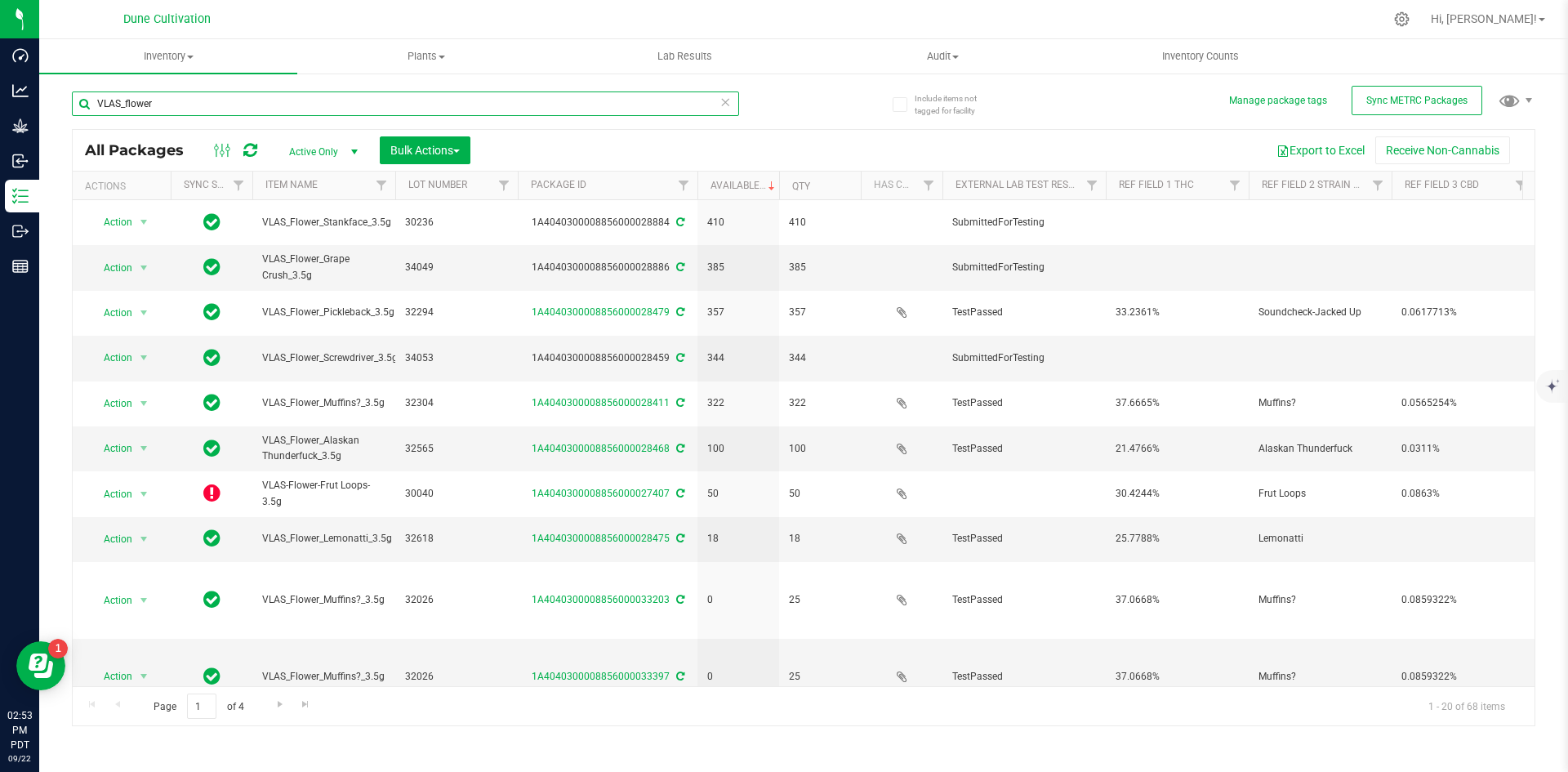
type input "VLAS_flower"
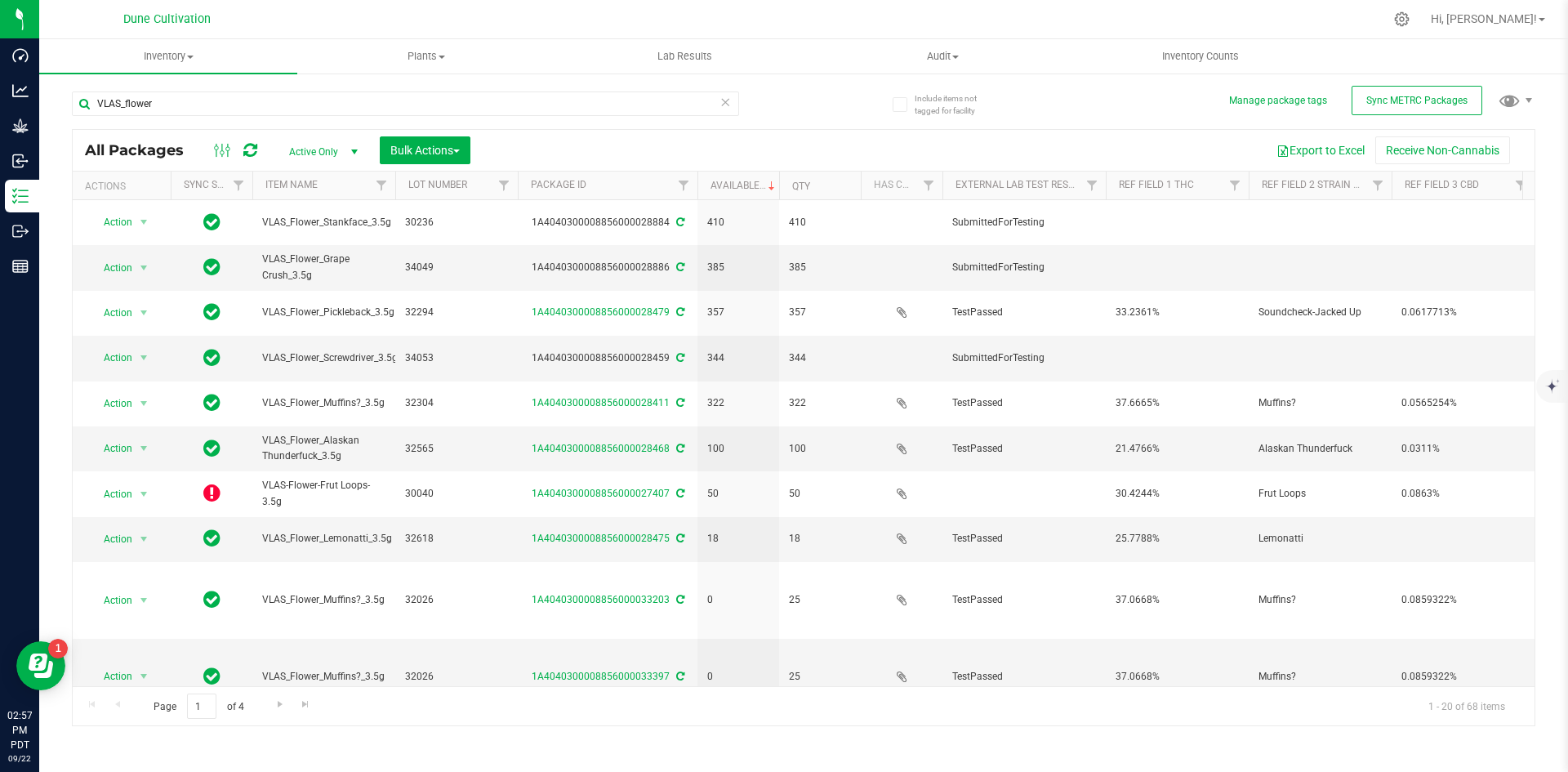
click at [1515, 32] on div "Hi, [PERSON_NAME]!" at bounding box center [1488, 20] width 127 height 29
click at [1508, 22] on span "Hi, [PERSON_NAME]!" at bounding box center [1483, 19] width 106 height 13
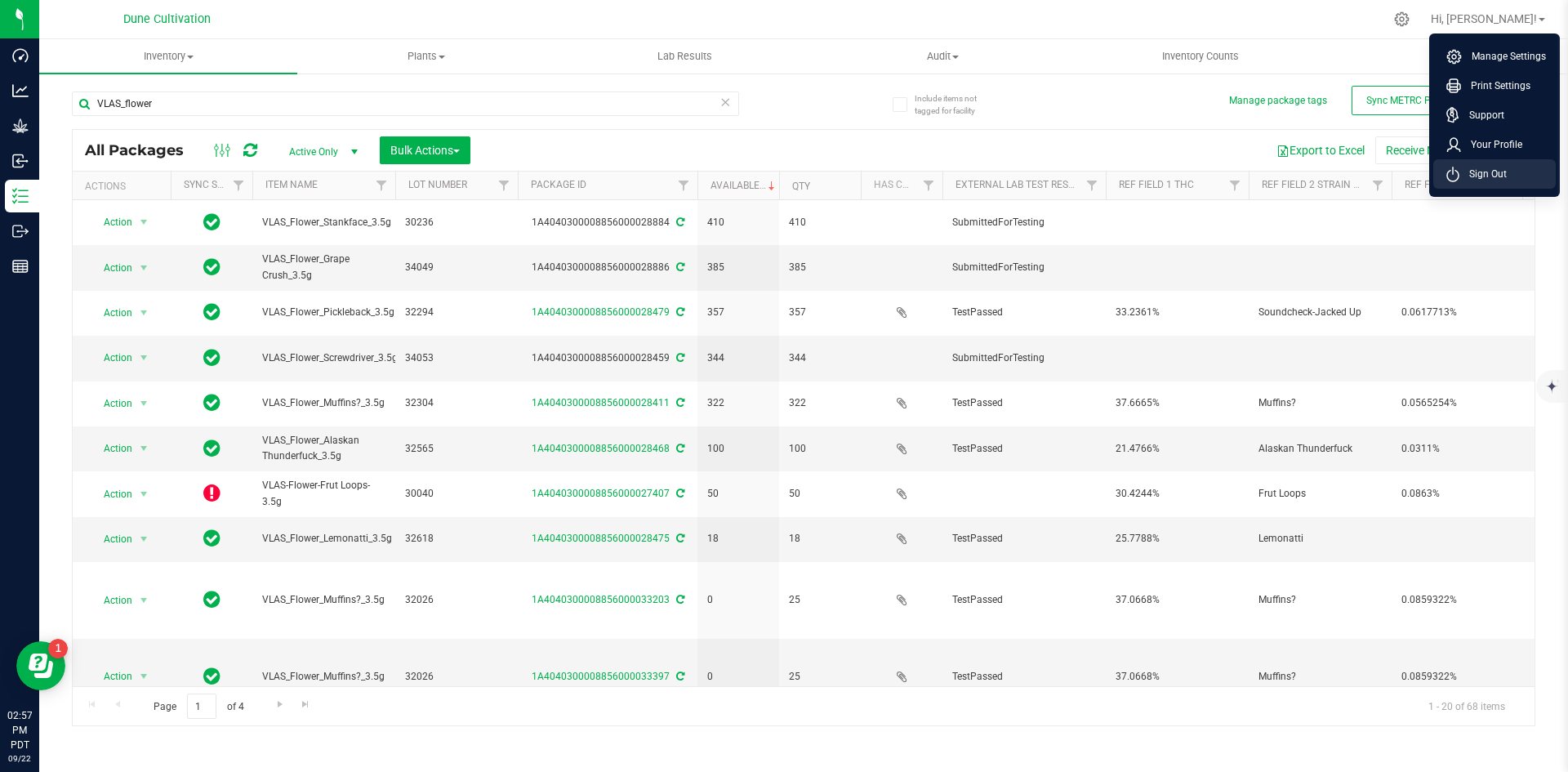
click at [1486, 167] on span "Sign Out" at bounding box center [1482, 174] width 47 height 16
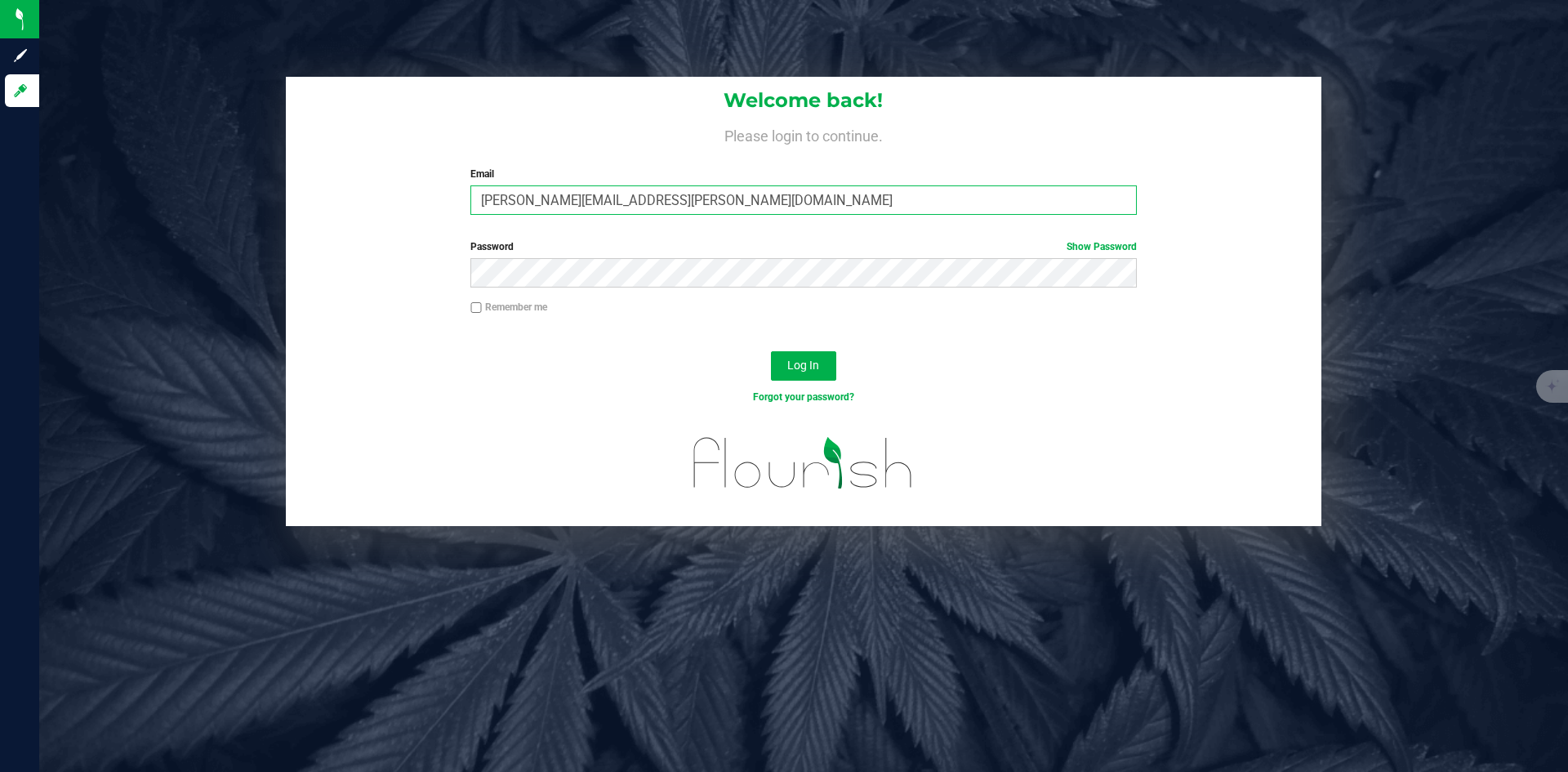
click at [557, 200] on input "[PERSON_NAME][EMAIL_ADDRESS][PERSON_NAME][DOMAIN_NAME]" at bounding box center [803, 200] width 666 height 29
type input "doug.rowell.pro@perfectharvestco.com"
click at [771, 351] on button "Log In" at bounding box center [803, 365] width 65 height 29
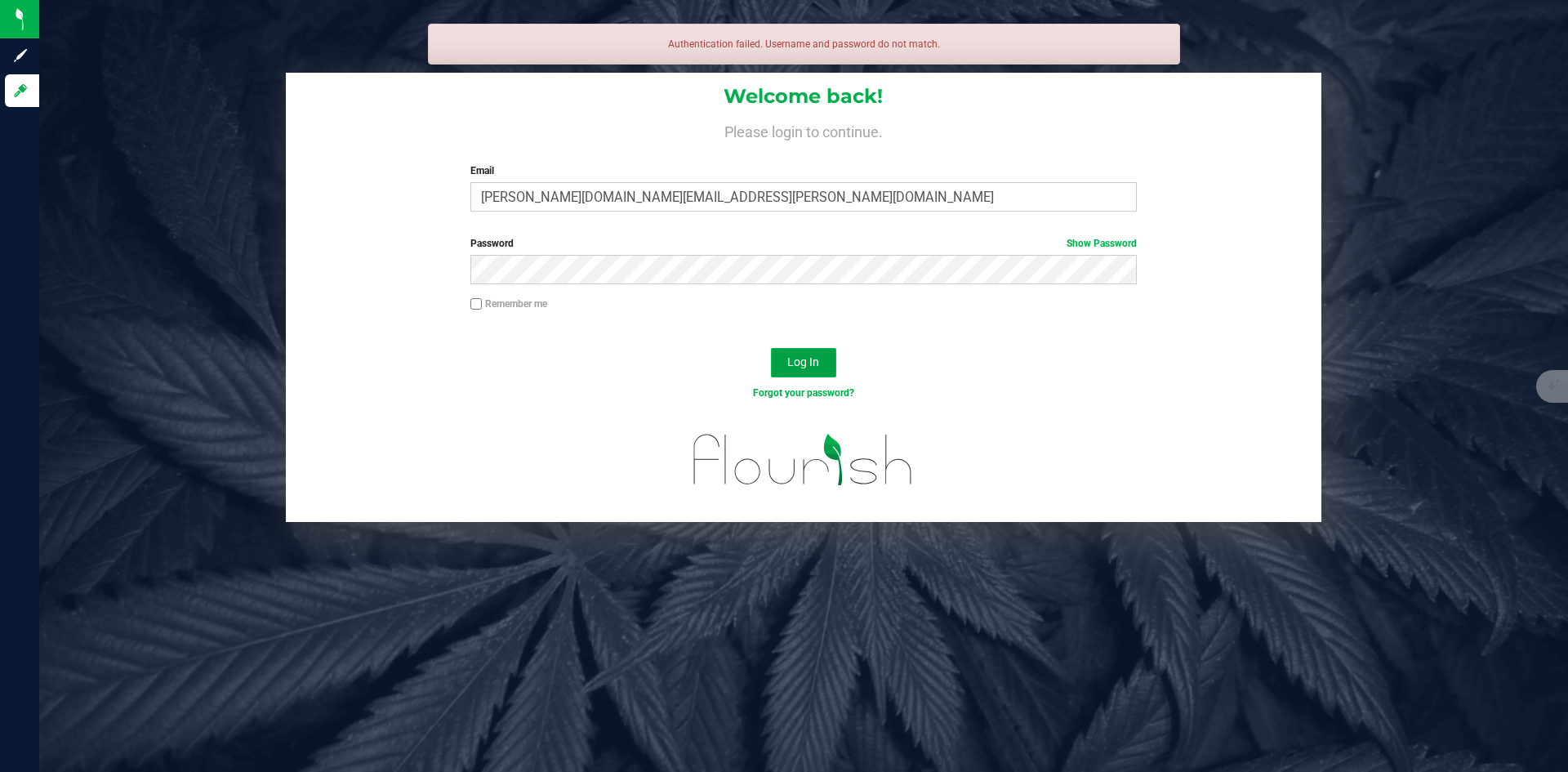
click at [811, 371] on button "Log In" at bounding box center [803, 363] width 65 height 29
